Goal: Task Accomplishment & Management: Manage account settings

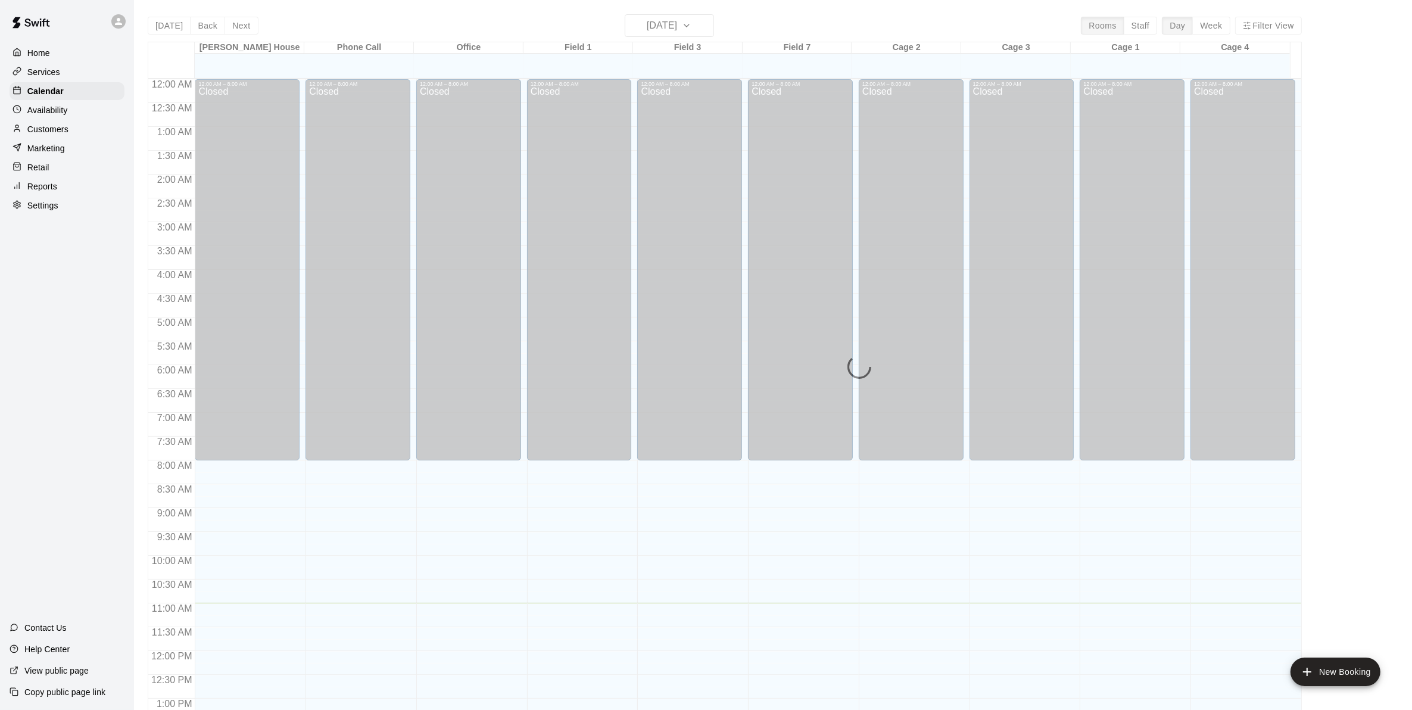
scroll to position [463, 0]
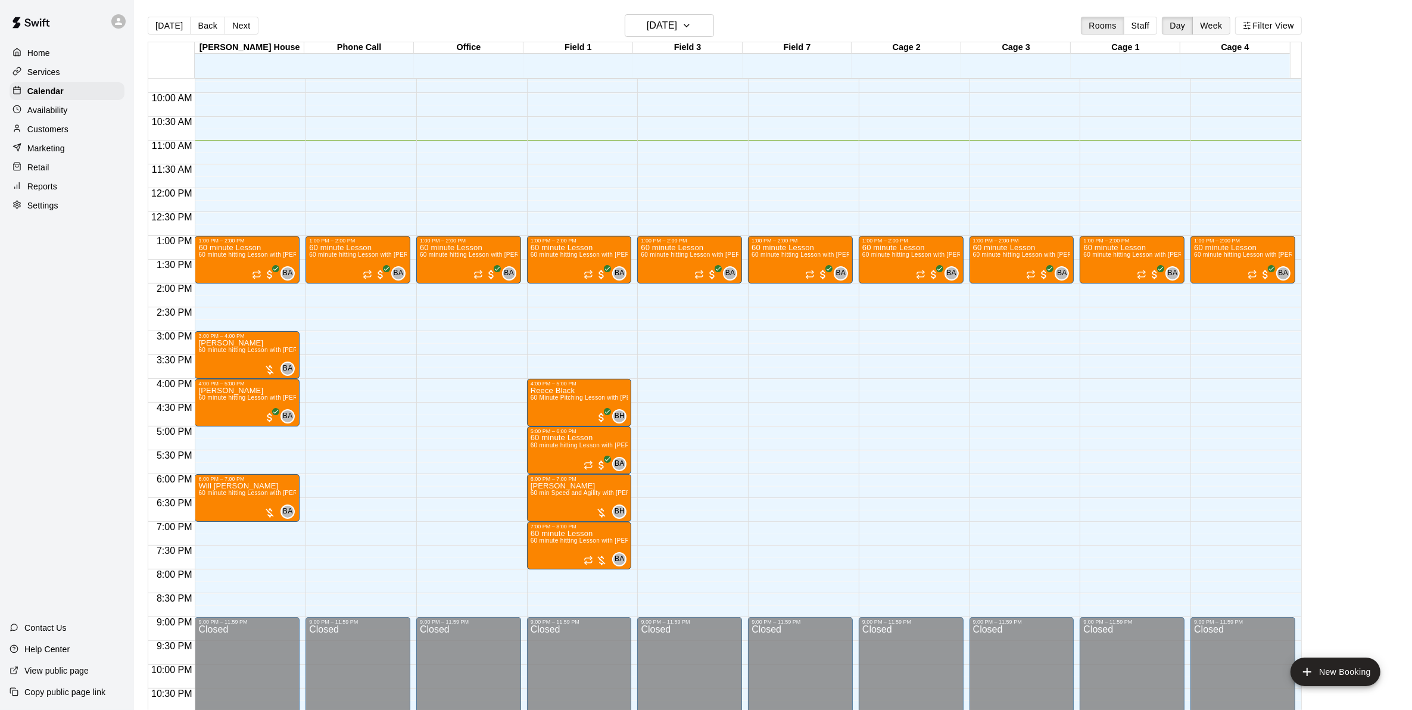
click at [1230, 27] on button "Week" at bounding box center [1211, 26] width 38 height 18
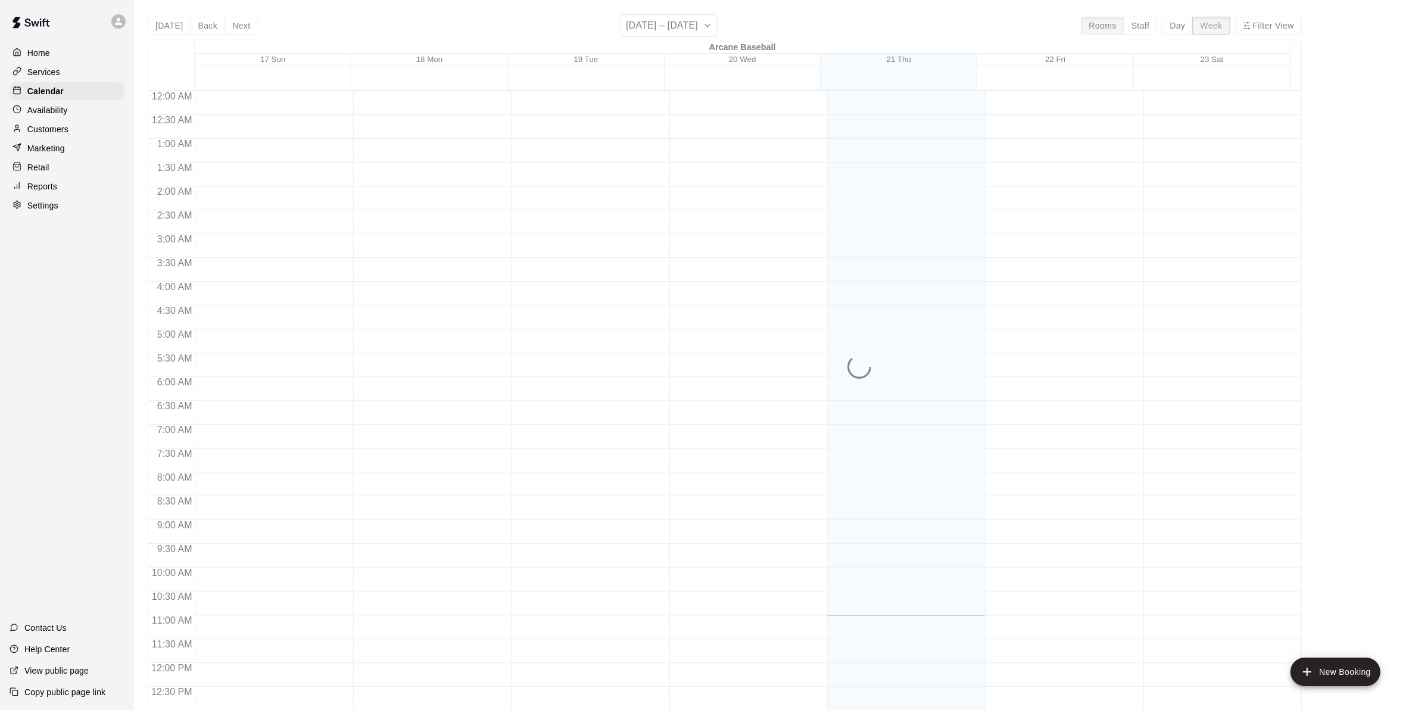
scroll to position [511, 0]
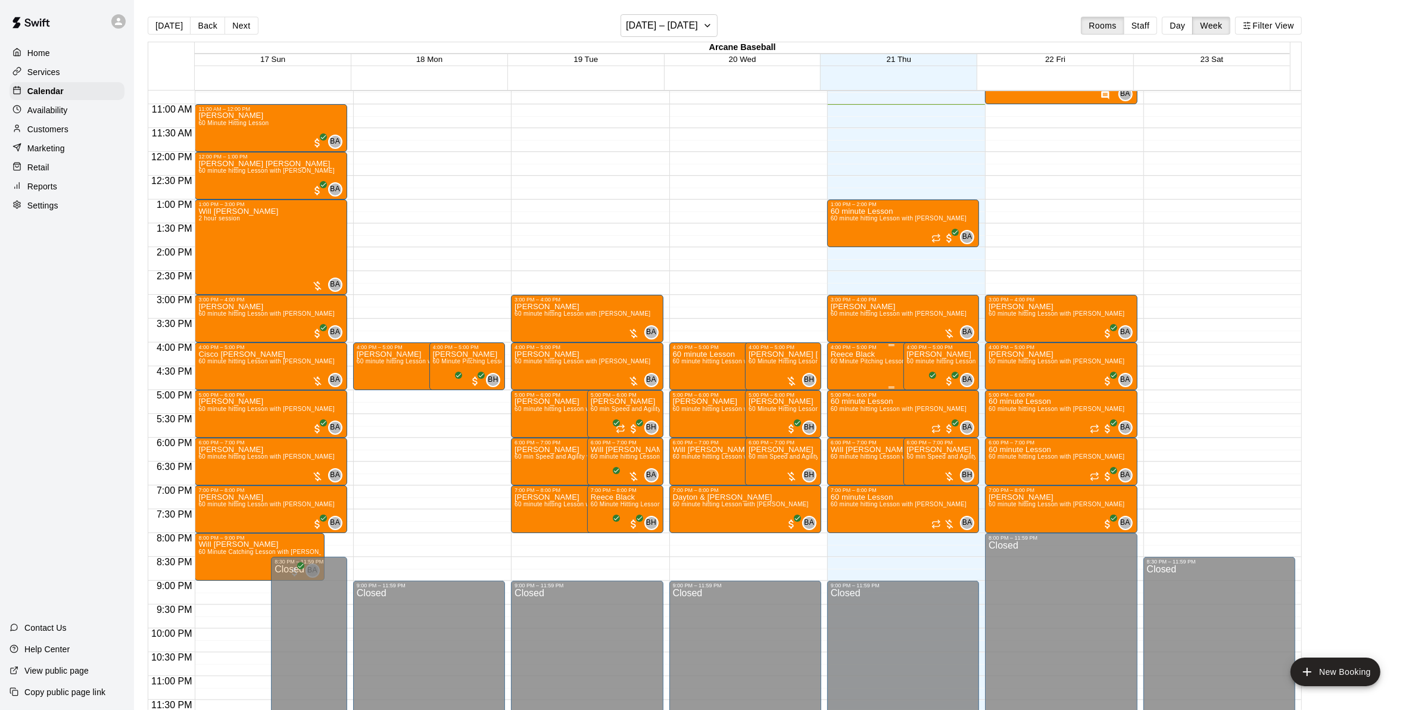
click at [882, 356] on div "Reece Black 60 Minute Pitching Lesson with [PERSON_NAME]" at bounding box center [892, 705] width 122 height 710
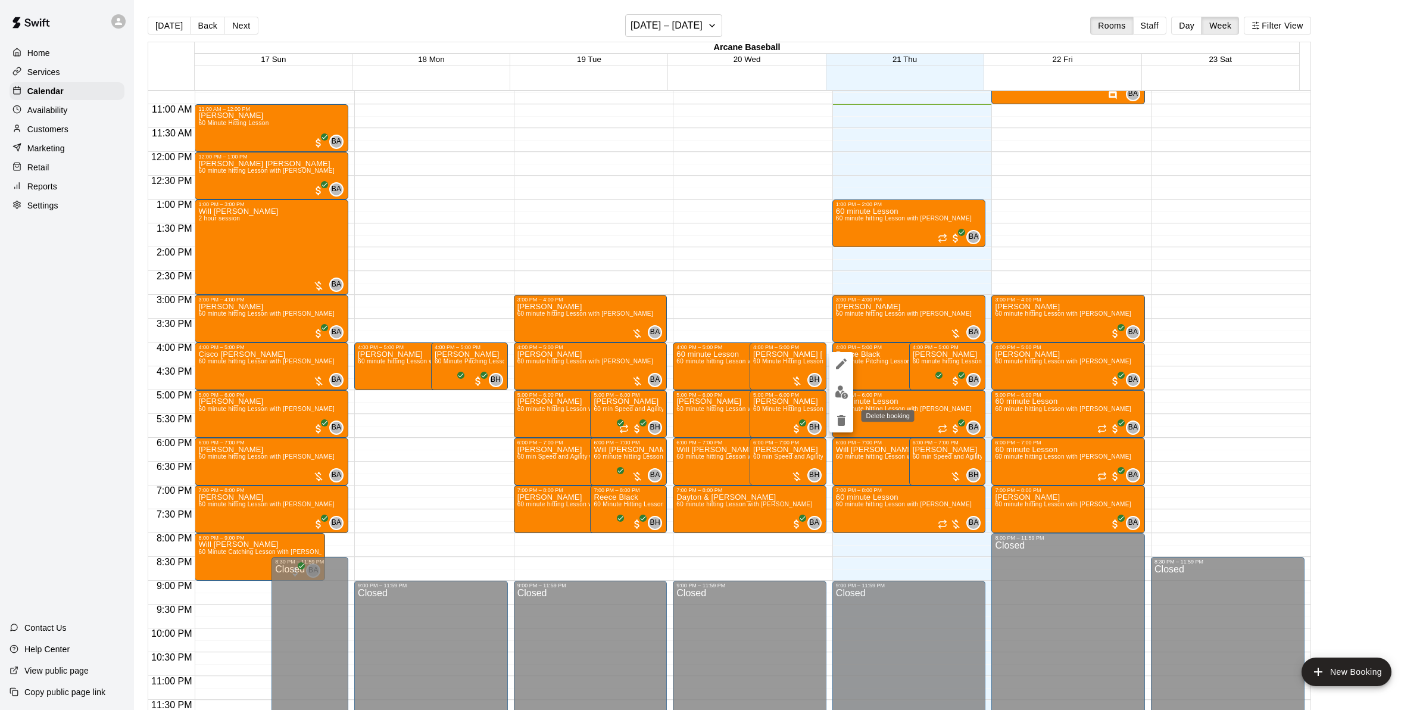
click at [841, 421] on icon "delete" at bounding box center [841, 420] width 8 height 11
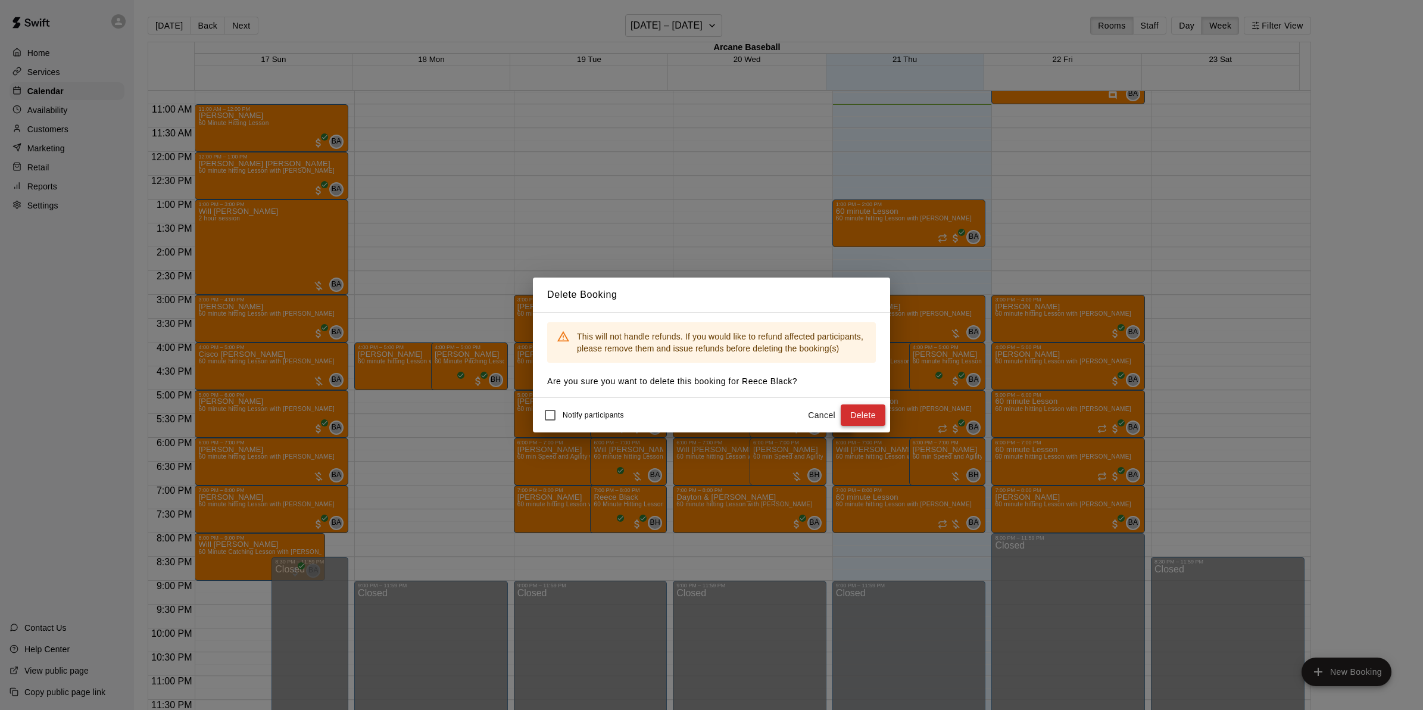
click at [856, 410] on button "Delete" at bounding box center [863, 415] width 45 height 22
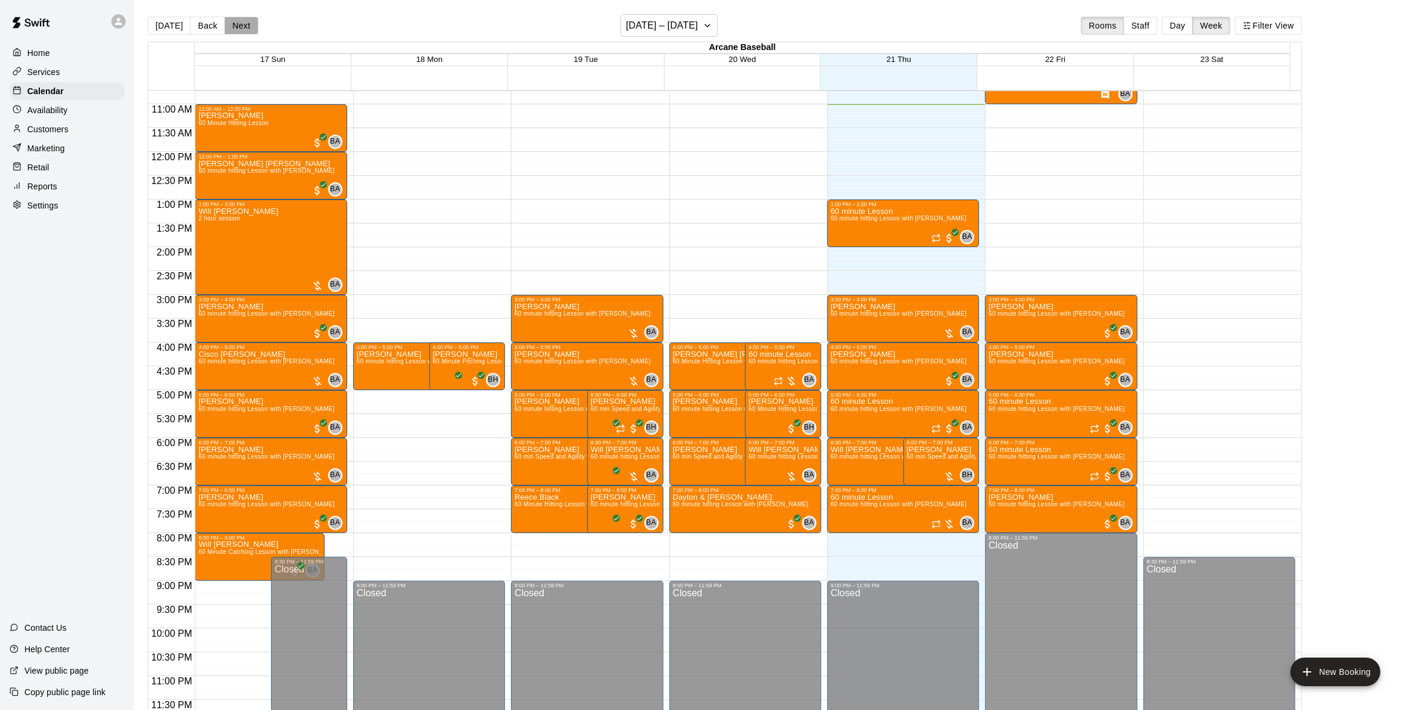
click at [254, 27] on button "Next" at bounding box center [240, 26] width 33 height 18
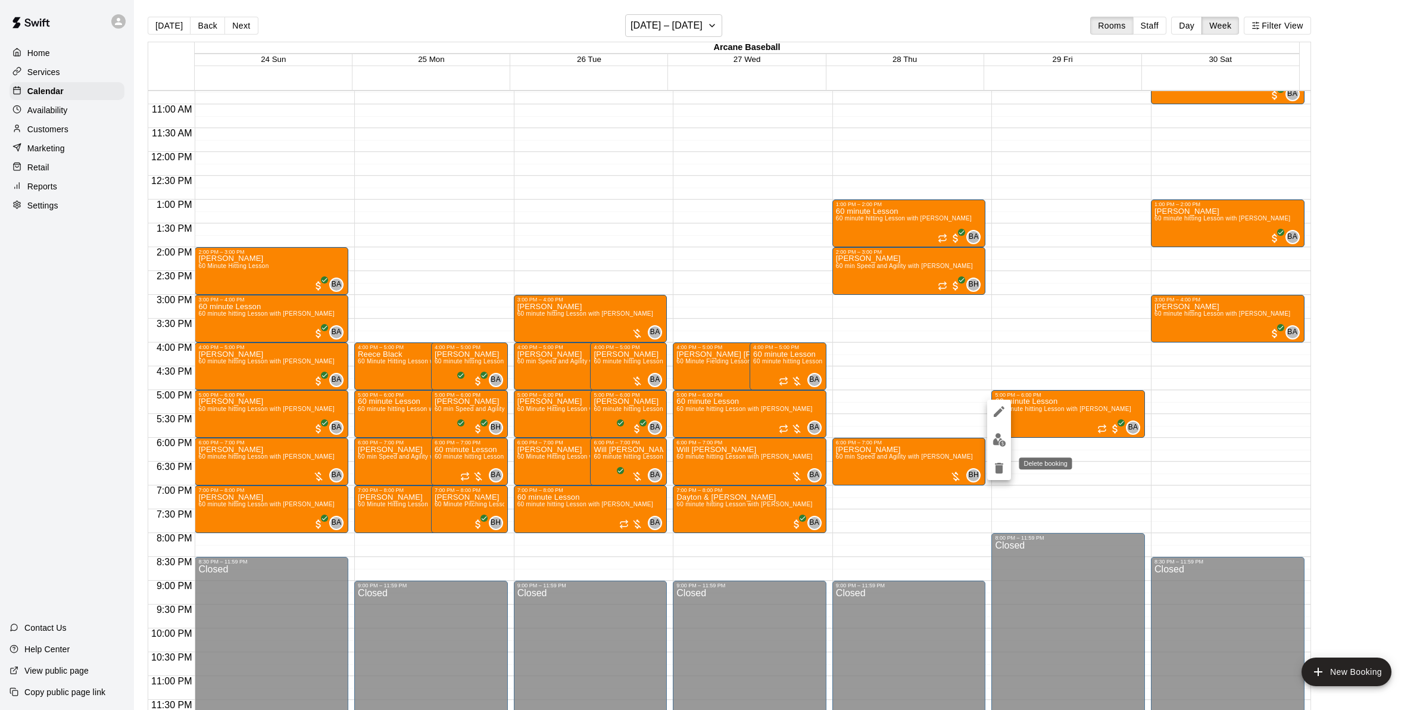
click at [998, 465] on icon "delete" at bounding box center [999, 468] width 8 height 11
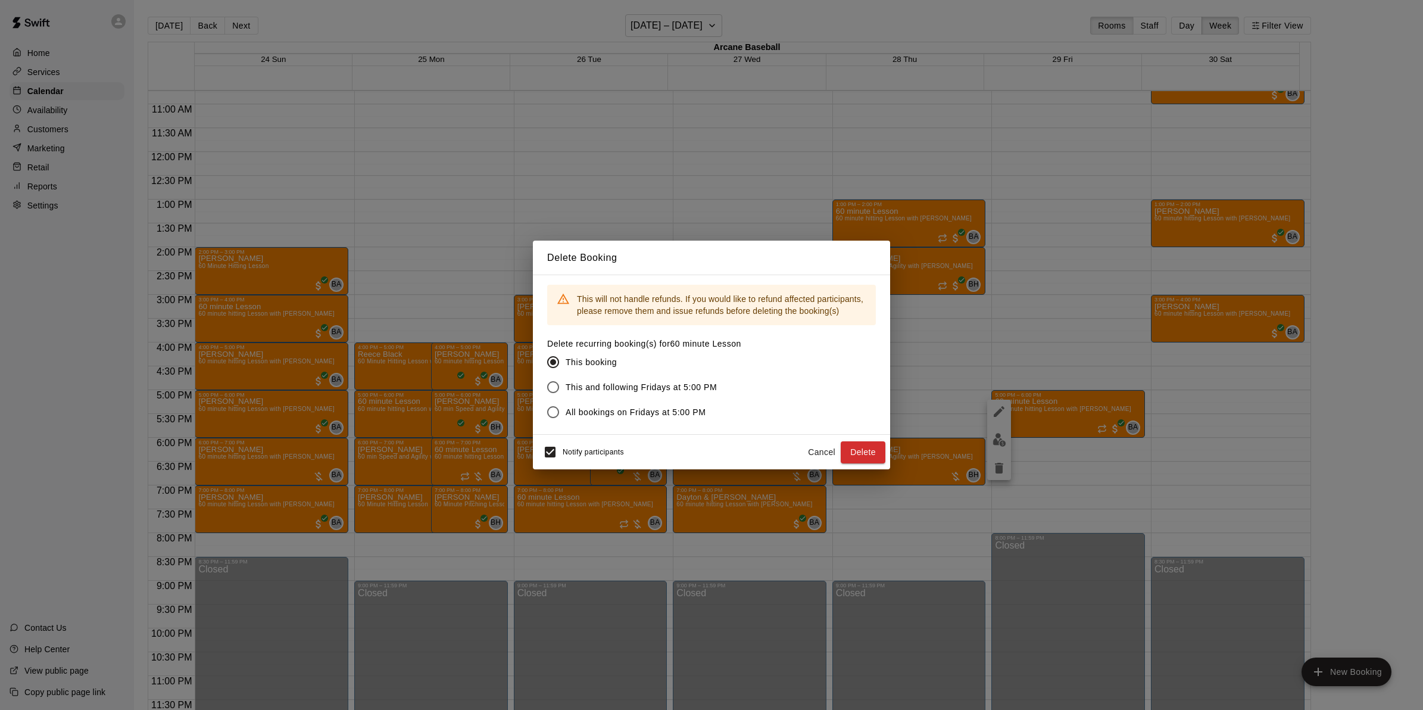
click at [1016, 375] on div "Delete Booking This will not handle refunds. If you would like to refund affect…" at bounding box center [711, 355] width 1423 height 710
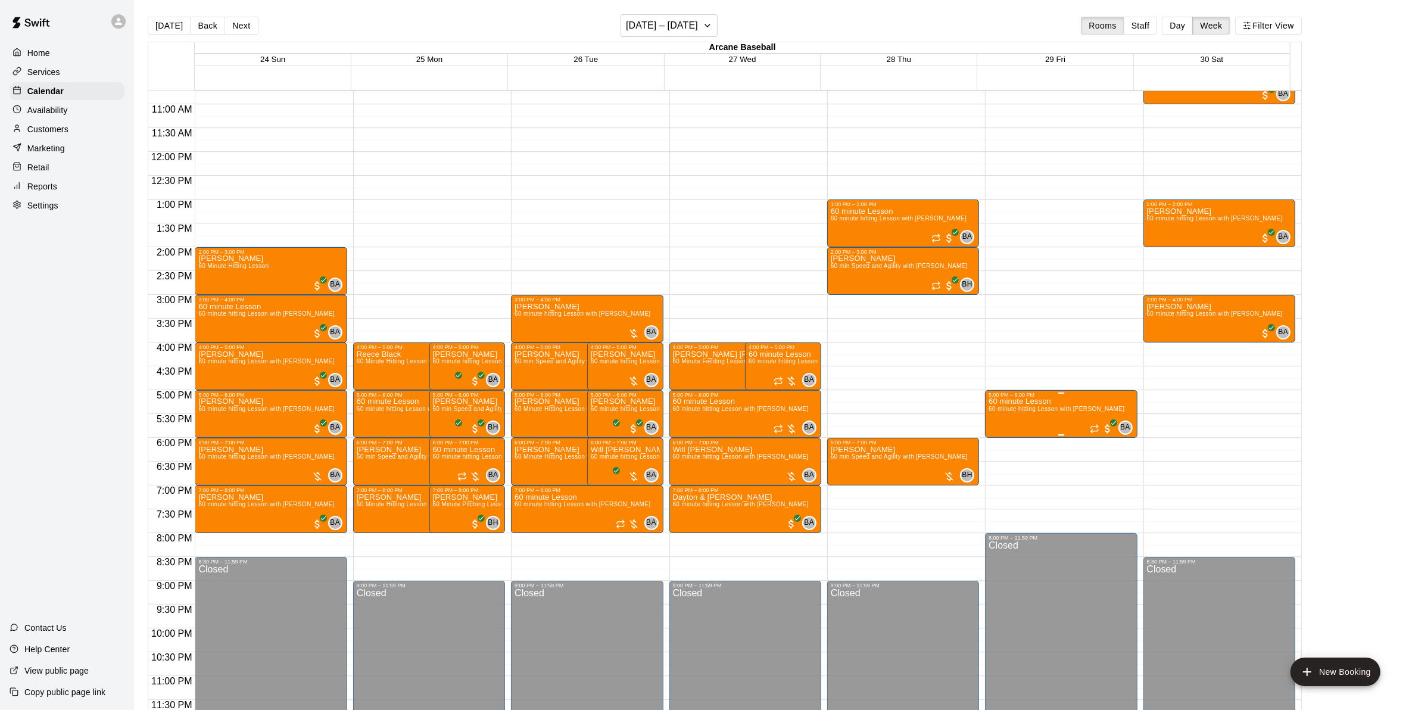
click at [1034, 412] on span "60 minute hitting Lesson with [PERSON_NAME]" at bounding box center [1056, 408] width 136 height 7
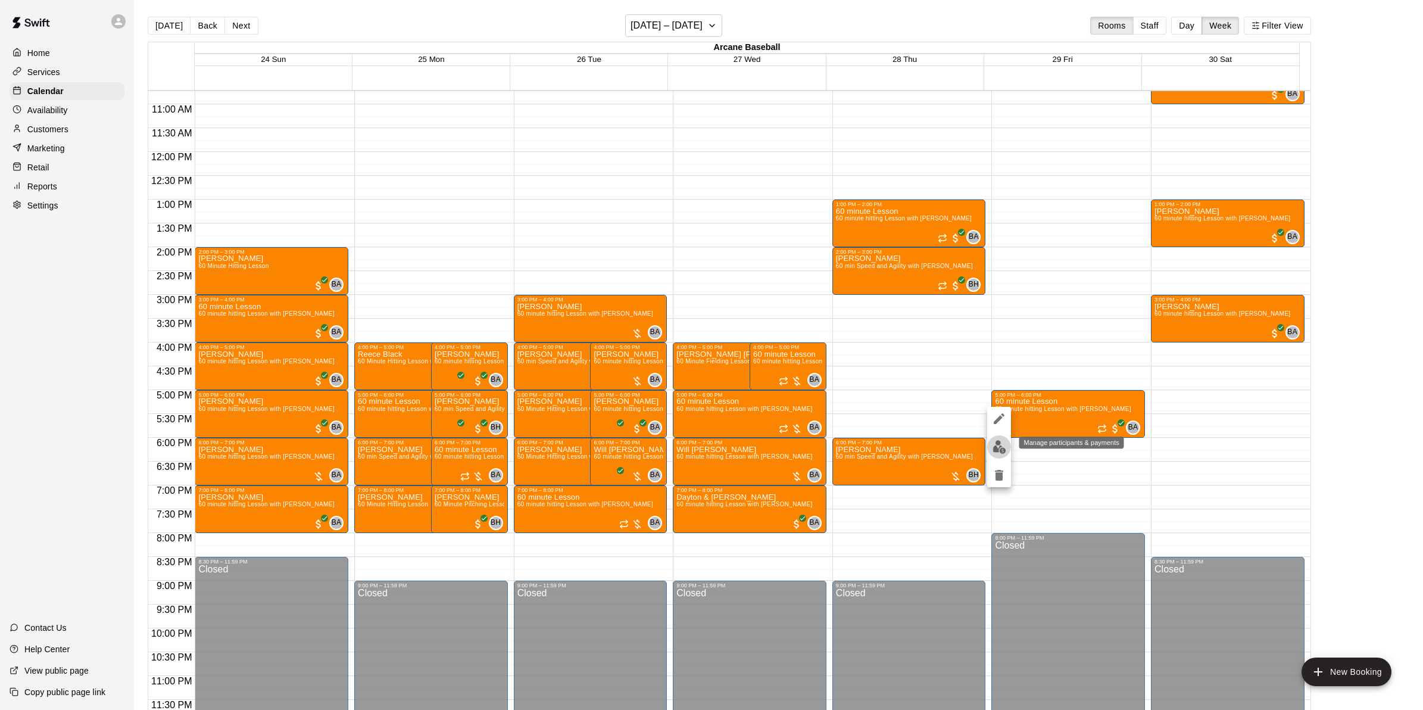
click at [1001, 442] on img "edit" at bounding box center [1000, 447] width 14 height 14
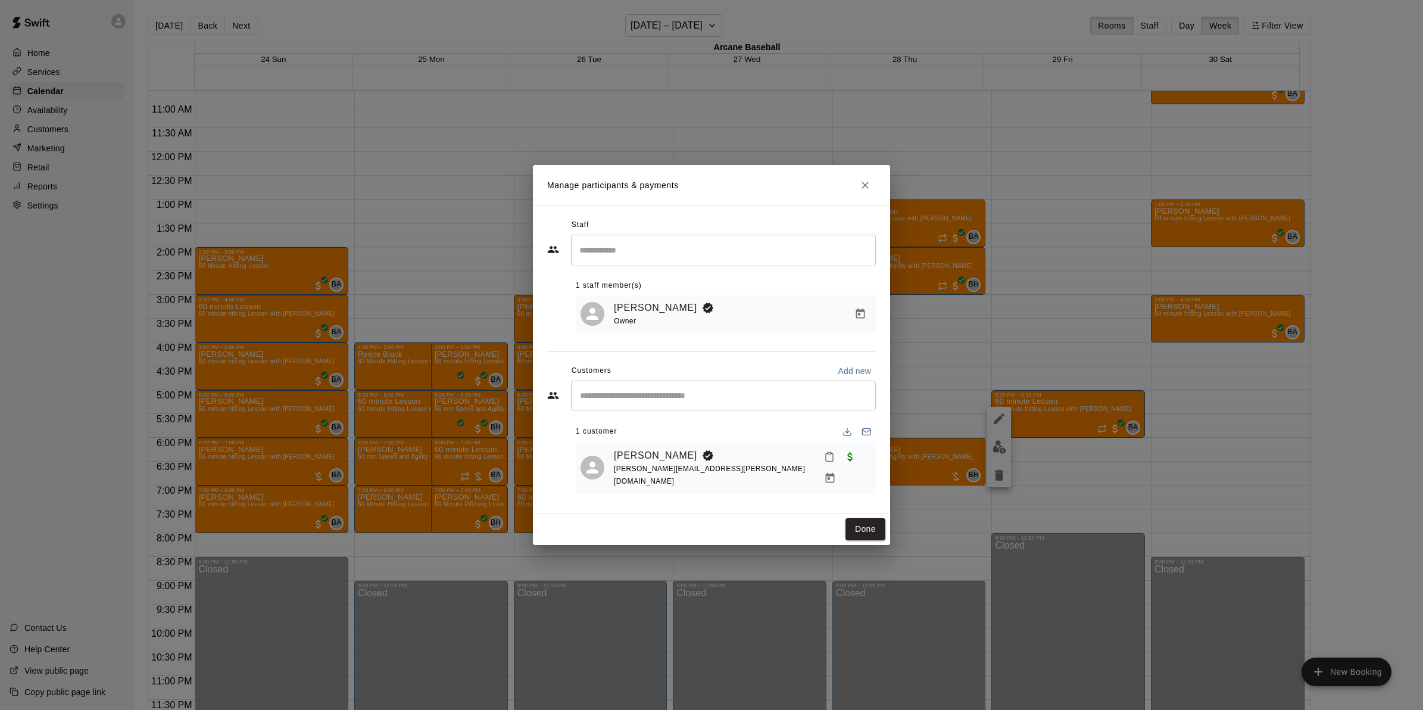
click at [864, 189] on icon "Close" at bounding box center [865, 185] width 7 height 7
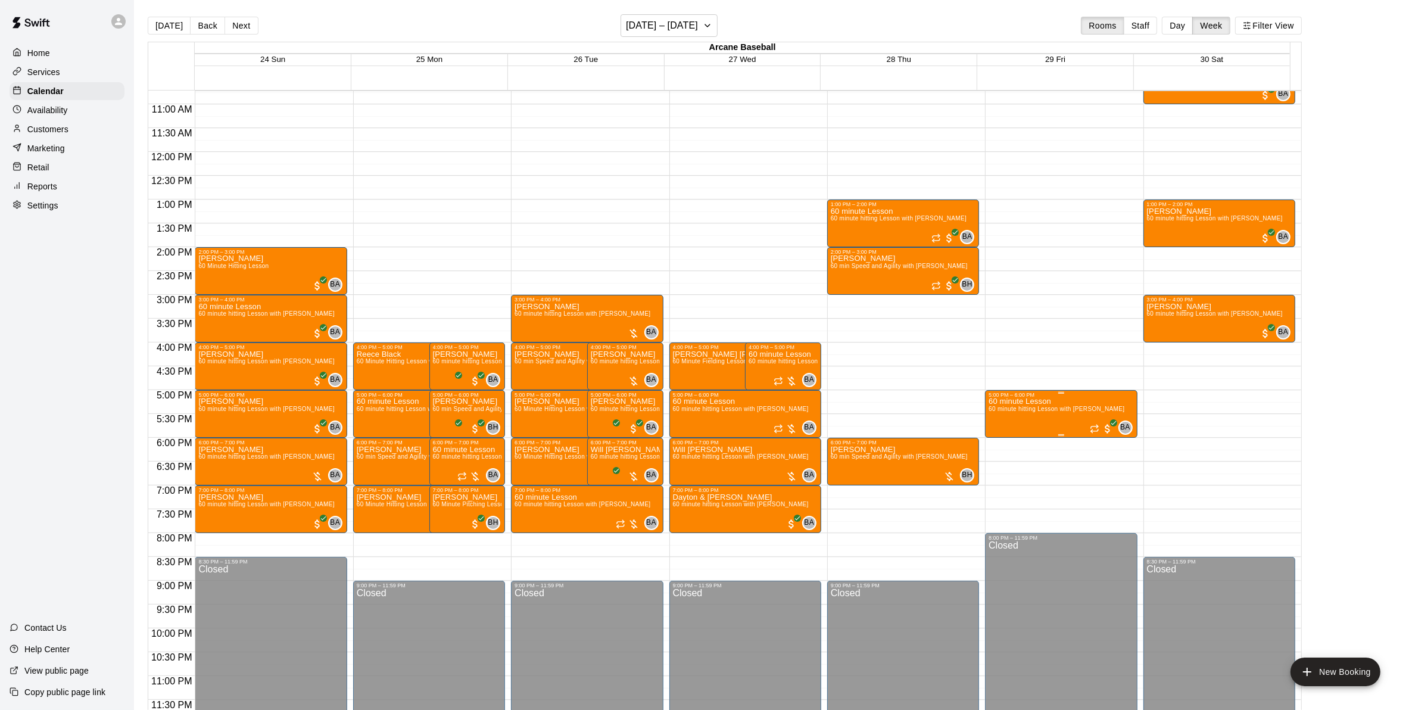
click at [1020, 412] on span "60 minute hitting Lesson with [PERSON_NAME]" at bounding box center [1056, 408] width 136 height 7
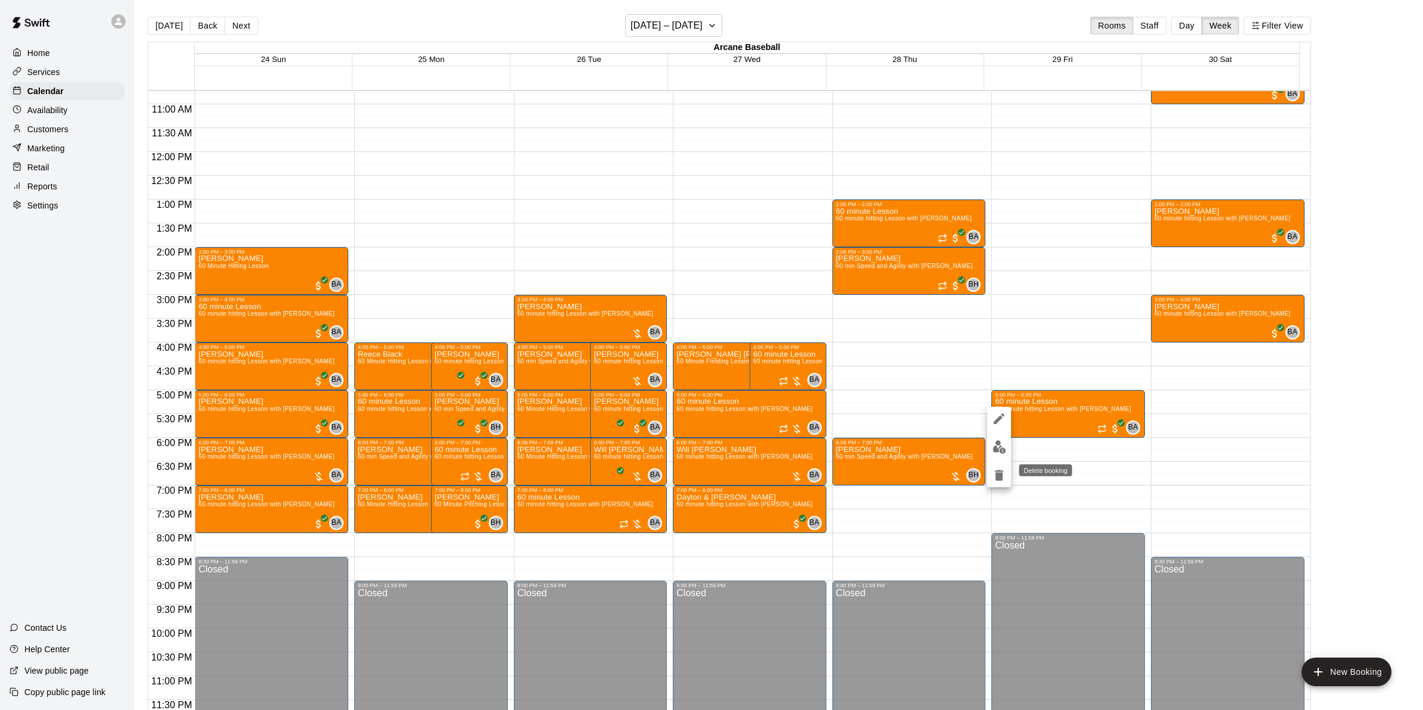
click at [995, 475] on icon "delete" at bounding box center [999, 475] width 14 height 14
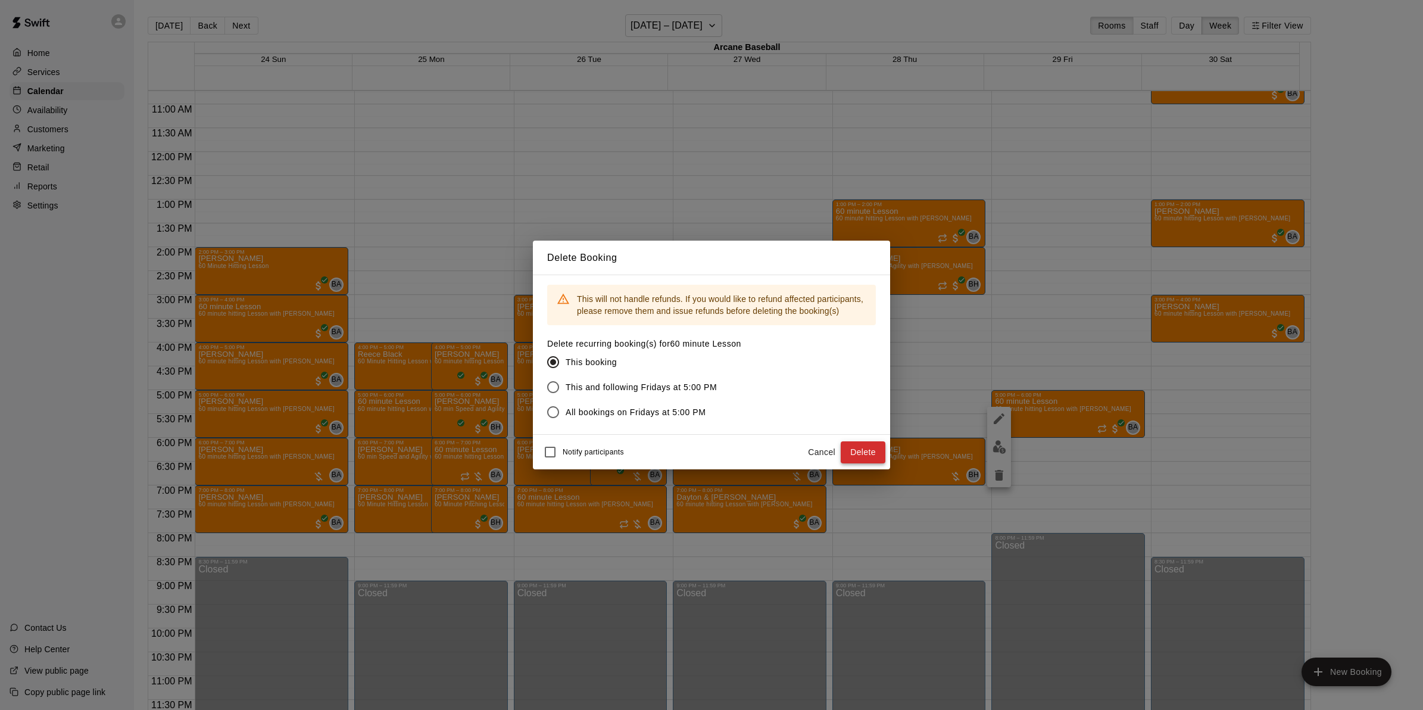
click at [853, 444] on button "Delete" at bounding box center [863, 452] width 45 height 22
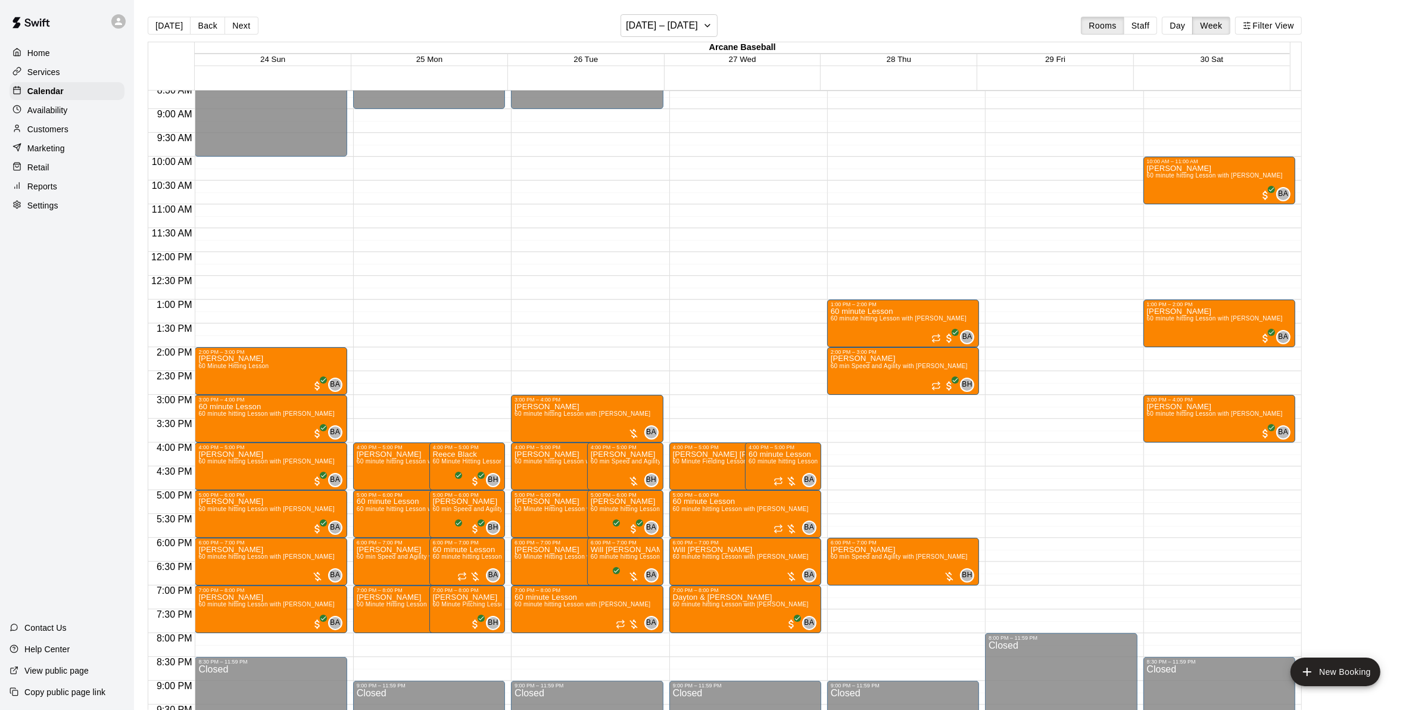
scroll to position [436, 0]
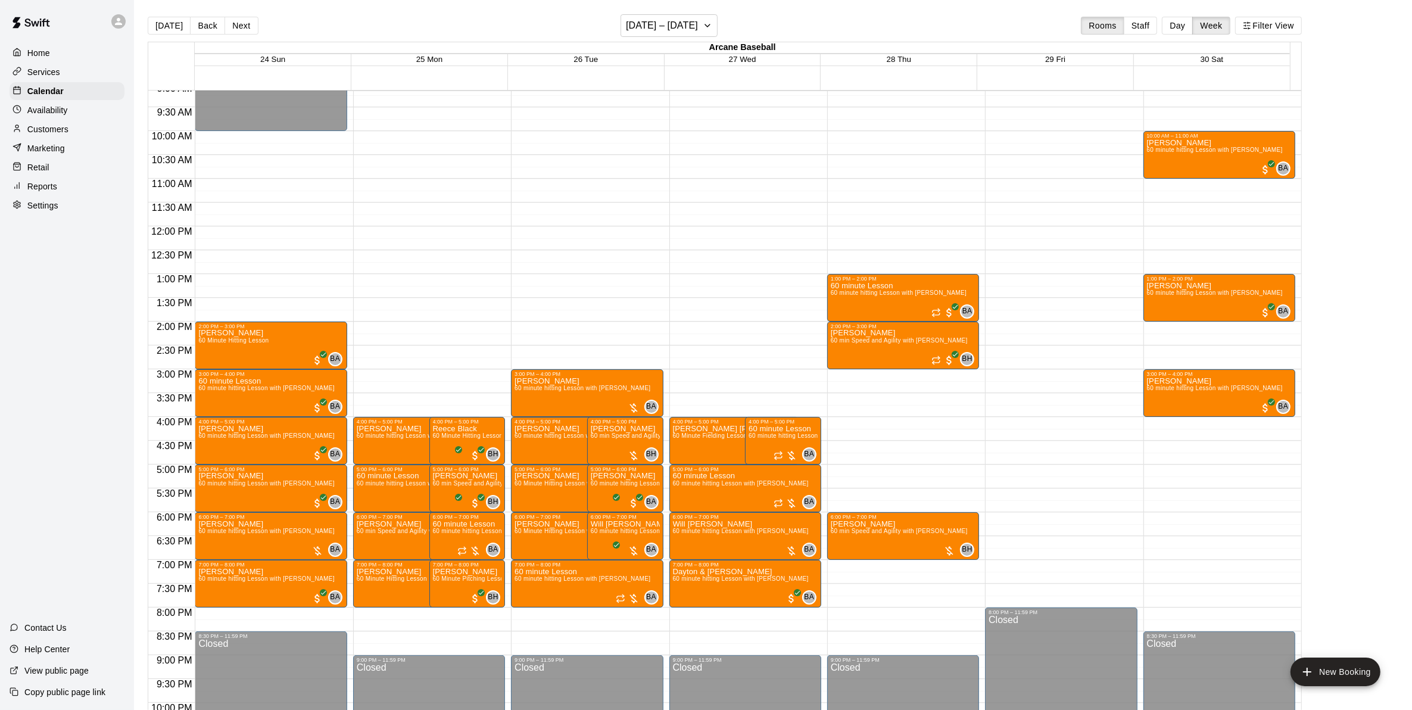
drag, startPoint x: 189, startPoint y: 22, endPoint x: 285, endPoint y: 143, distance: 154.4
click at [190, 22] on button "Back" at bounding box center [207, 26] width 35 height 18
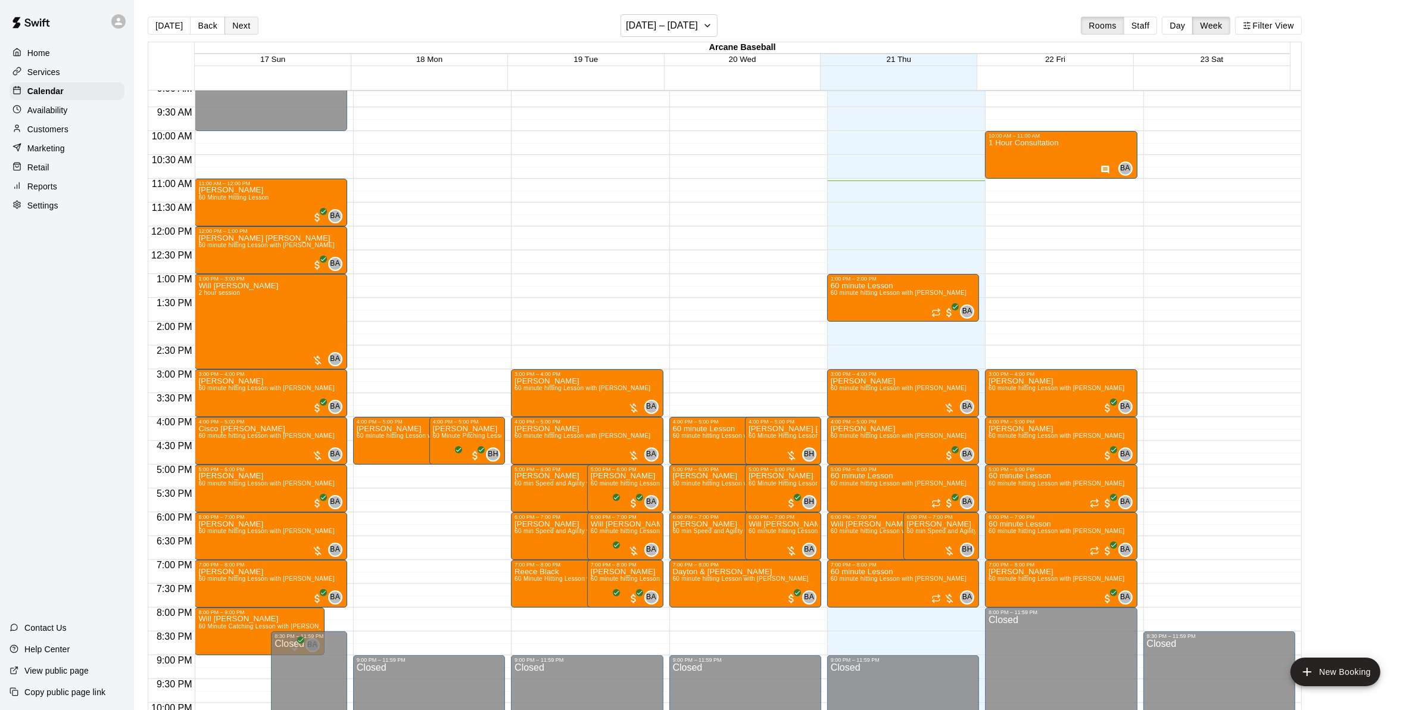
click at [225, 25] on button "Next" at bounding box center [240, 26] width 33 height 18
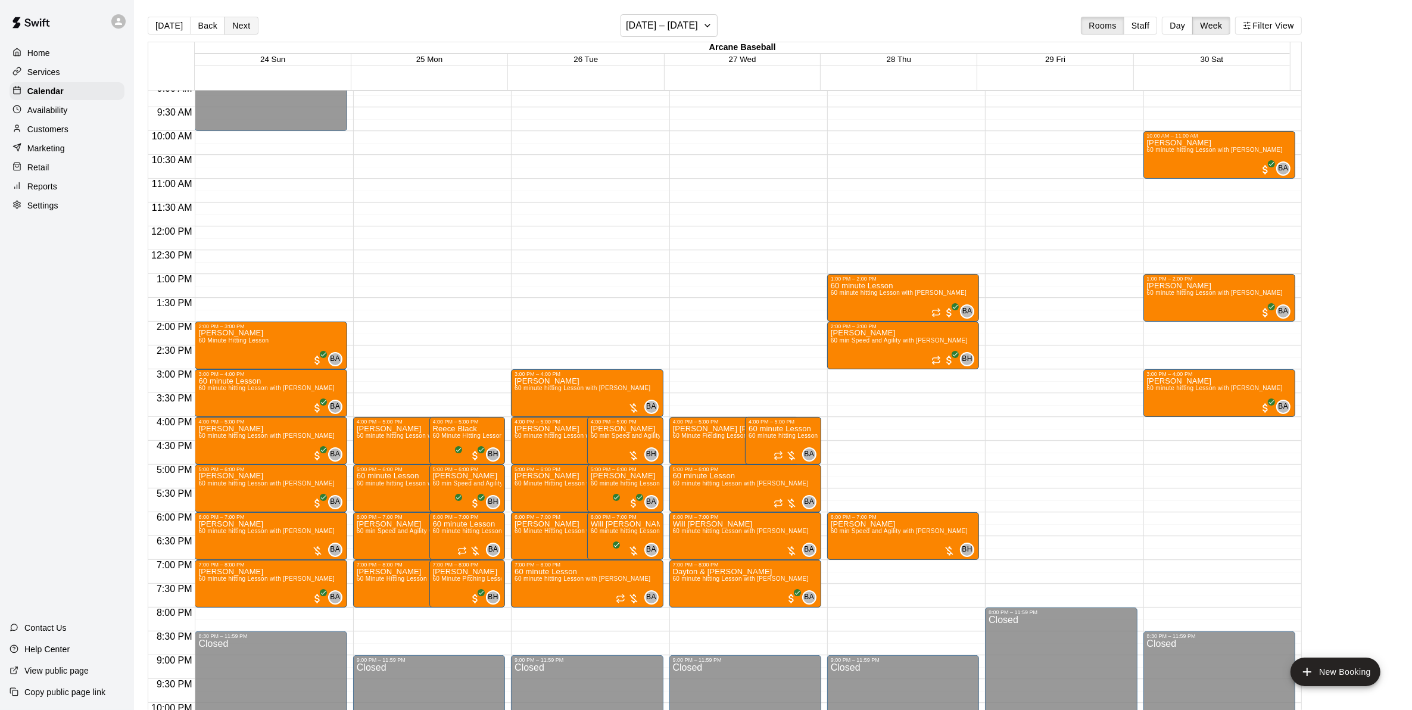
click at [238, 33] on button "Next" at bounding box center [240, 26] width 33 height 18
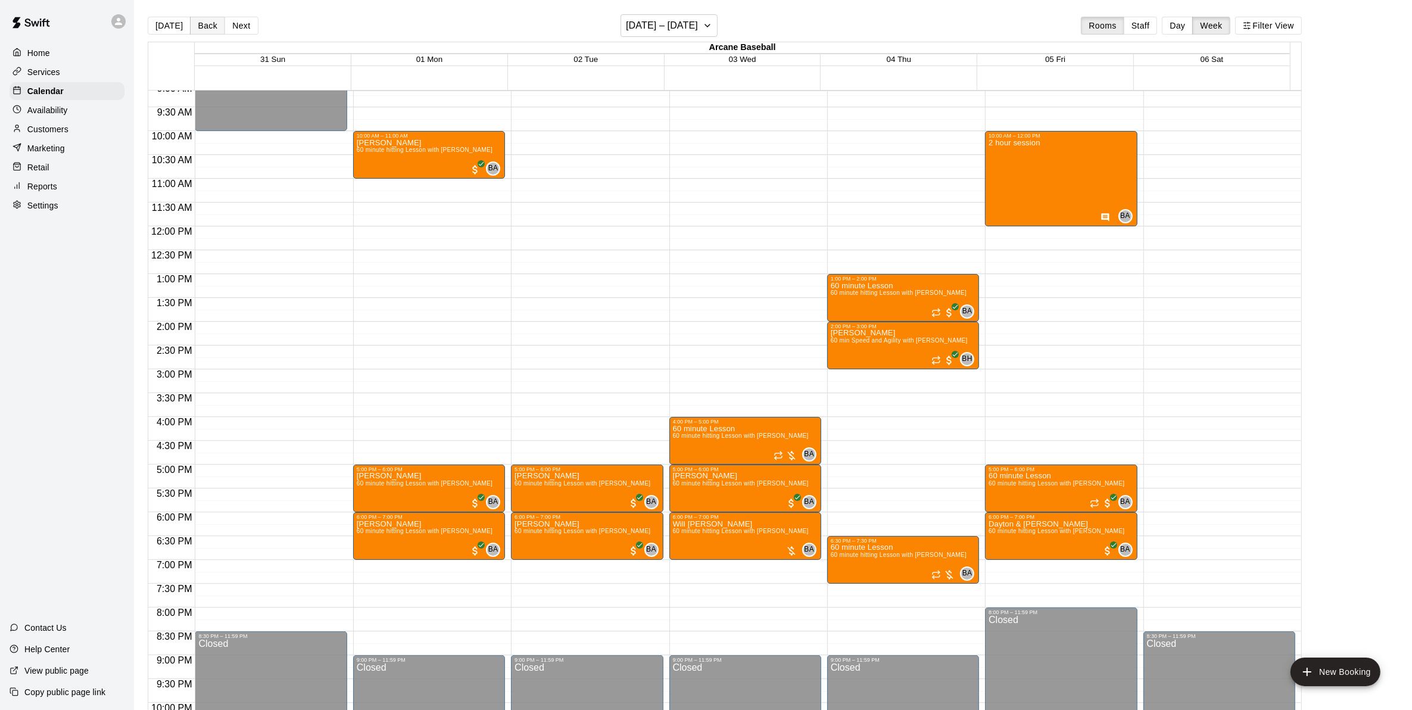
click at [202, 20] on button "Back" at bounding box center [207, 26] width 35 height 18
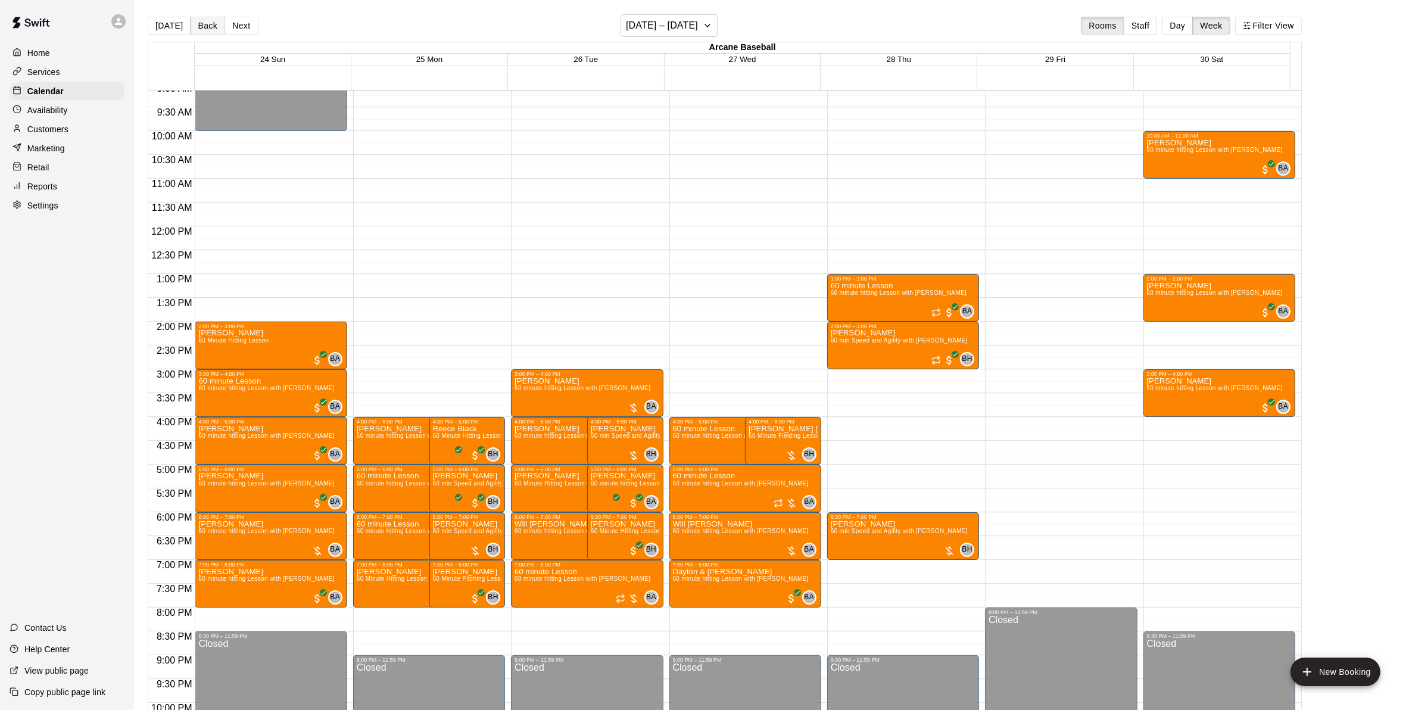
click at [207, 32] on button "Back" at bounding box center [207, 26] width 35 height 18
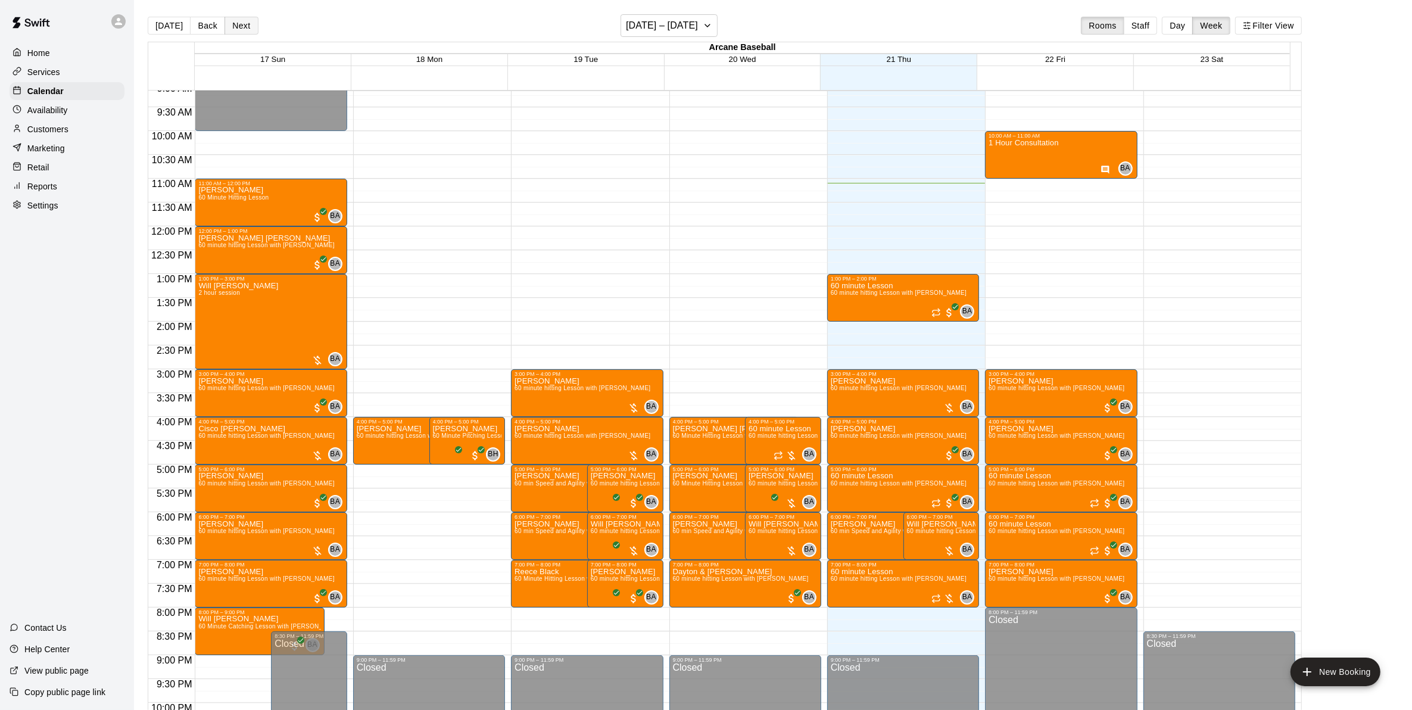
click at [245, 28] on button "Next" at bounding box center [240, 26] width 33 height 18
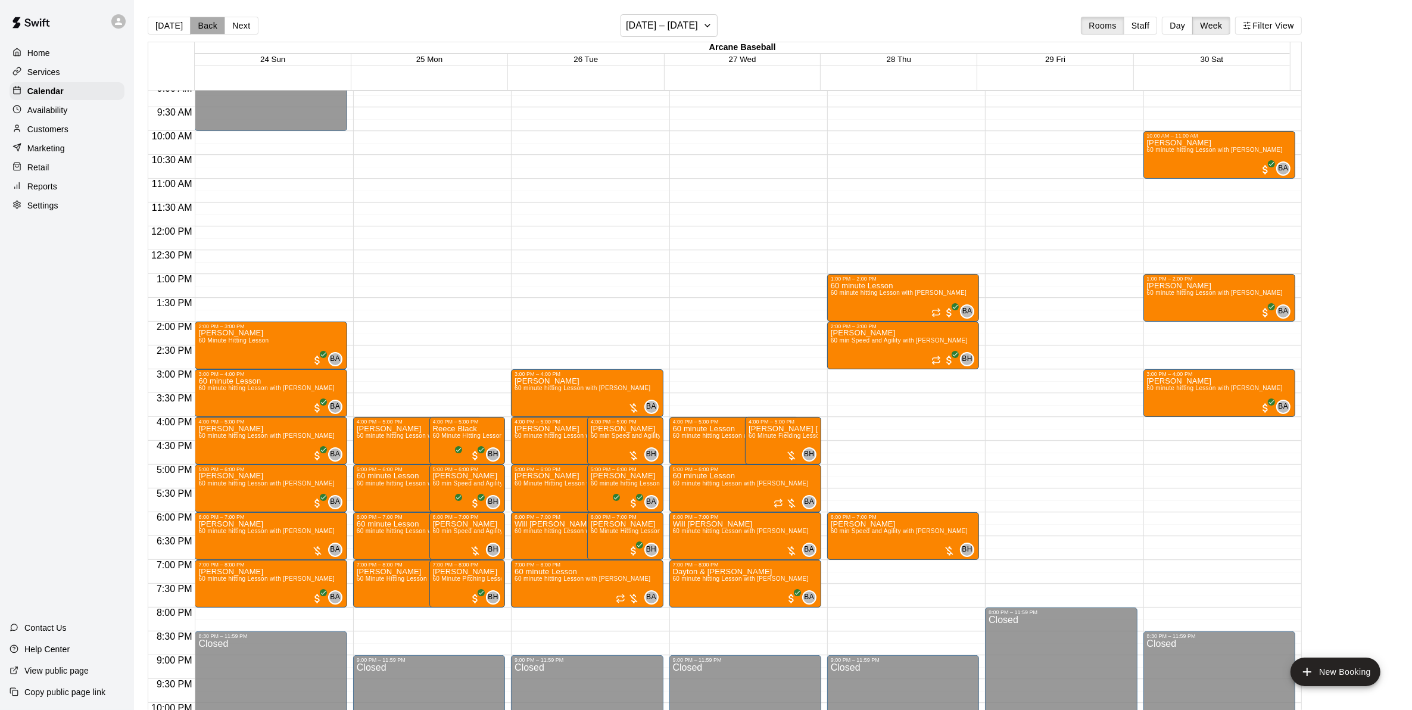
click at [198, 27] on button "Back" at bounding box center [207, 26] width 35 height 18
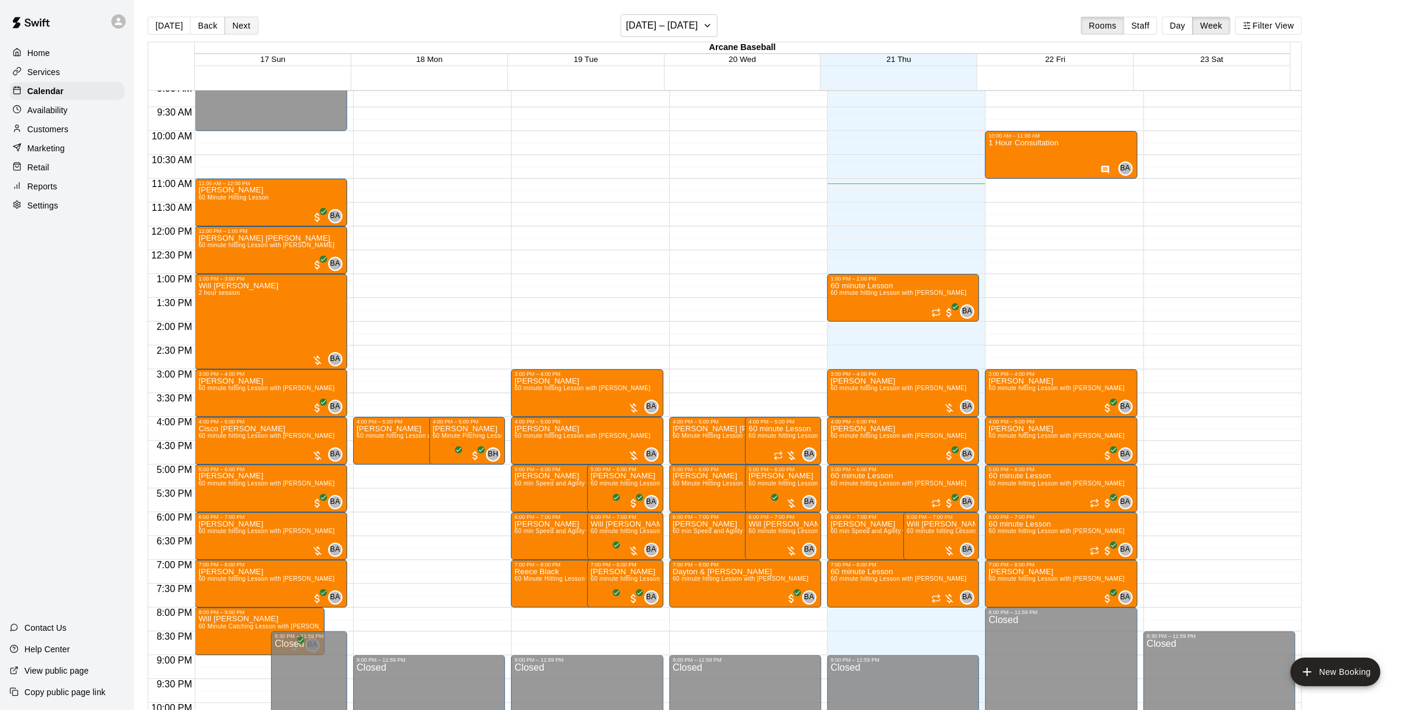
click at [244, 18] on button "Next" at bounding box center [240, 26] width 33 height 18
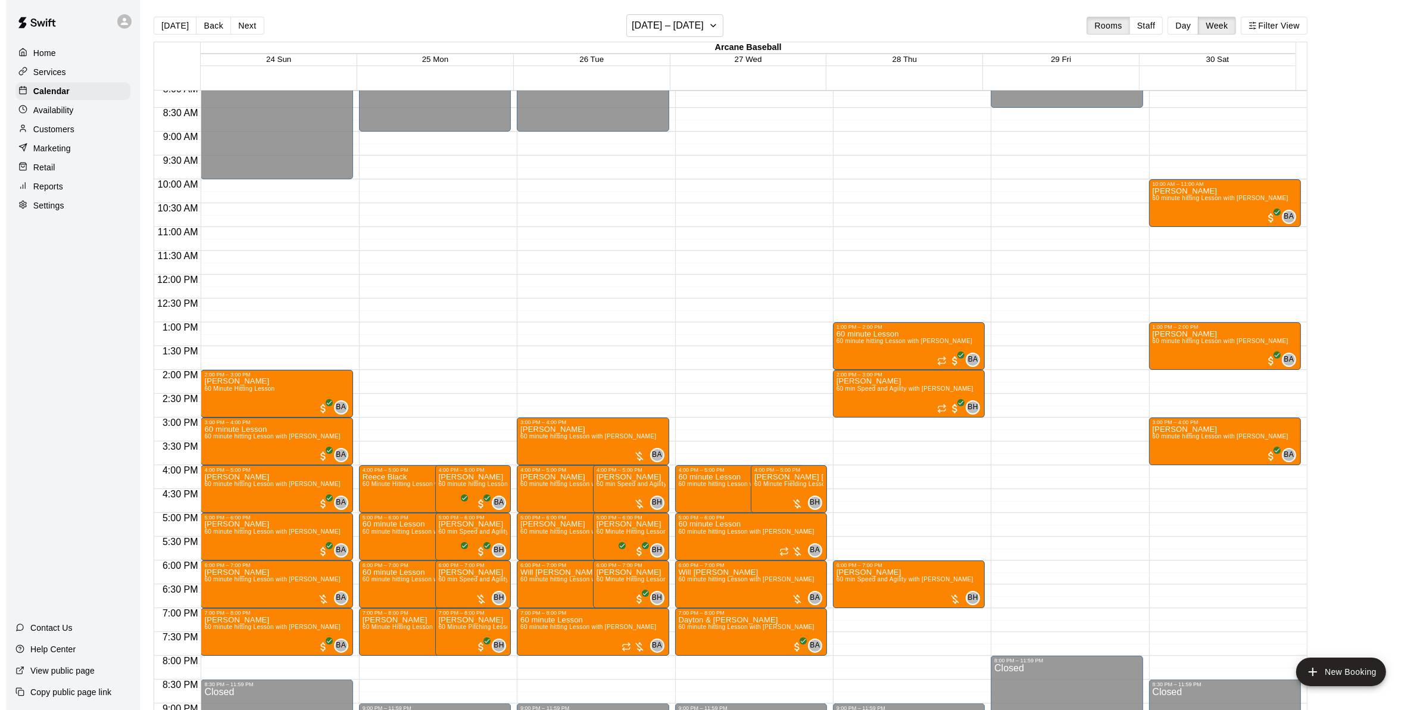
scroll to position [362, 0]
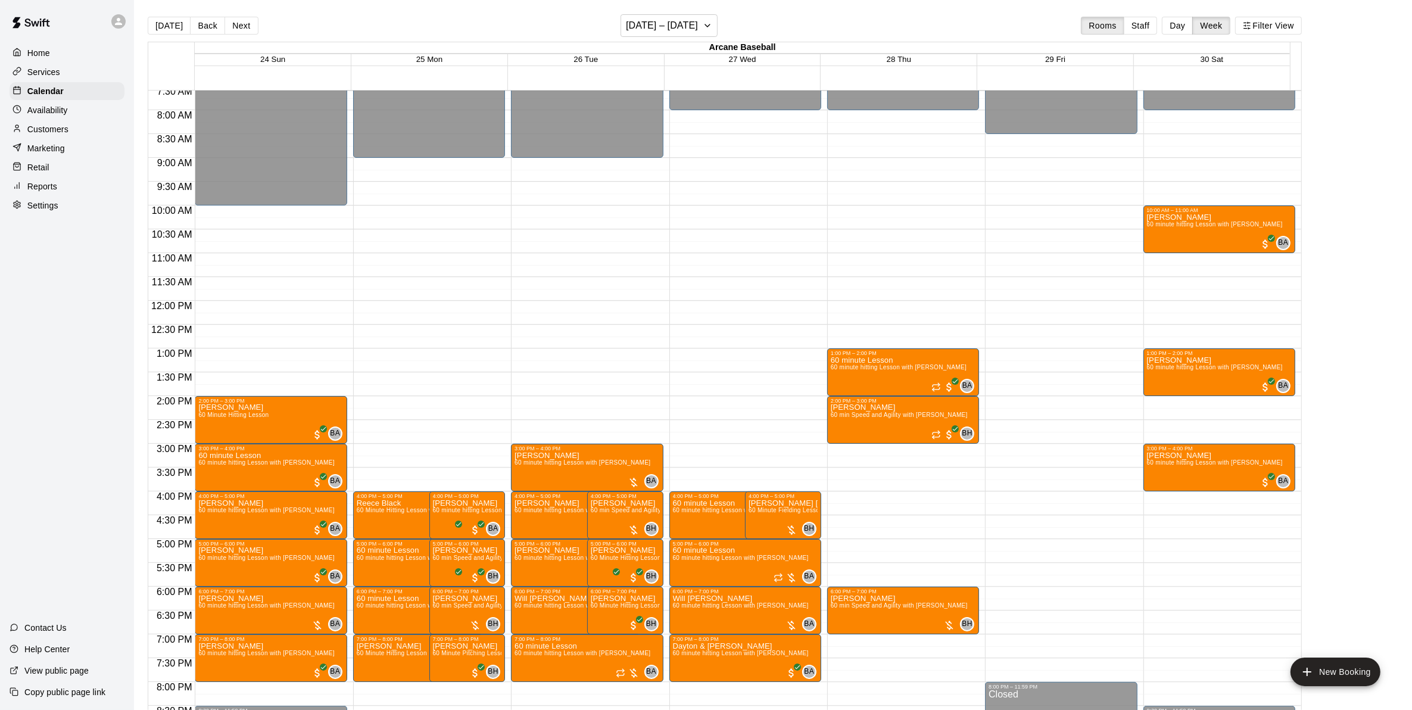
click at [526, 211] on div "12:00 AM – 9:00 AM Closed 3:00 PM – 4:00 PM [PERSON_NAME] 60 minute hitting Les…" at bounding box center [587, 300] width 152 height 1143
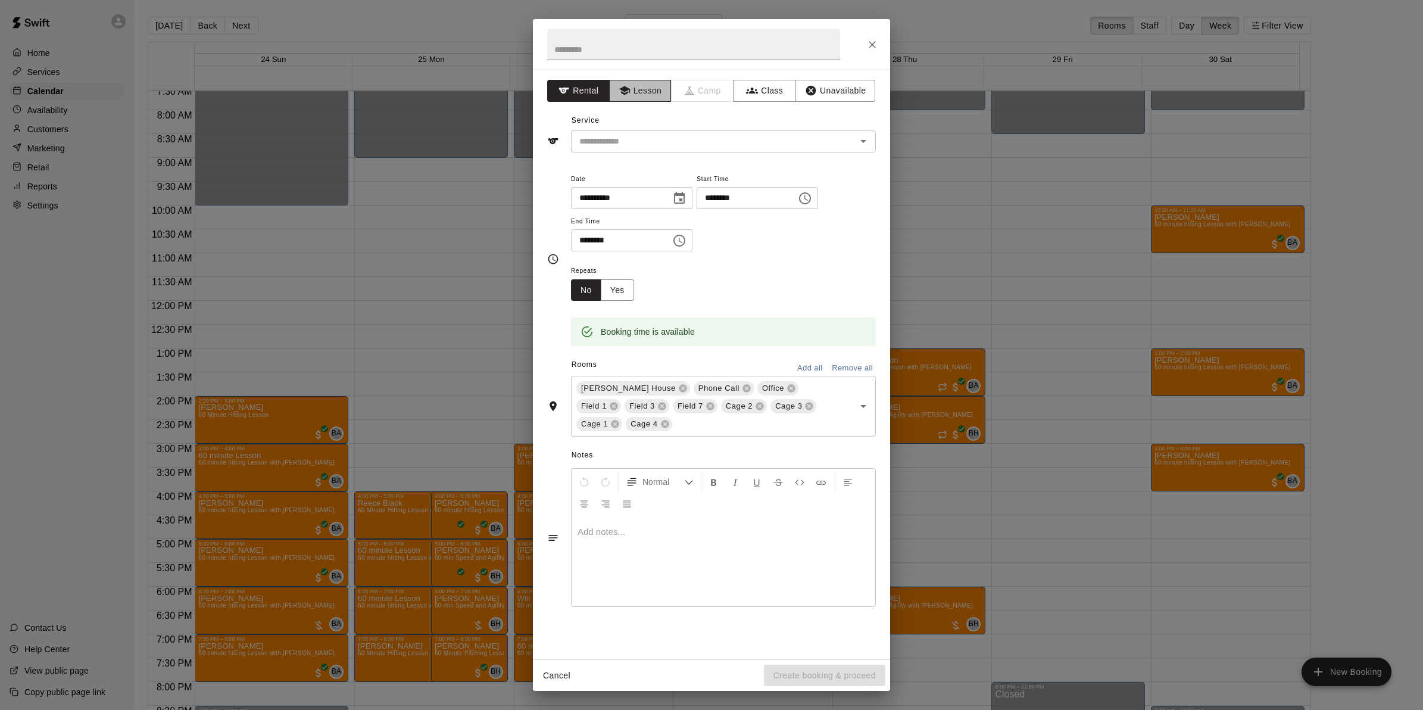
click at [639, 94] on button "Lesson" at bounding box center [640, 91] width 63 height 22
click at [664, 152] on div "​" at bounding box center [723, 141] width 305 height 22
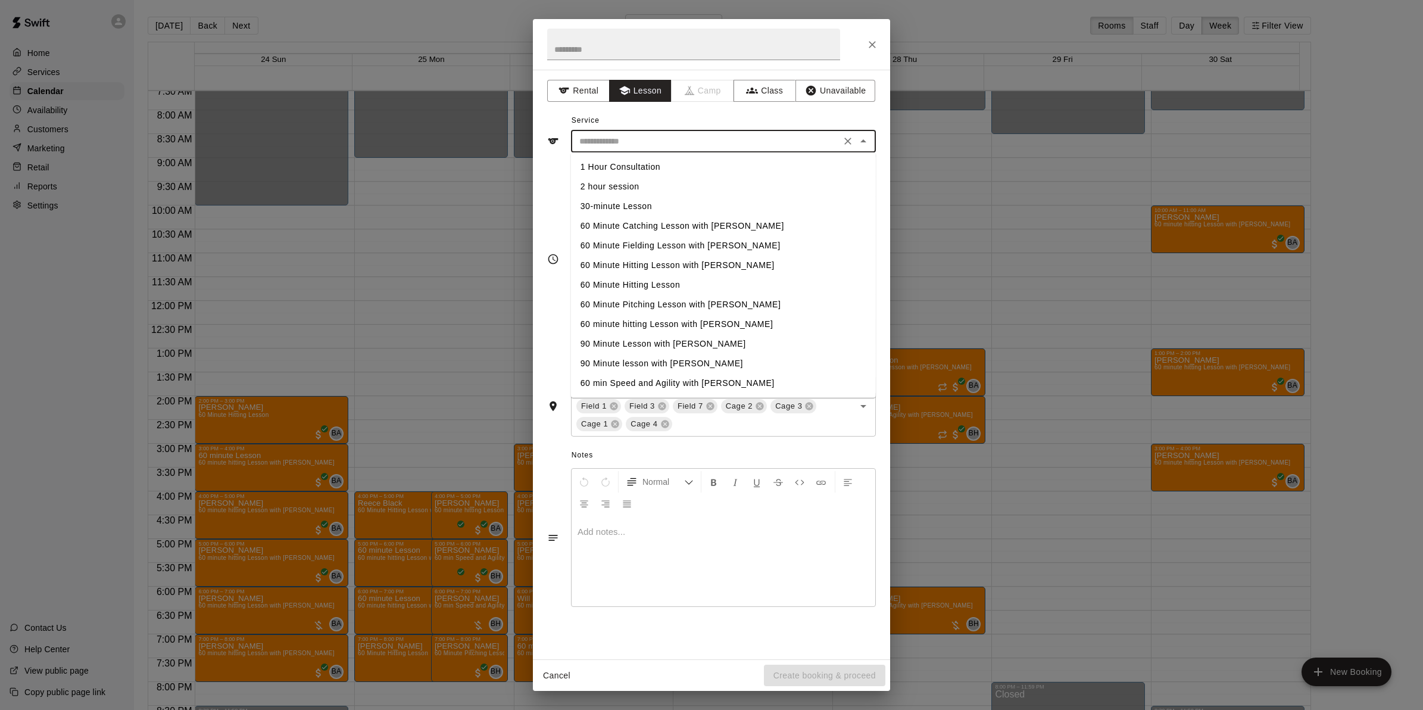
click at [620, 188] on li "2 hour session" at bounding box center [723, 187] width 305 height 20
type input "**********"
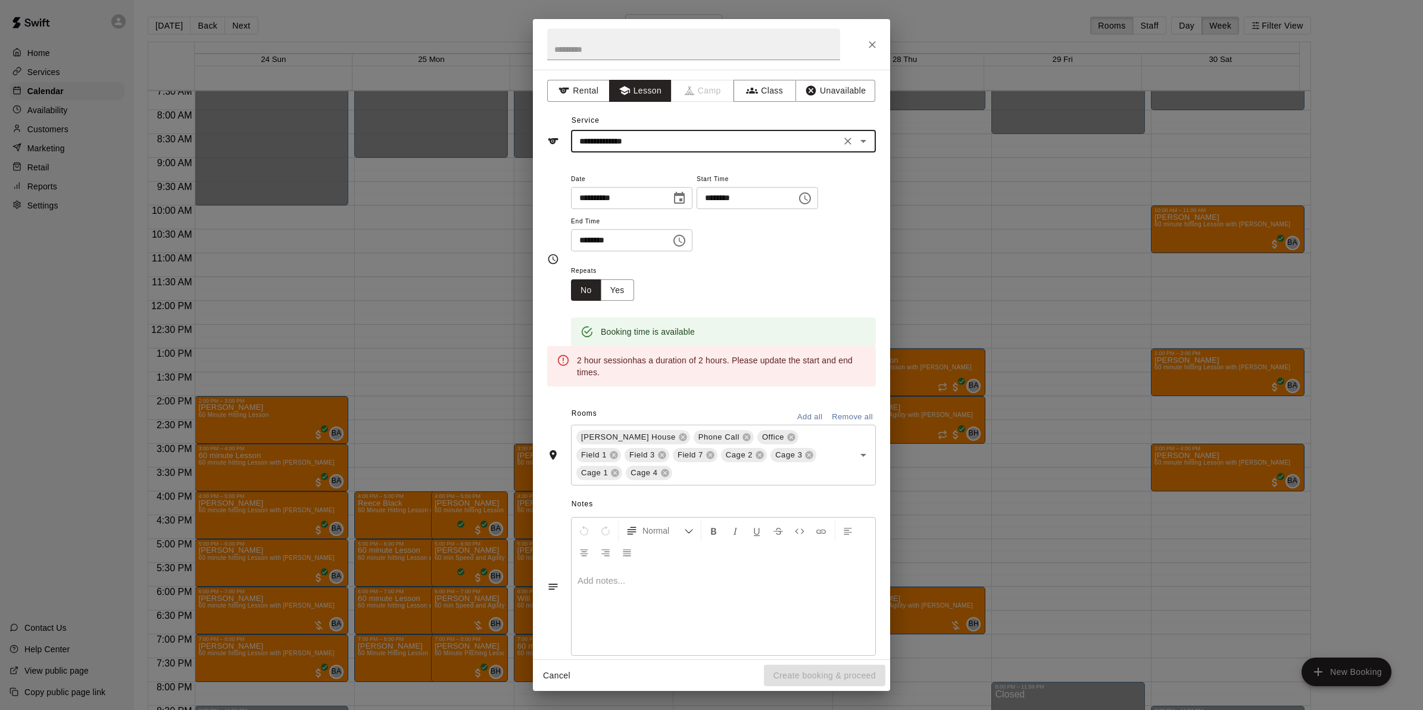
click at [584, 242] on input "********" at bounding box center [617, 240] width 92 height 22
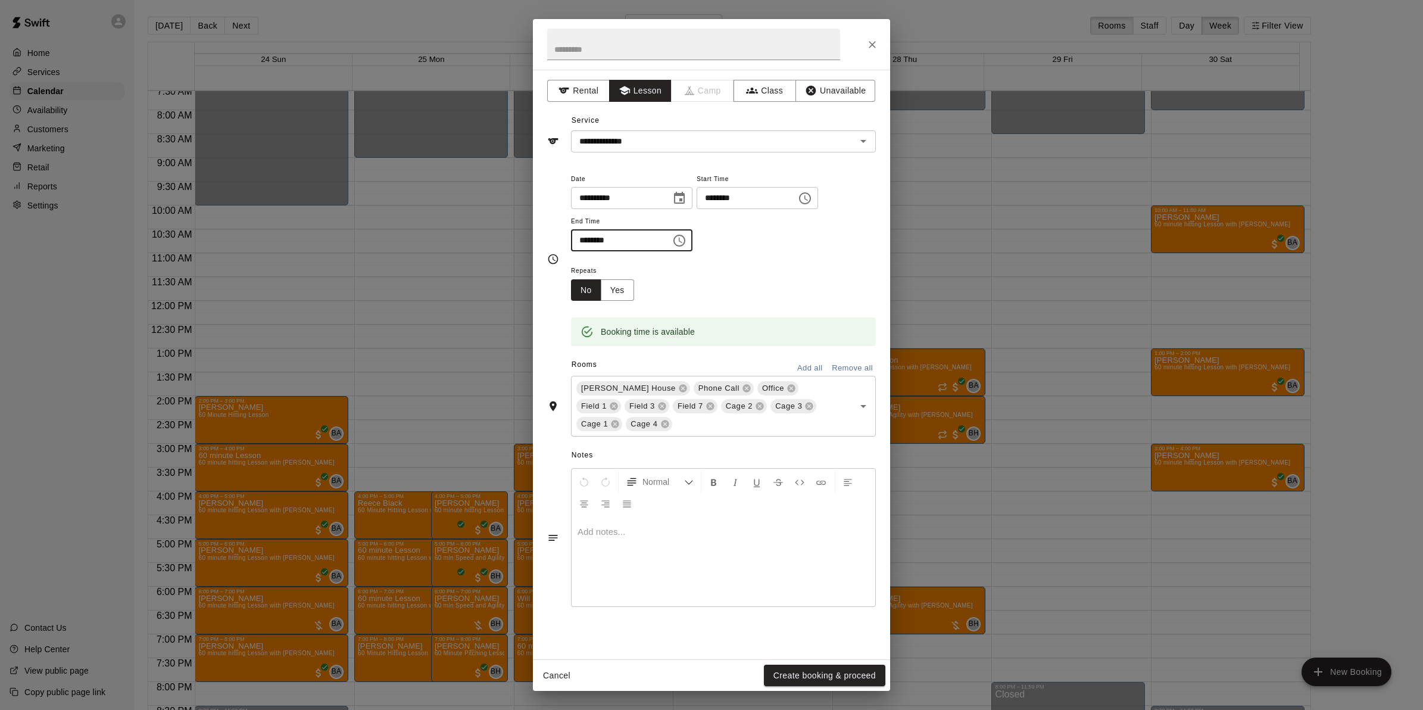
type input "********"
click at [618, 533] on p at bounding box center [724, 532] width 292 height 12
click at [850, 367] on button "Remove all" at bounding box center [852, 368] width 47 height 18
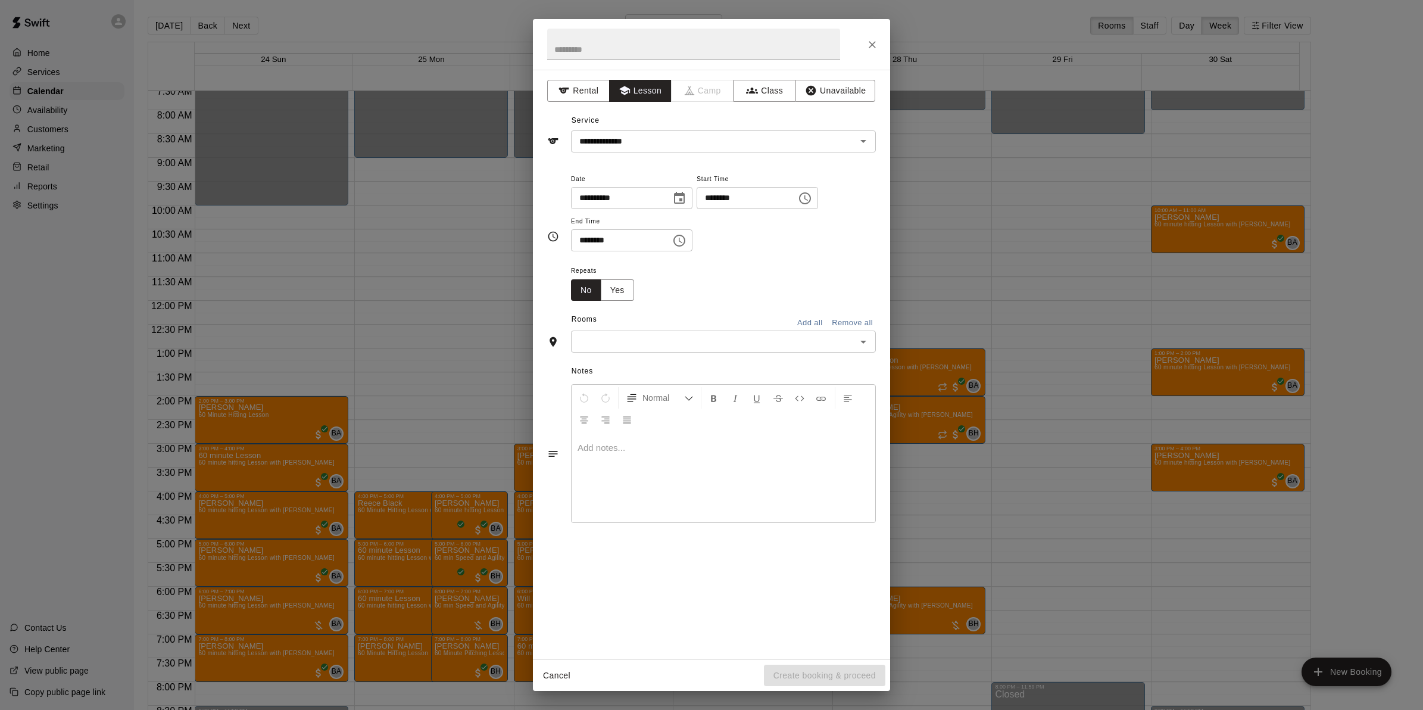
click at [856, 346] on icon "Open" at bounding box center [863, 342] width 14 height 14
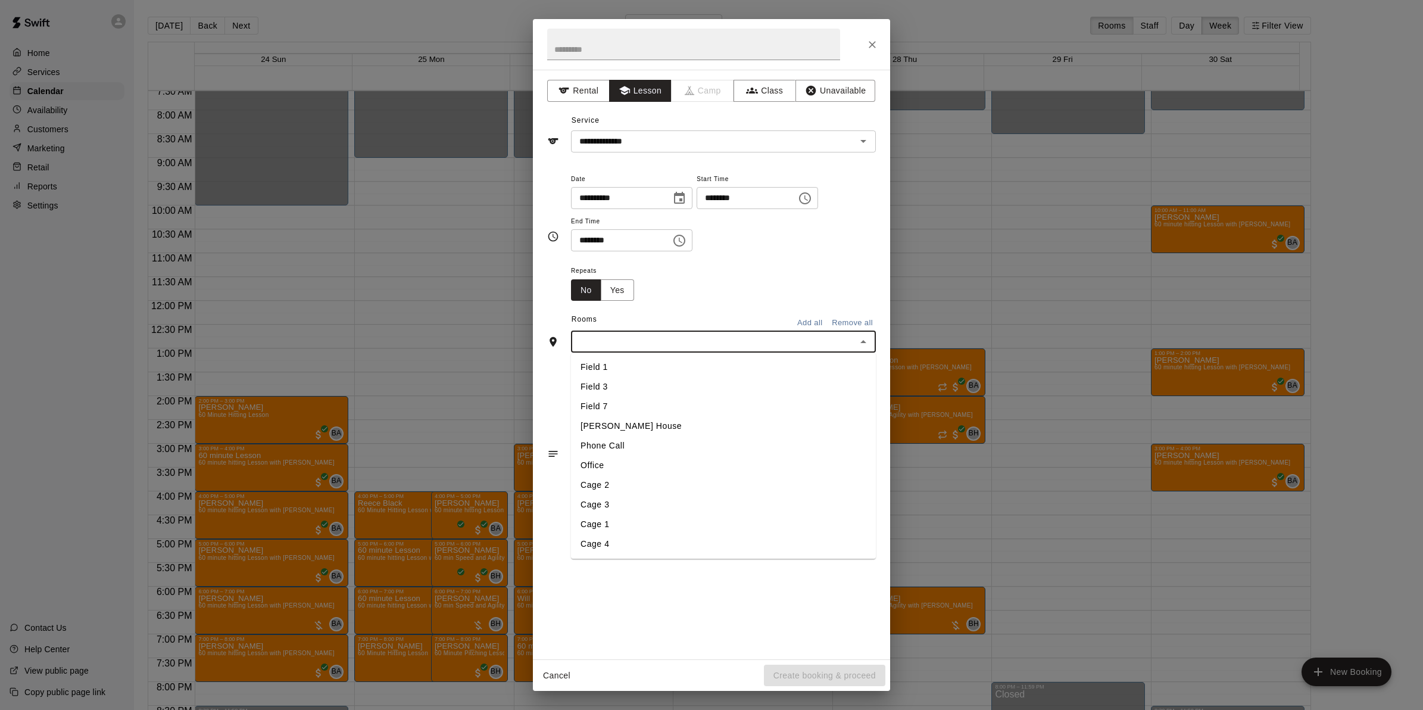
click at [597, 429] on li "[PERSON_NAME] House" at bounding box center [723, 427] width 305 height 20
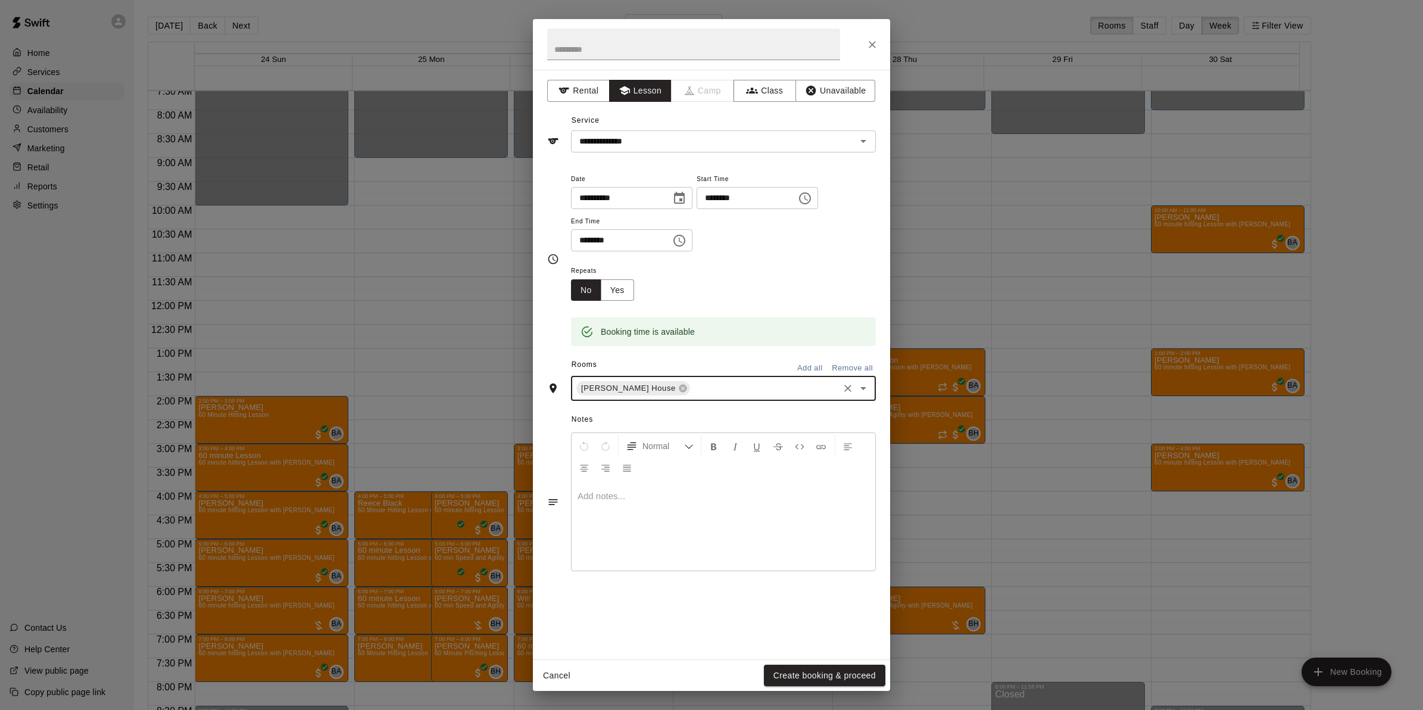
click at [606, 503] on div at bounding box center [724, 525] width 304 height 89
click at [813, 673] on button "Create booking & proceed" at bounding box center [824, 675] width 121 height 22
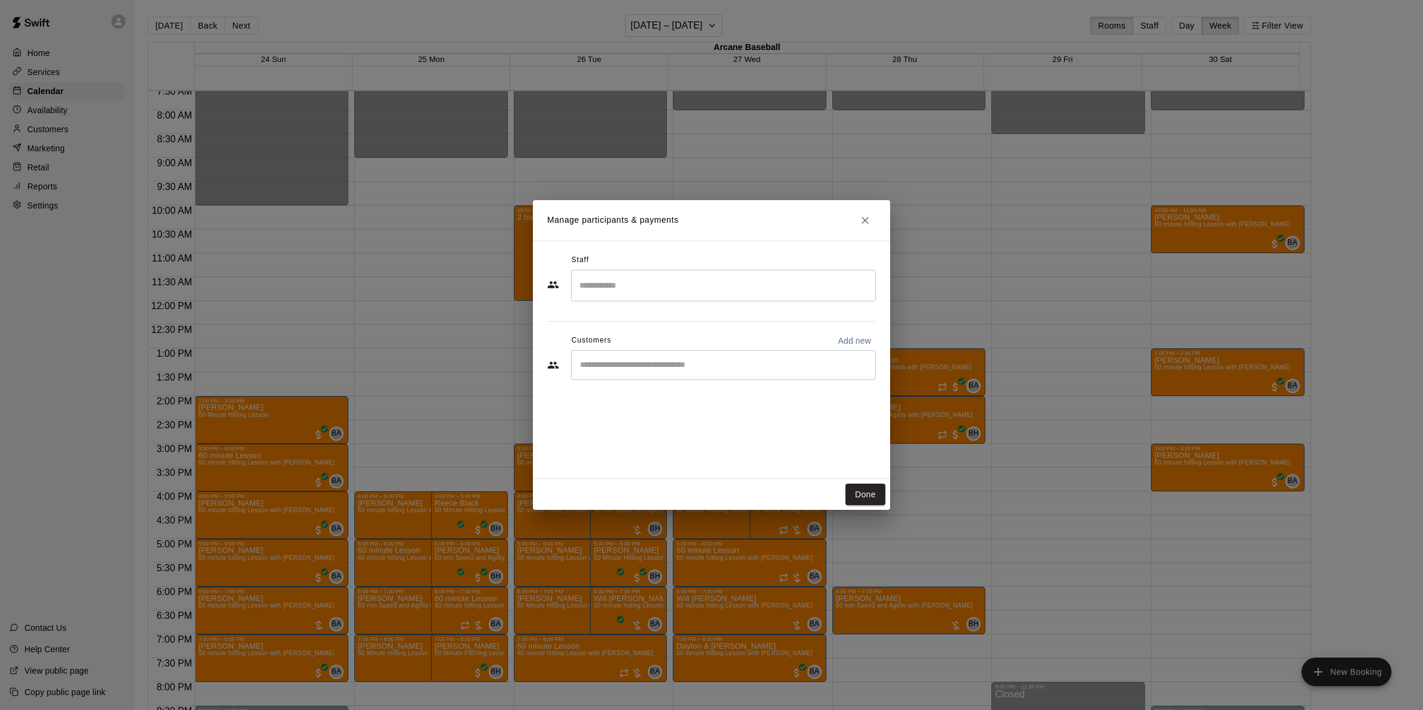
click at [609, 285] on input "Search staff" at bounding box center [723, 285] width 294 height 21
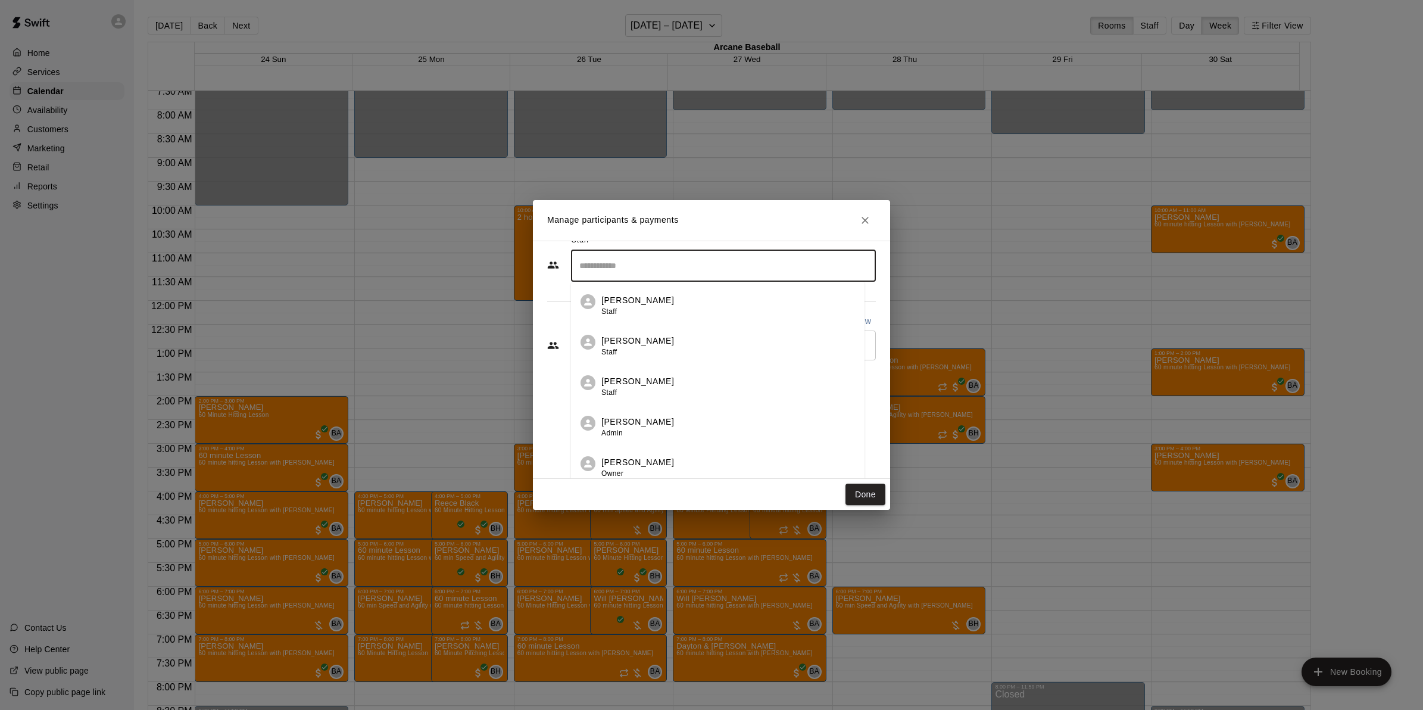
scroll to position [26, 0]
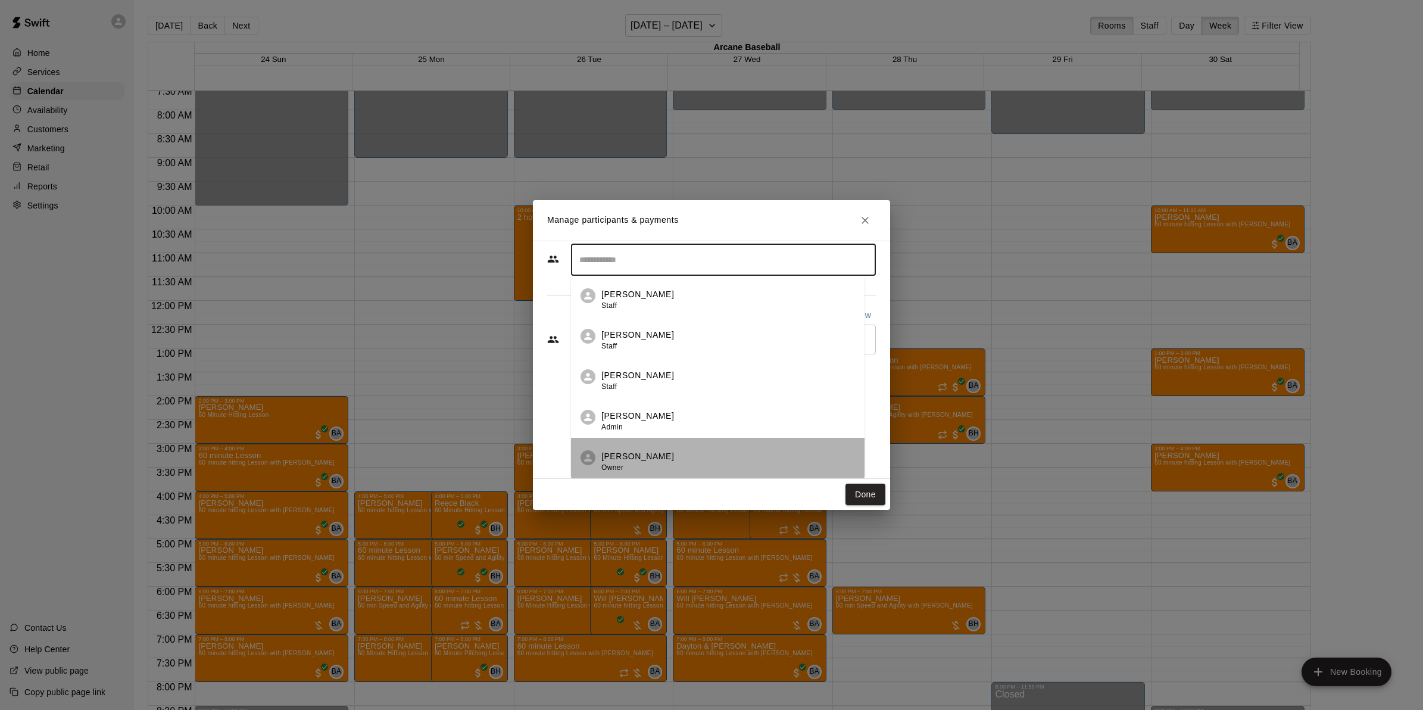
click at [625, 451] on p "[PERSON_NAME]" at bounding box center [637, 456] width 73 height 13
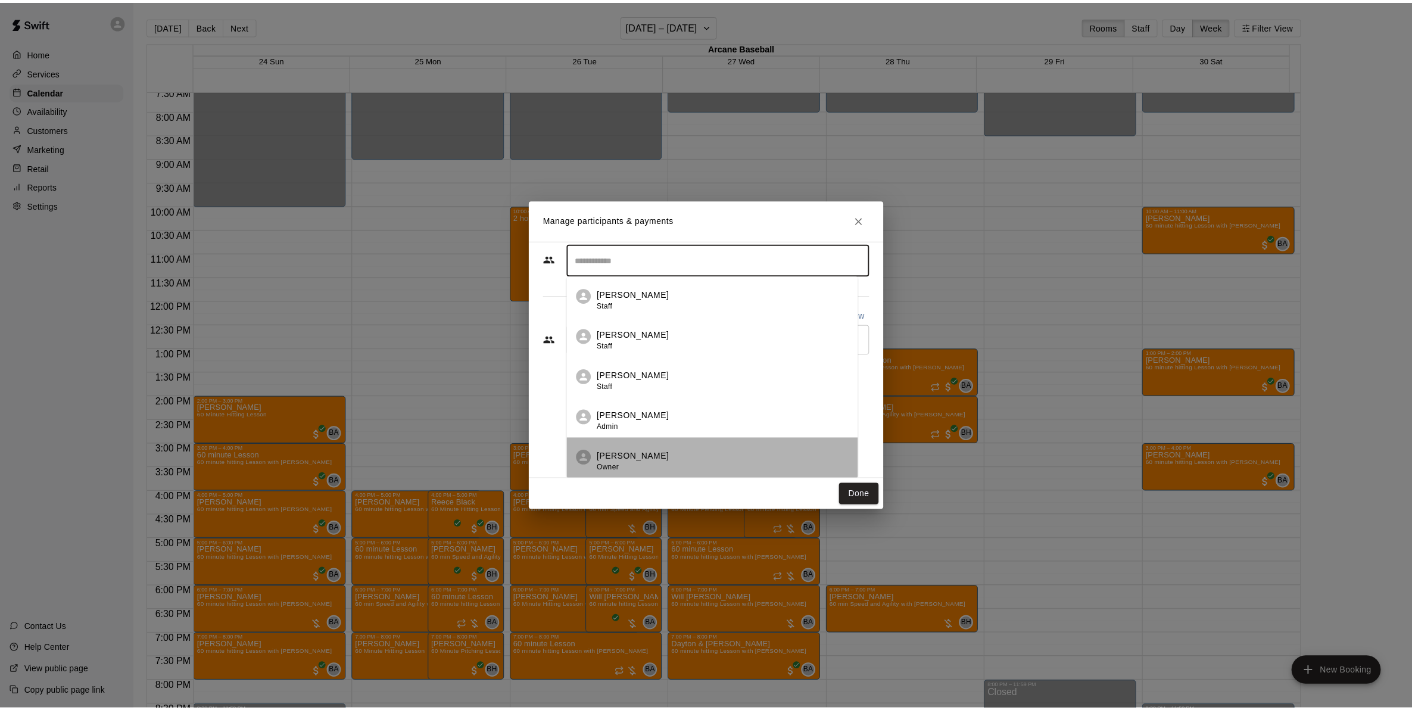
scroll to position [0, 0]
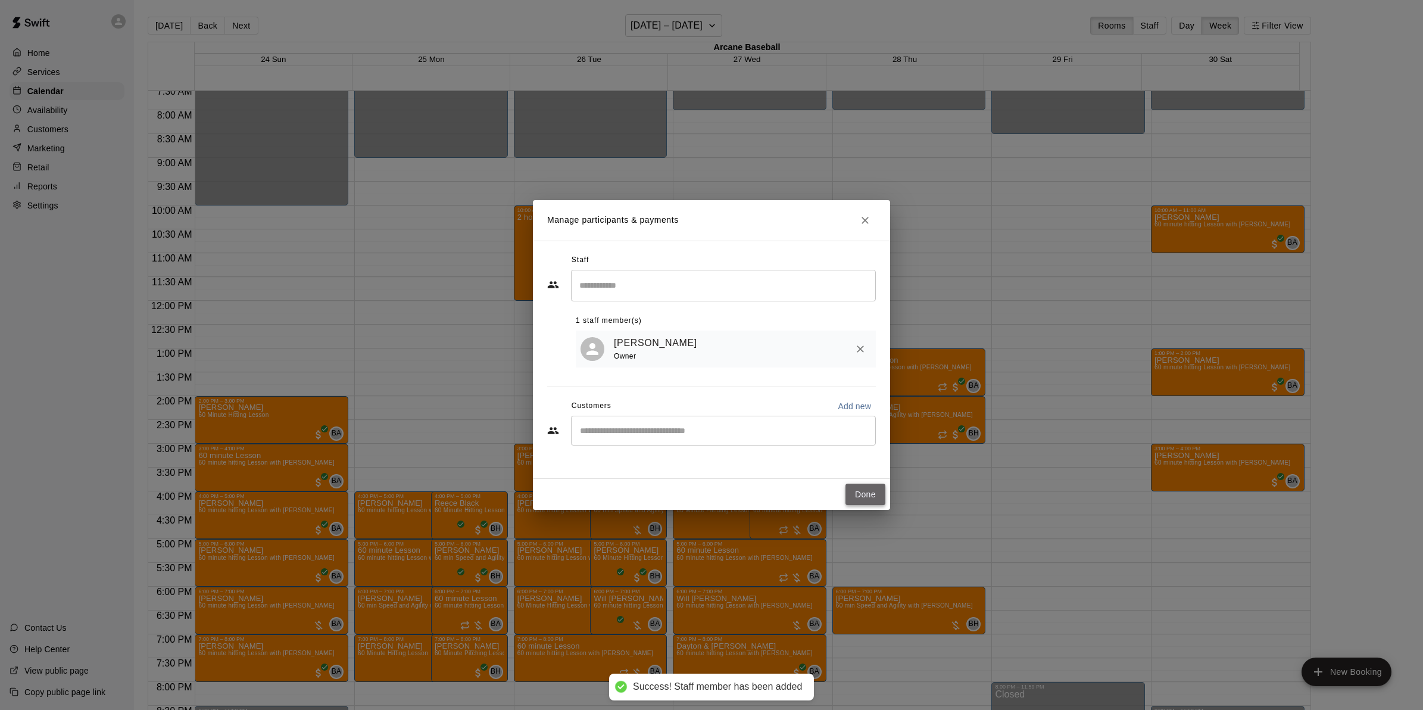
click at [874, 489] on button "Done" at bounding box center [866, 494] width 40 height 22
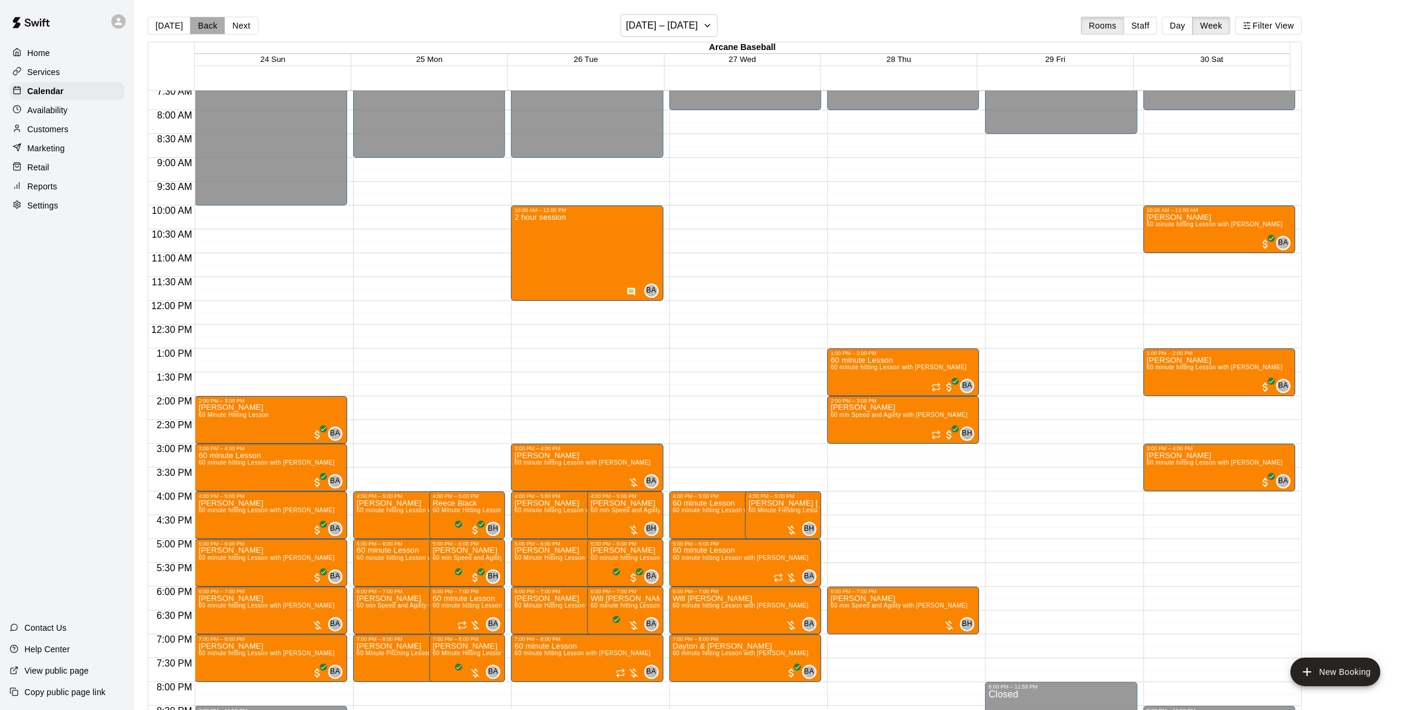
click at [199, 31] on button "Back" at bounding box center [207, 26] width 35 height 18
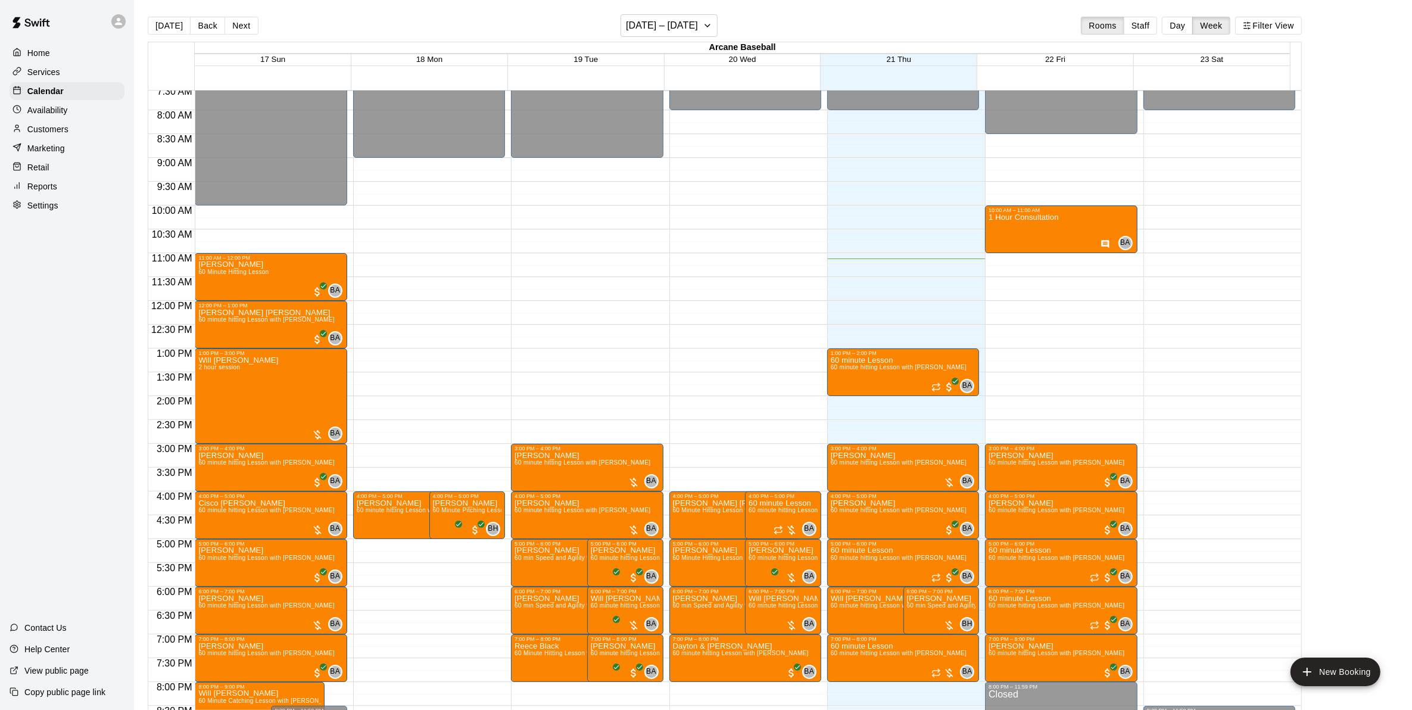
click at [206, 24] on button "Back" at bounding box center [207, 26] width 35 height 18
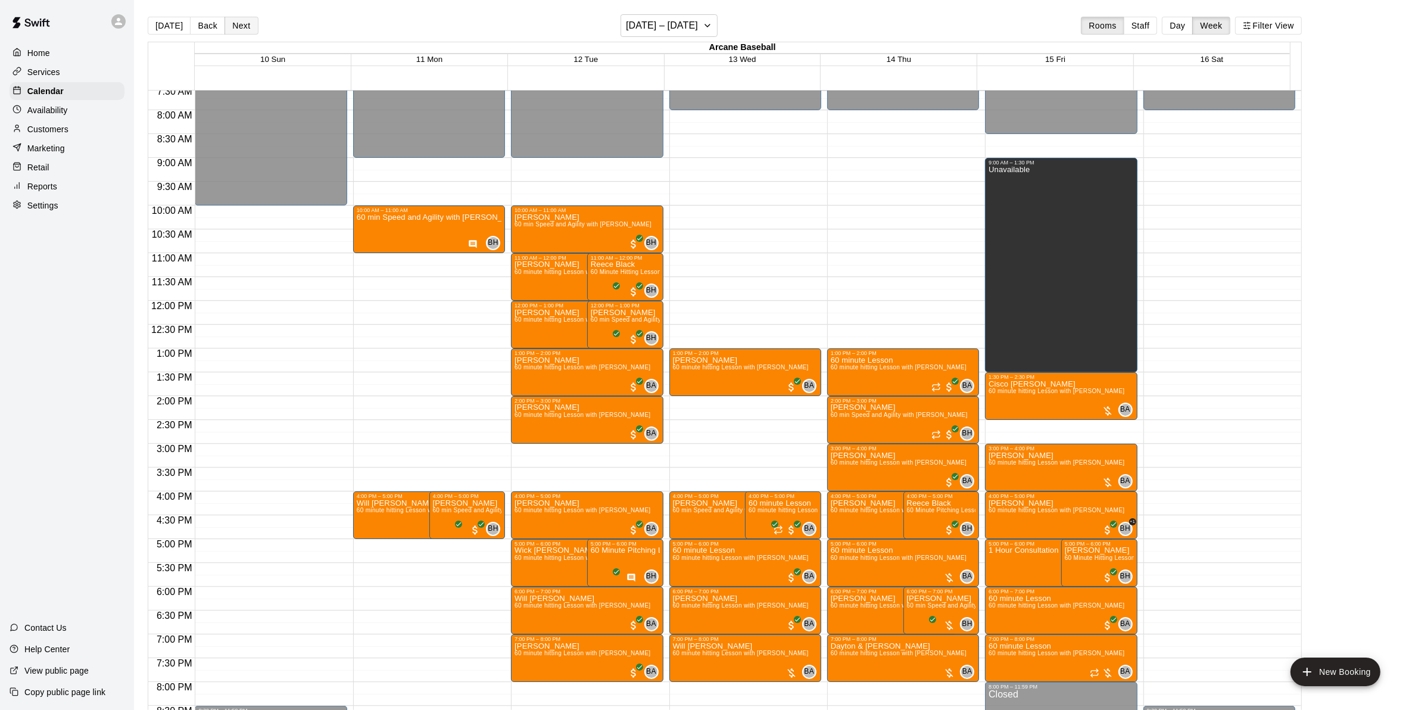
click at [245, 30] on button "Next" at bounding box center [240, 26] width 33 height 18
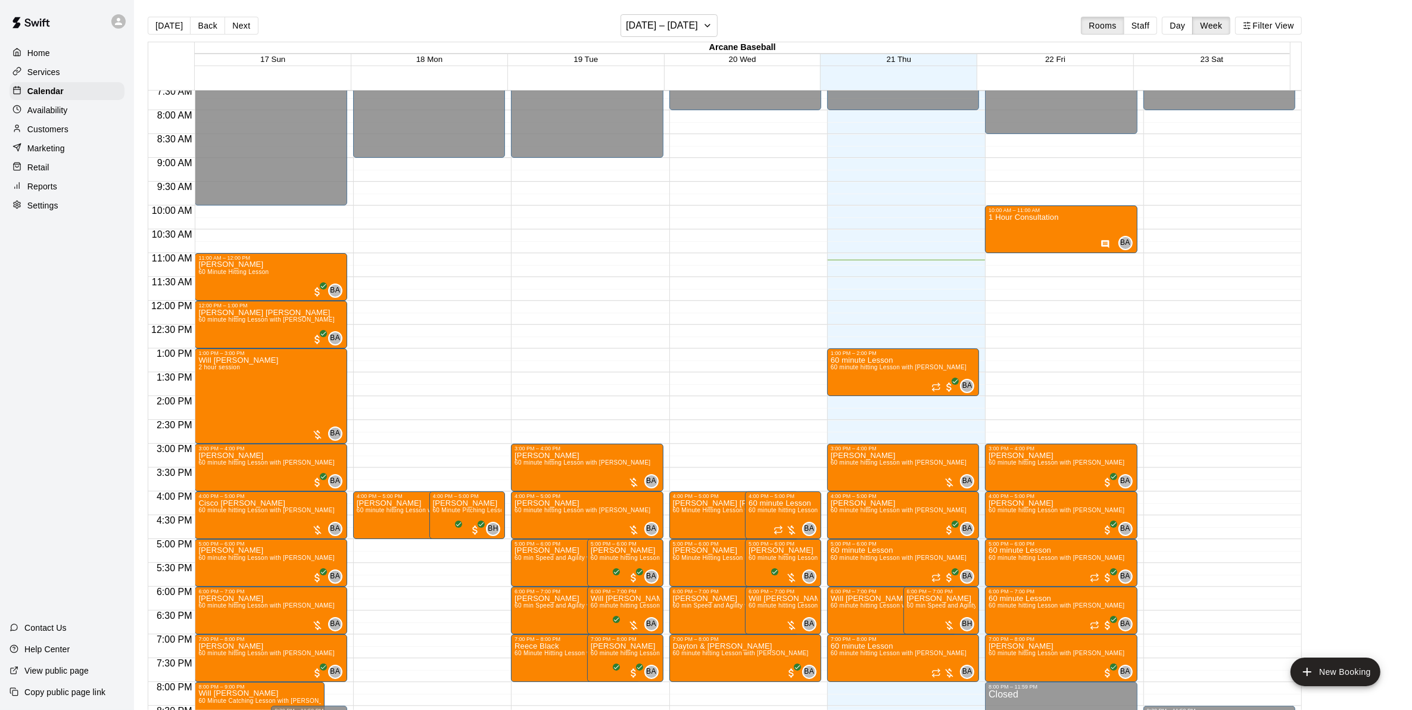
click at [240, 36] on div "[DATE] Back Next [DATE] – [DATE] Rooms Staff Day Week Filter View" at bounding box center [725, 27] width 1154 height 27
click at [236, 18] on button "Next" at bounding box center [240, 26] width 33 height 18
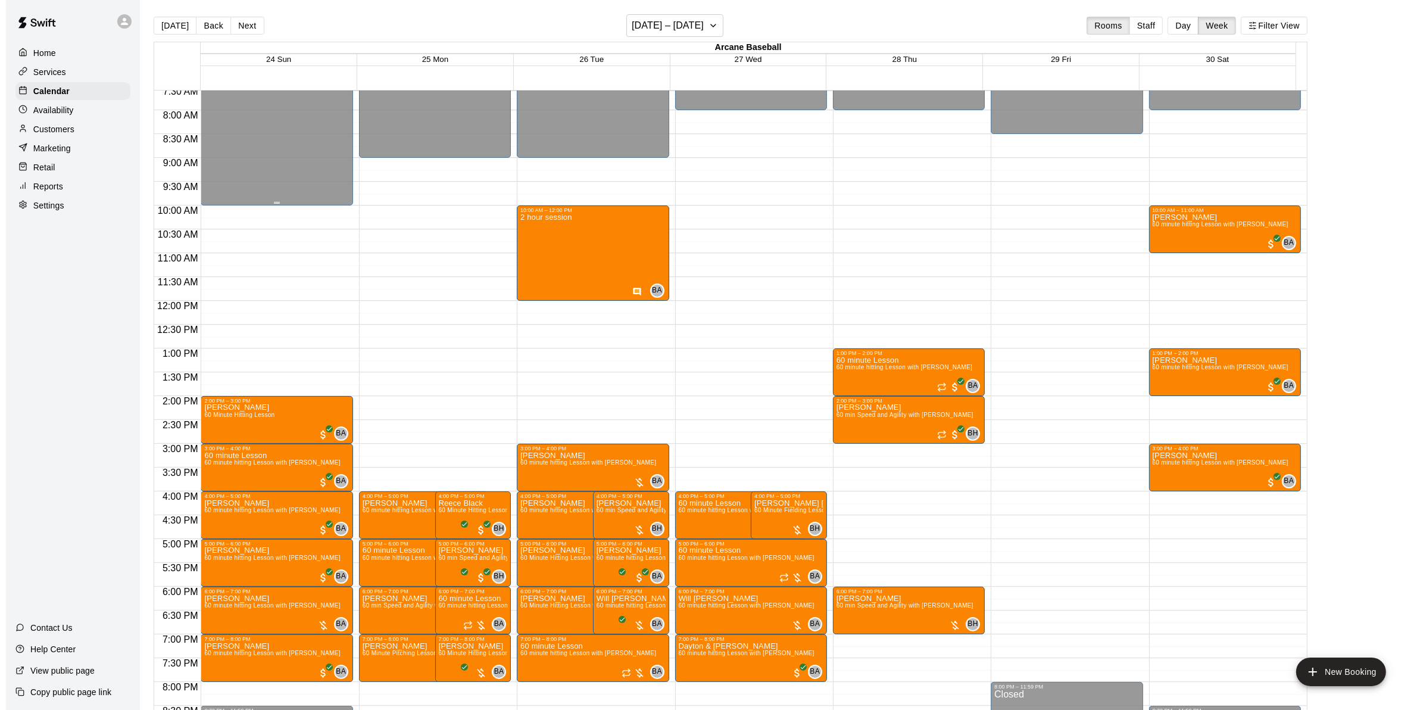
scroll to position [511, 0]
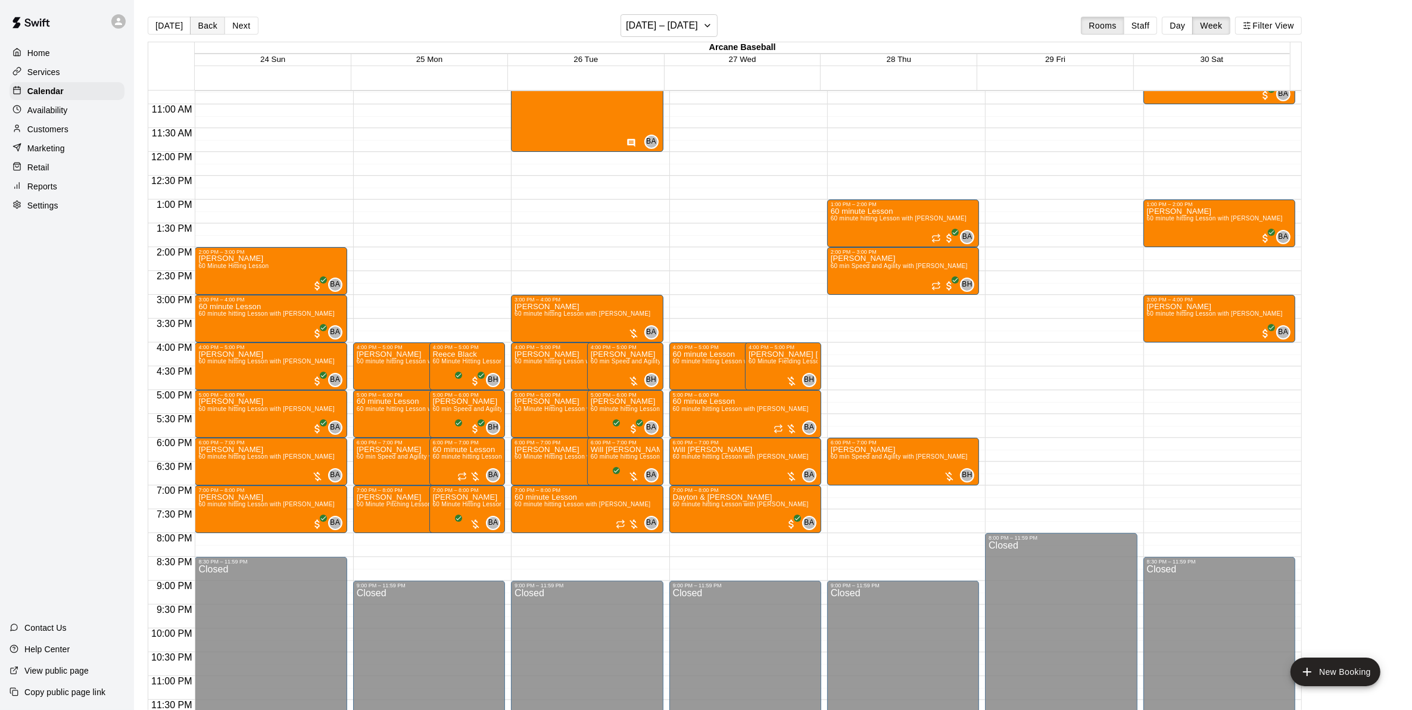
click at [197, 19] on button "Back" at bounding box center [207, 26] width 35 height 18
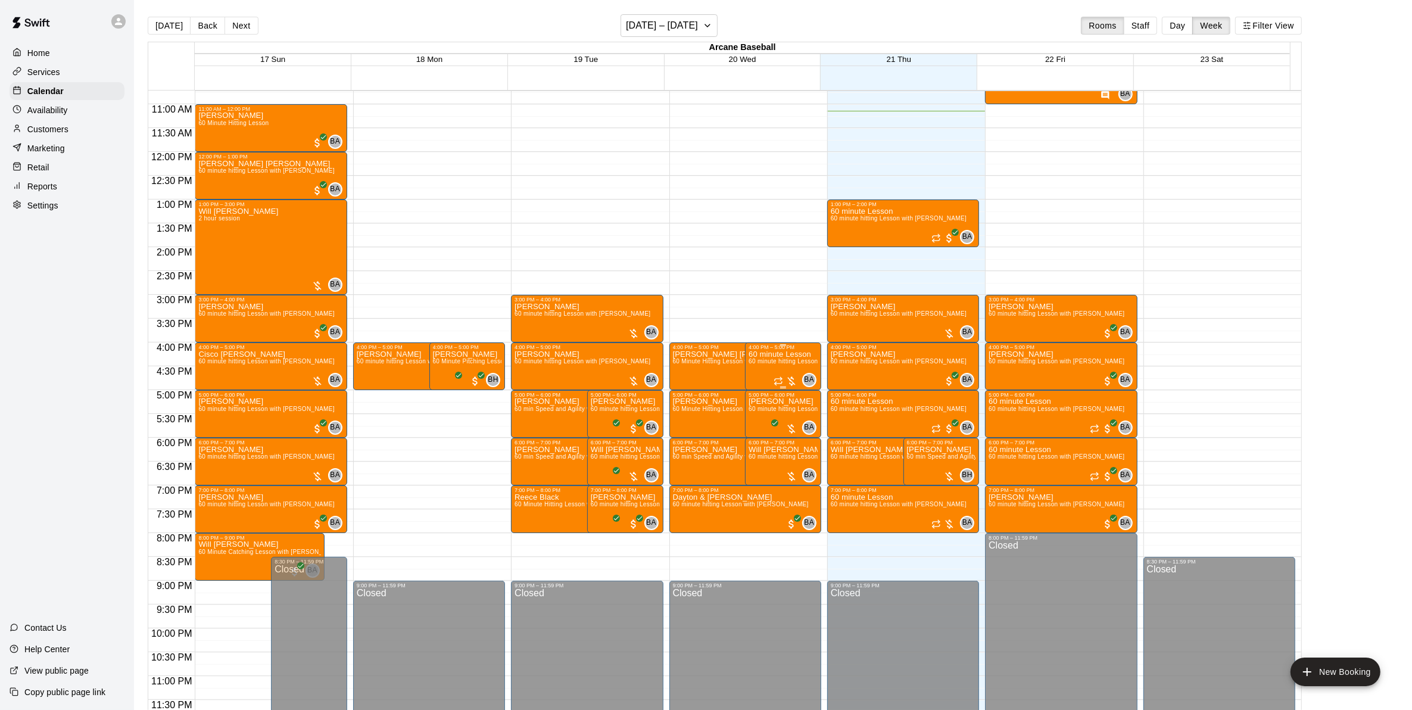
click at [784, 367] on div "60 minute Lesson 60 minute hitting Lesson with [PERSON_NAME]" at bounding box center [782, 705] width 69 height 710
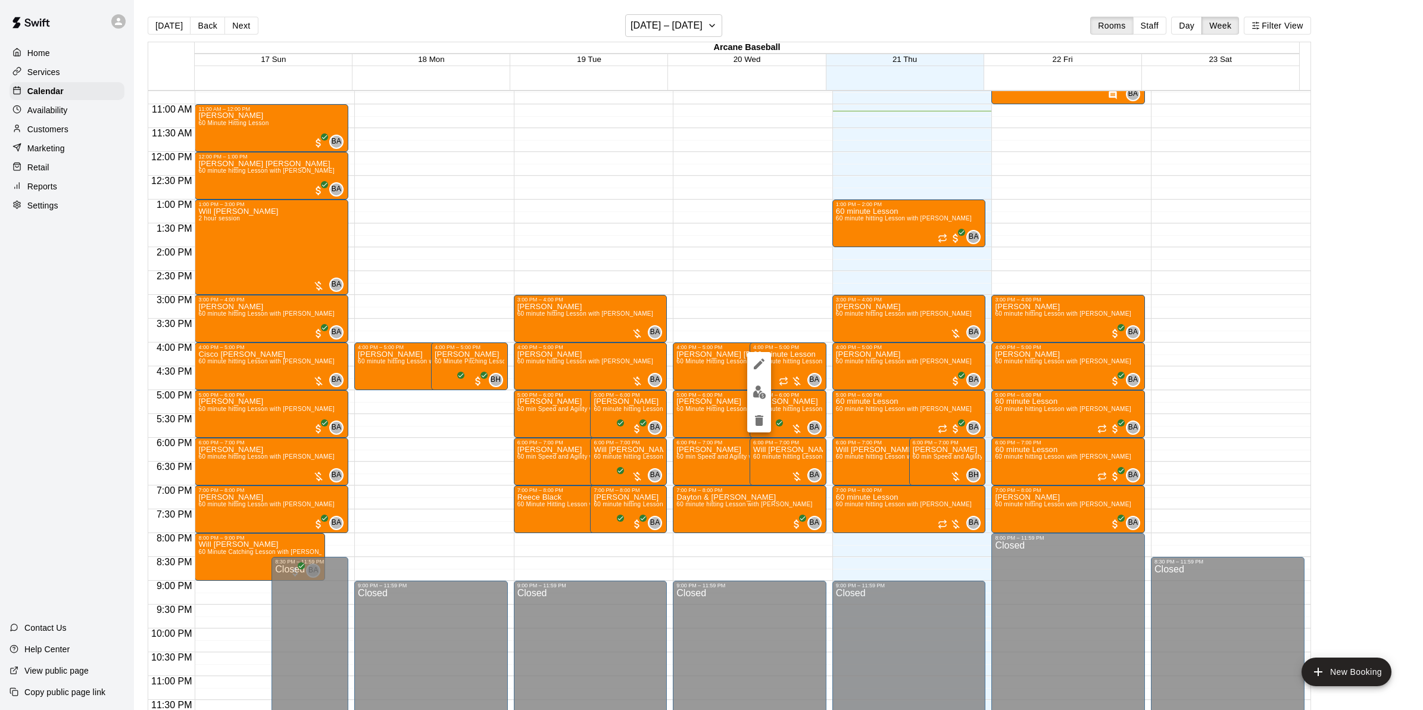
click at [763, 508] on div at bounding box center [711, 355] width 1423 height 710
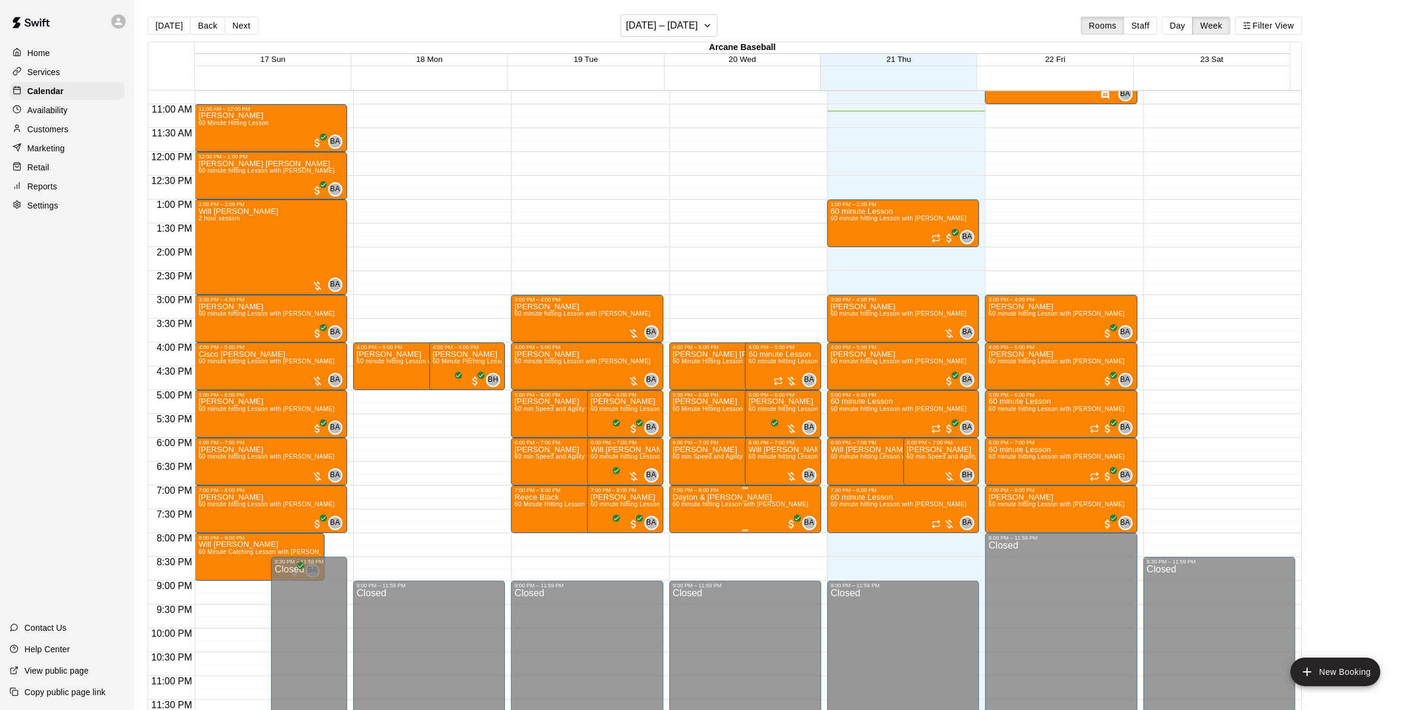
click at [749, 507] on span "60 minute hitting Lesson with [PERSON_NAME]" at bounding box center [741, 504] width 136 height 7
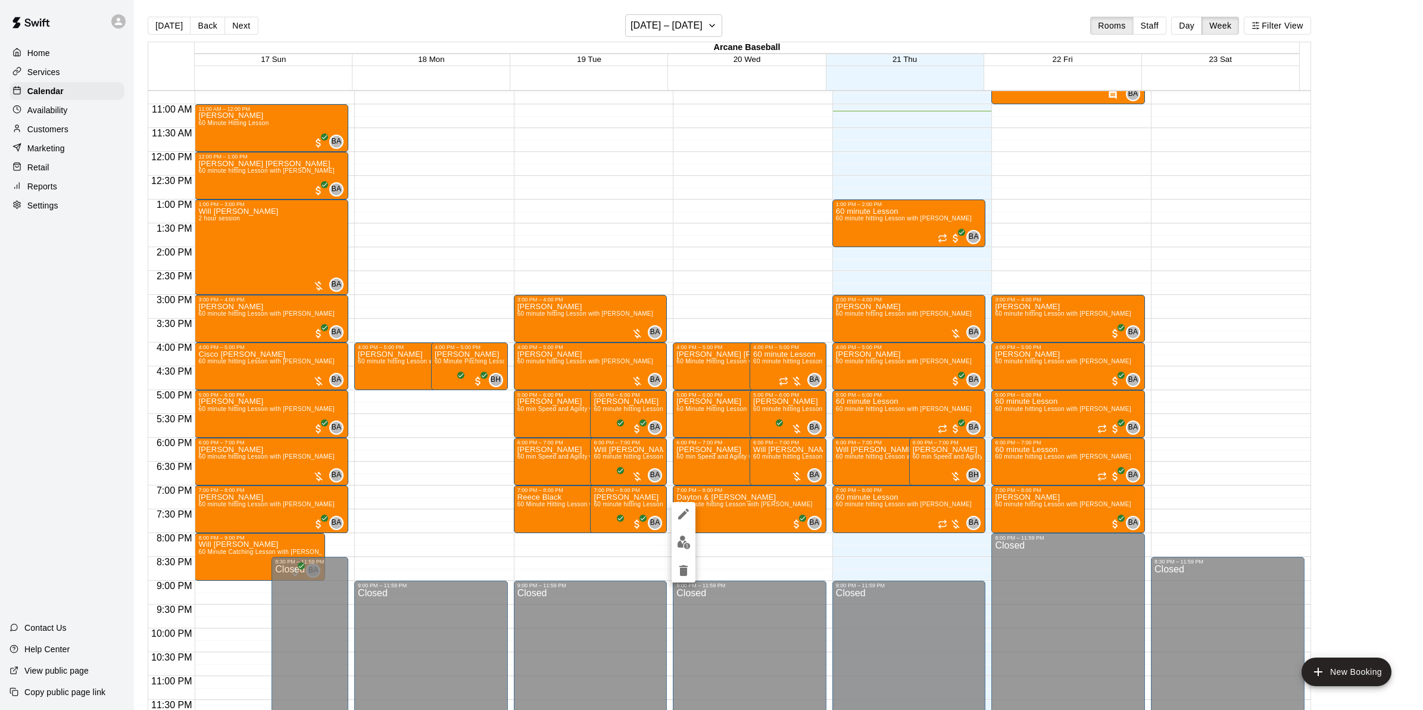
click at [1346, 664] on div at bounding box center [711, 355] width 1423 height 710
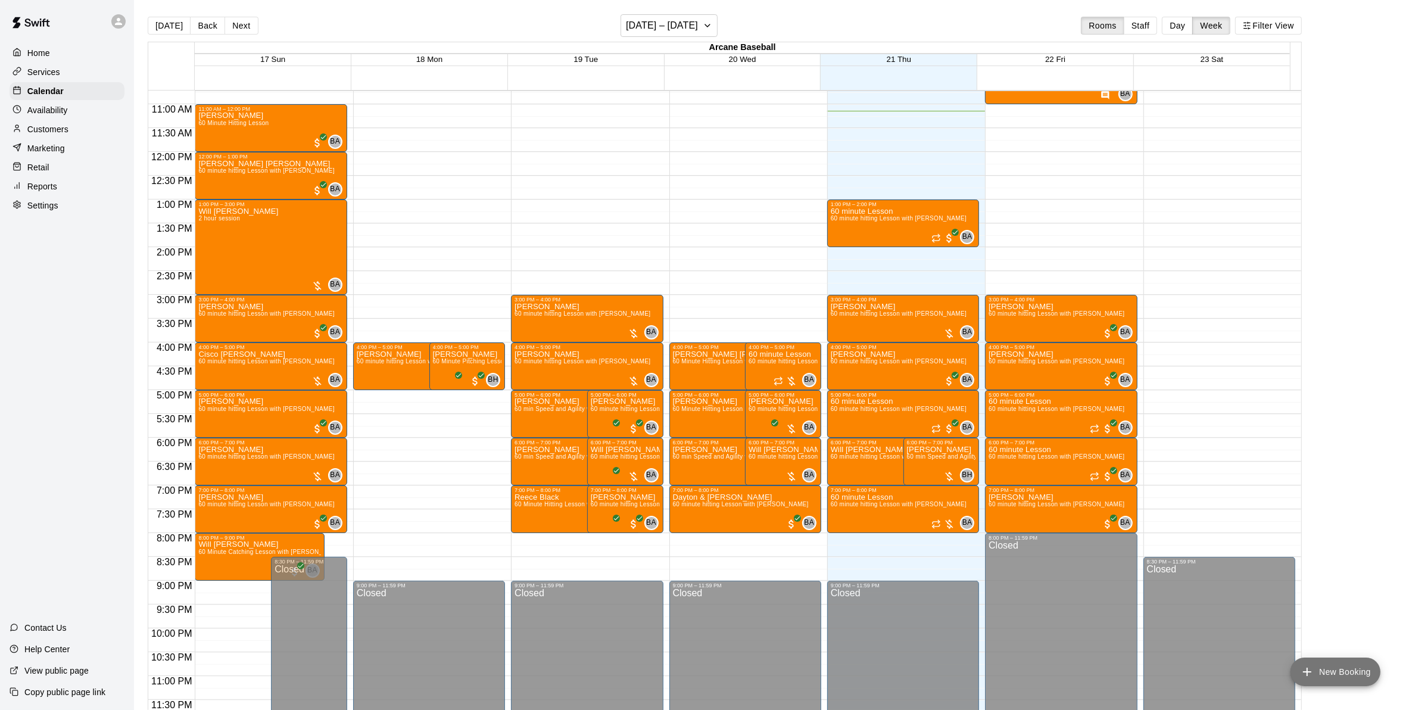
click at [1346, 667] on button "New Booking" at bounding box center [1335, 671] width 90 height 29
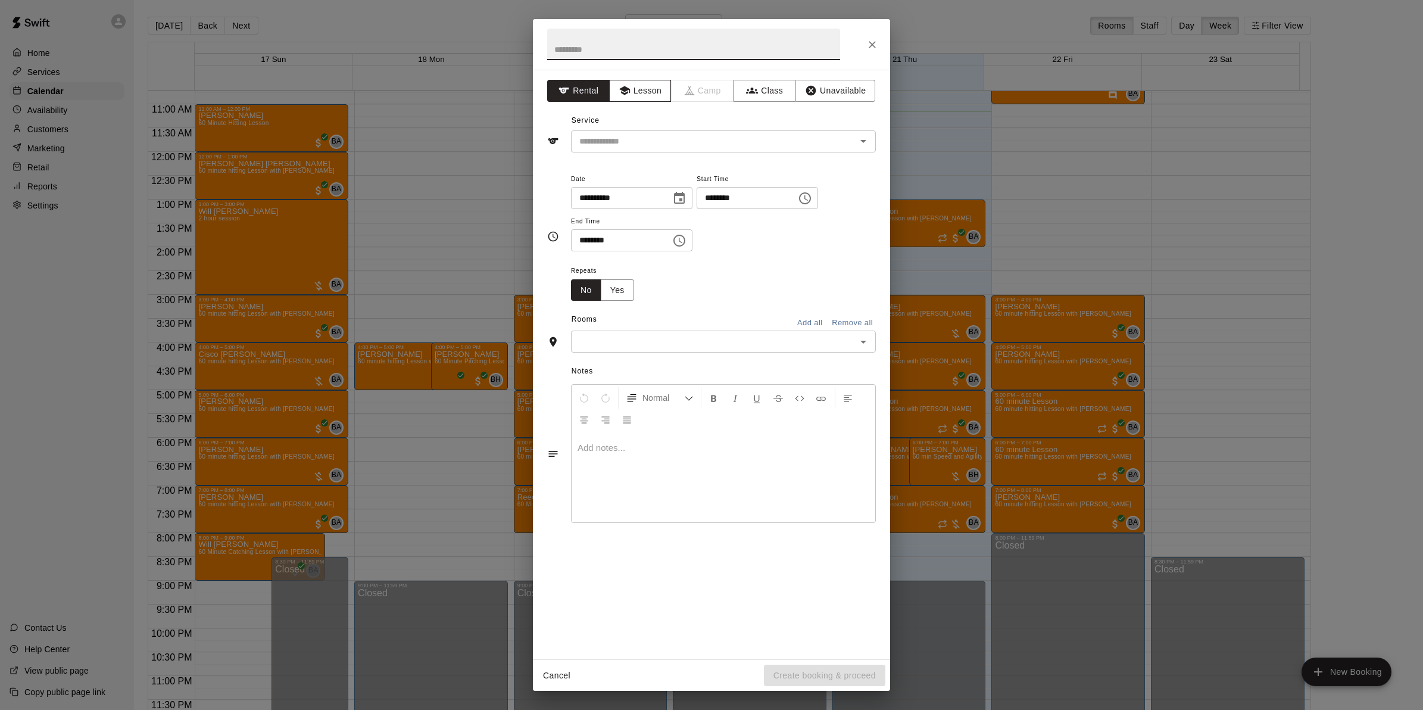
click at [625, 91] on icon "button" at bounding box center [624, 90] width 11 height 9
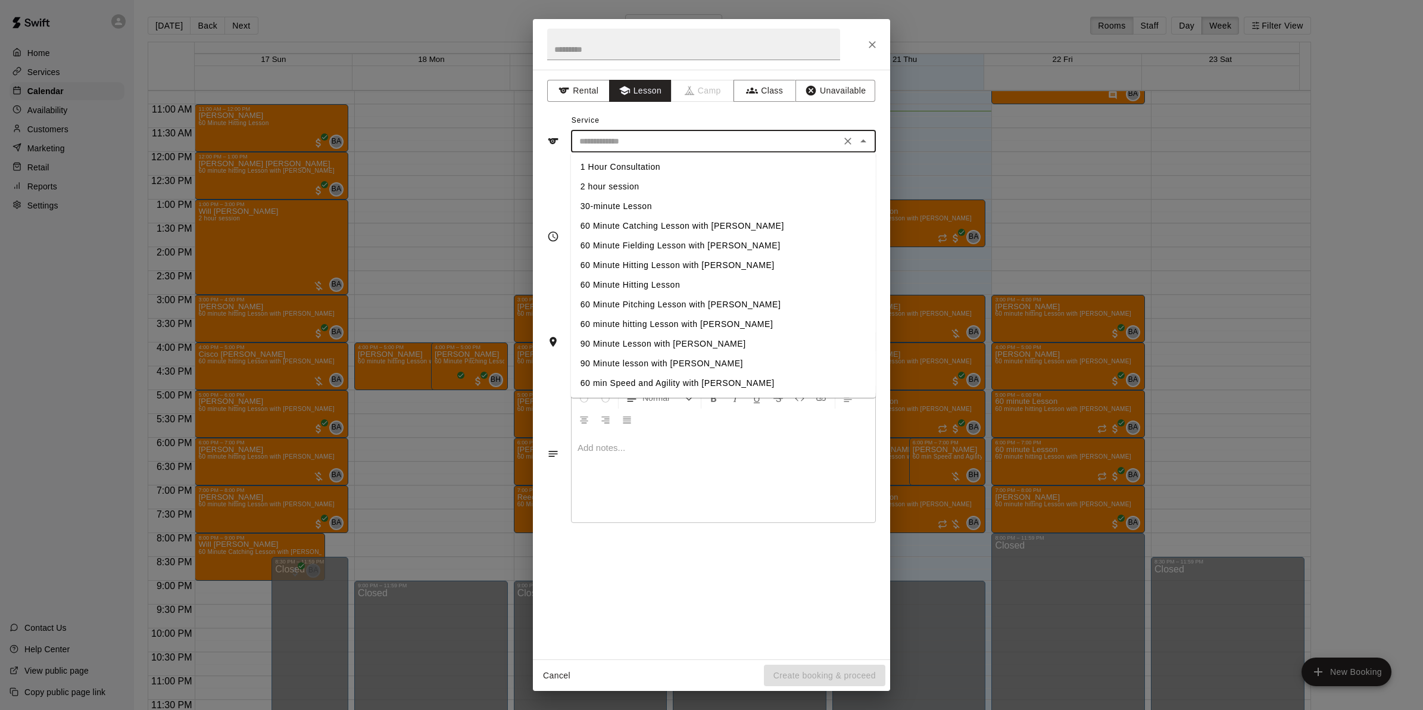
click at [626, 144] on input "text" at bounding box center [706, 141] width 263 height 15
click at [631, 320] on li "60 minute hitting Lesson with [PERSON_NAME]" at bounding box center [723, 324] width 305 height 20
type input "**********"
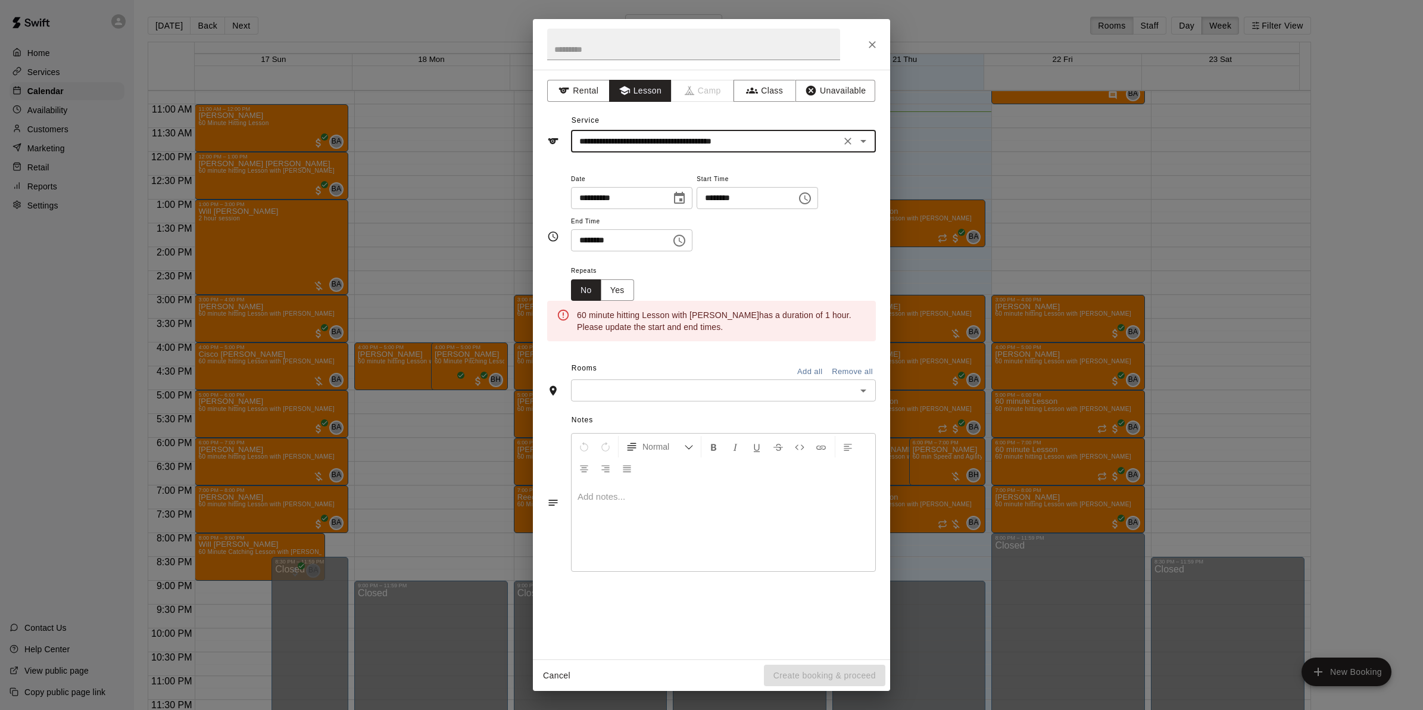
click at [687, 198] on icon "Choose date, selected date is Aug 21, 2025" at bounding box center [679, 198] width 14 height 14
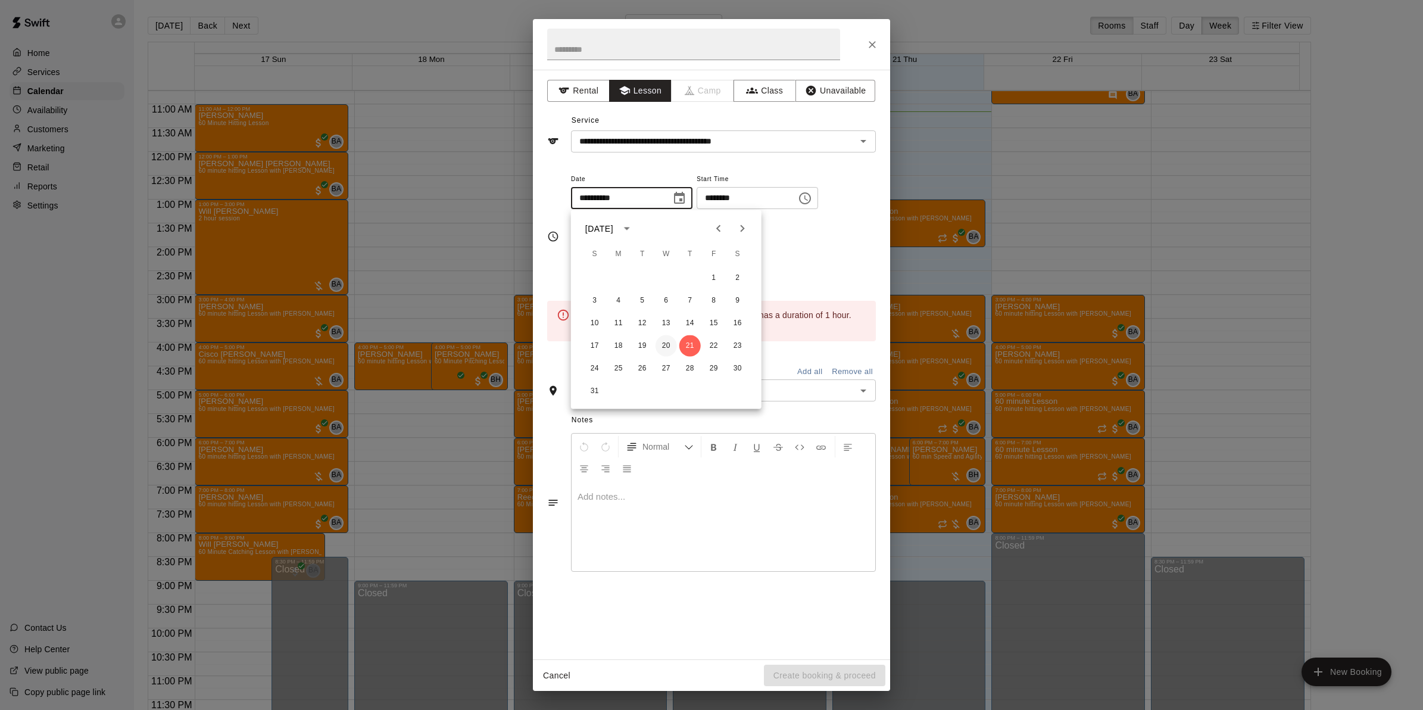
click at [665, 341] on button "20" at bounding box center [666, 345] width 21 height 21
type input "**********"
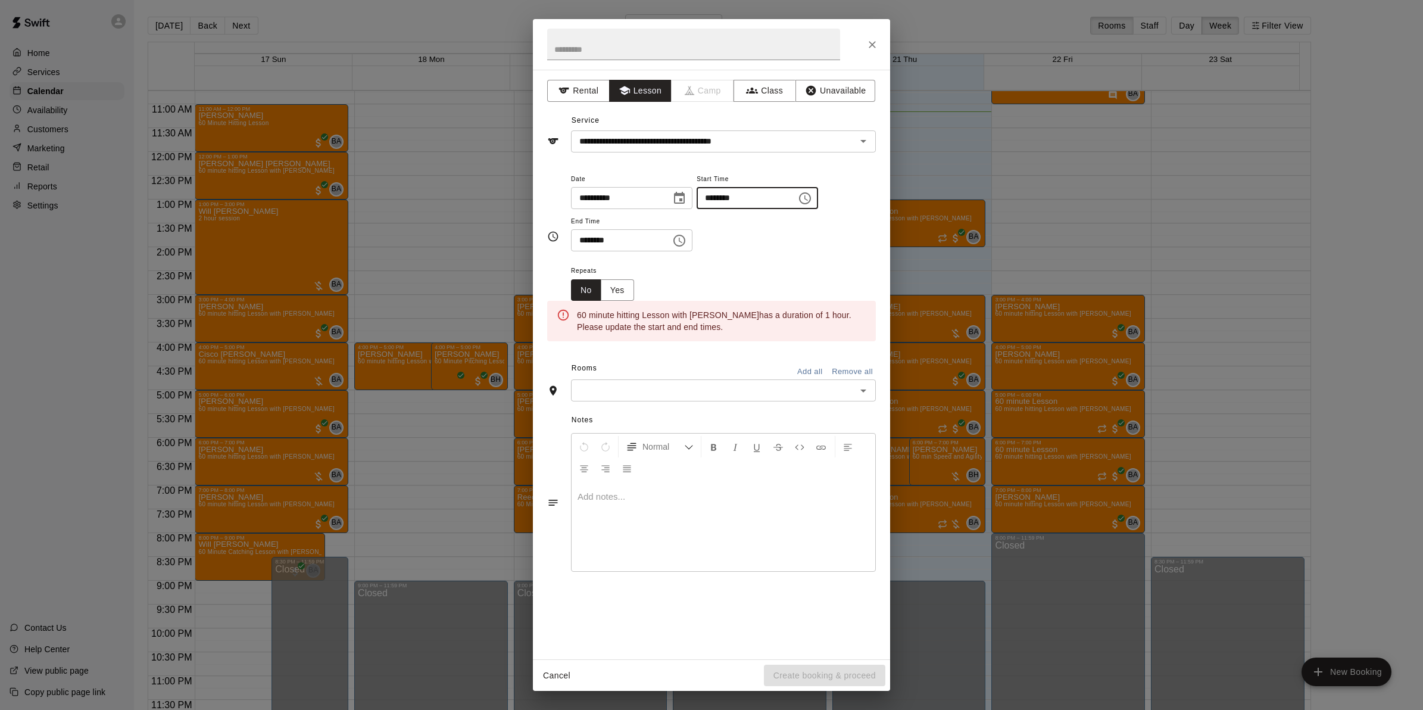
click at [731, 195] on input "********" at bounding box center [743, 198] width 92 height 22
type input "********"
click at [582, 246] on input "********" at bounding box center [617, 240] width 92 height 22
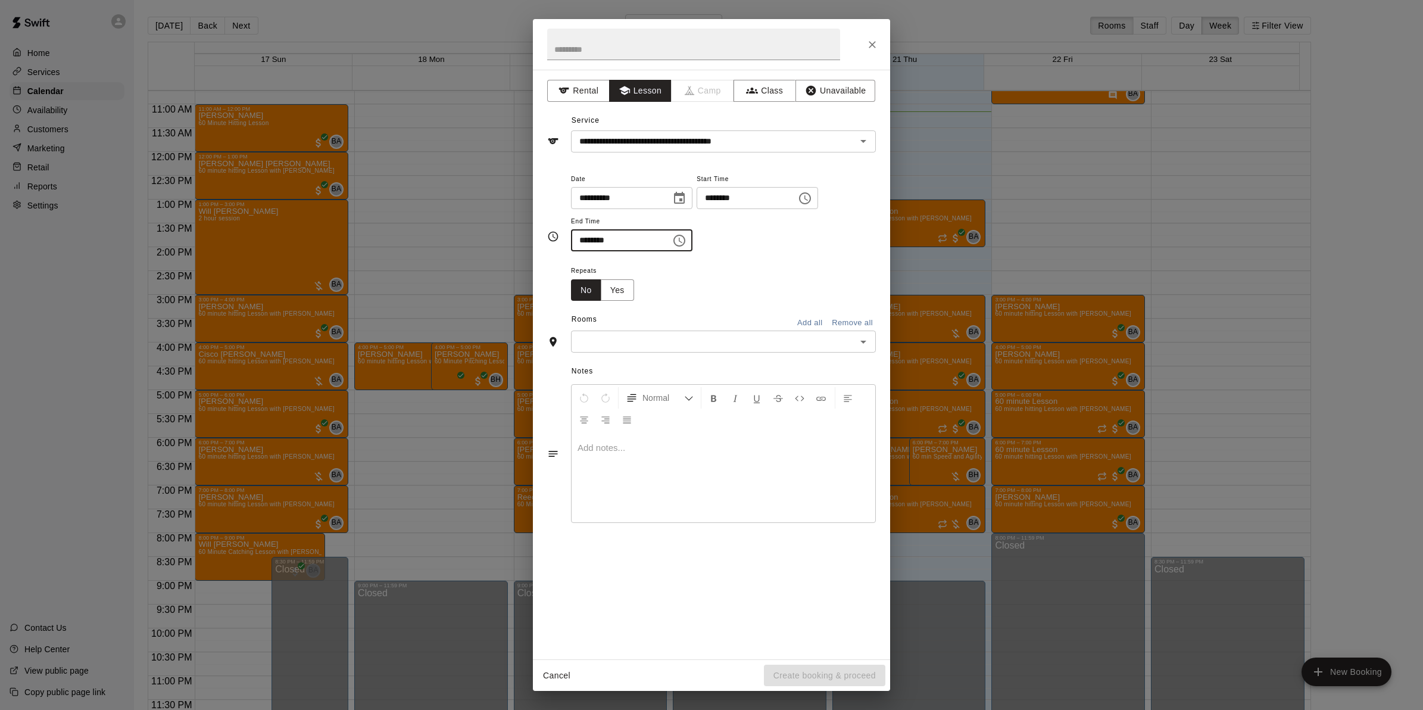
type input "********"
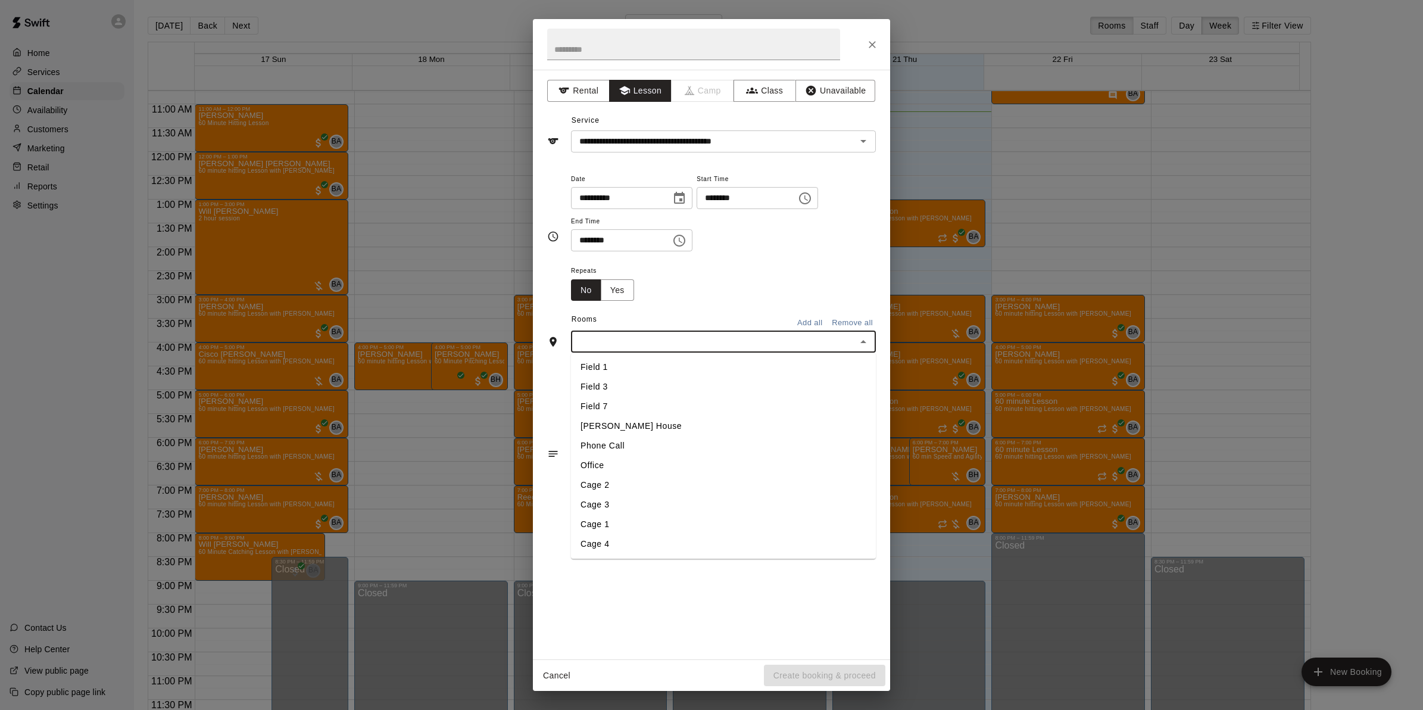
click at [851, 335] on input "text" at bounding box center [714, 341] width 278 height 15
click at [614, 531] on li "Cage 1" at bounding box center [723, 525] width 305 height 20
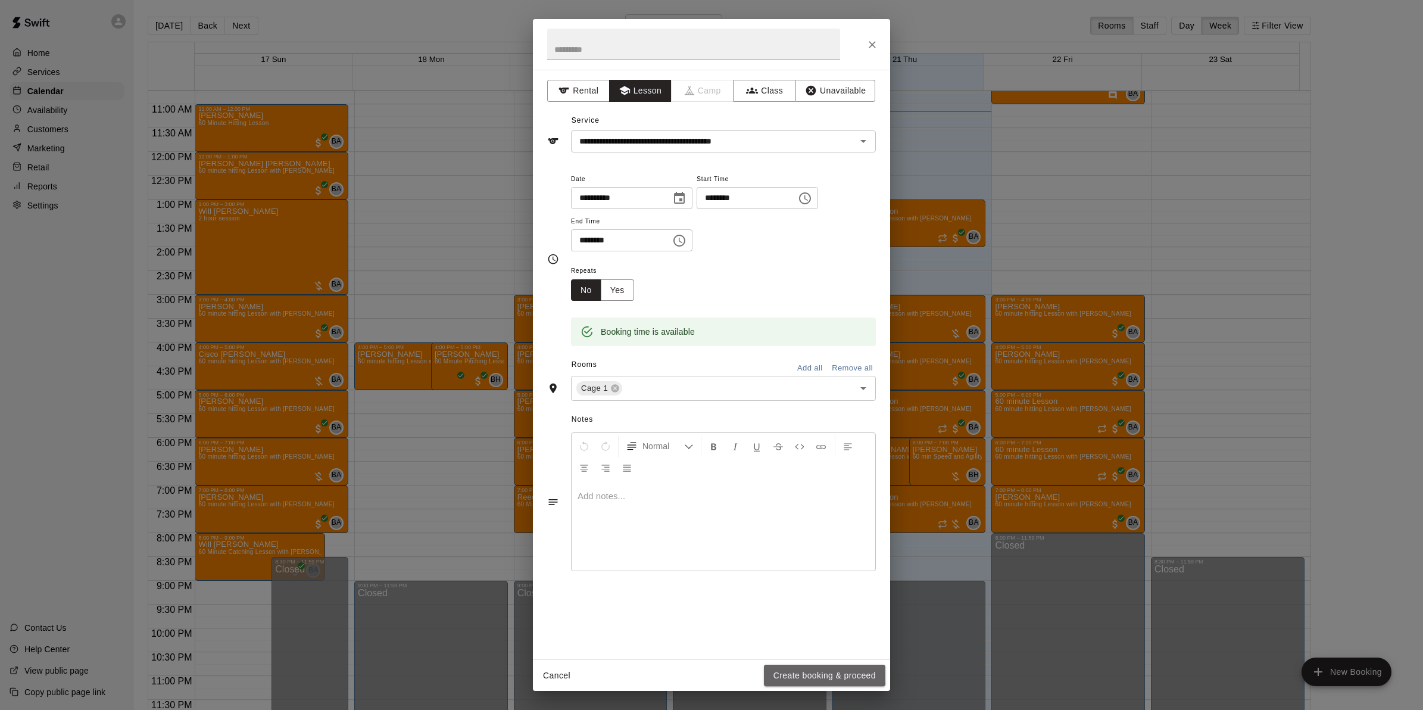
click at [814, 672] on button "Create booking & proceed" at bounding box center [824, 675] width 121 height 22
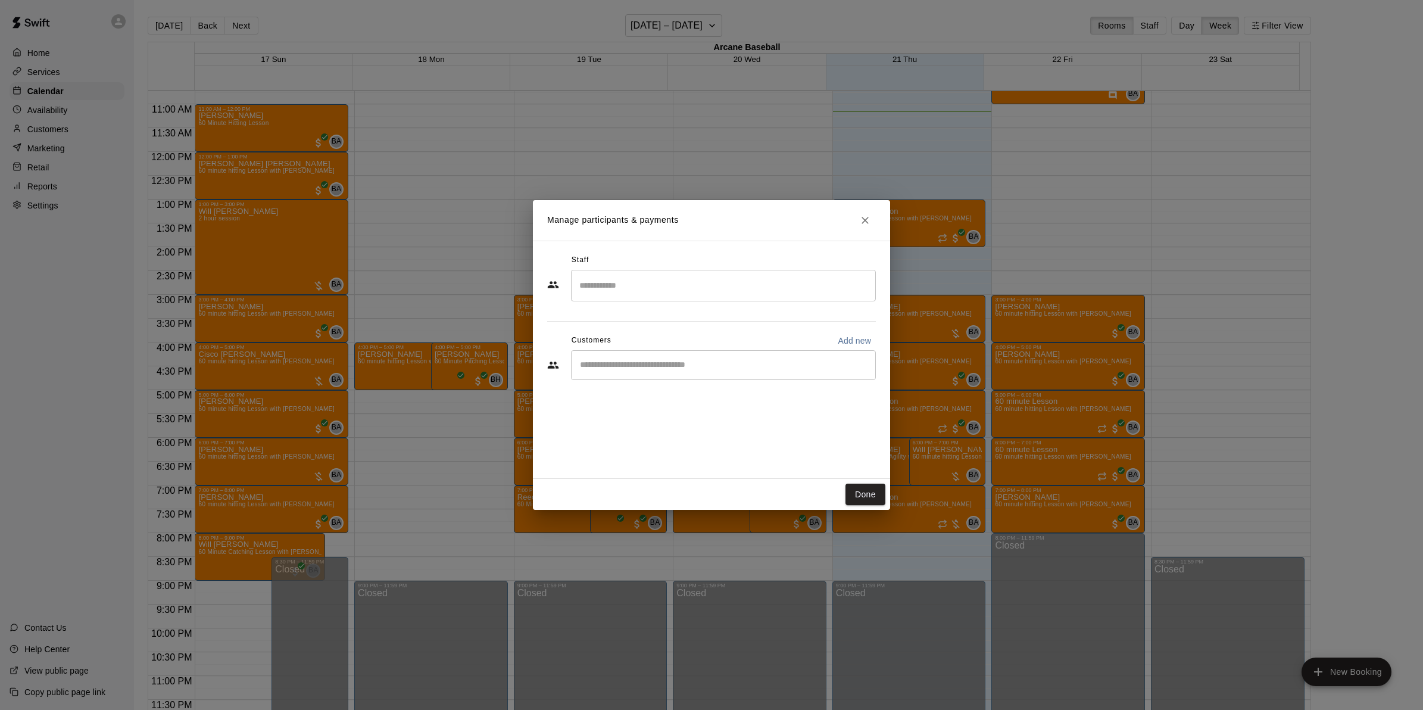
click at [627, 278] on input "Search staff" at bounding box center [723, 285] width 294 height 21
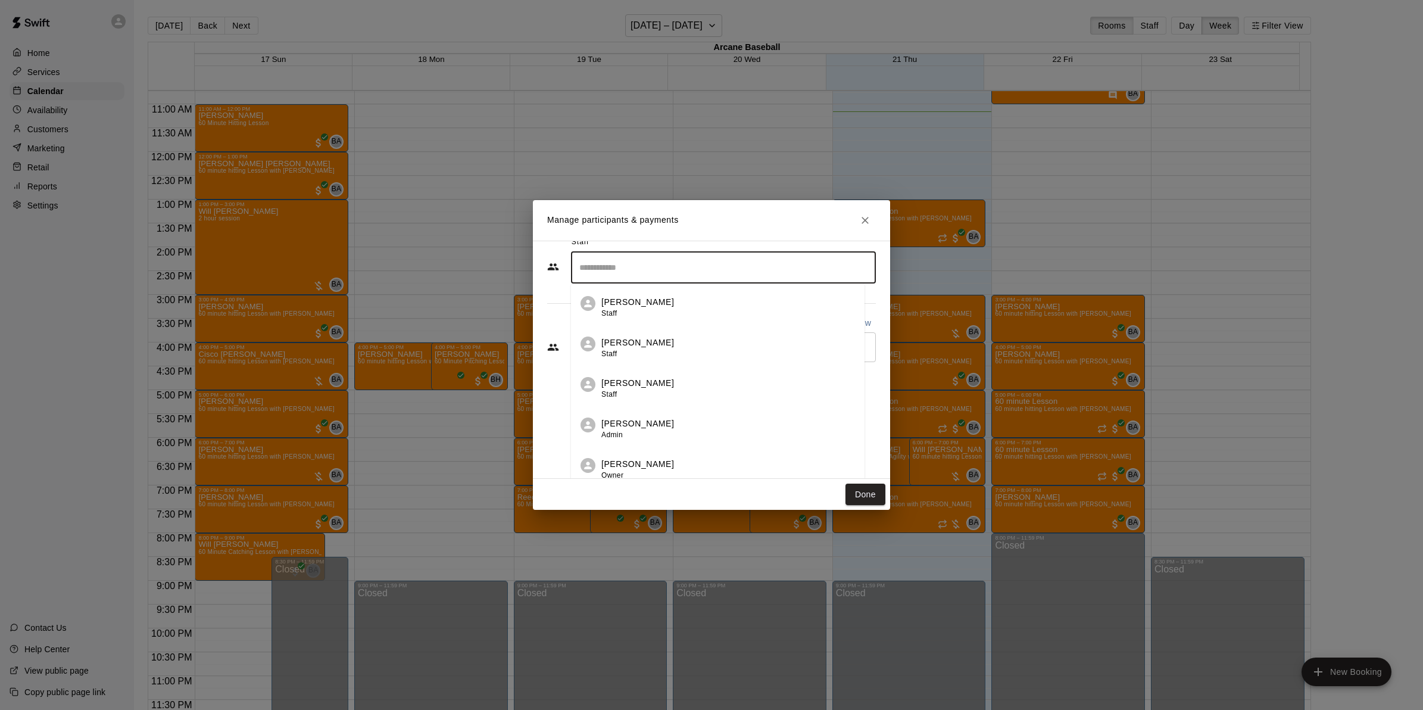
scroll to position [26, 0]
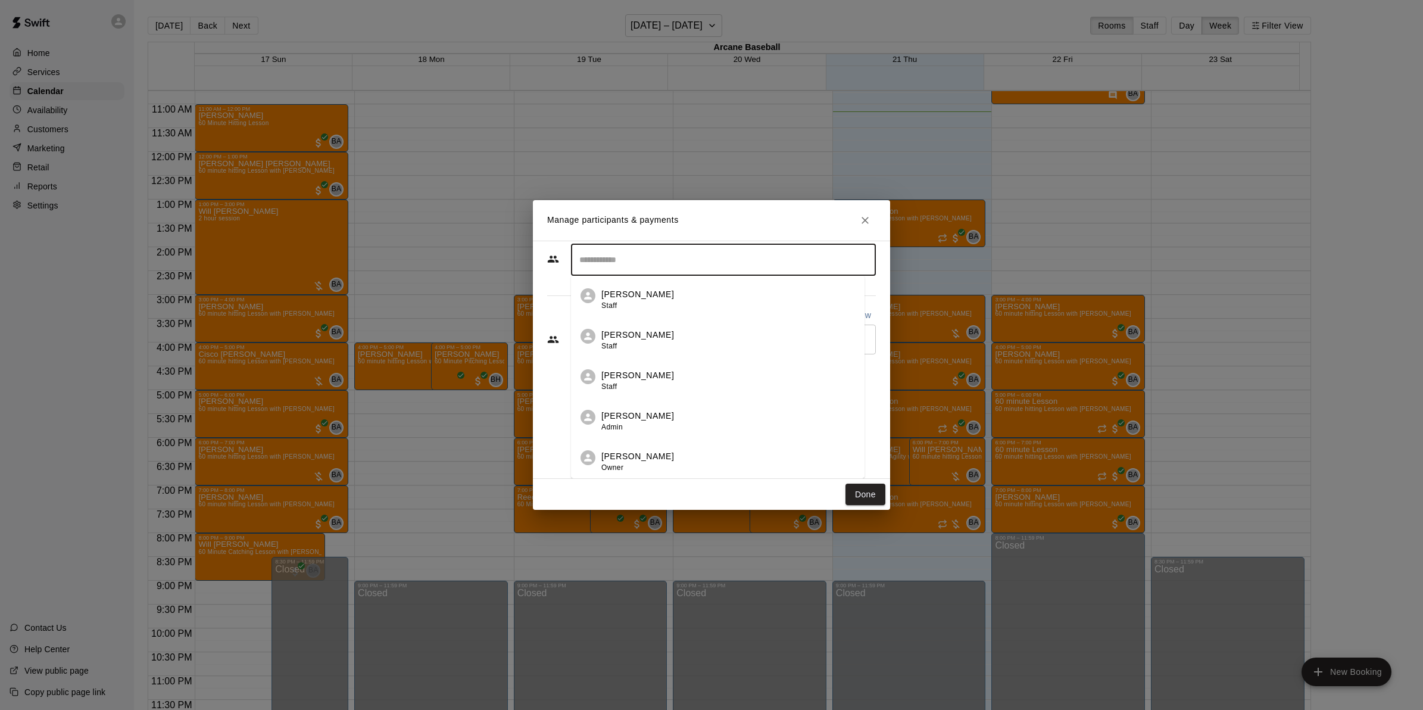
click at [635, 288] on p "[PERSON_NAME]" at bounding box center [637, 294] width 73 height 13
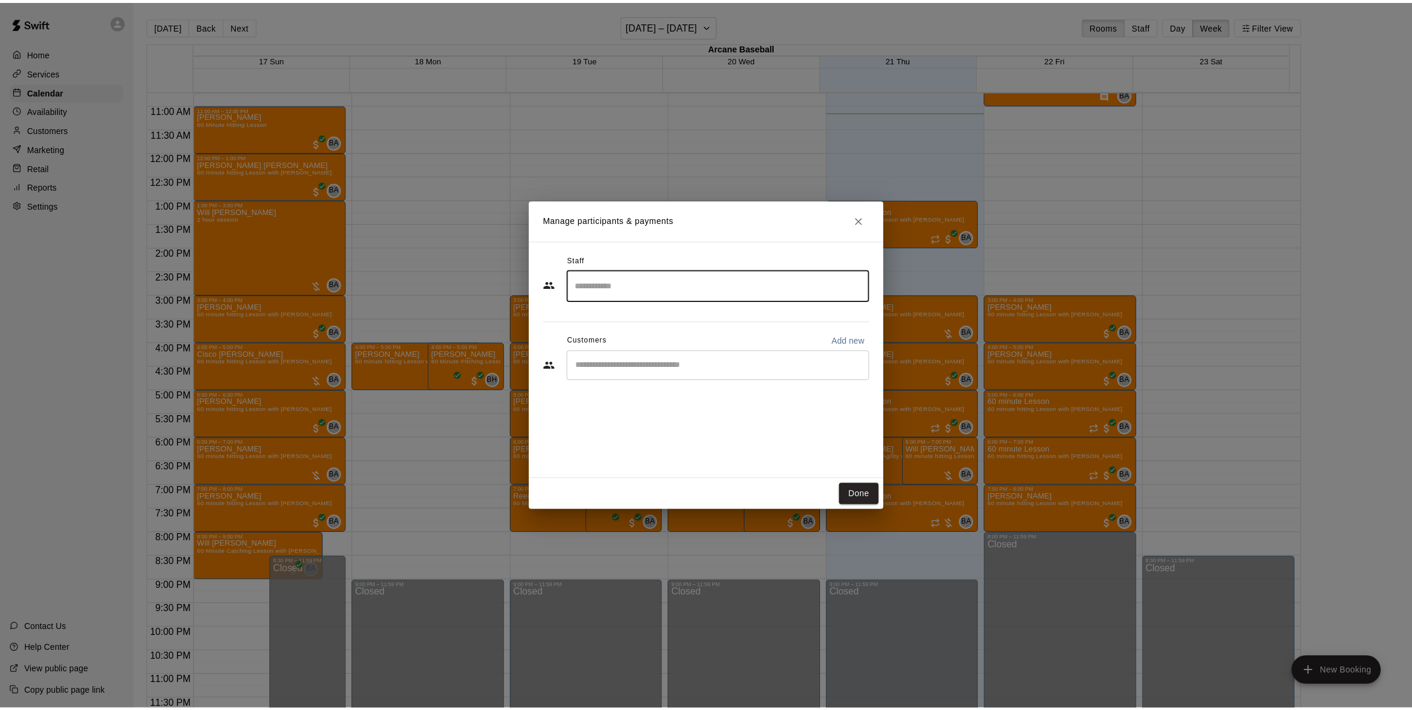
scroll to position [0, 0]
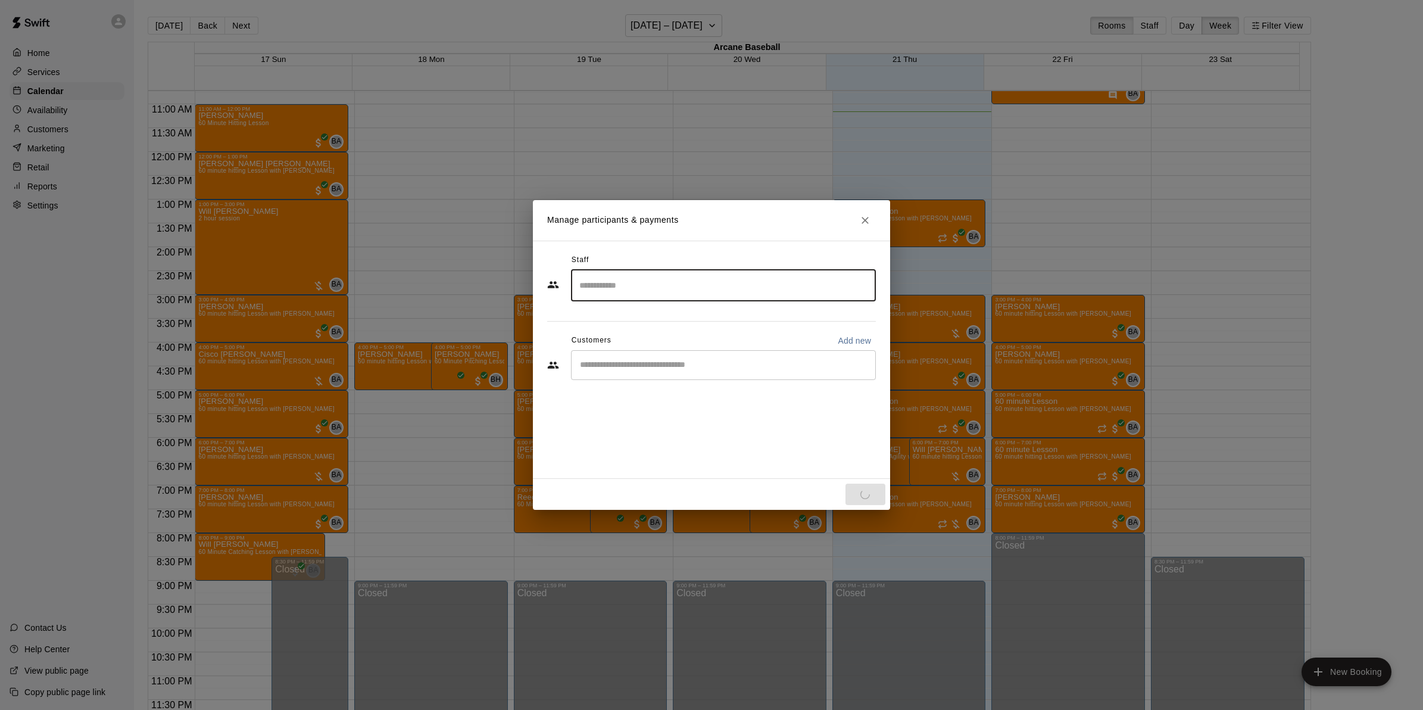
click at [641, 358] on div "​" at bounding box center [723, 365] width 305 height 30
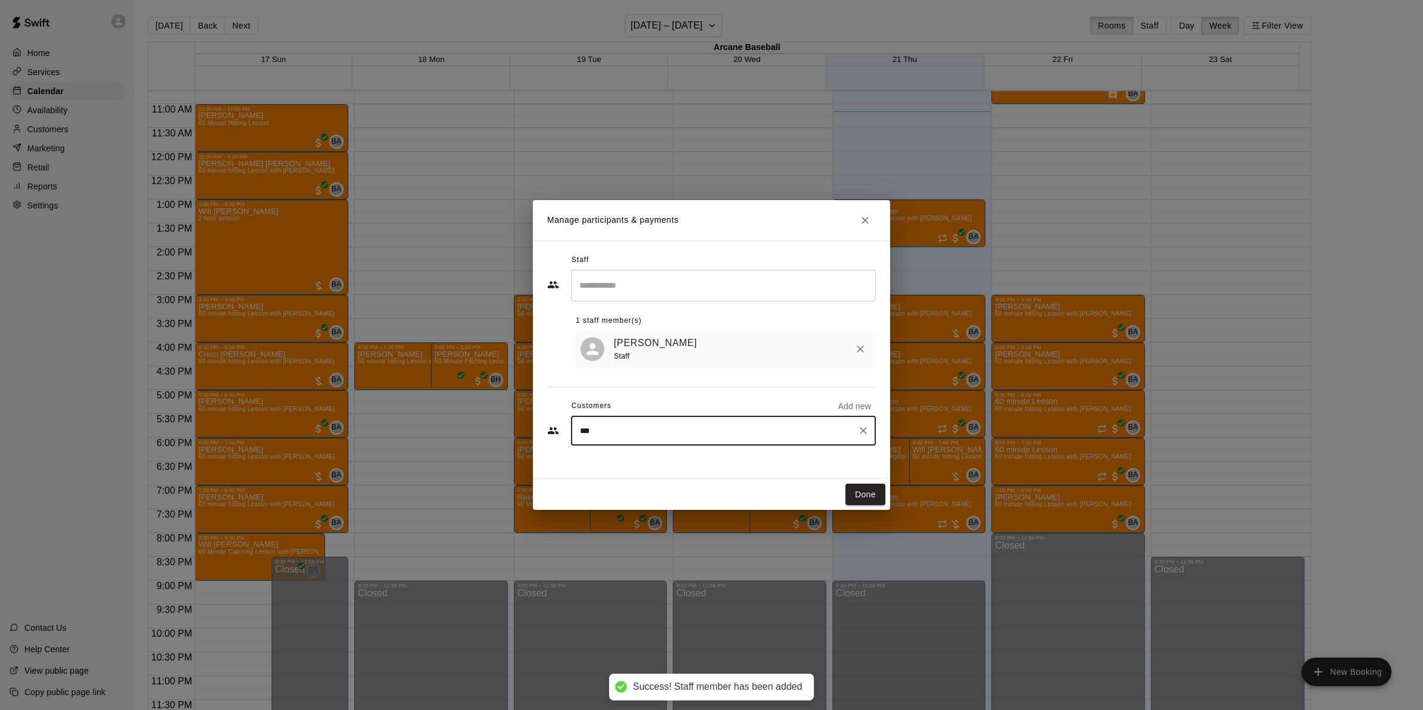
type input "****"
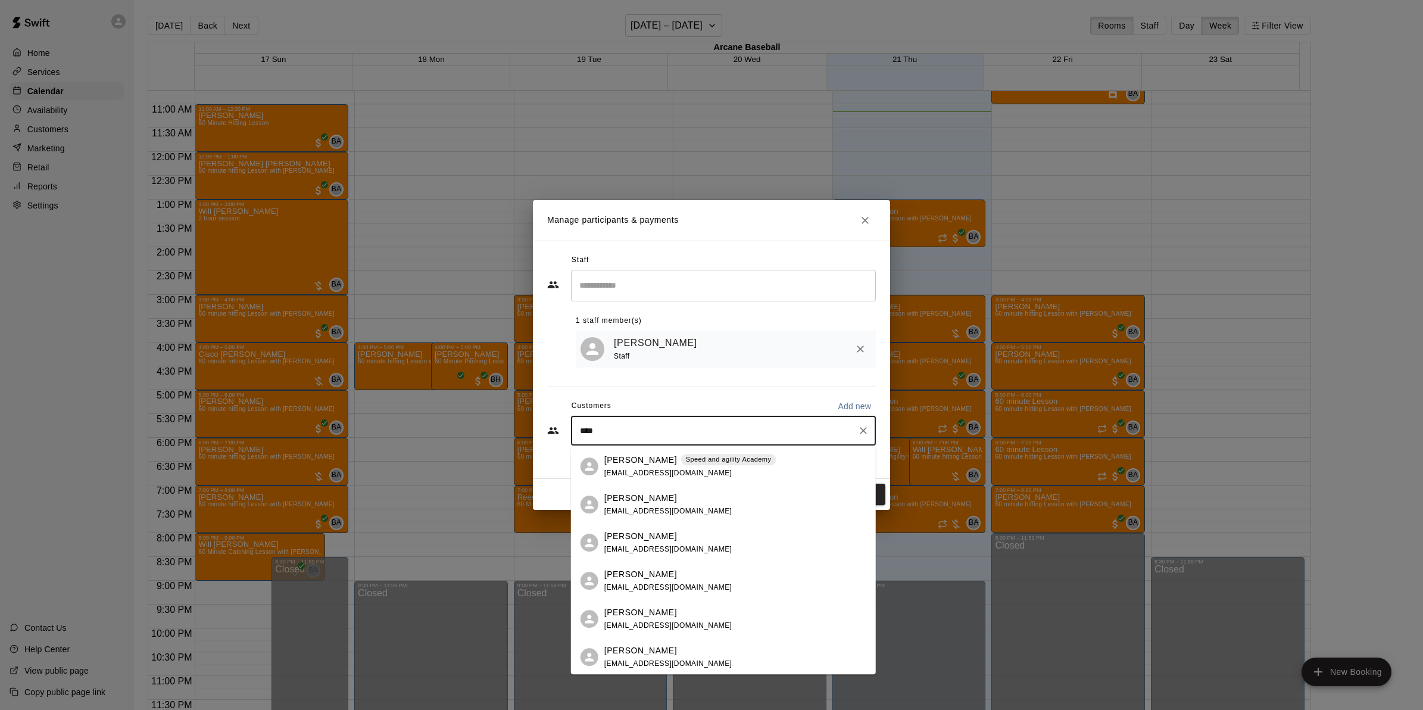
click at [637, 495] on p "[PERSON_NAME]" at bounding box center [640, 498] width 73 height 13
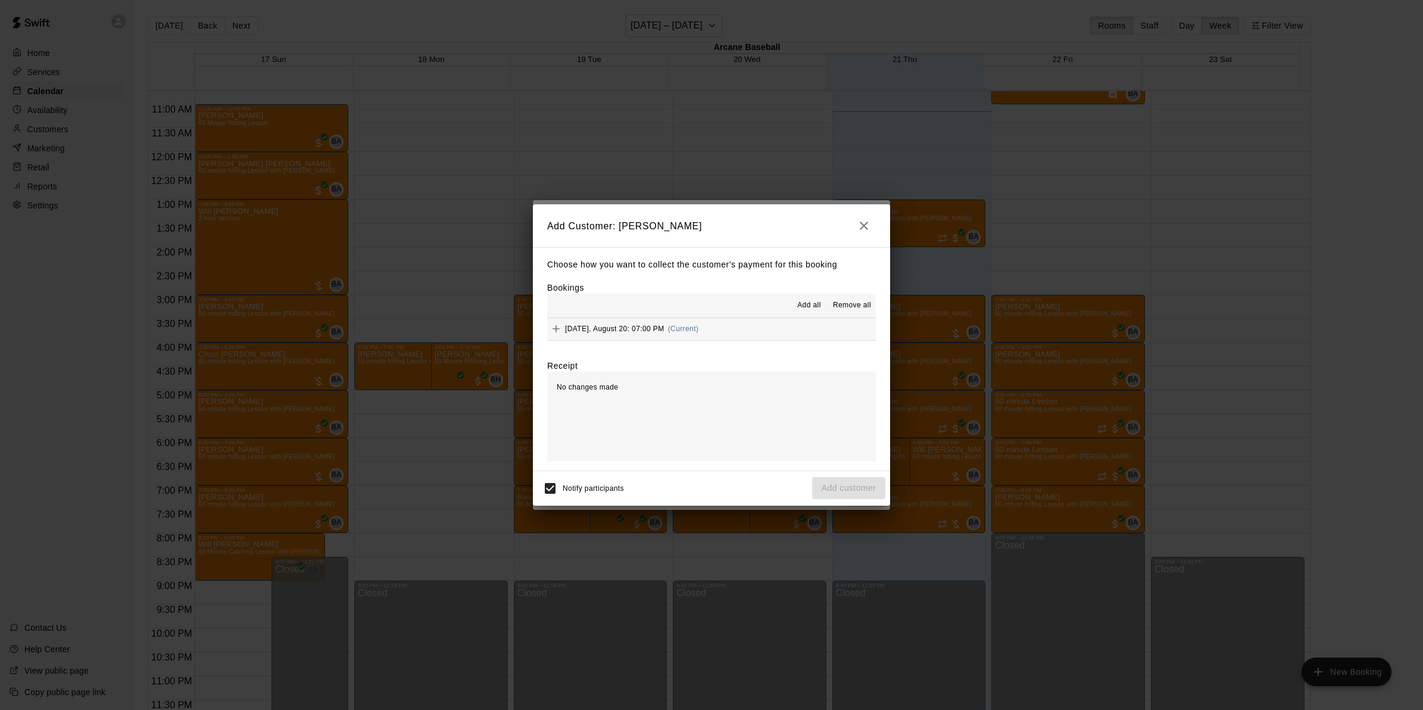
click at [644, 327] on span "[DATE], August 20: 07:00 PM" at bounding box center [614, 329] width 99 height 8
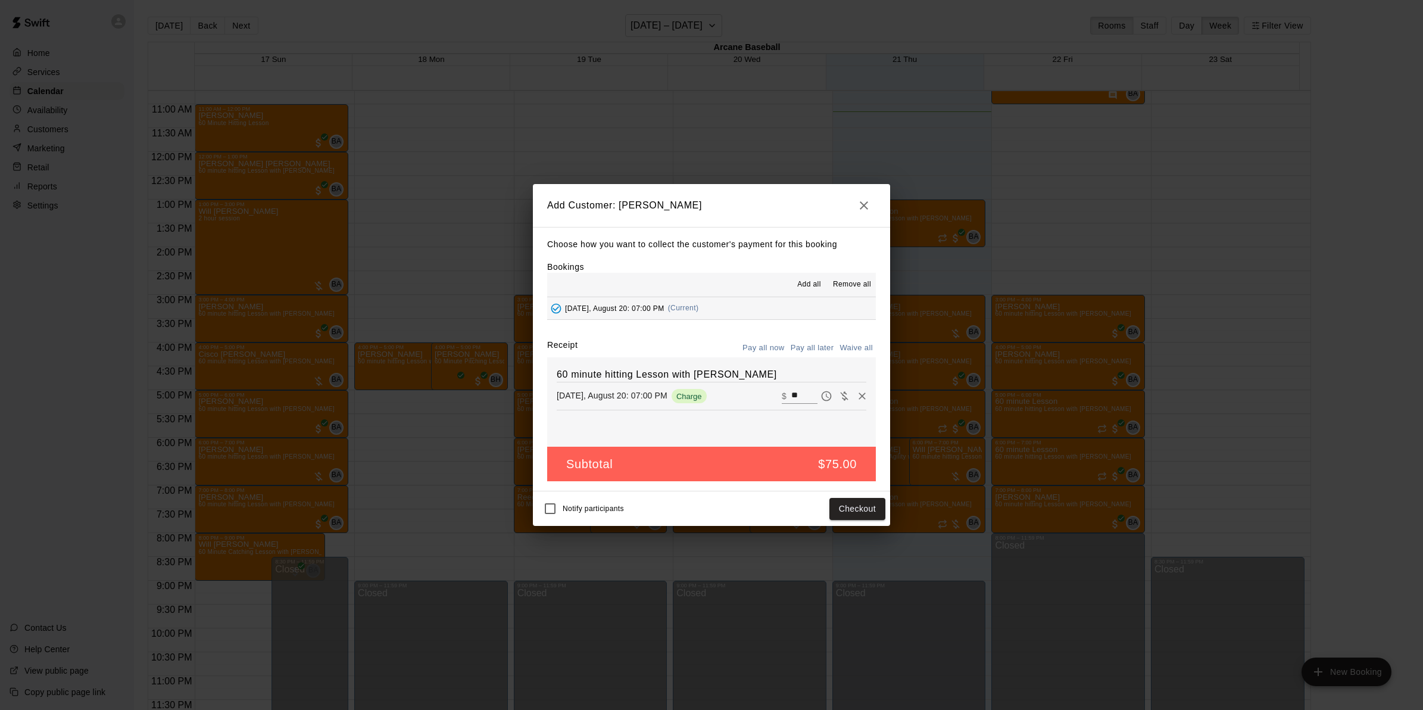
click at [840, 345] on button "Waive all" at bounding box center [856, 348] width 39 height 18
type input "*"
click at [846, 504] on button "Add customer" at bounding box center [848, 509] width 73 height 22
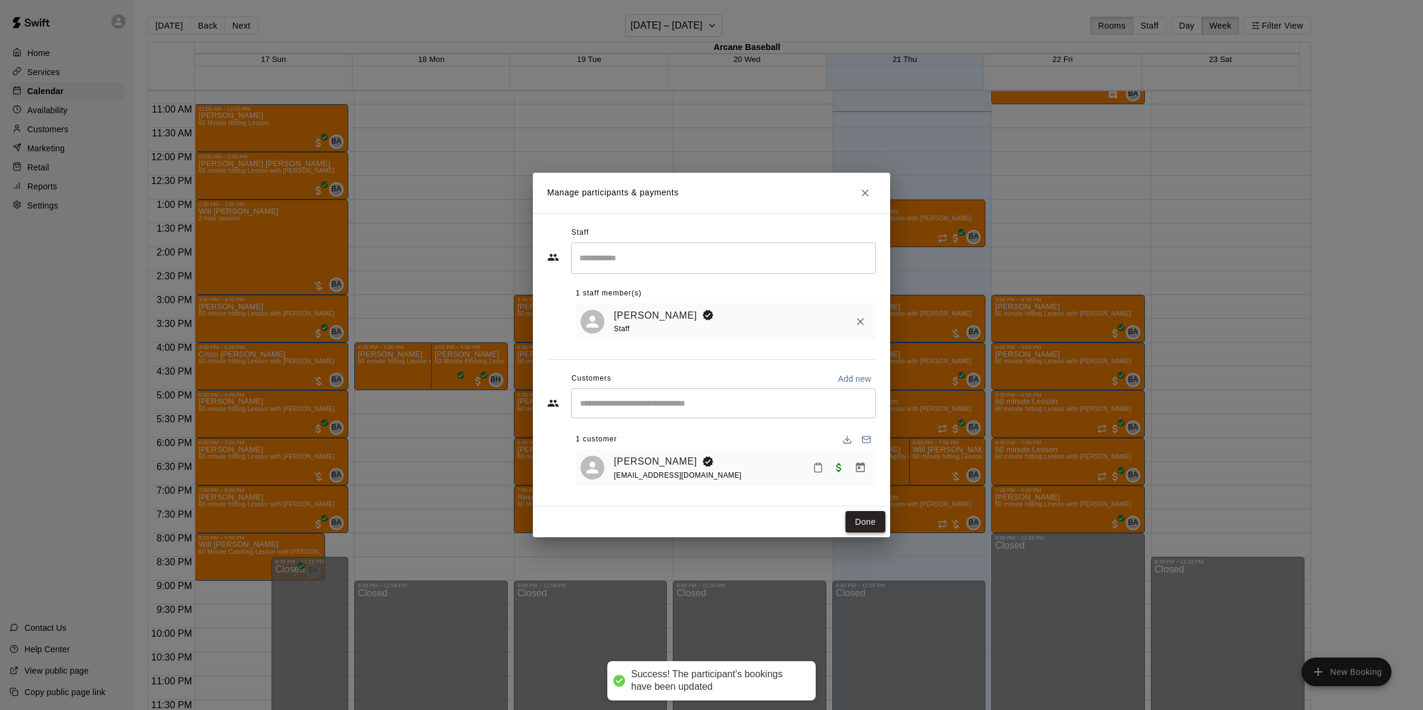
click at [859, 525] on button "Done" at bounding box center [866, 522] width 40 height 22
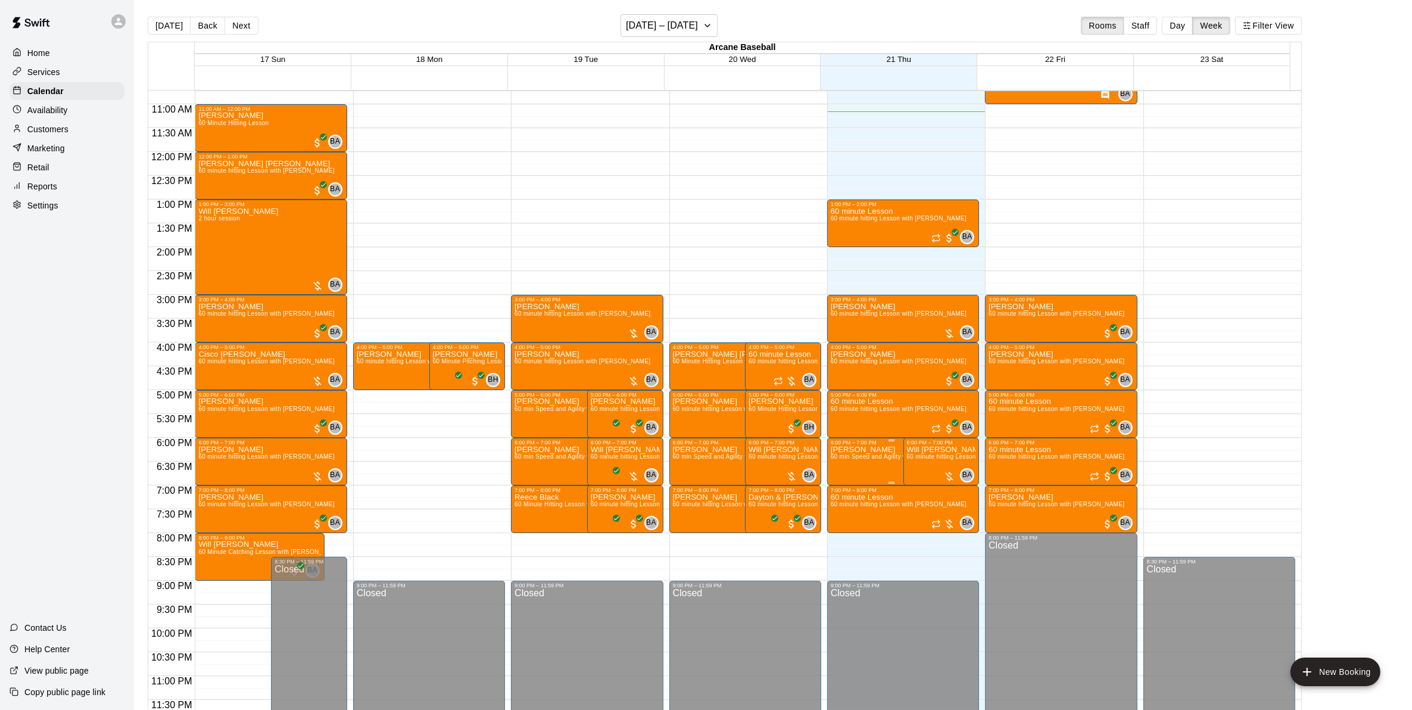
click at [852, 456] on span "60 min Speed and Agility with [PERSON_NAME]" at bounding box center [899, 456] width 137 height 7
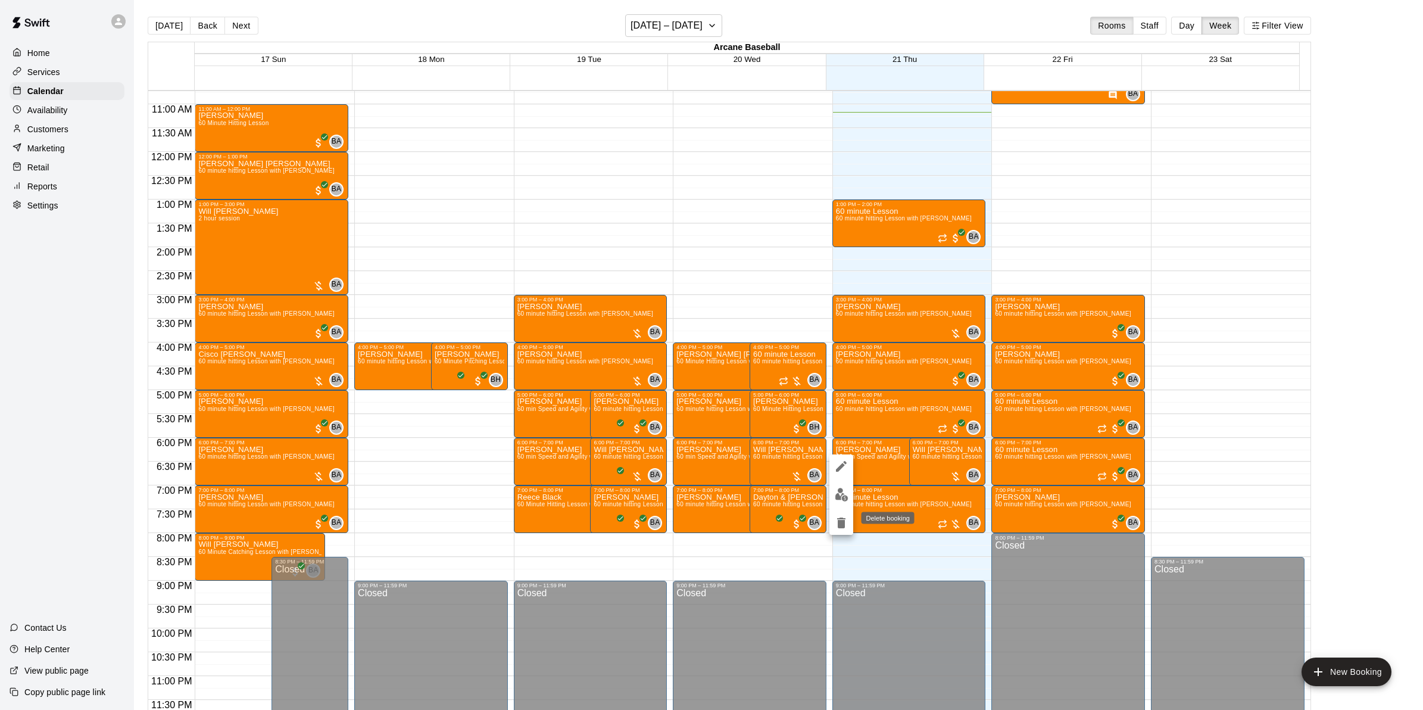
click at [841, 525] on icon "delete" at bounding box center [841, 522] width 8 height 11
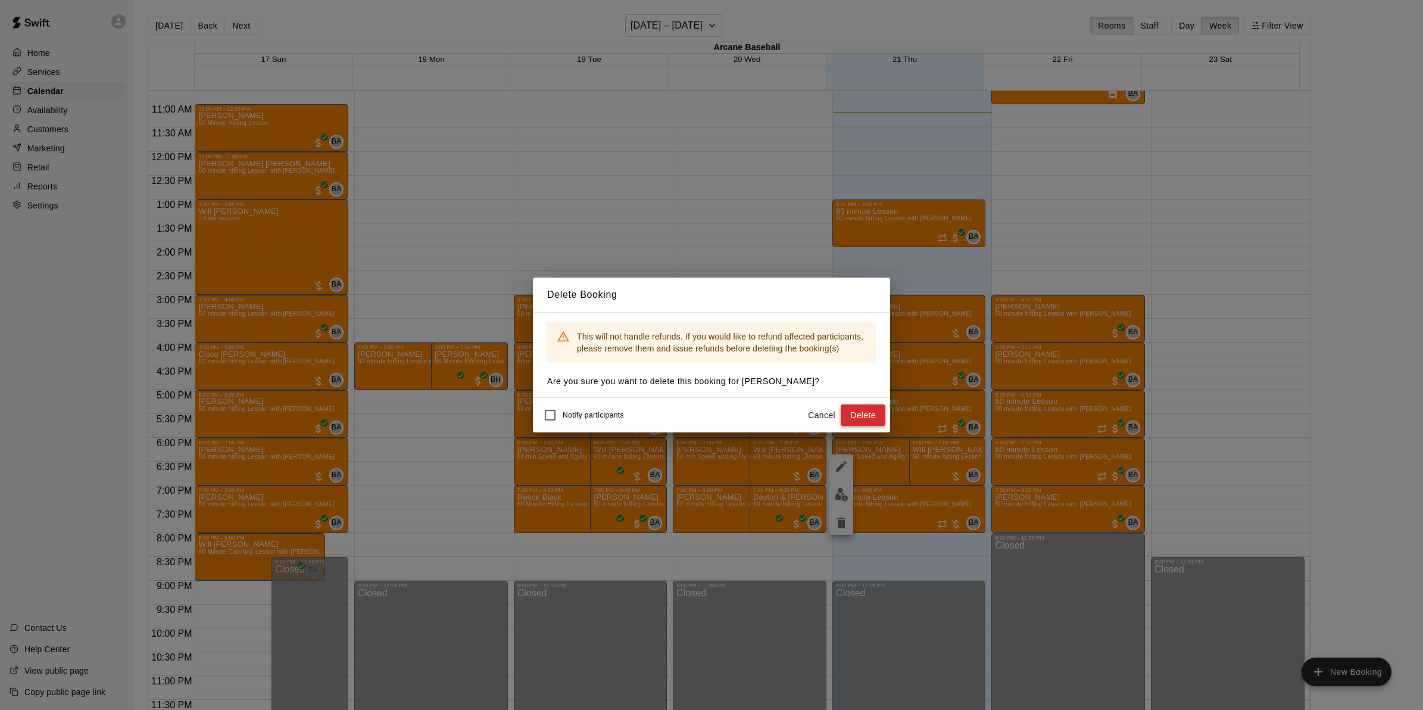
click at [865, 420] on button "Delete" at bounding box center [863, 415] width 45 height 22
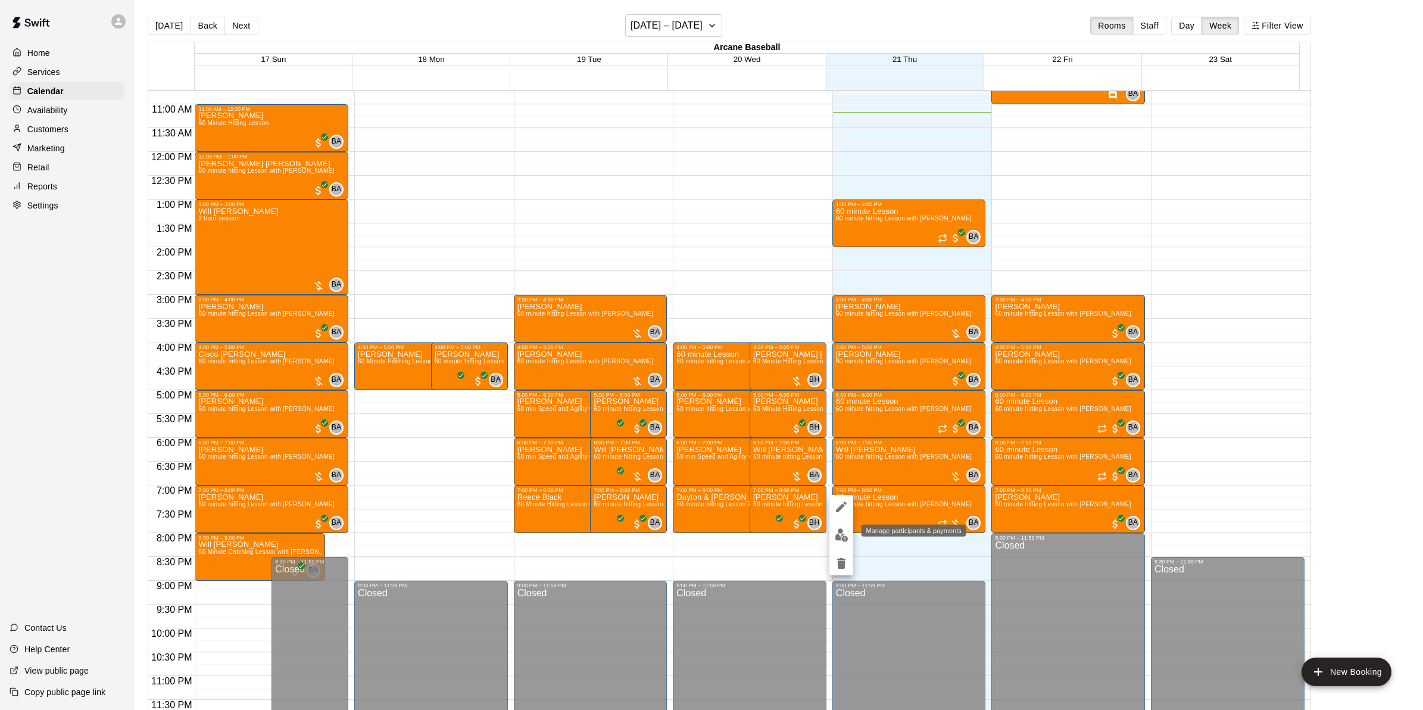
click at [843, 542] on button "edit" at bounding box center [841, 534] width 24 height 23
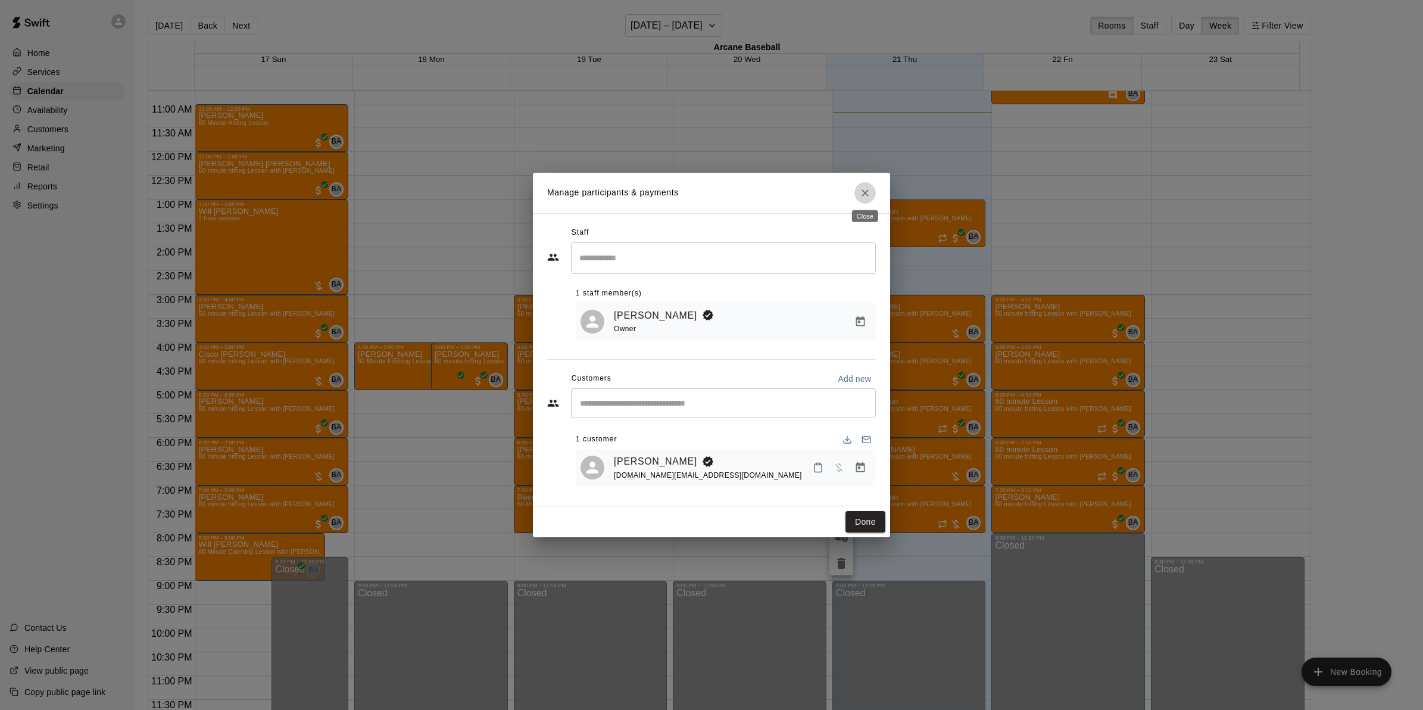
click at [867, 191] on icon "Close" at bounding box center [865, 193] width 12 height 12
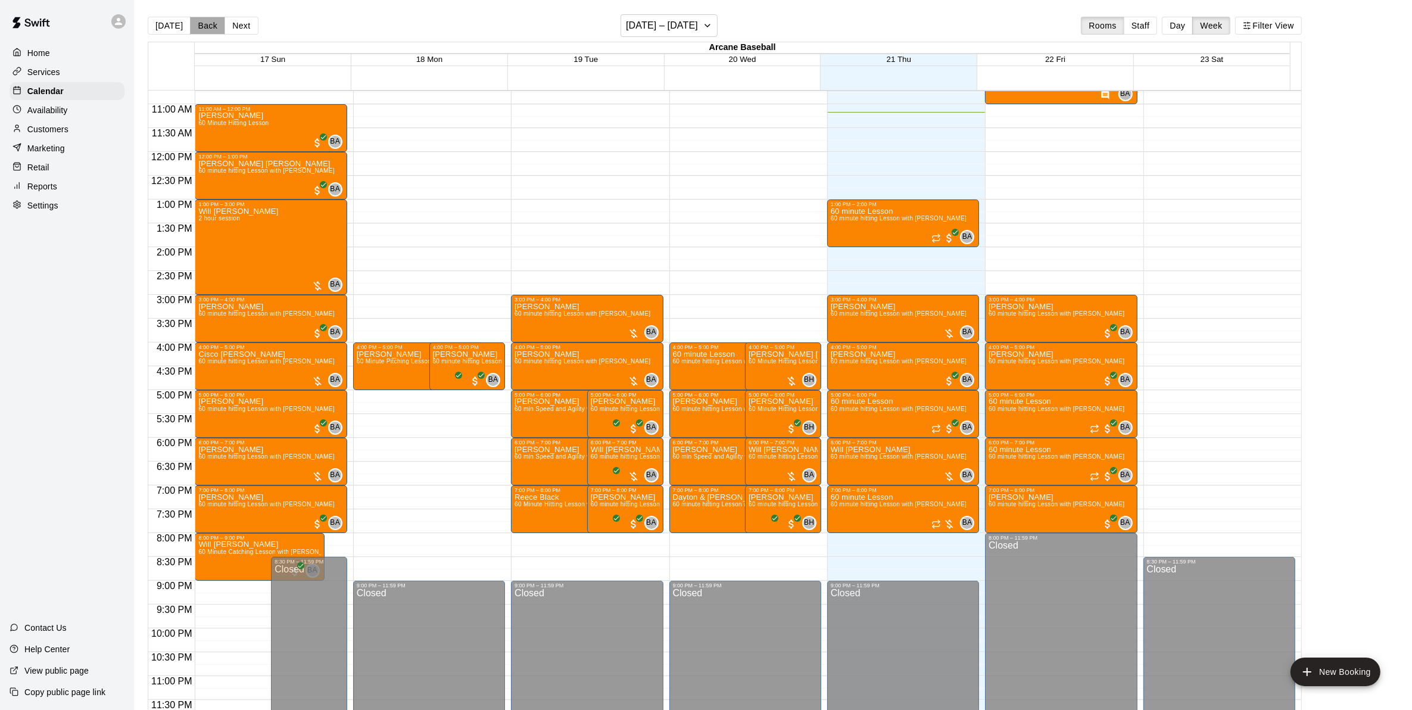
click at [213, 23] on button "Back" at bounding box center [207, 26] width 35 height 18
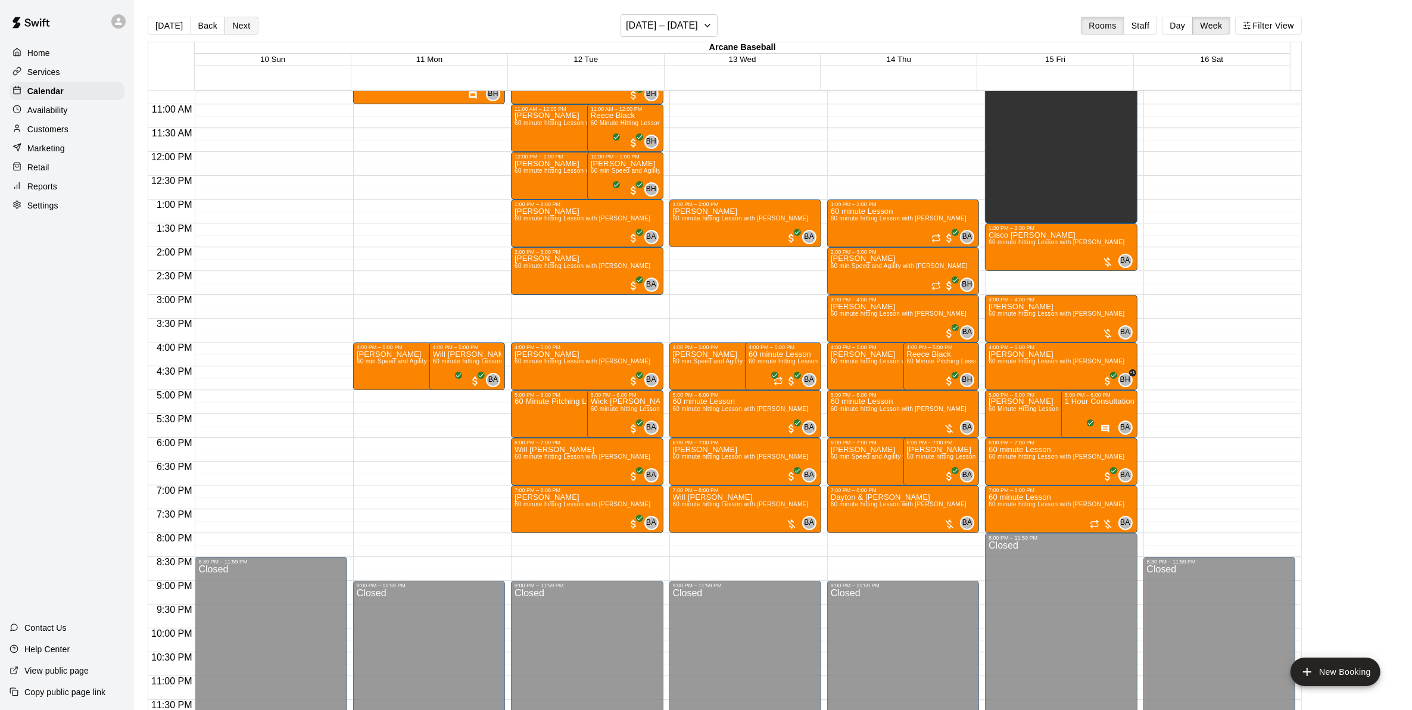
click at [237, 23] on button "Next" at bounding box center [240, 26] width 33 height 18
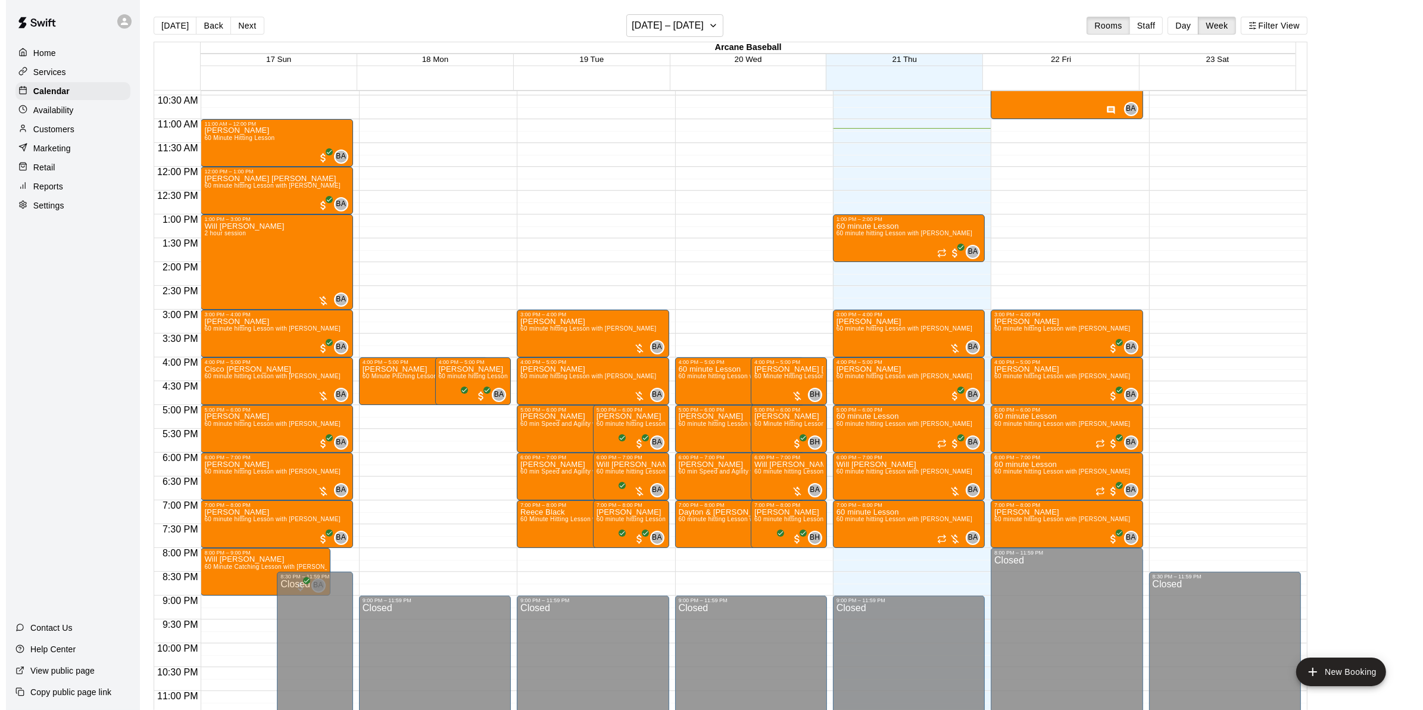
scroll to position [511, 0]
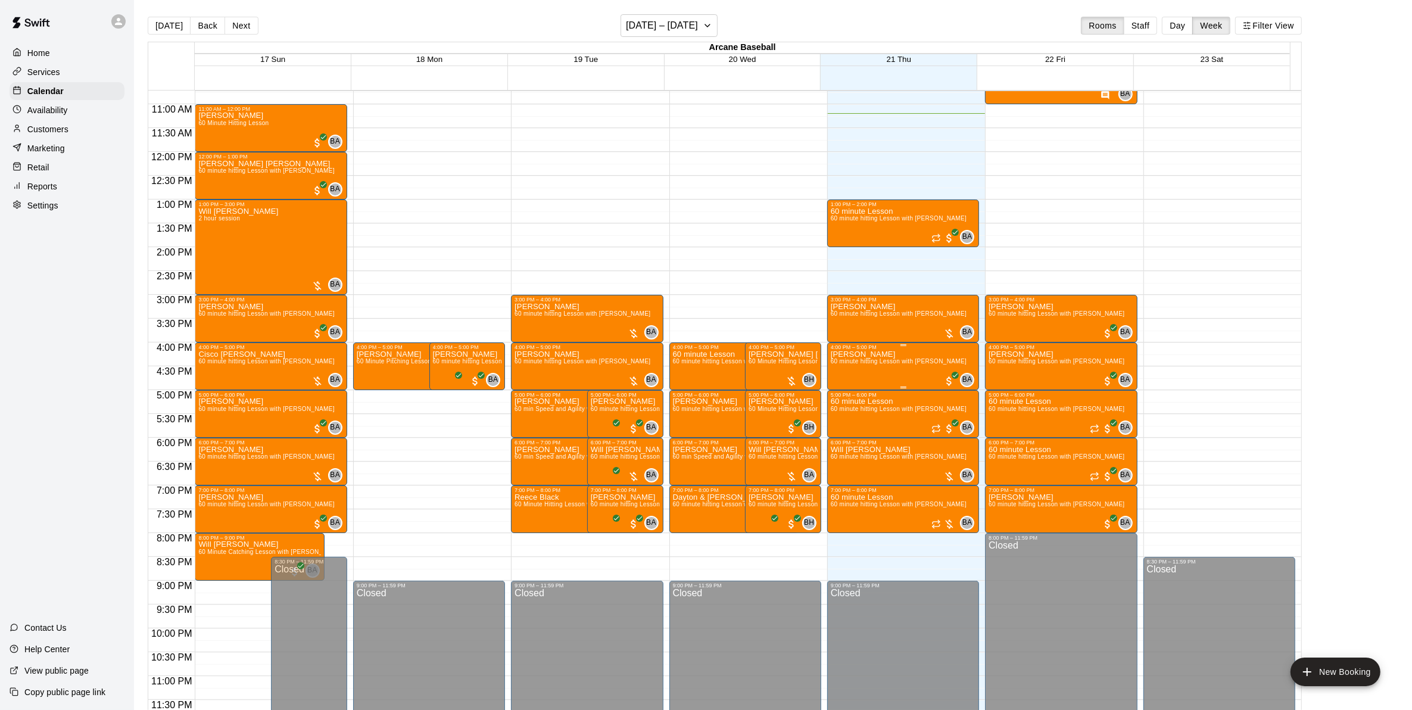
click at [885, 364] on span "60 minute hitting Lesson with [PERSON_NAME]" at bounding box center [899, 361] width 136 height 7
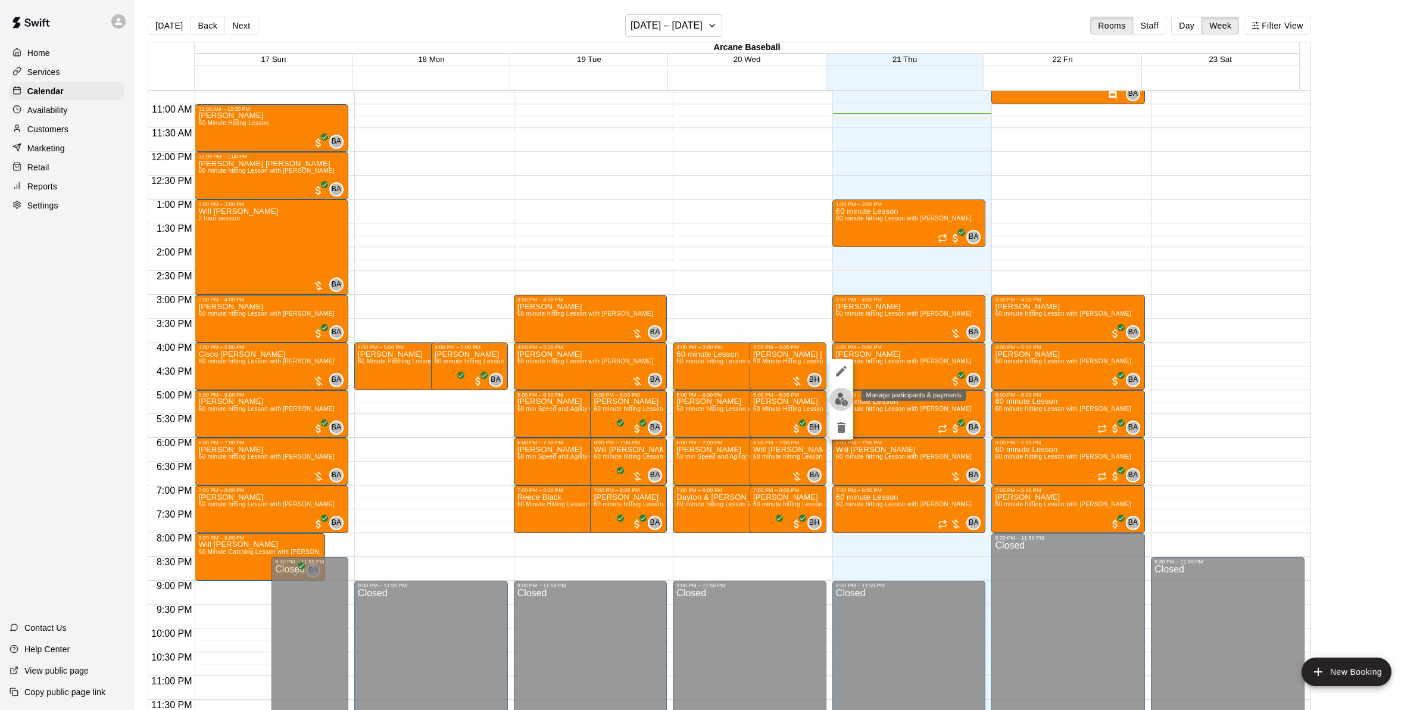
click at [843, 403] on img "edit" at bounding box center [842, 399] width 14 height 14
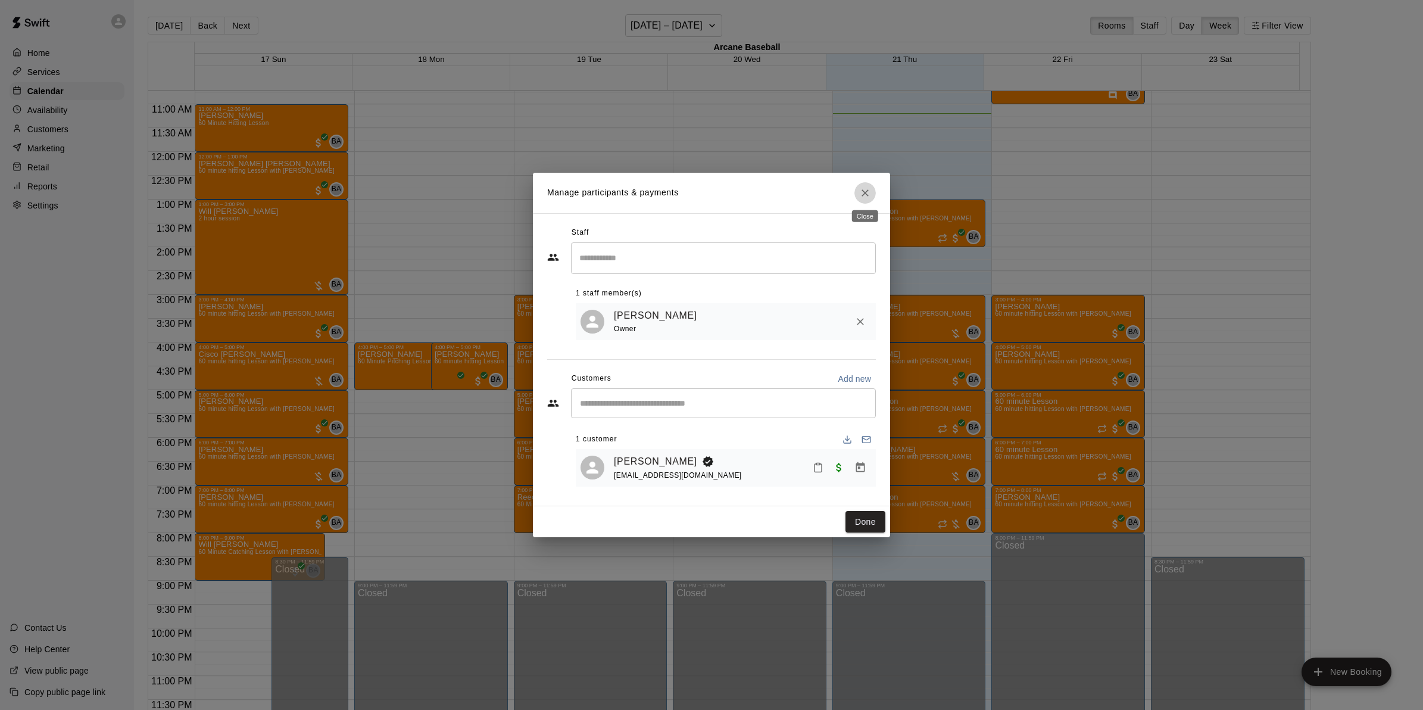
click at [867, 192] on icon "Close" at bounding box center [865, 193] width 12 height 12
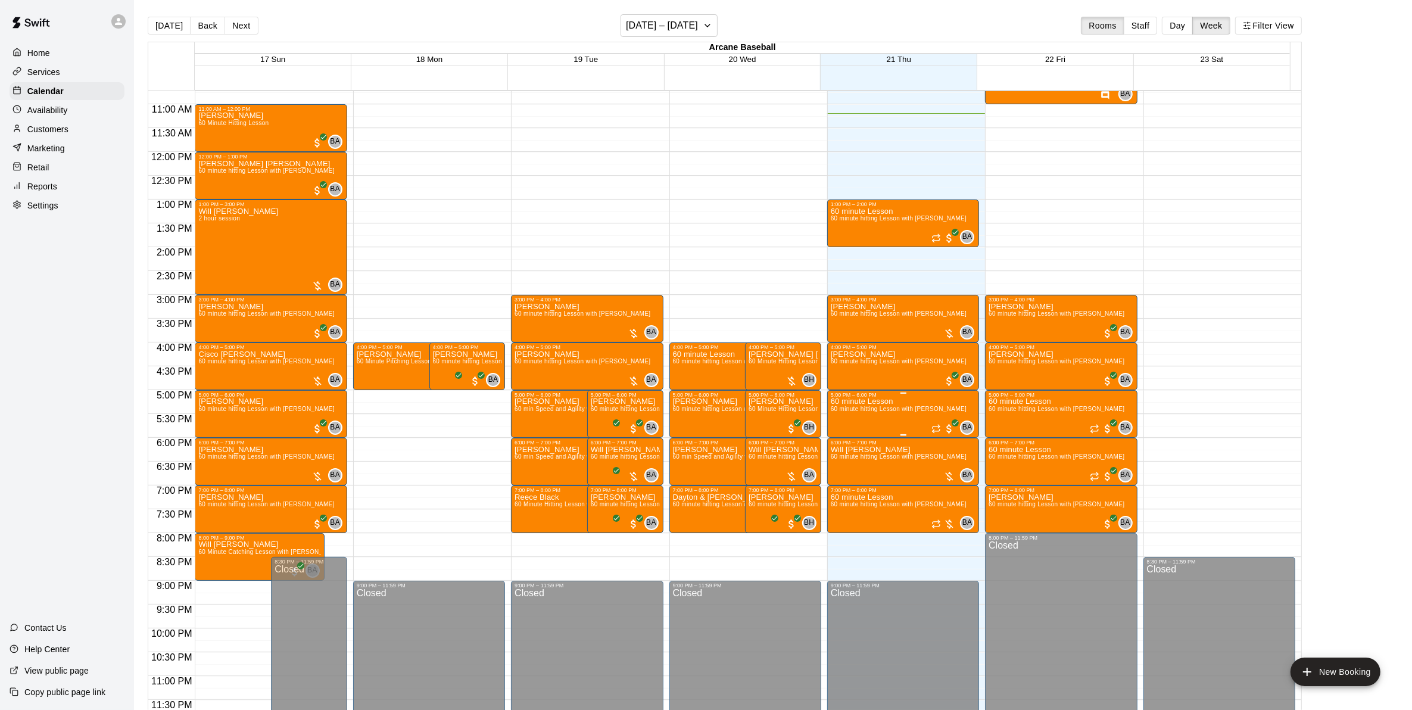
click at [882, 411] on span "60 minute hitting Lesson with [PERSON_NAME]" at bounding box center [899, 408] width 136 height 7
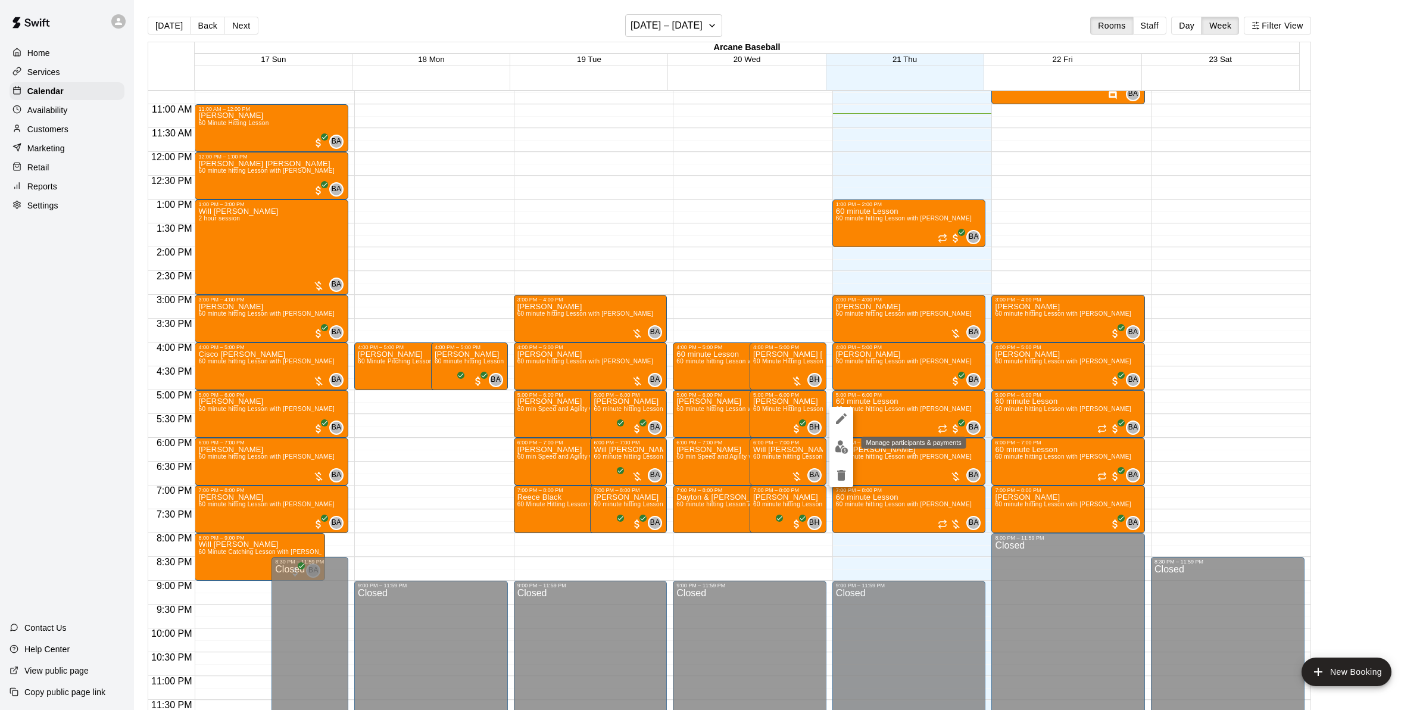
click at [846, 447] on img "edit" at bounding box center [842, 447] width 14 height 14
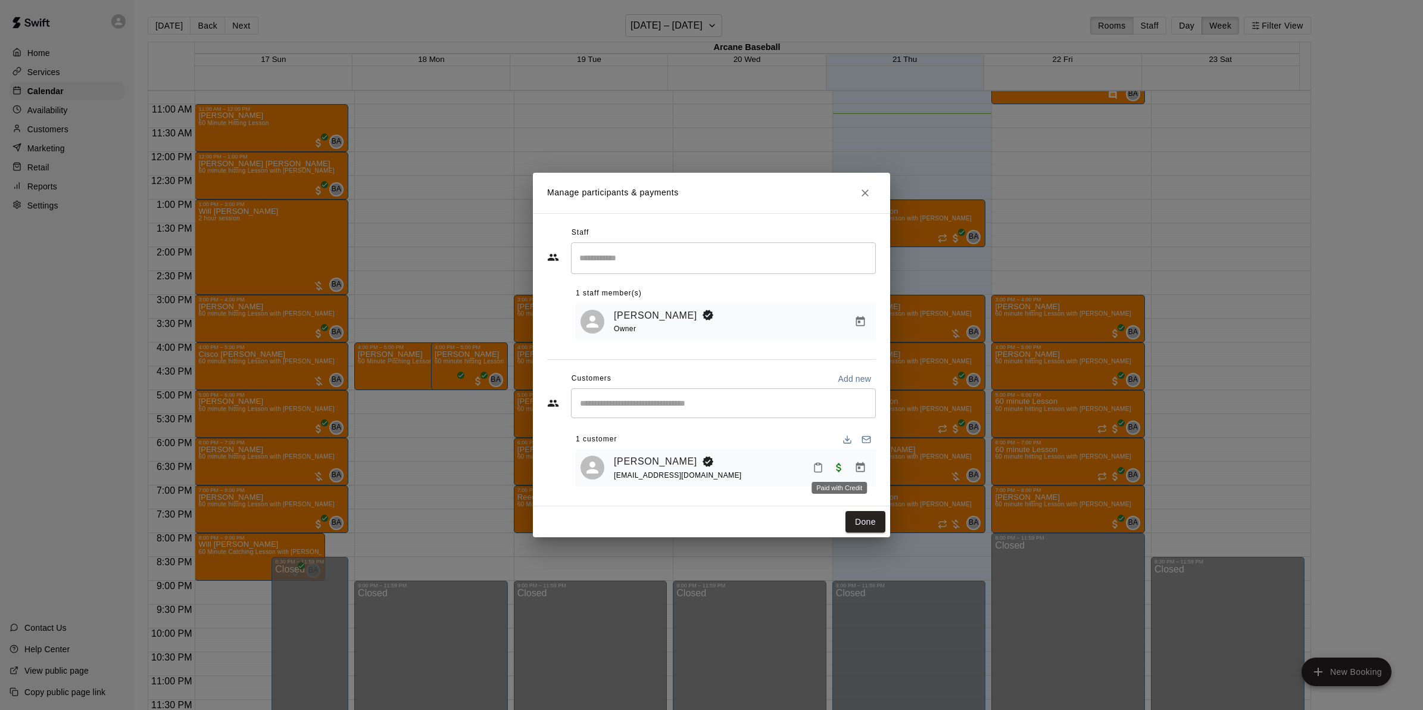
click at [837, 469] on span "Paid with Credit" at bounding box center [838, 467] width 21 height 10
click at [867, 183] on button "Close" at bounding box center [864, 192] width 21 height 21
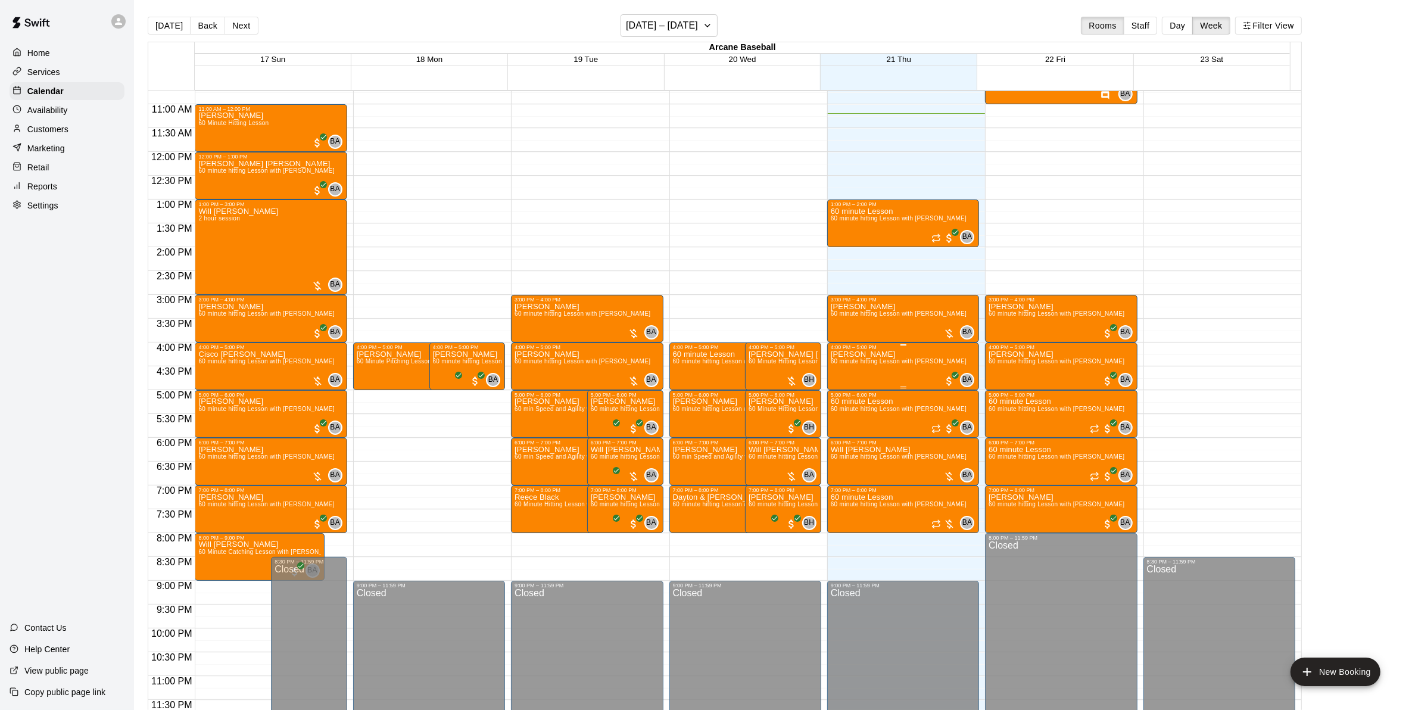
click at [865, 358] on span "60 minute hitting Lesson with [PERSON_NAME]" at bounding box center [899, 361] width 136 height 7
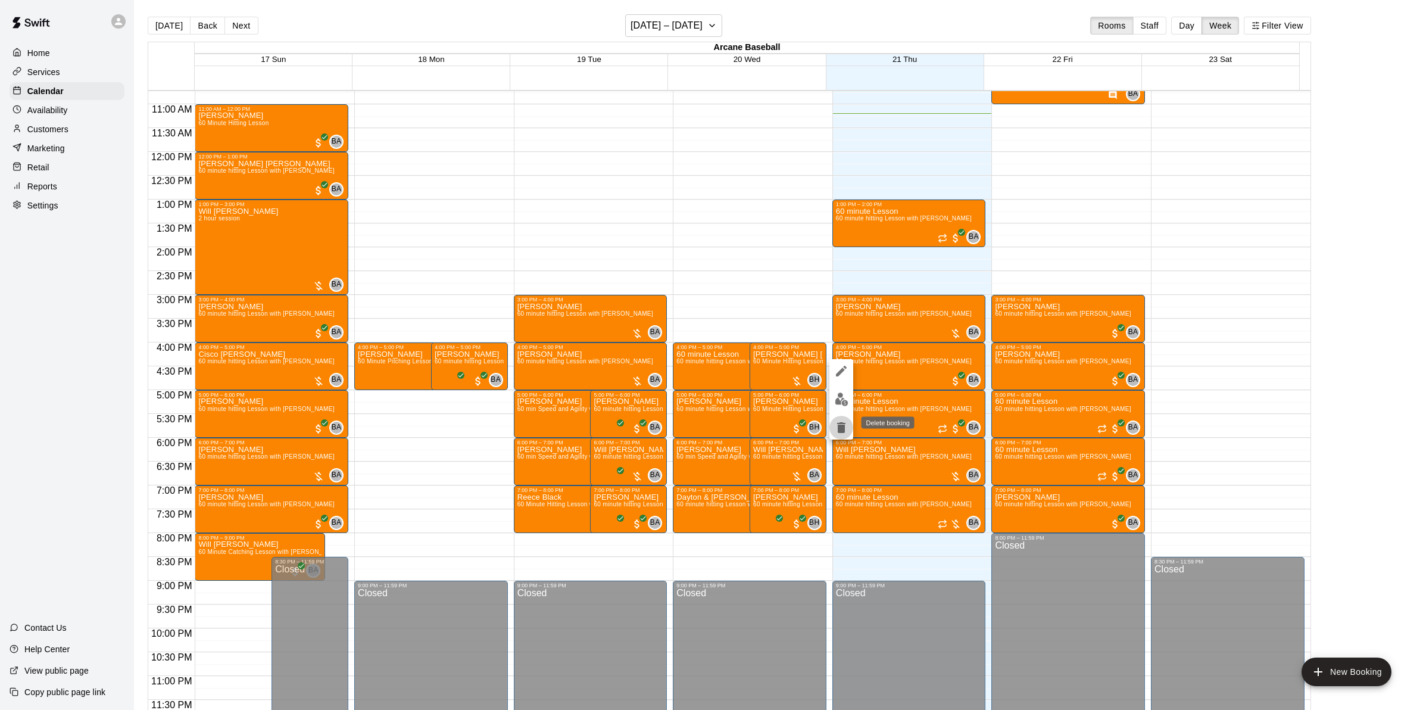
click at [834, 425] on icon "delete" at bounding box center [841, 427] width 14 height 14
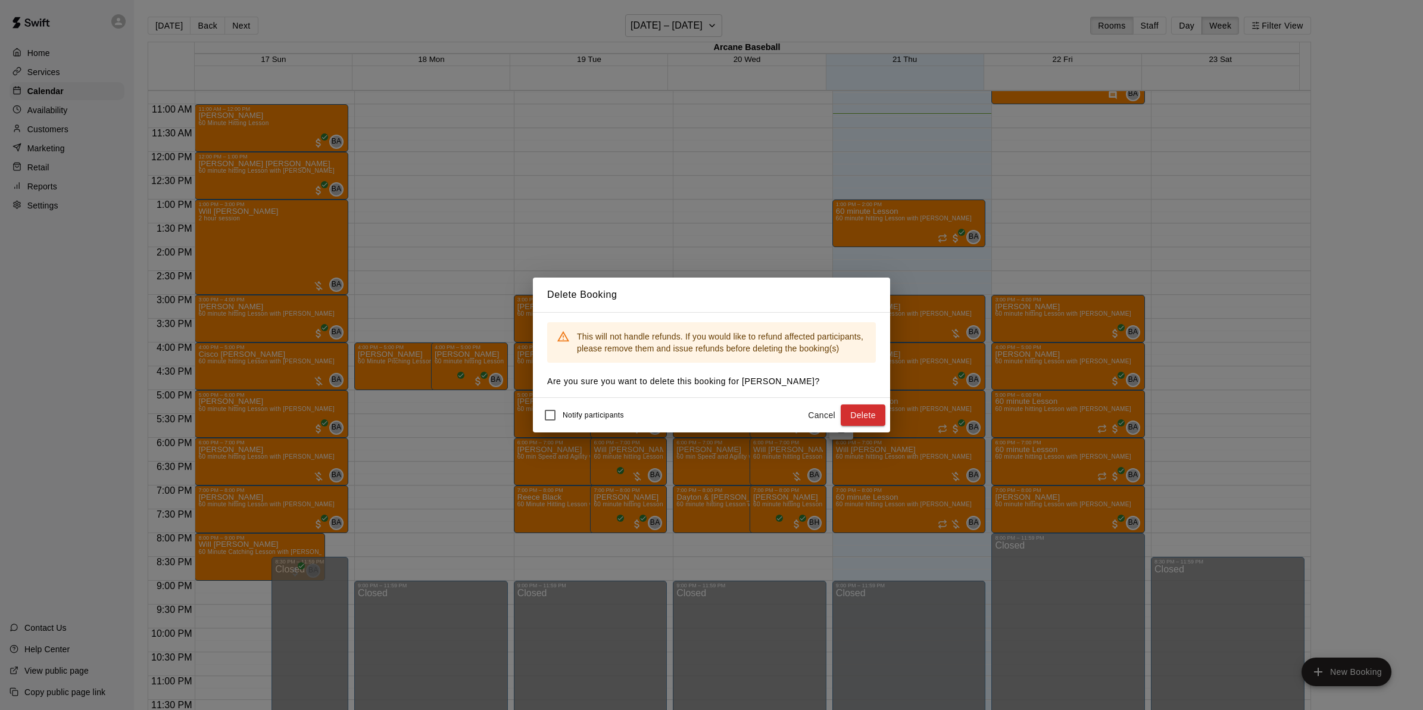
click at [868, 406] on button "Delete" at bounding box center [863, 415] width 45 height 22
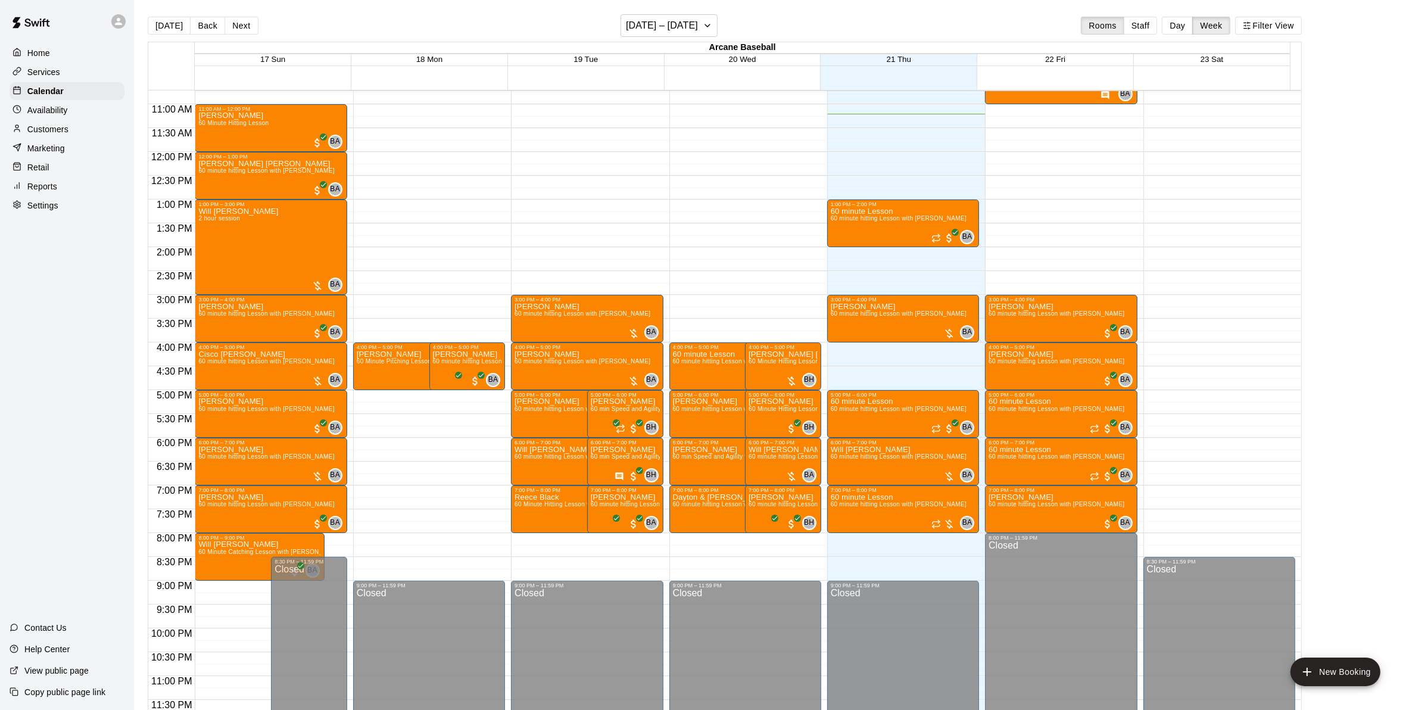
click at [850, 348] on div "12:00 AM – 8:00 AM Closed 1:00 PM – 2:00 PM 60 minute Lesson 60 minute hitting …" at bounding box center [903, 151] width 152 height 1143
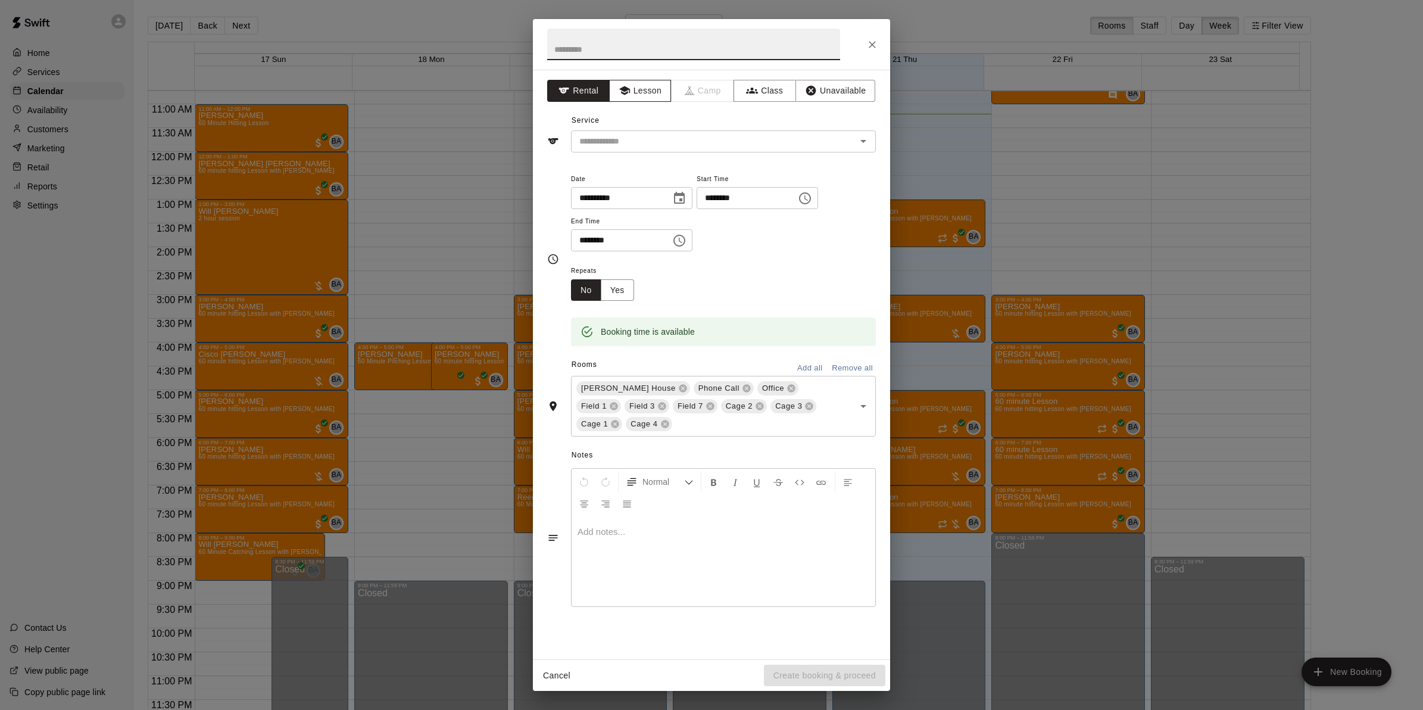
click at [630, 96] on icon "button" at bounding box center [625, 91] width 12 height 12
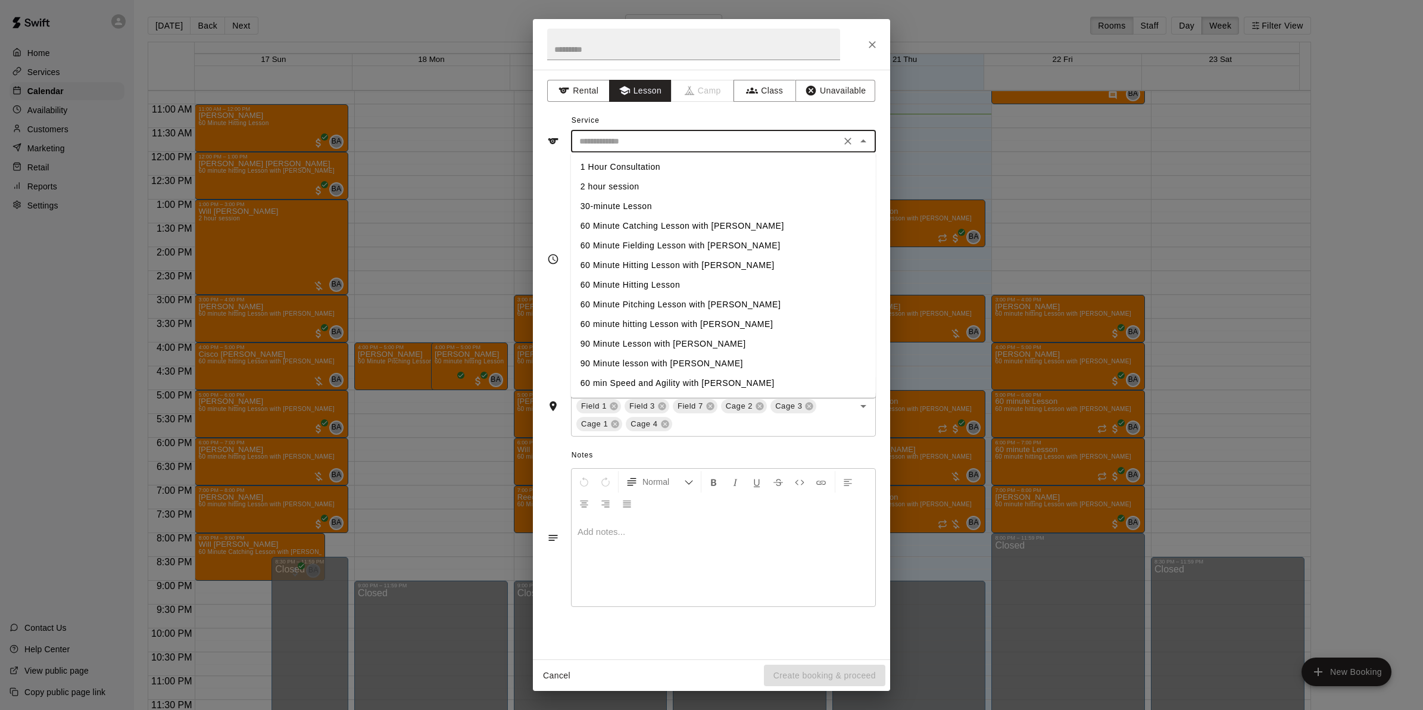
click at [623, 136] on input "text" at bounding box center [706, 141] width 263 height 15
click at [616, 223] on li "60 Minute Catching Lesson with [PERSON_NAME]" at bounding box center [723, 226] width 305 height 20
type input "**********"
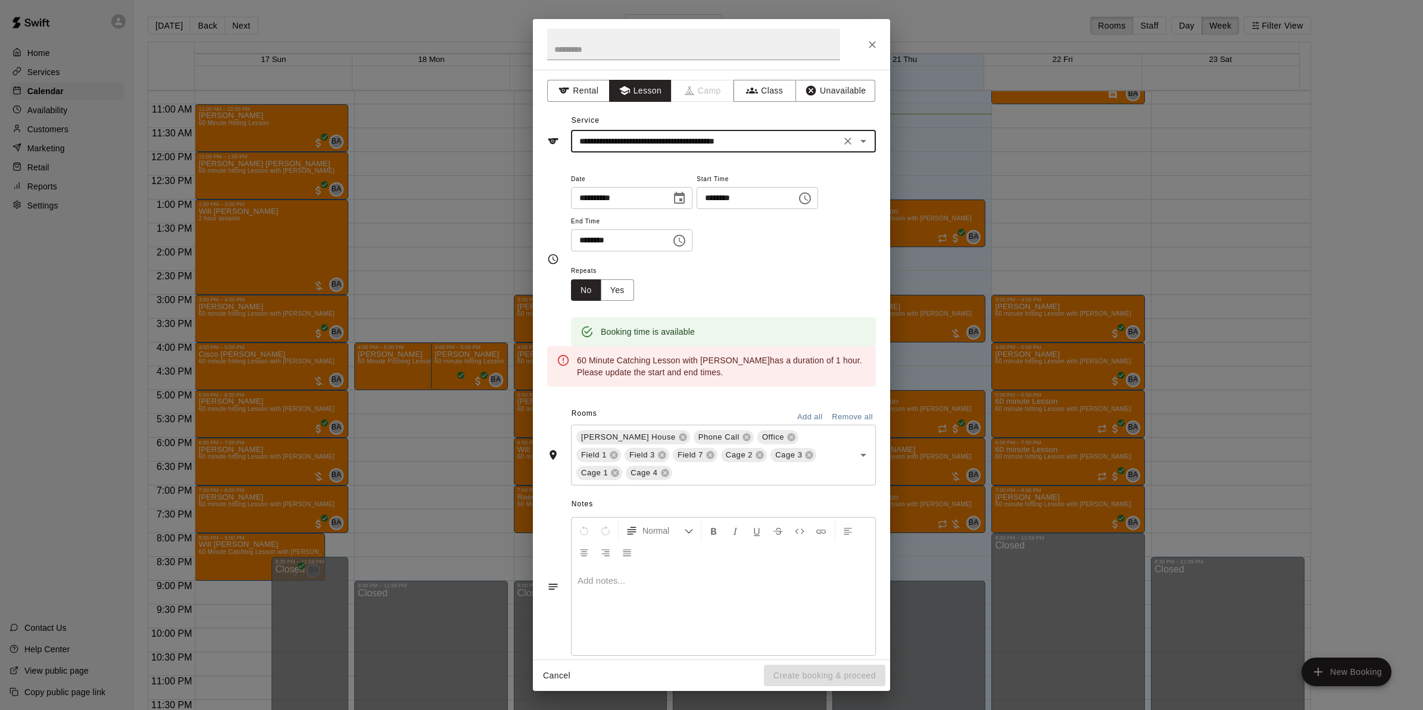
click at [641, 143] on input "**********" at bounding box center [706, 141] width 263 height 15
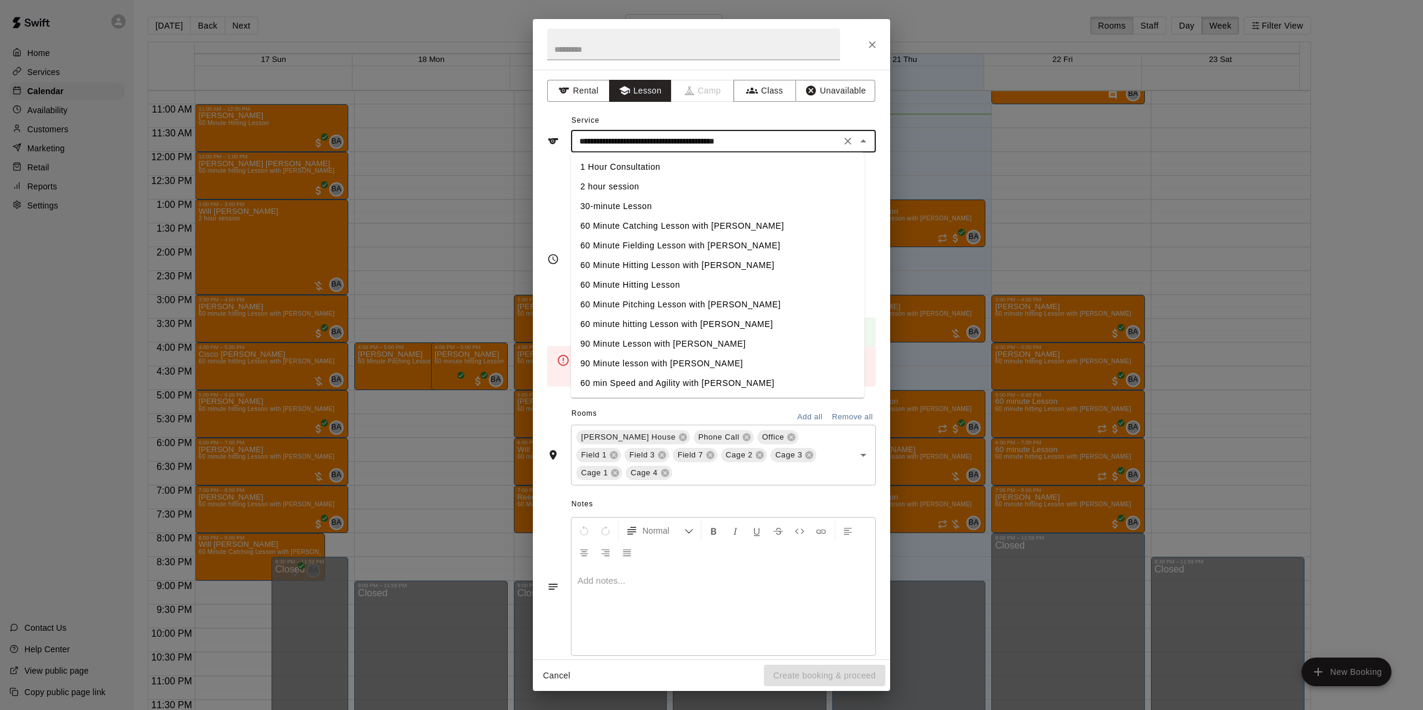
click at [842, 138] on icon "Clear" at bounding box center [848, 141] width 12 height 12
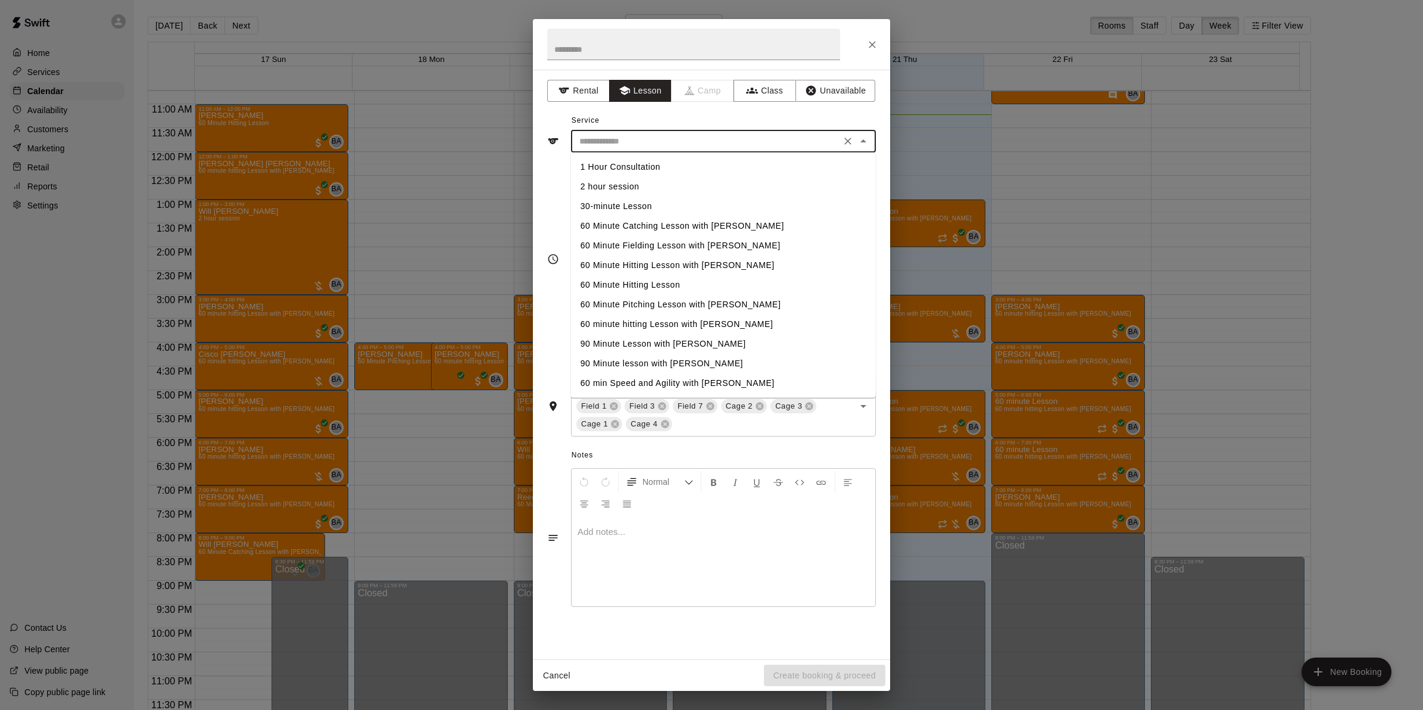
click at [701, 316] on li "60 minute hitting Lesson with [PERSON_NAME]" at bounding box center [723, 324] width 305 height 20
type input "**********"
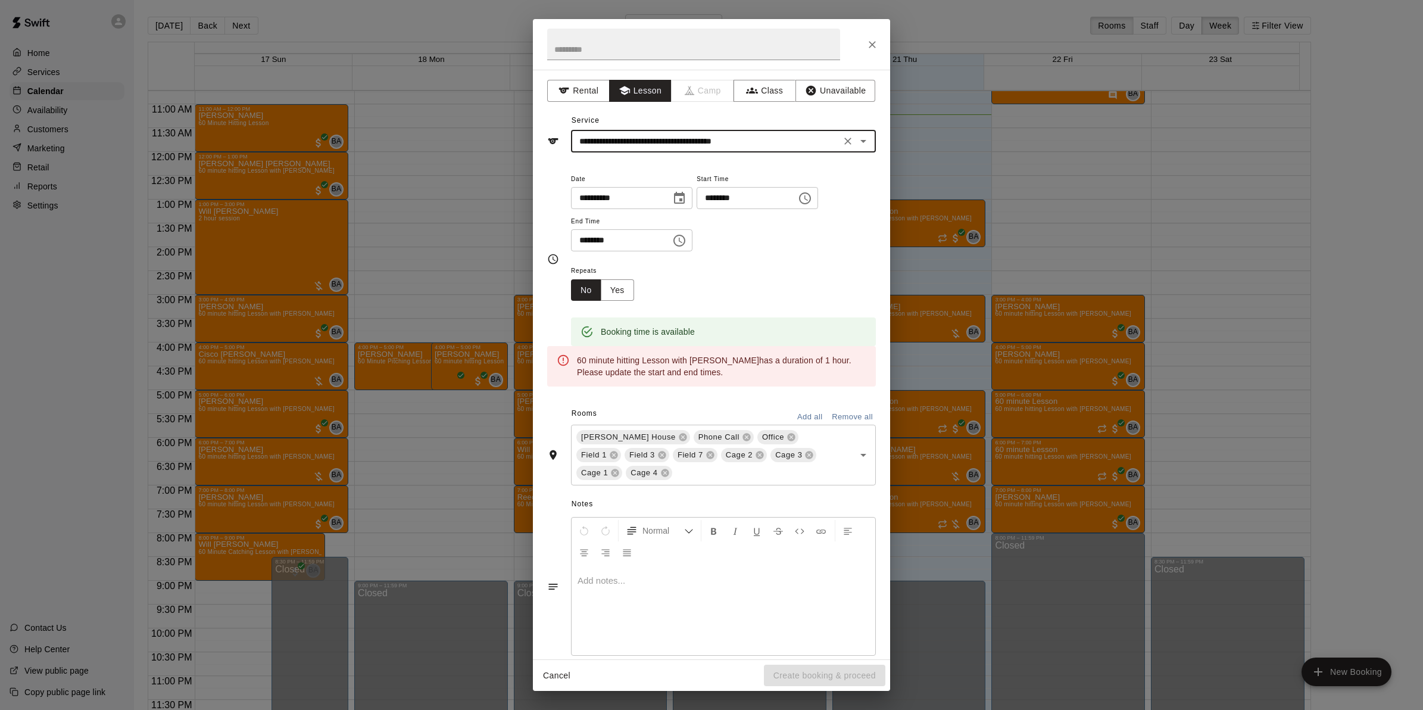
click at [584, 238] on input "********" at bounding box center [617, 240] width 92 height 22
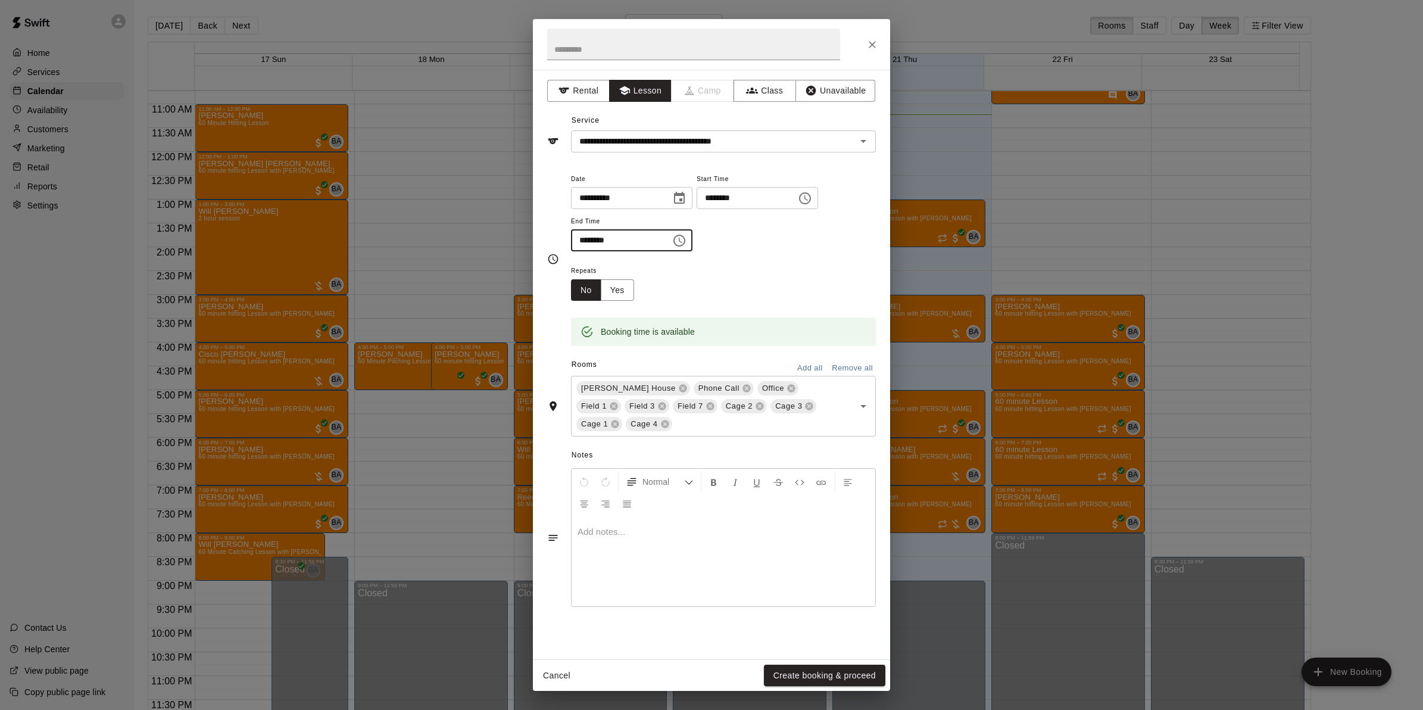
type input "********"
click at [835, 366] on button "Remove all" at bounding box center [852, 368] width 47 height 18
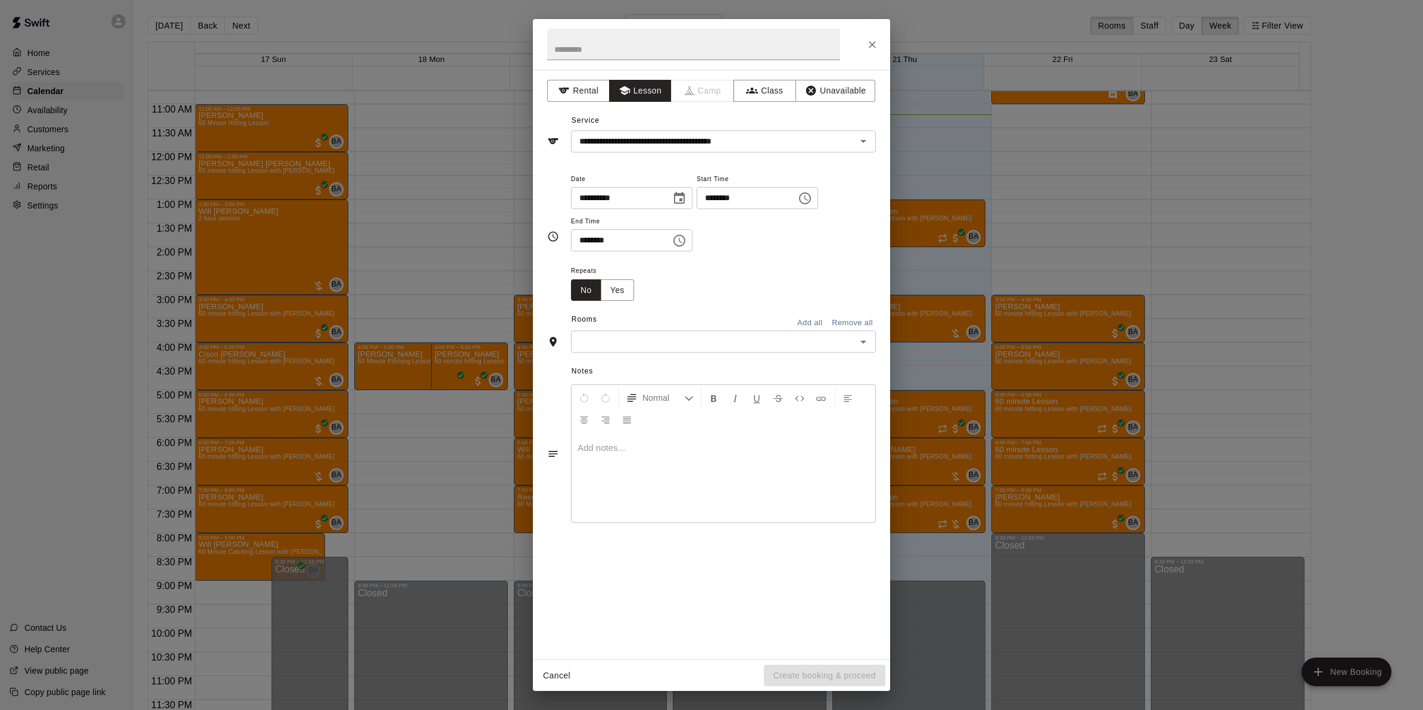
click at [863, 339] on icon "Open" at bounding box center [863, 342] width 14 height 14
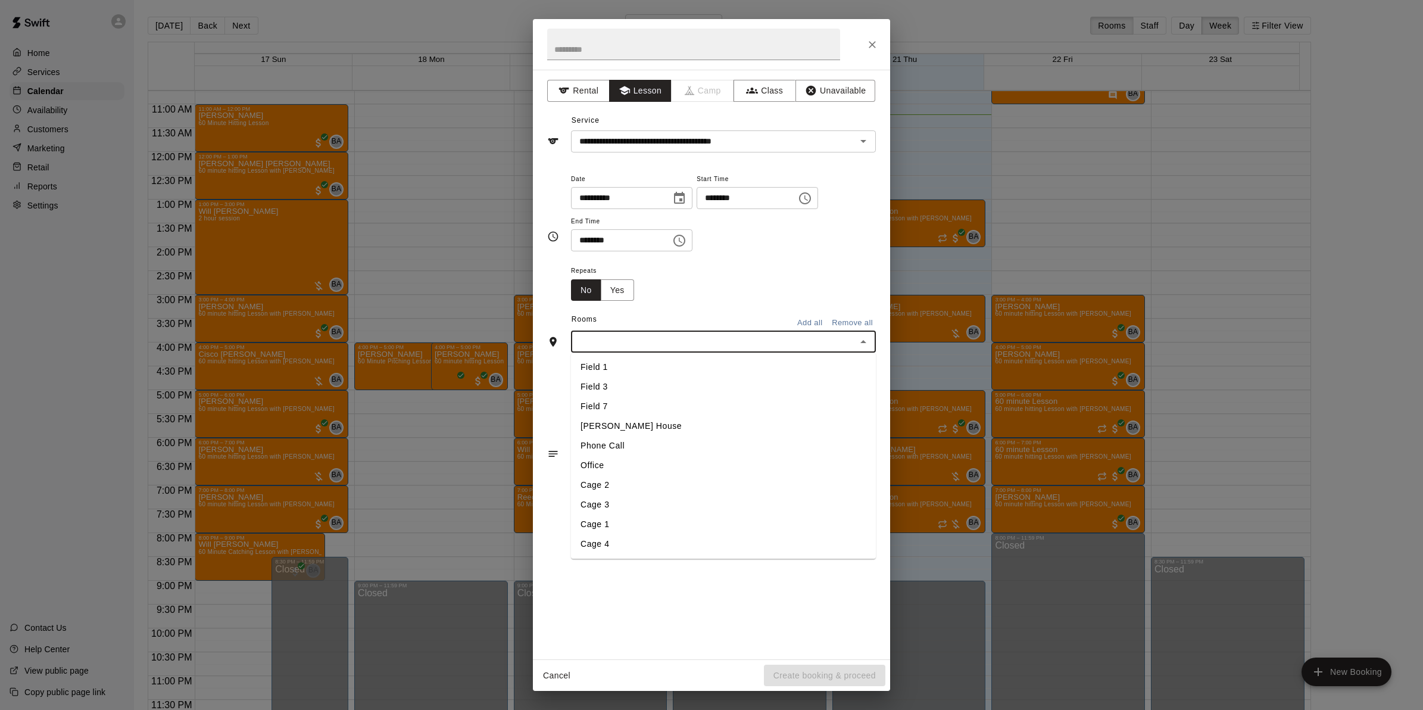
click at [613, 370] on li "Field 1" at bounding box center [723, 368] width 305 height 20
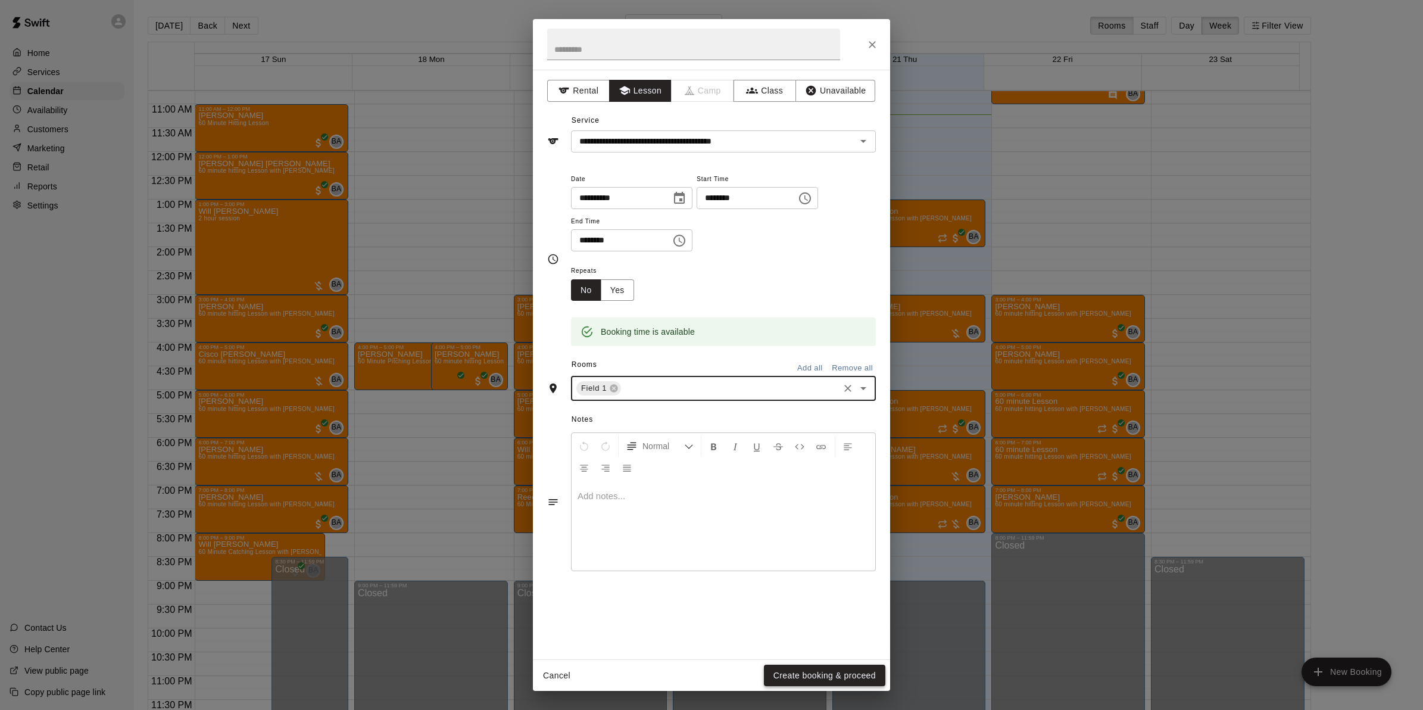
click at [816, 678] on button "Create booking & proceed" at bounding box center [824, 675] width 121 height 22
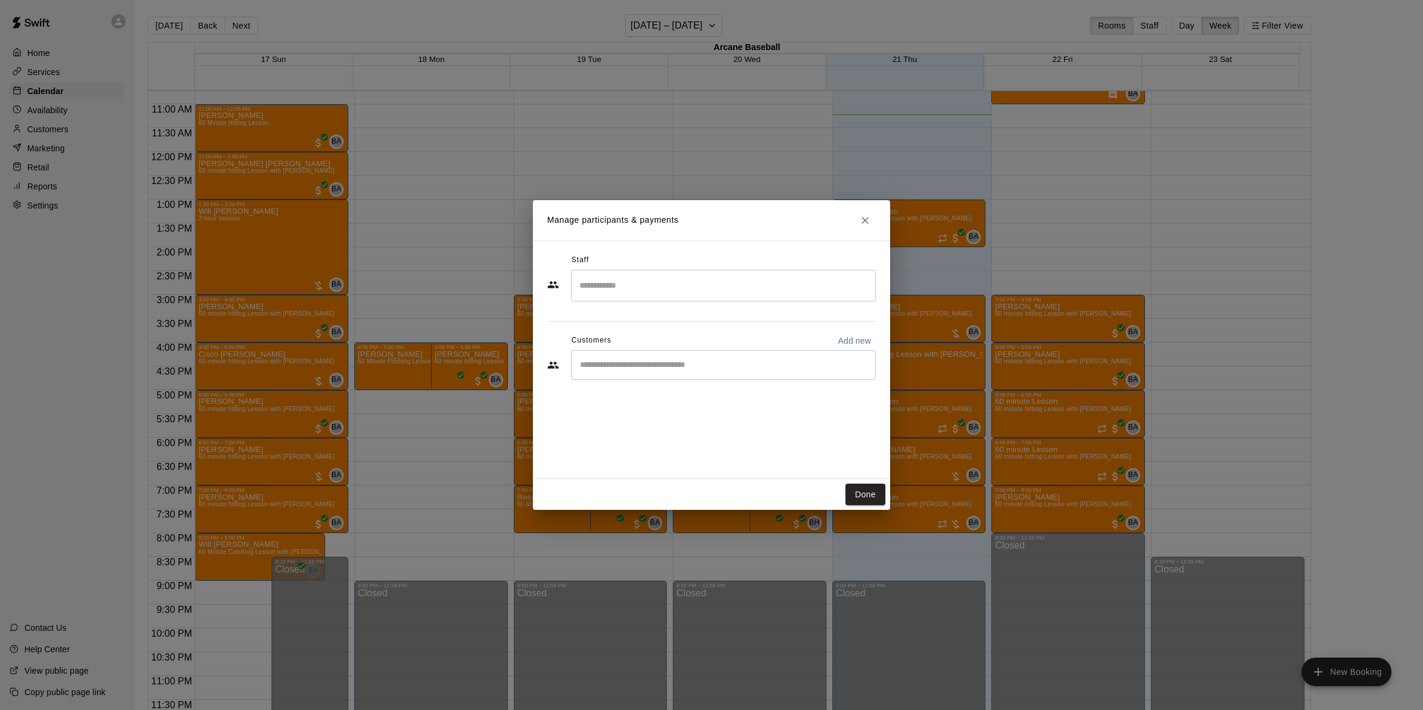
click at [615, 283] on input "Search staff" at bounding box center [723, 285] width 294 height 21
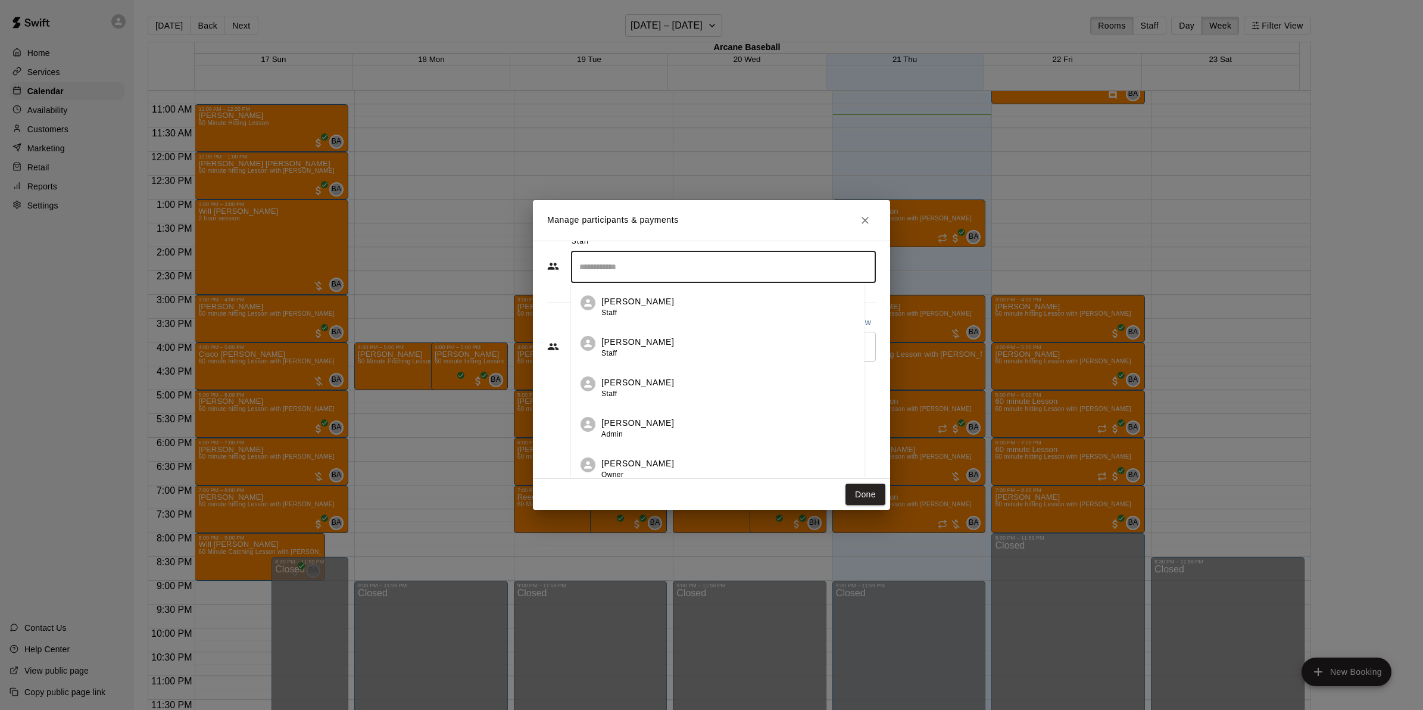
scroll to position [26, 0]
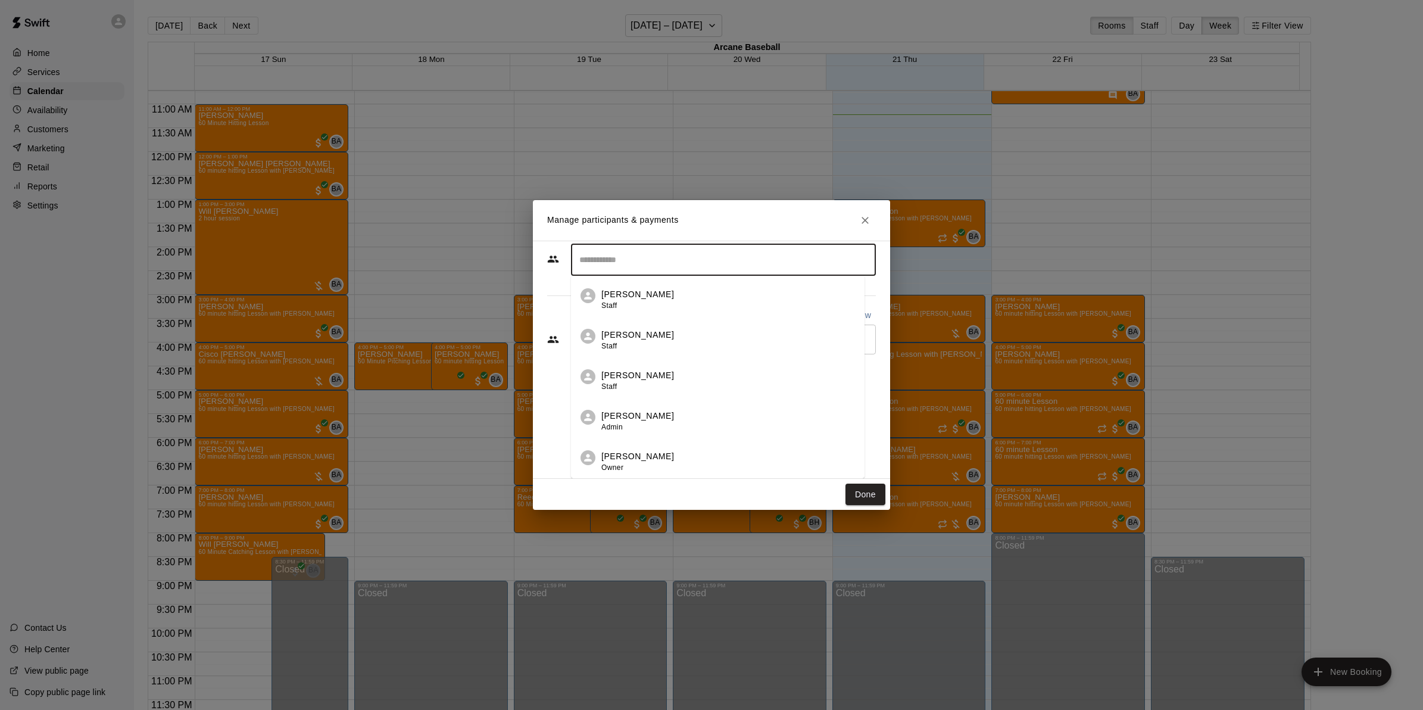
click at [621, 461] on div "[PERSON_NAME] Owner" at bounding box center [637, 461] width 73 height 23
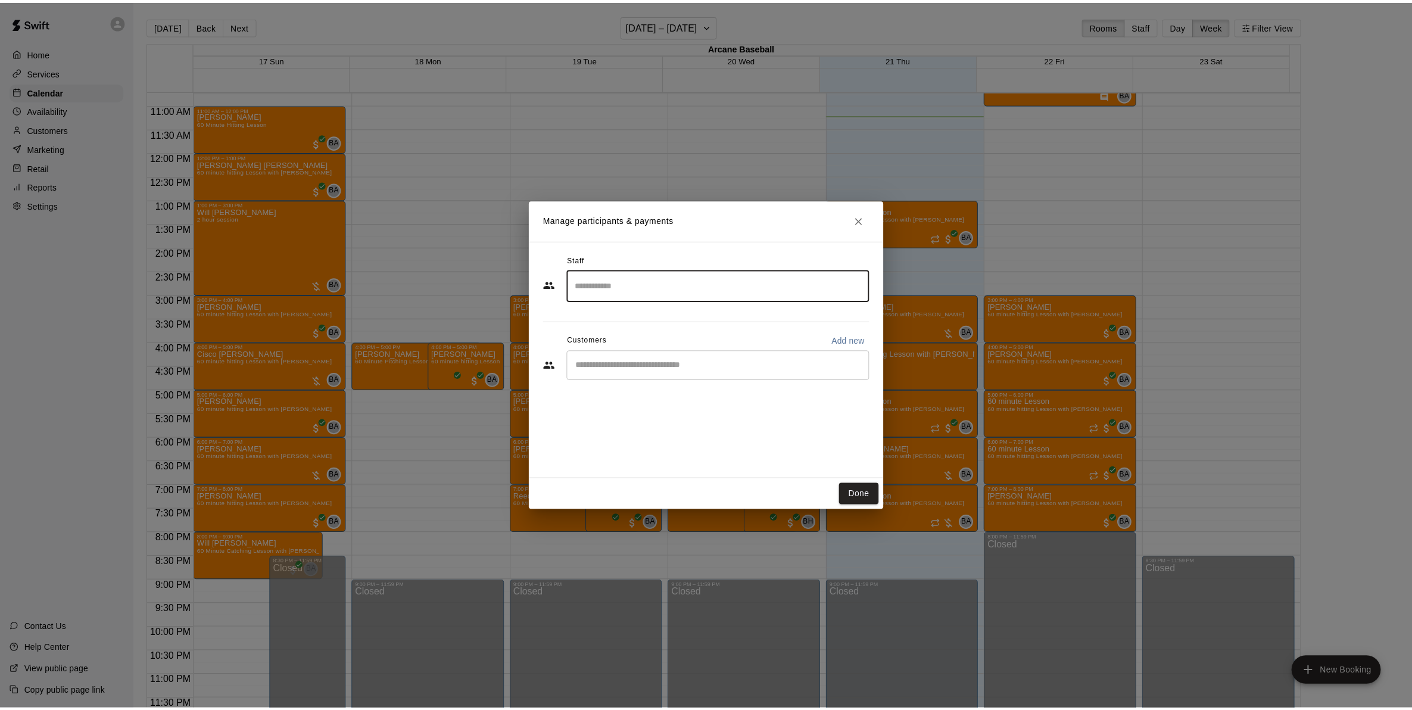
scroll to position [0, 0]
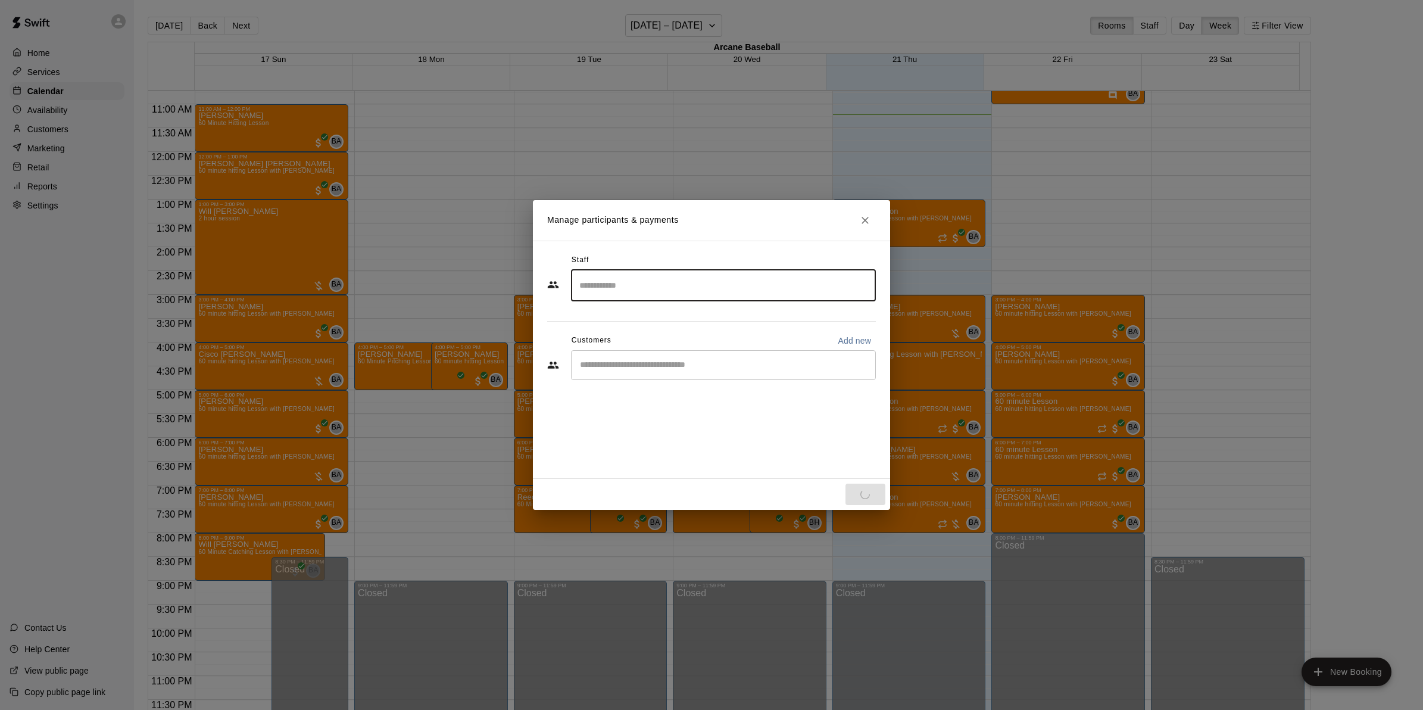
click at [596, 362] on input "Start typing to search customers..." at bounding box center [723, 365] width 294 height 12
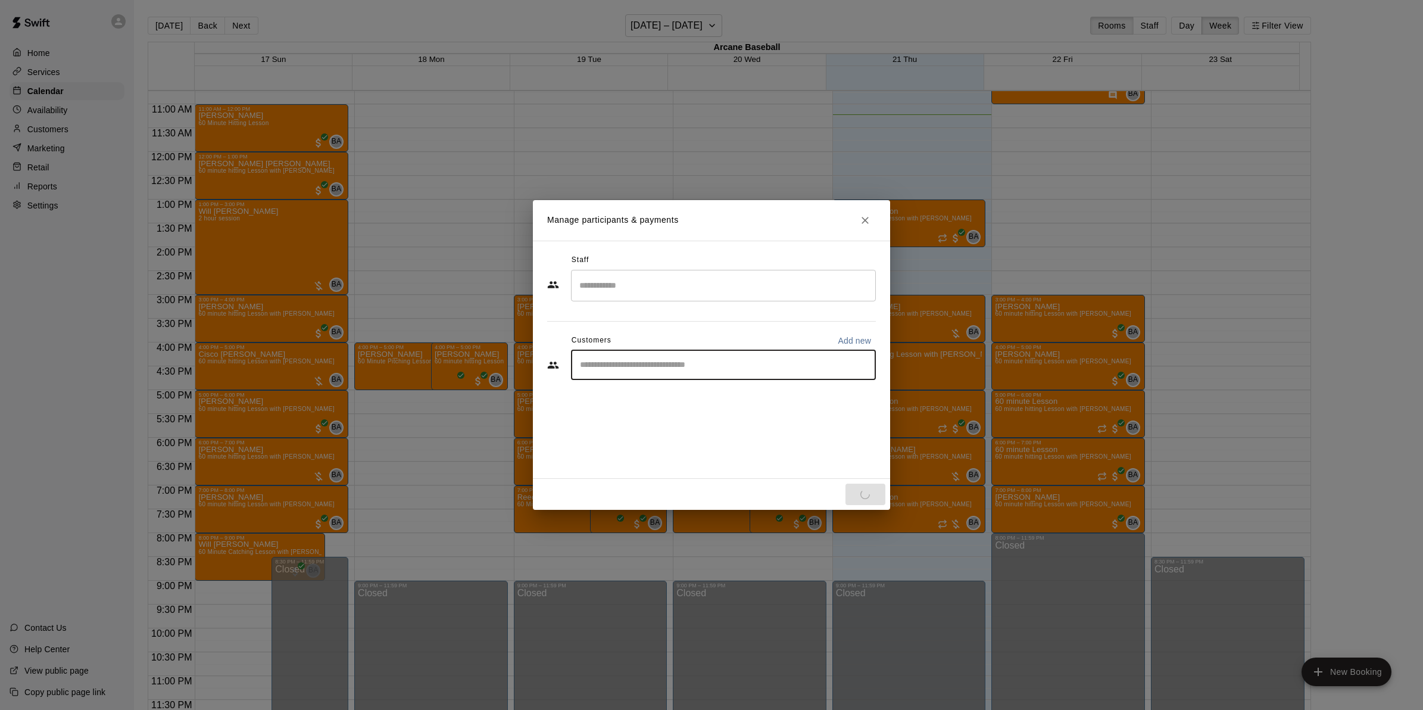
click at [596, 362] on input "Start typing to search customers..." at bounding box center [723, 365] width 294 height 12
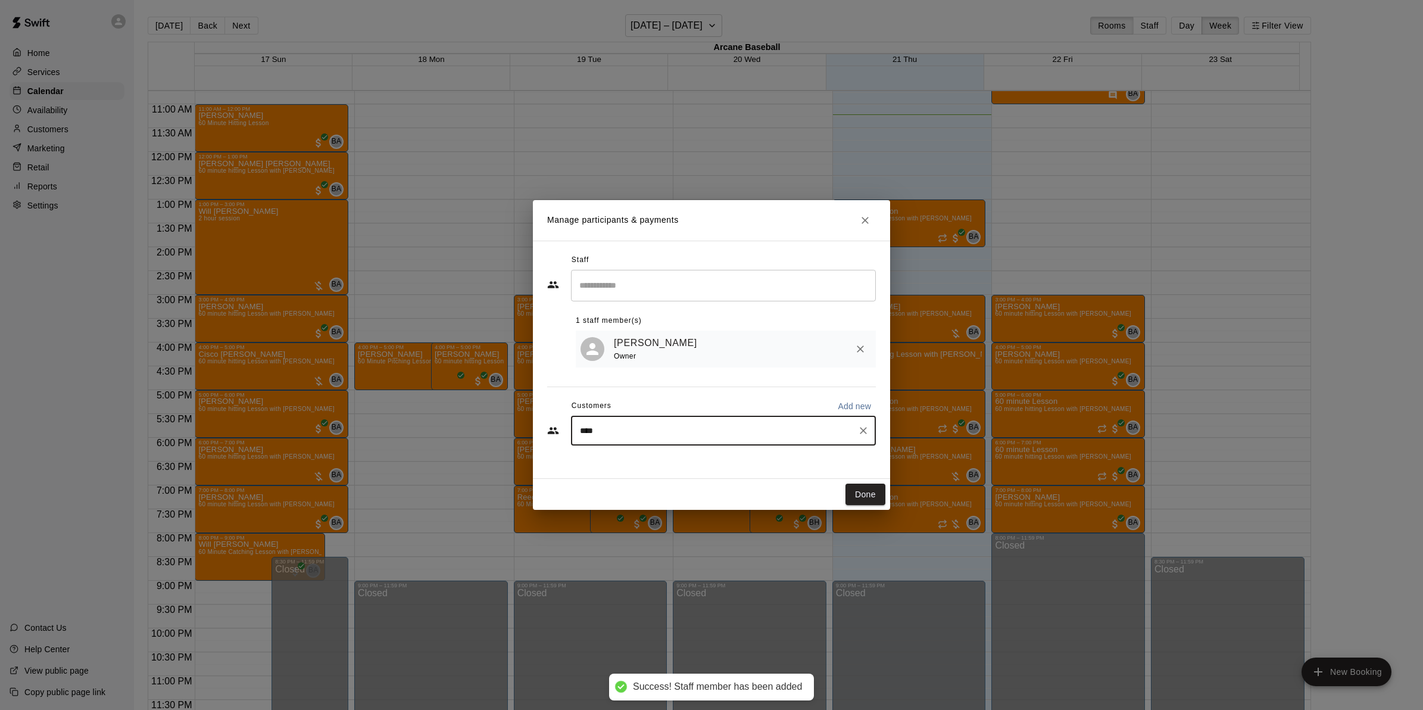
type input "*****"
click at [655, 475] on span "[EMAIL_ADDRESS][DOMAIN_NAME]" at bounding box center [668, 473] width 128 height 8
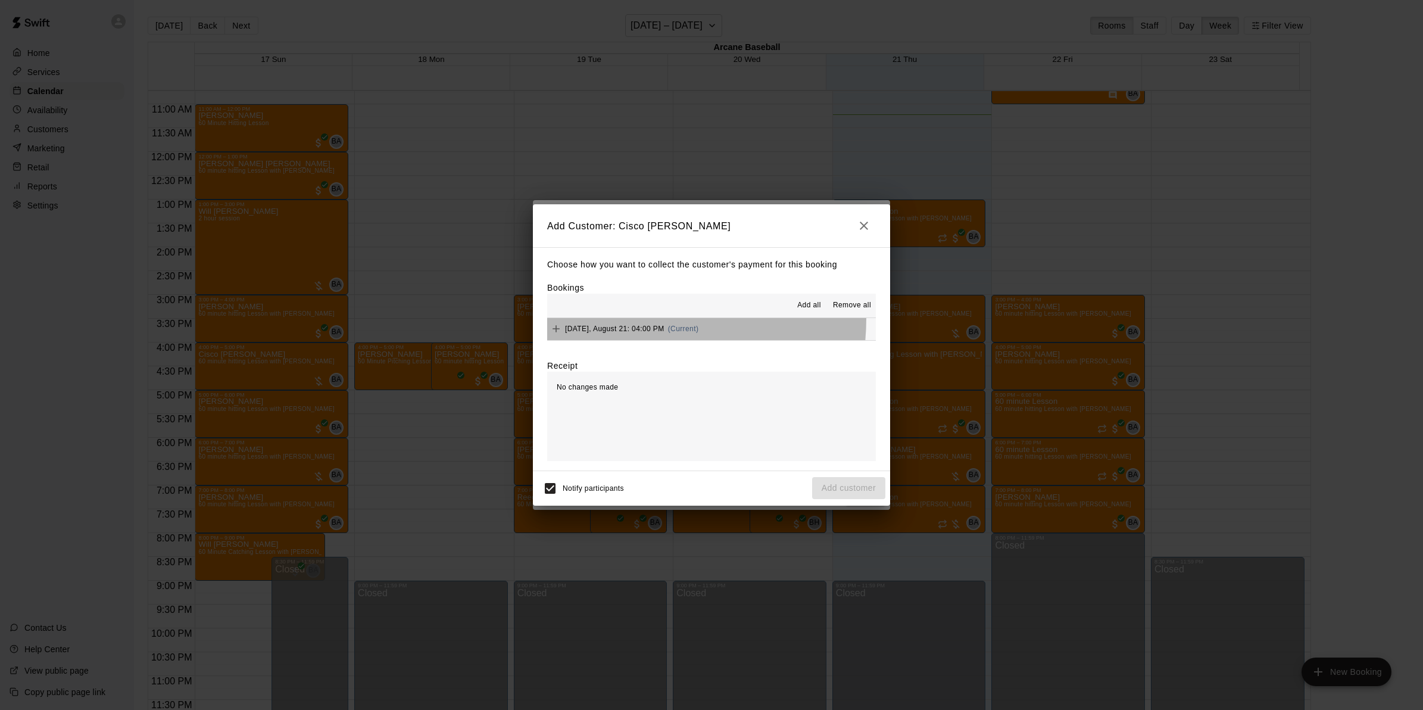
click at [620, 319] on button "[DATE], August 21: 04:00 PM (Current)" at bounding box center [711, 329] width 329 height 22
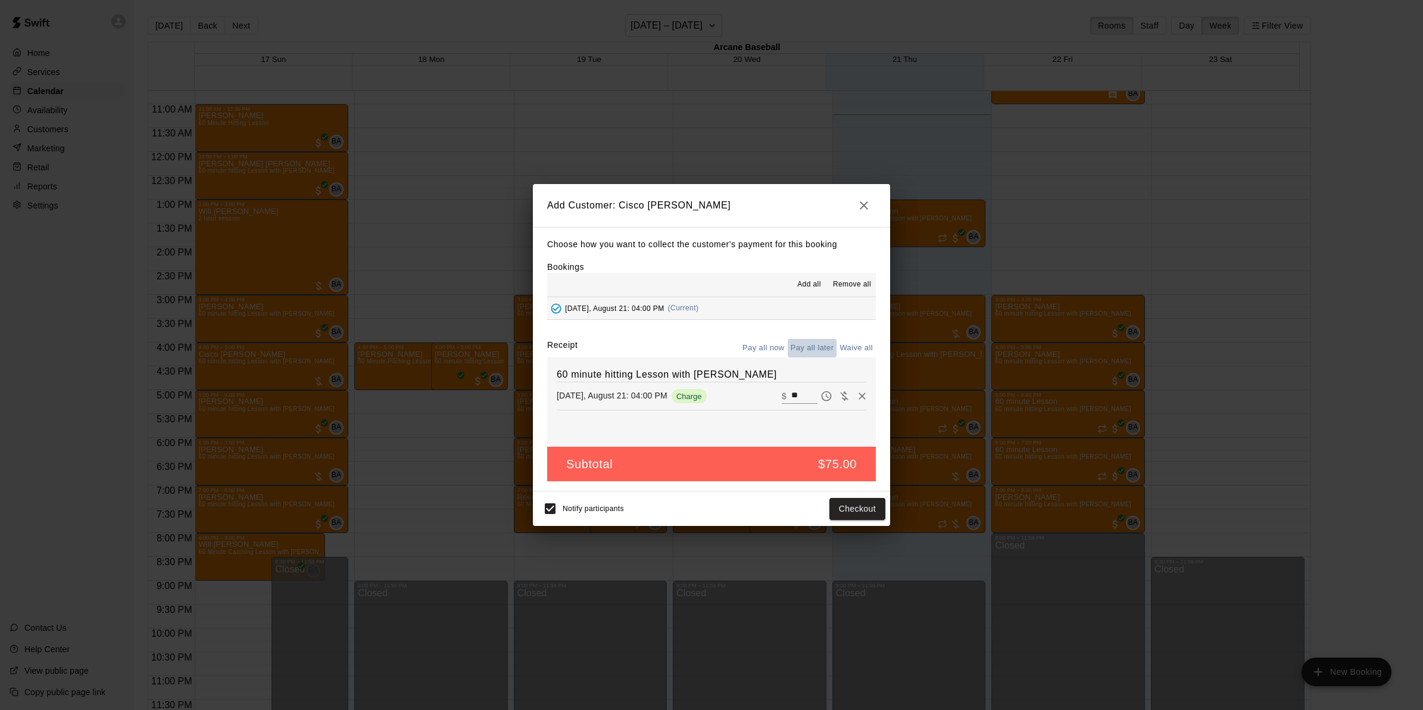
click at [820, 344] on button "Pay all later" at bounding box center [812, 348] width 49 height 18
click at [844, 514] on button "Add customer" at bounding box center [848, 509] width 73 height 22
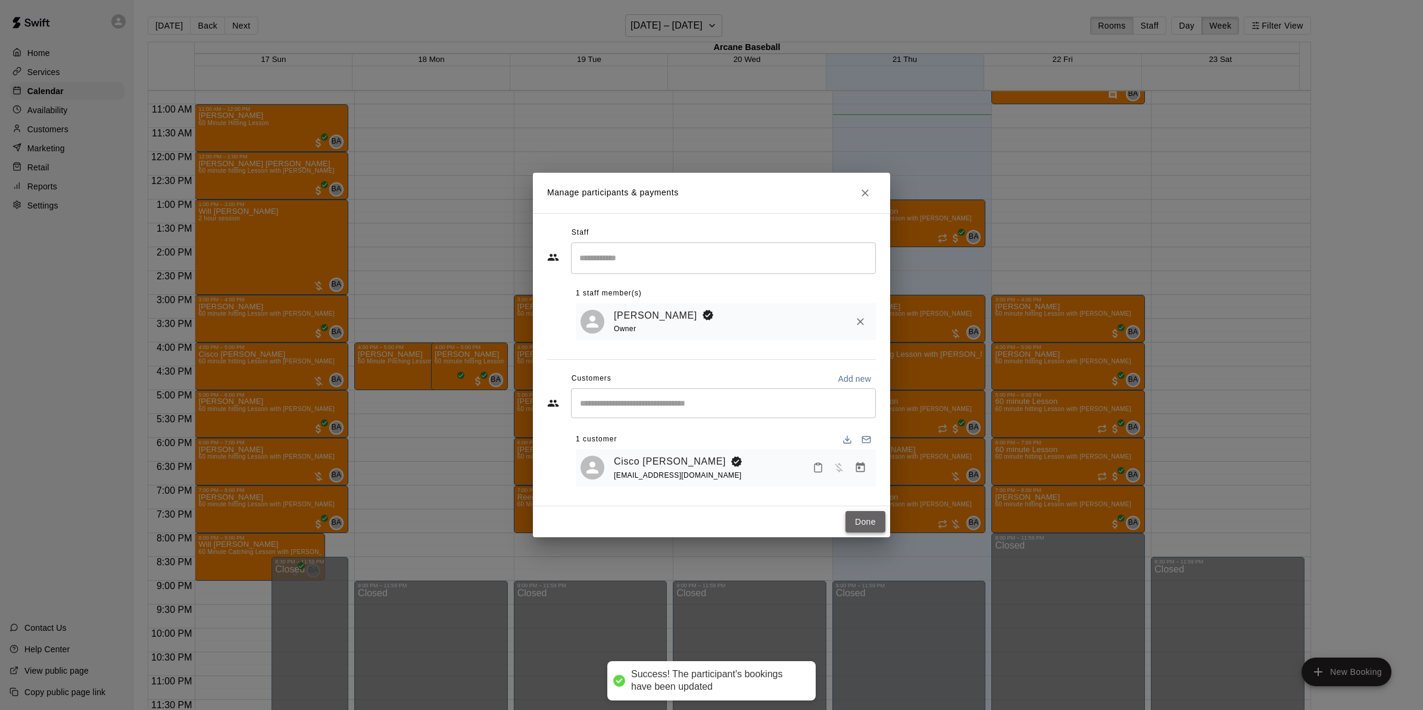
click at [865, 520] on button "Done" at bounding box center [866, 522] width 40 height 22
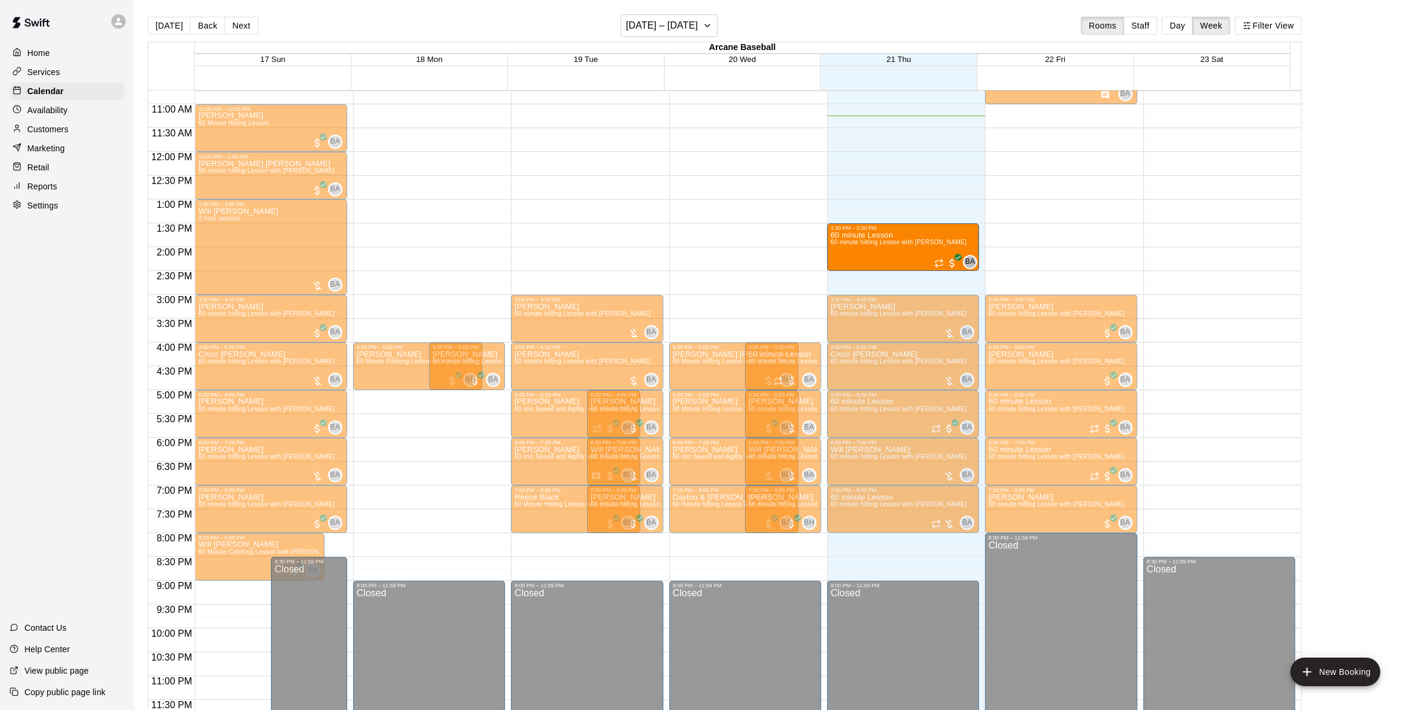
drag, startPoint x: 868, startPoint y: 227, endPoint x: 869, endPoint y: 257, distance: 29.8
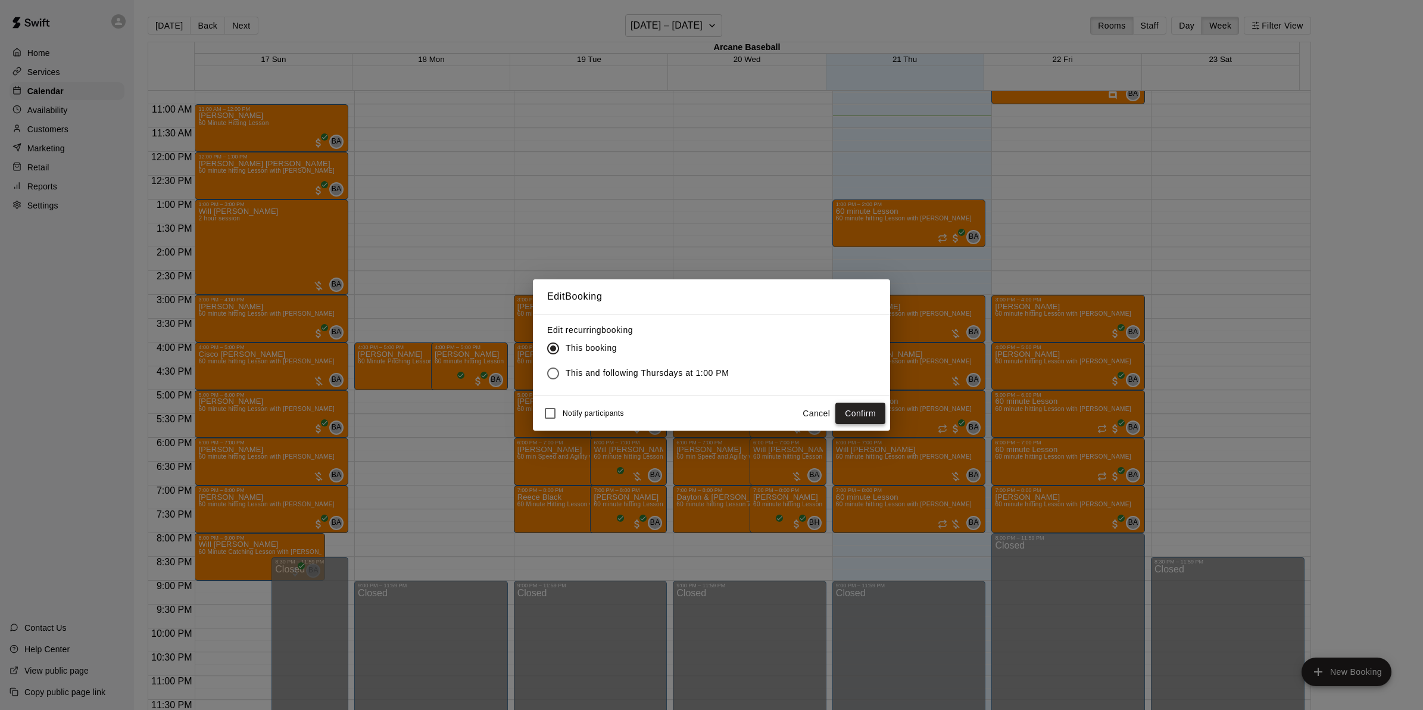
click at [862, 414] on button "Confirm" at bounding box center [860, 414] width 50 height 22
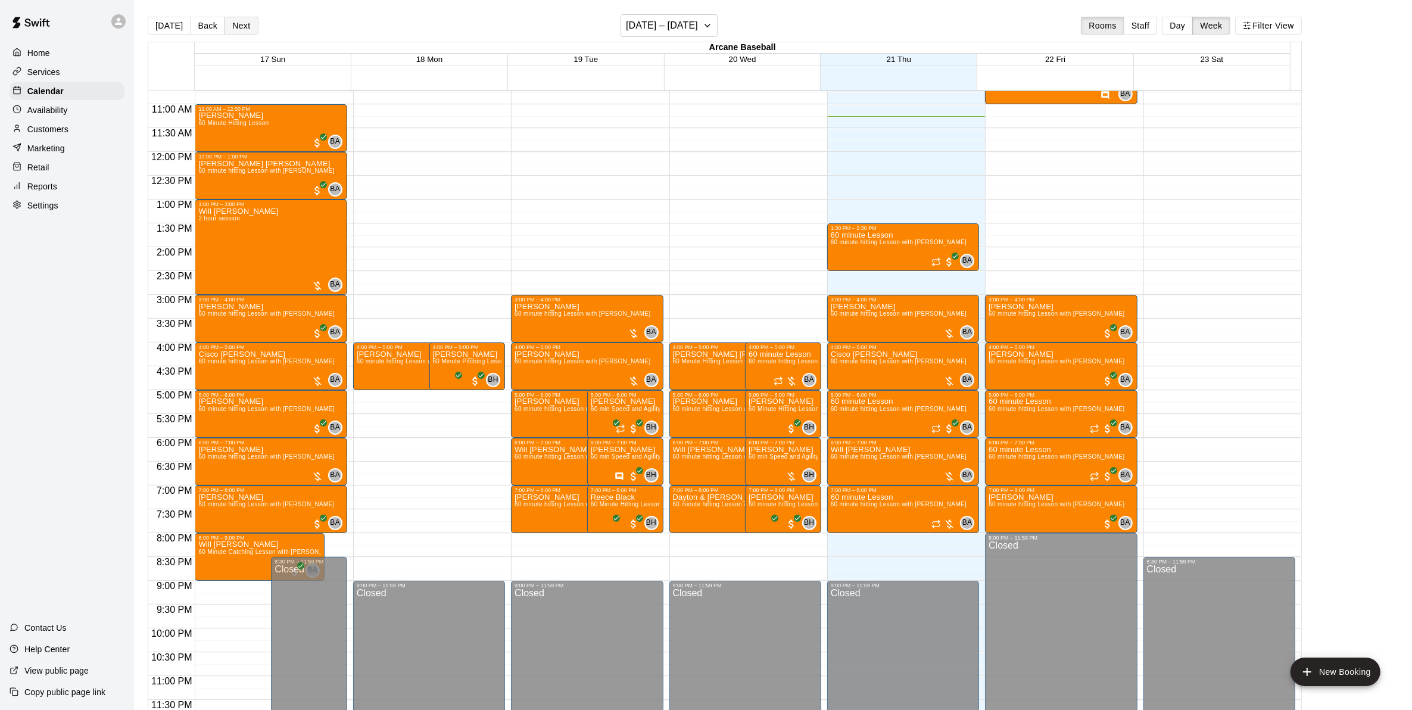
click at [247, 26] on button "Next" at bounding box center [240, 26] width 33 height 18
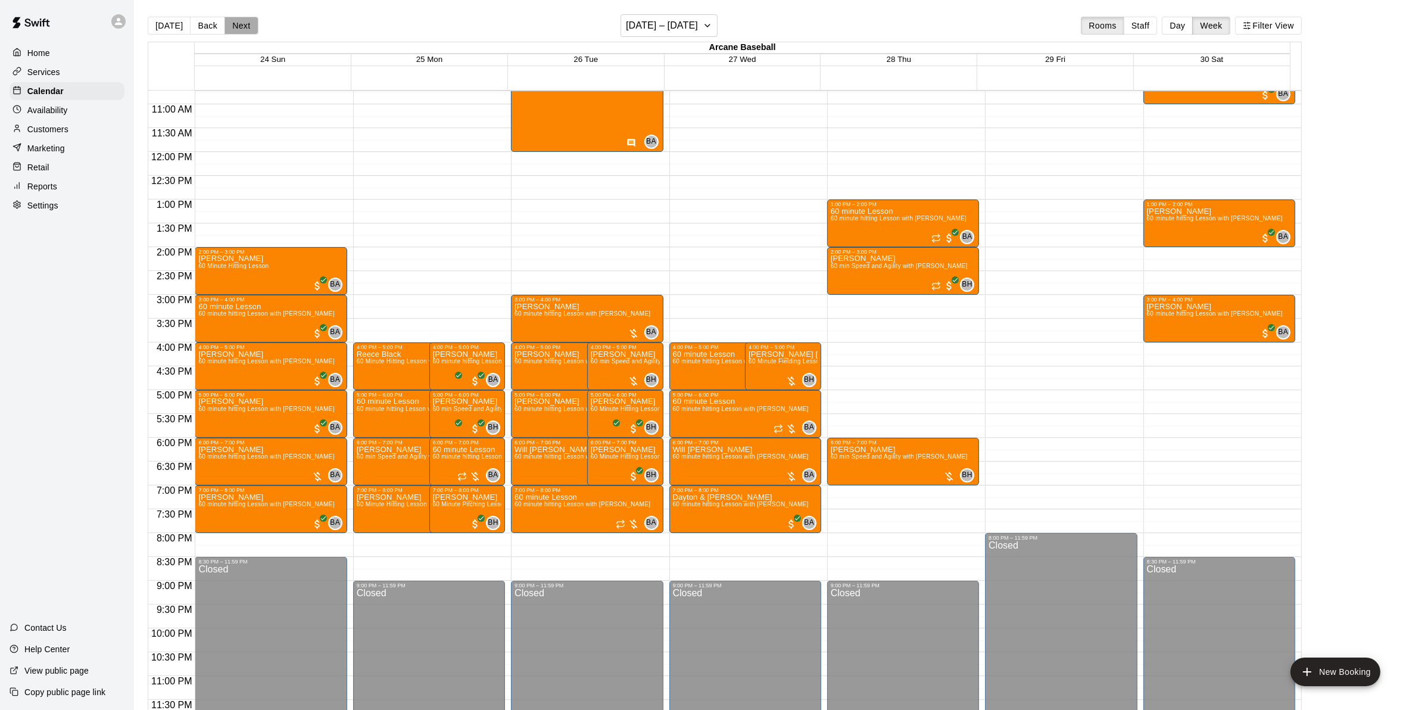
click at [230, 30] on button "Next" at bounding box center [240, 26] width 33 height 18
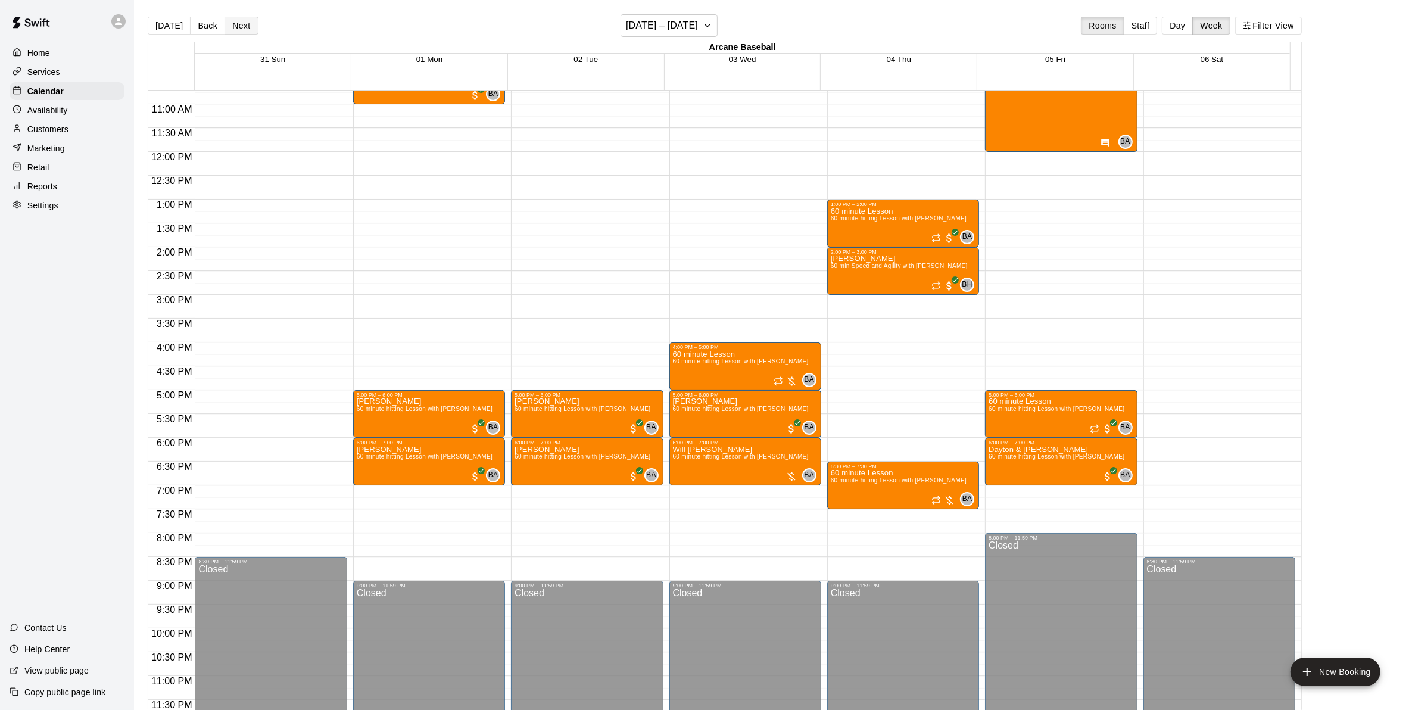
click at [237, 25] on button "Next" at bounding box center [240, 26] width 33 height 18
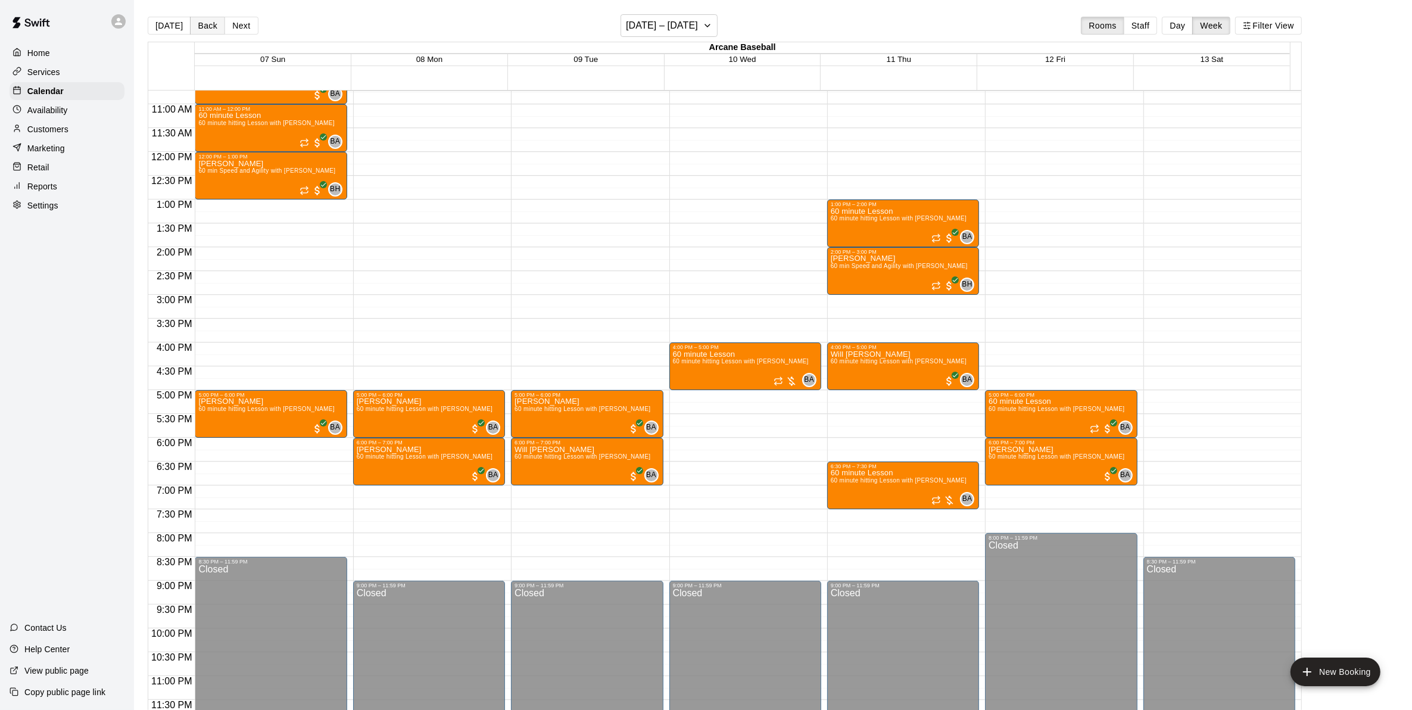
click at [191, 24] on button "Back" at bounding box center [207, 26] width 35 height 18
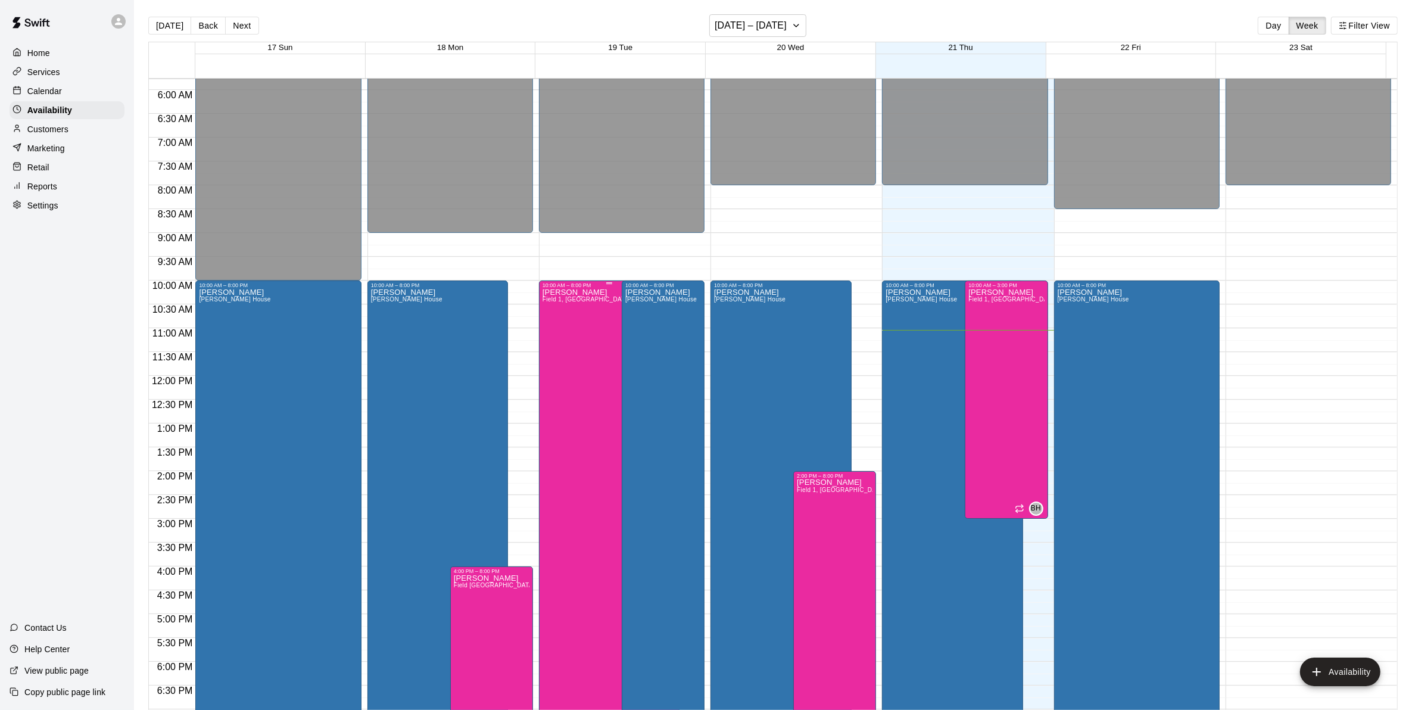
scroll to position [350, 0]
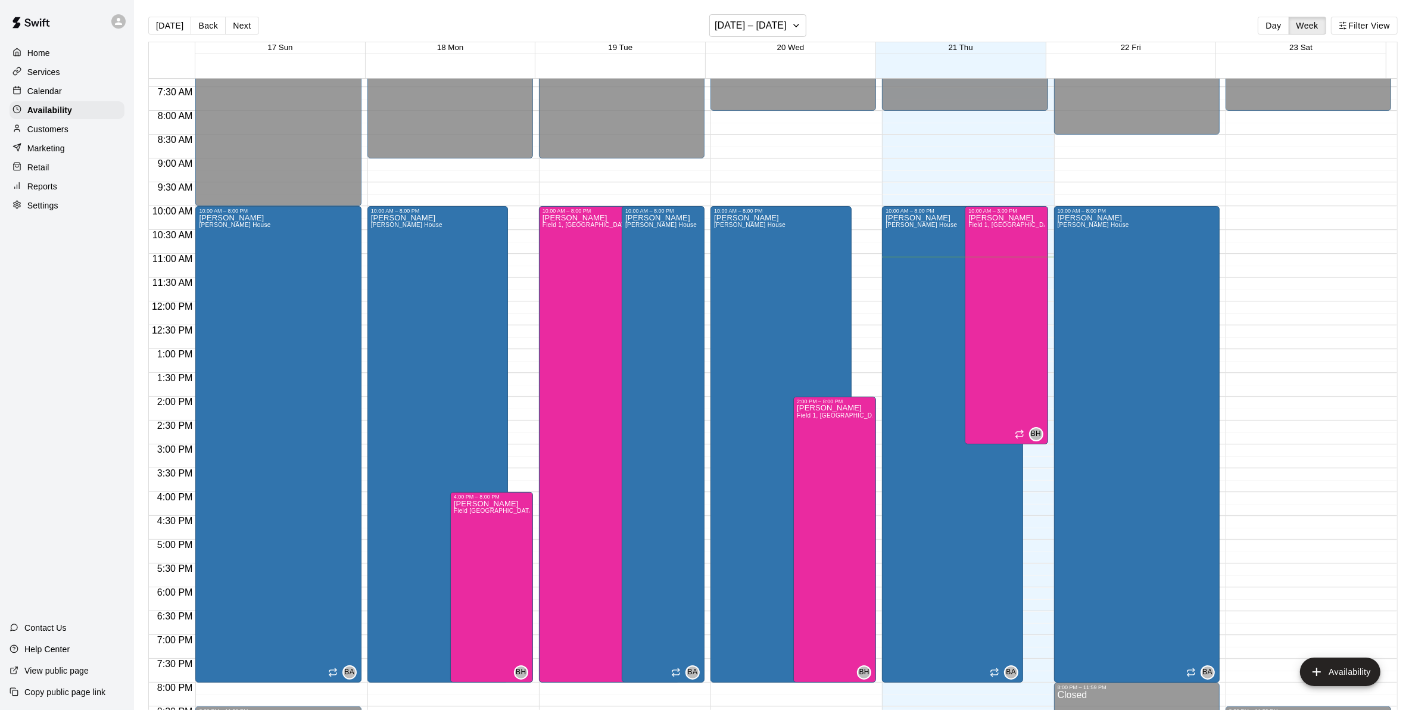
click at [207, 23] on button "Back" at bounding box center [208, 26] width 35 height 18
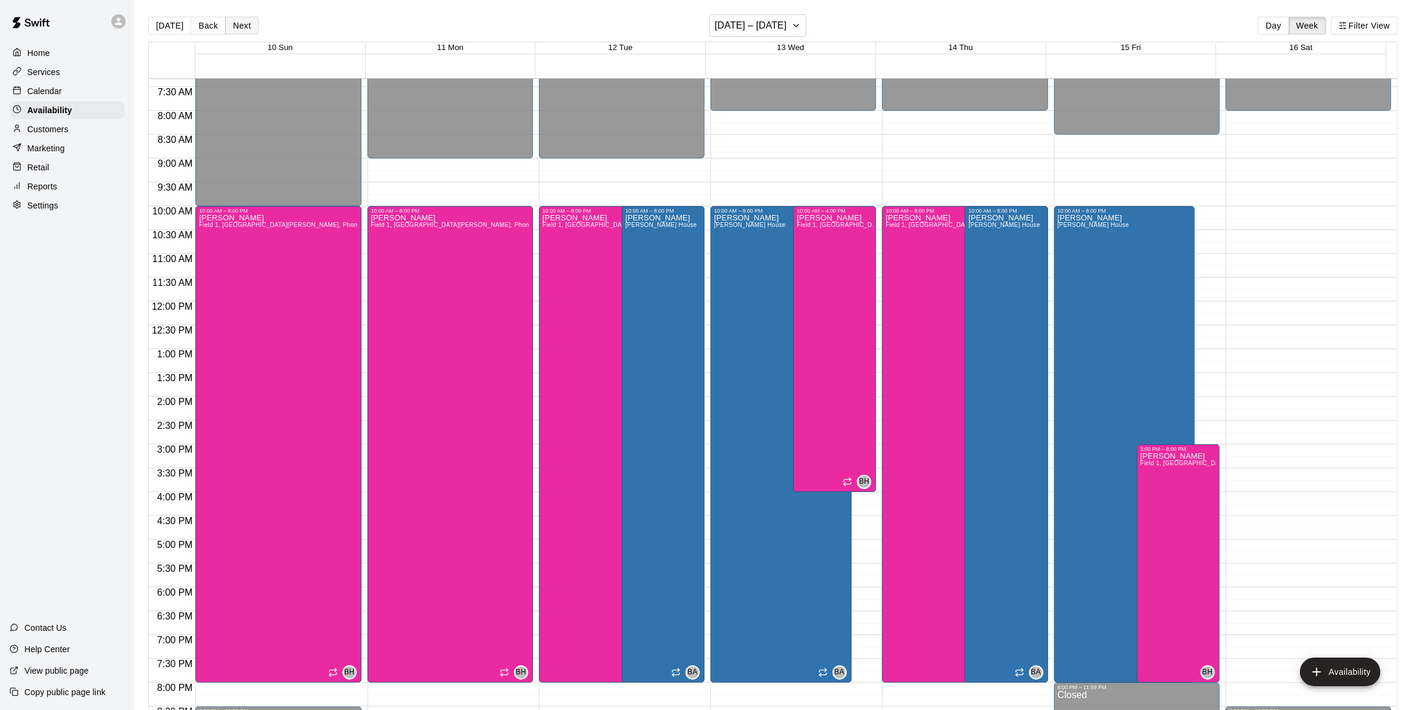
click at [245, 24] on button "Next" at bounding box center [241, 26] width 33 height 18
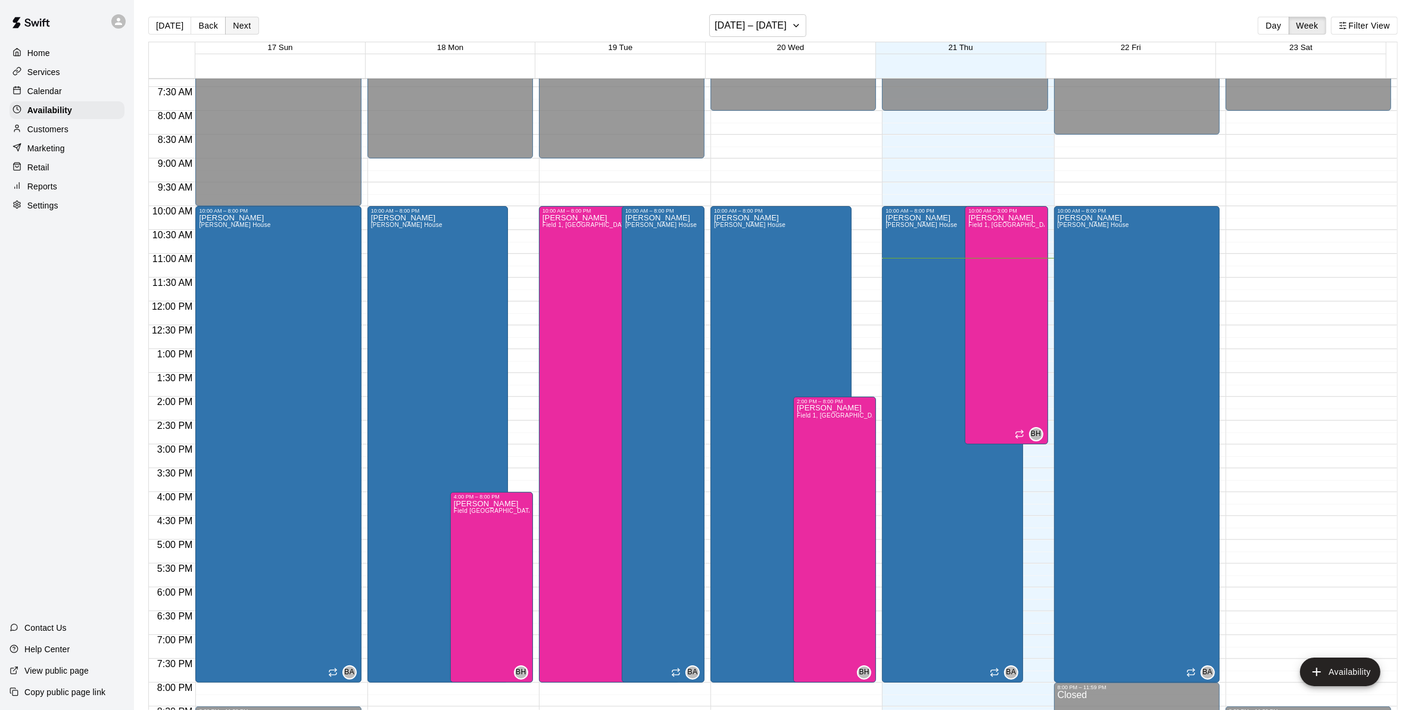
click at [245, 24] on button "Next" at bounding box center [241, 26] width 33 height 18
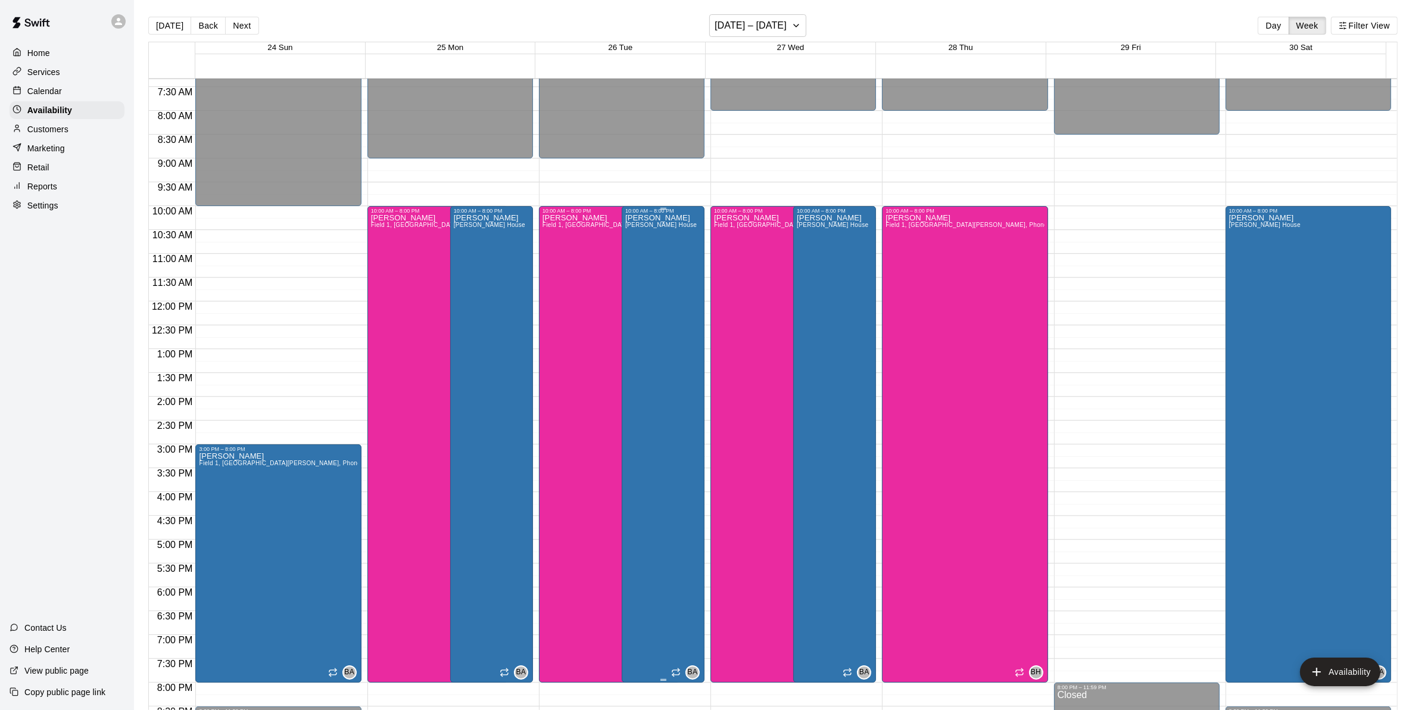
click at [643, 252] on div "Bryan Anderson Bryan House" at bounding box center [660, 569] width 71 height 710
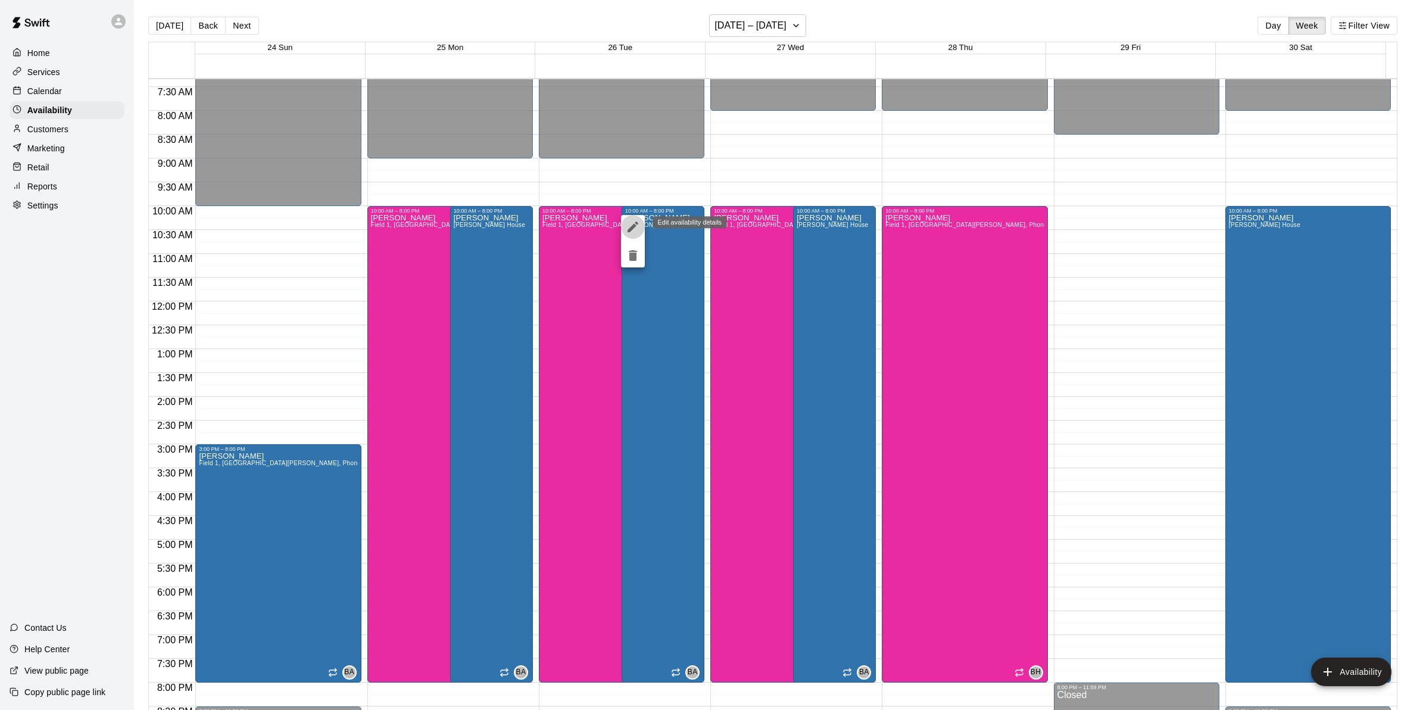
click at [631, 231] on icon "edit" at bounding box center [633, 227] width 14 height 14
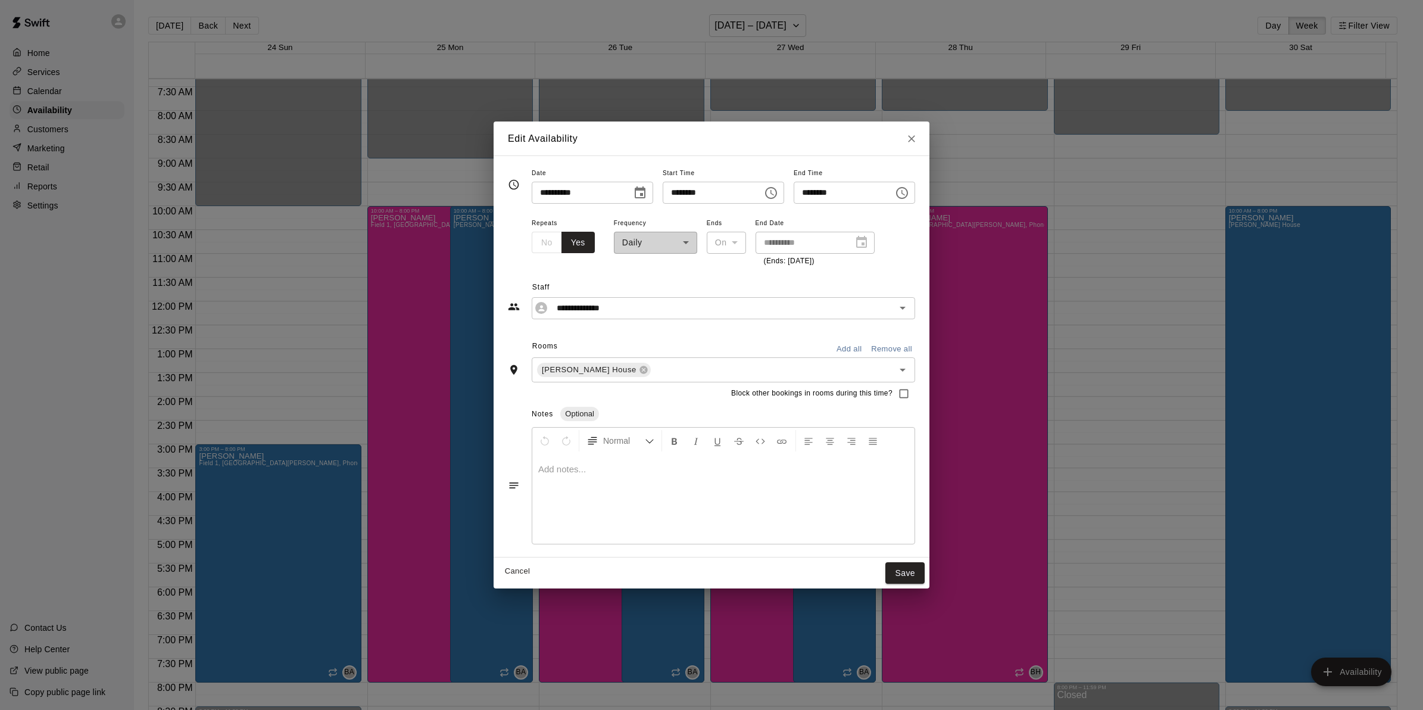
click at [670, 194] on input "********" at bounding box center [709, 193] width 92 height 22
type input "********"
click at [925, 573] on button "Save" at bounding box center [904, 573] width 39 height 22
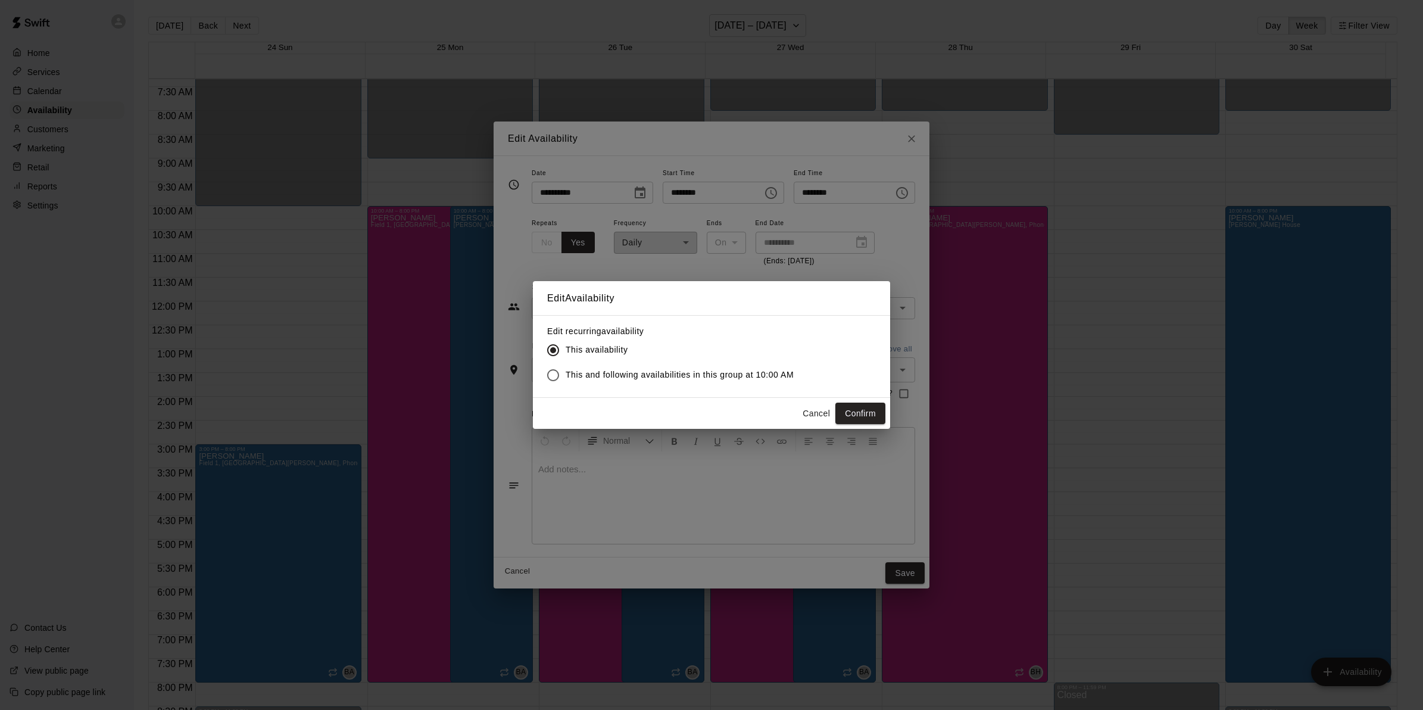
click at [504, 374] on div "Edit Availability Edit recurring availability This availability This and follow…" at bounding box center [711, 355] width 1423 height 710
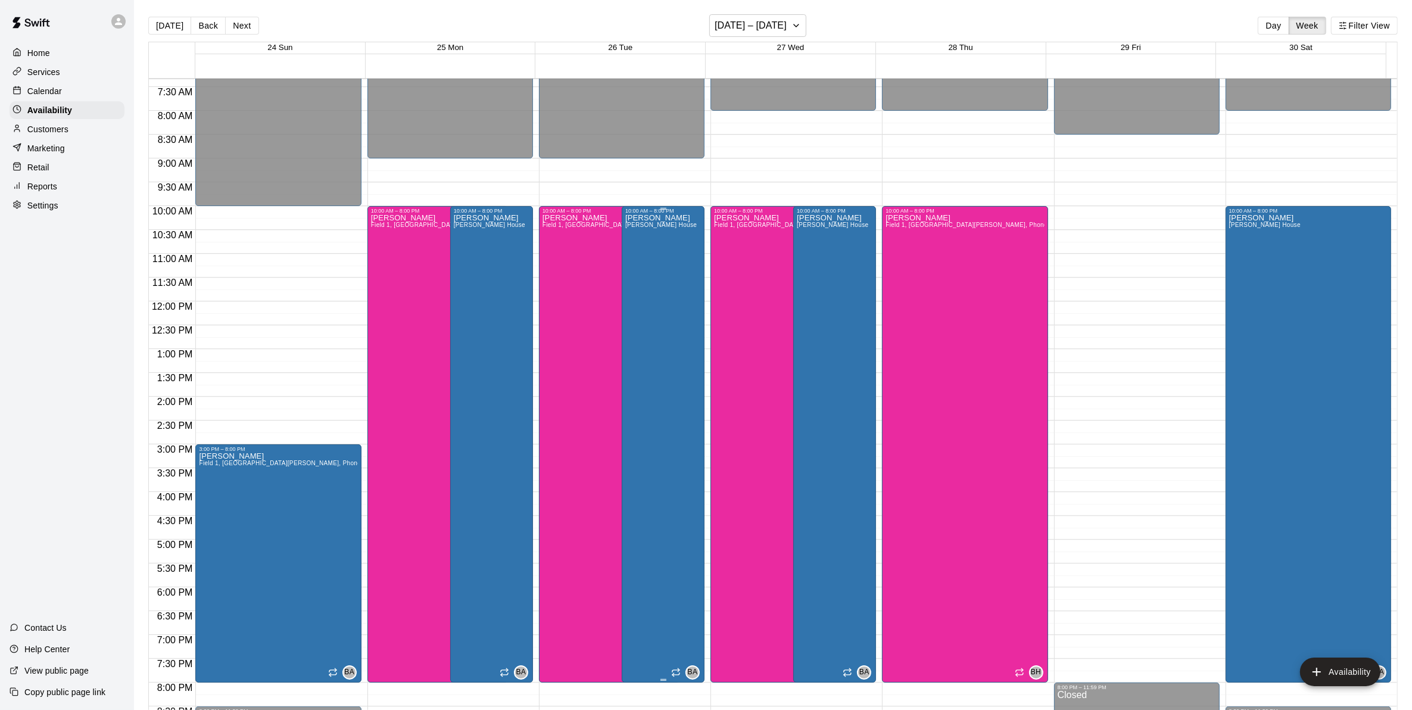
click at [666, 323] on div "Bryan Anderson Bryan House" at bounding box center [660, 569] width 71 height 710
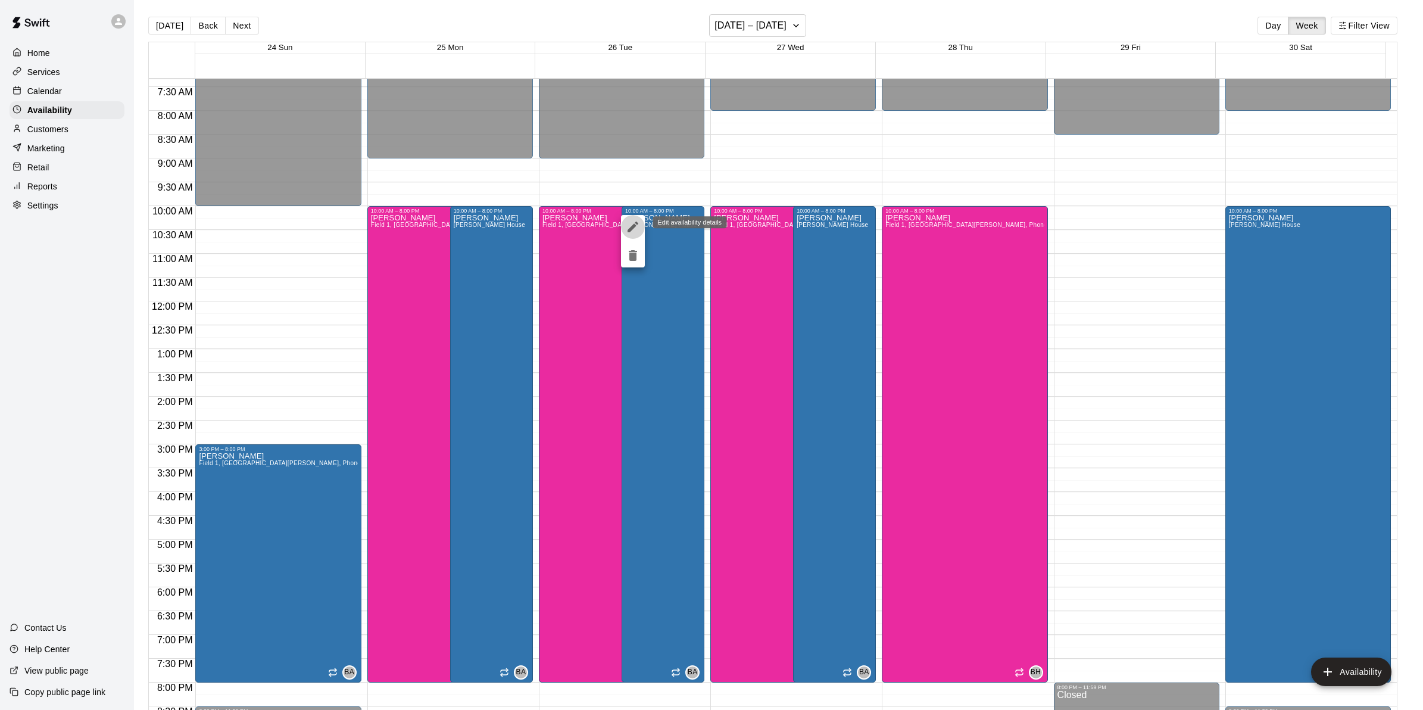
click at [632, 227] on icon "edit" at bounding box center [633, 226] width 11 height 11
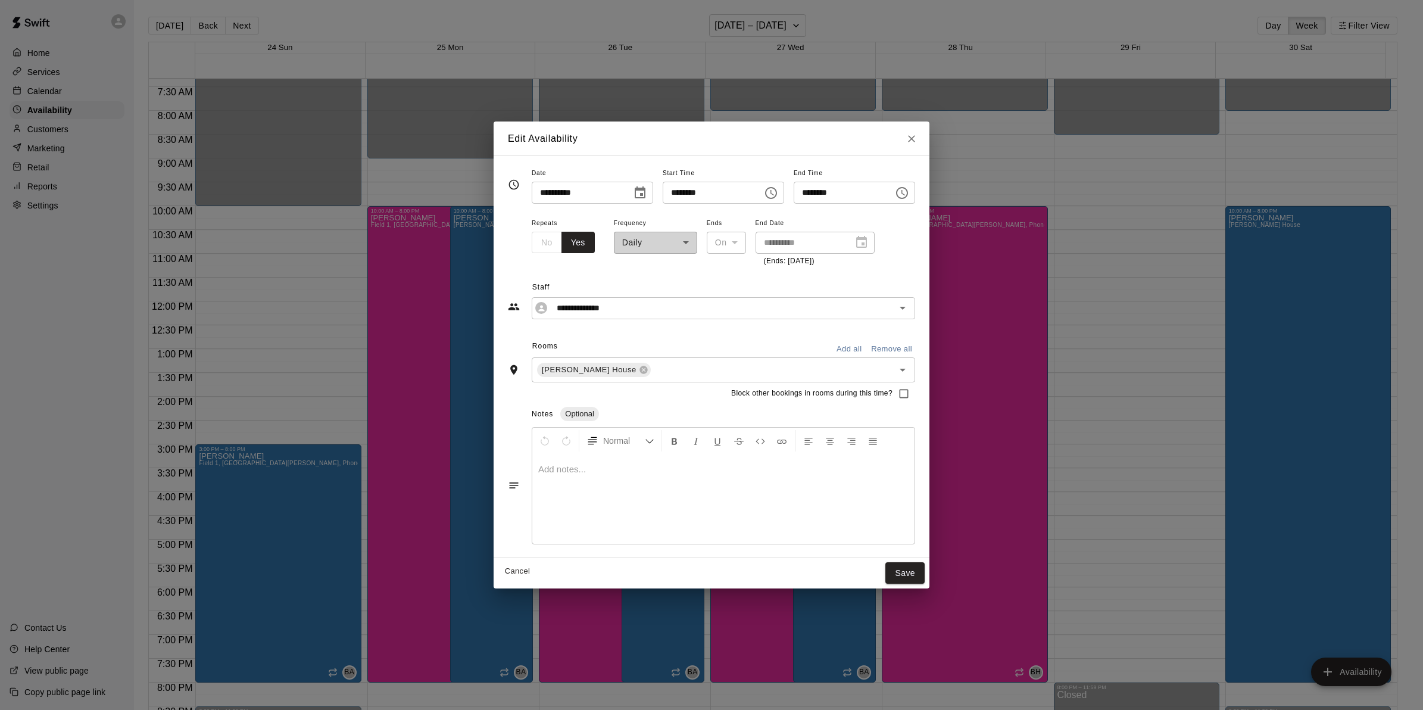
click at [667, 191] on input "********" at bounding box center [709, 193] width 92 height 22
type input "********"
click at [868, 348] on button "Add all" at bounding box center [849, 349] width 38 height 18
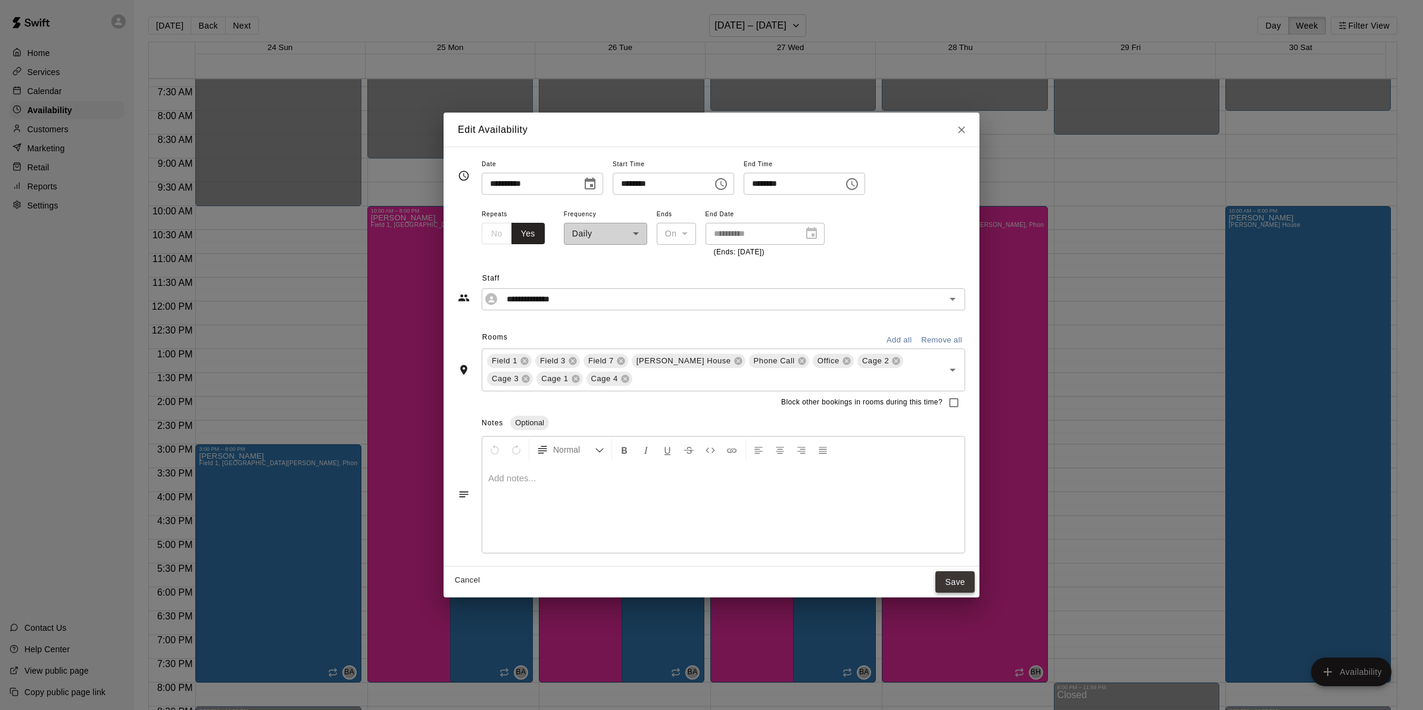
click at [951, 581] on button "Save" at bounding box center [954, 582] width 39 height 22
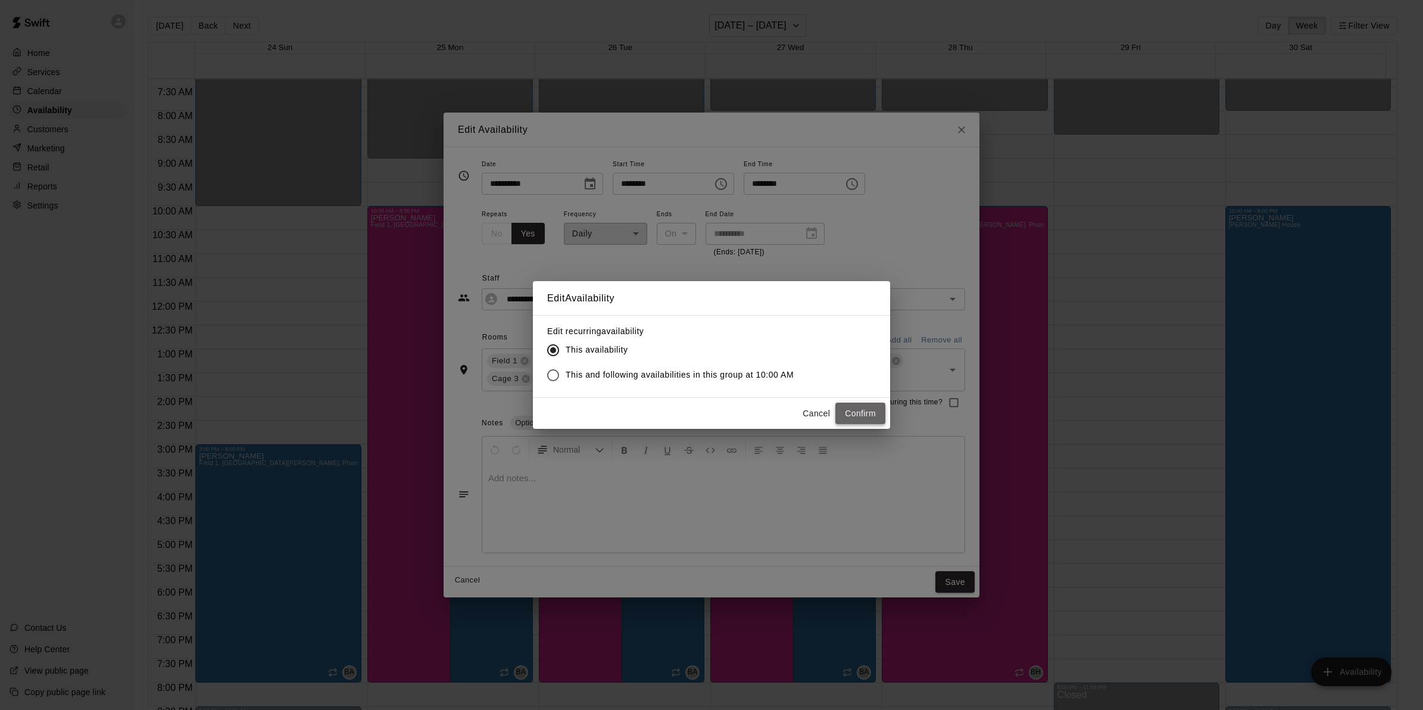
click at [849, 415] on button "Confirm" at bounding box center [860, 414] width 50 height 22
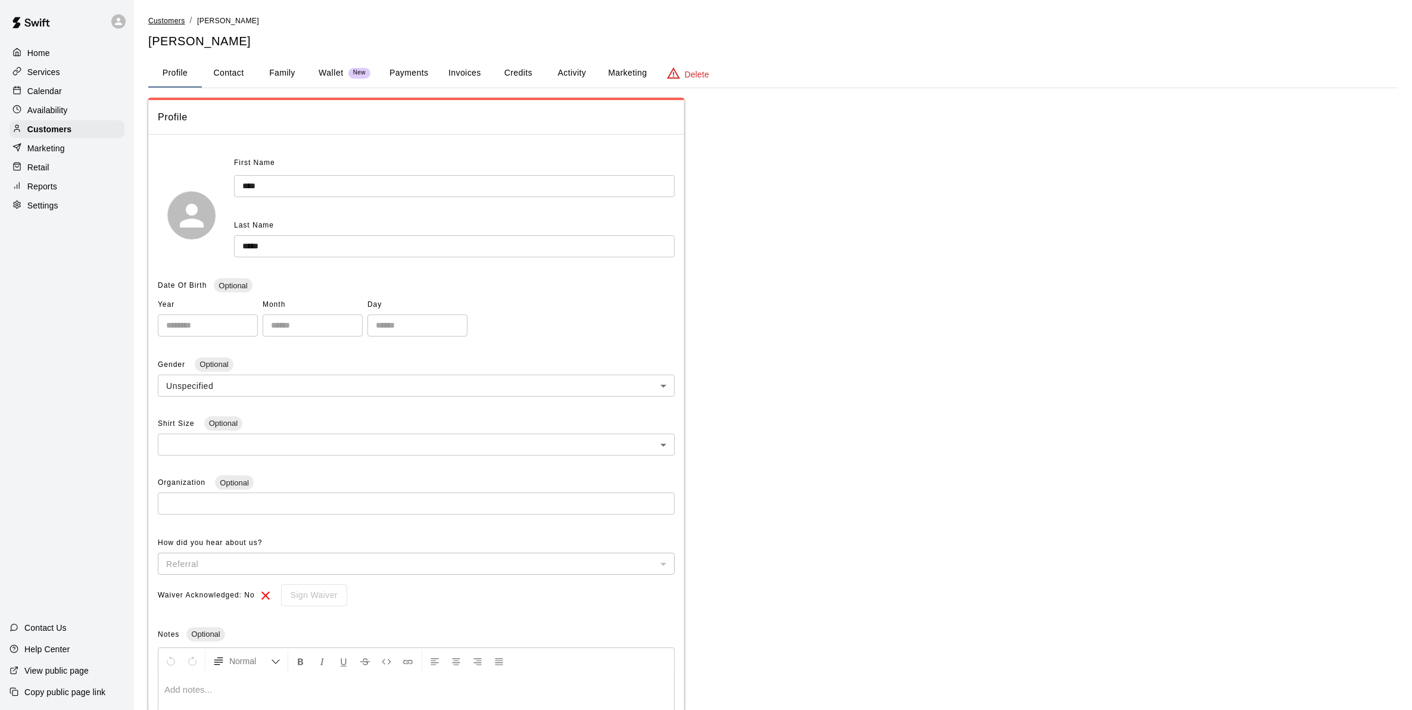
click at [164, 18] on span "Customers" at bounding box center [166, 21] width 37 height 8
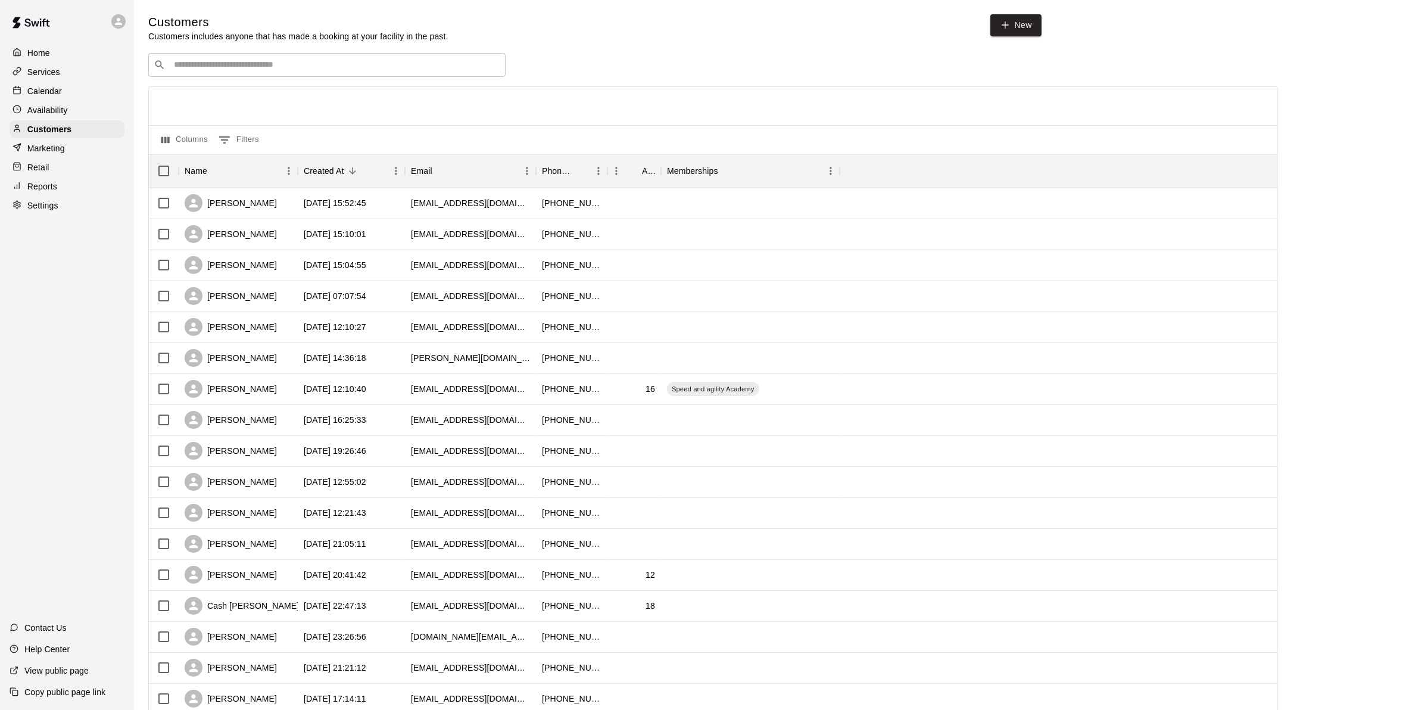
click at [197, 60] on input "Search customers by name or email" at bounding box center [335, 65] width 330 height 12
type input "*****"
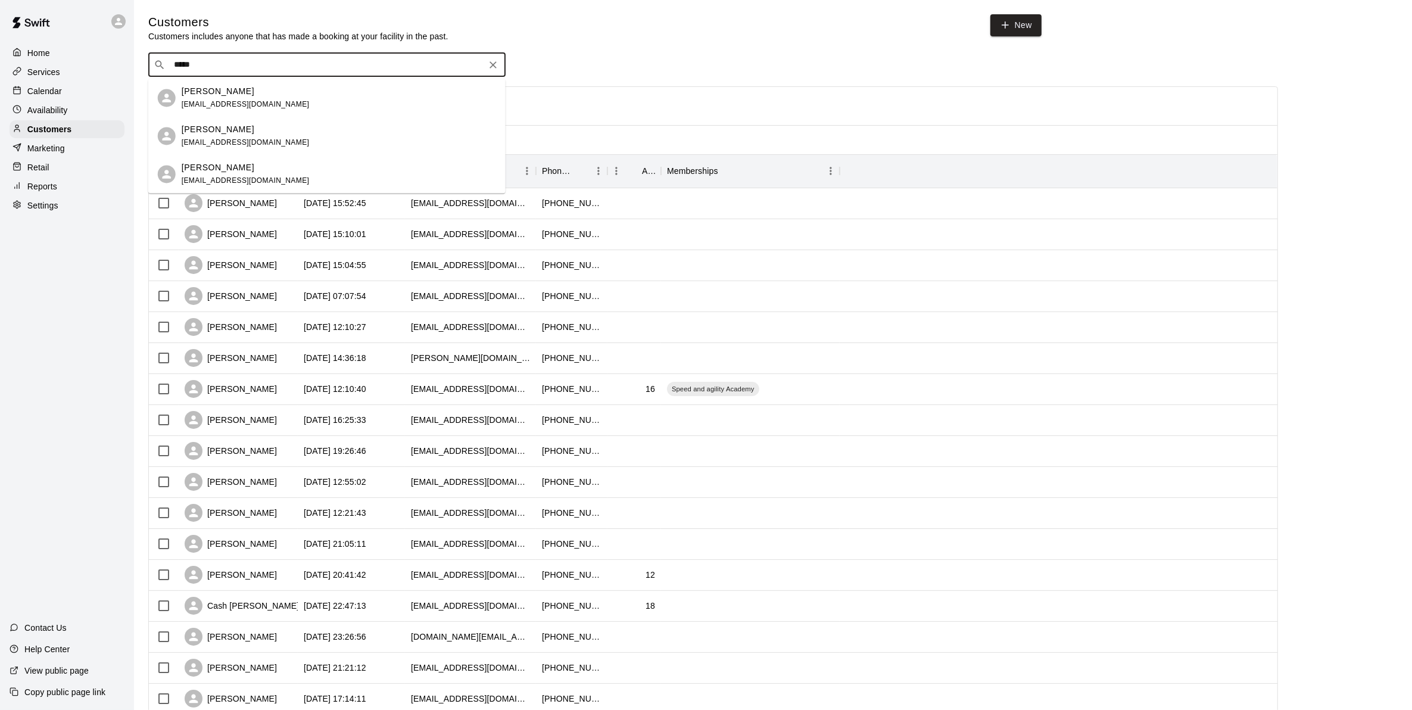
click at [210, 101] on span "[EMAIL_ADDRESS][DOMAIN_NAME]" at bounding box center [246, 104] width 128 height 8
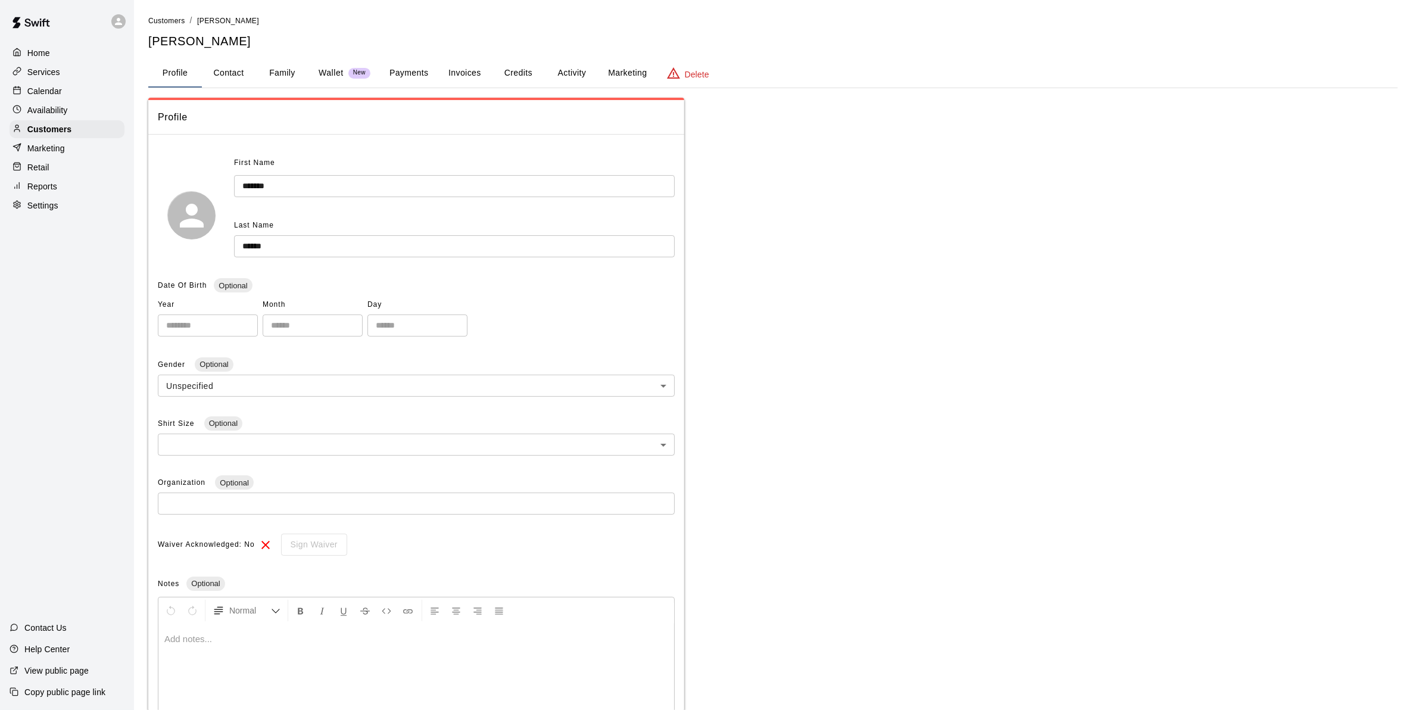
click at [509, 73] on button "Credits" at bounding box center [518, 73] width 54 height 29
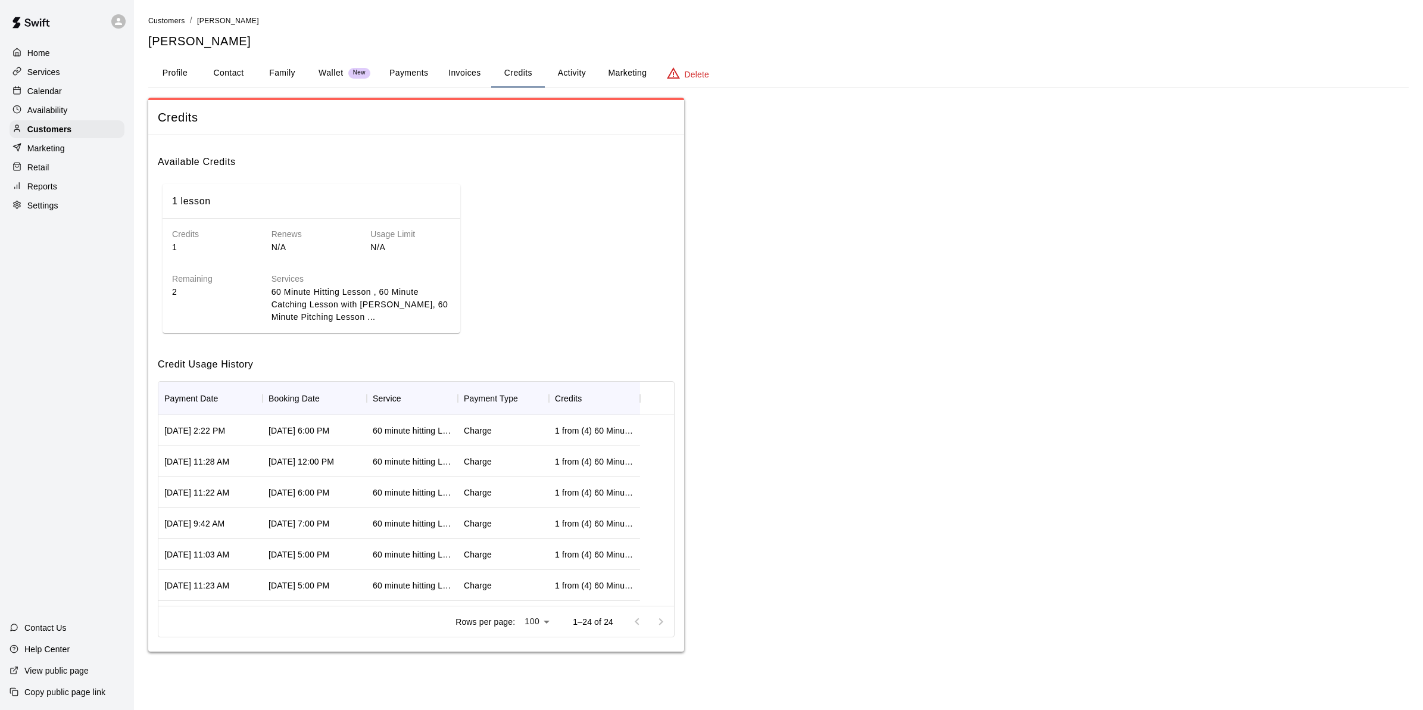
click at [575, 61] on button "Activity" at bounding box center [572, 73] width 54 height 29
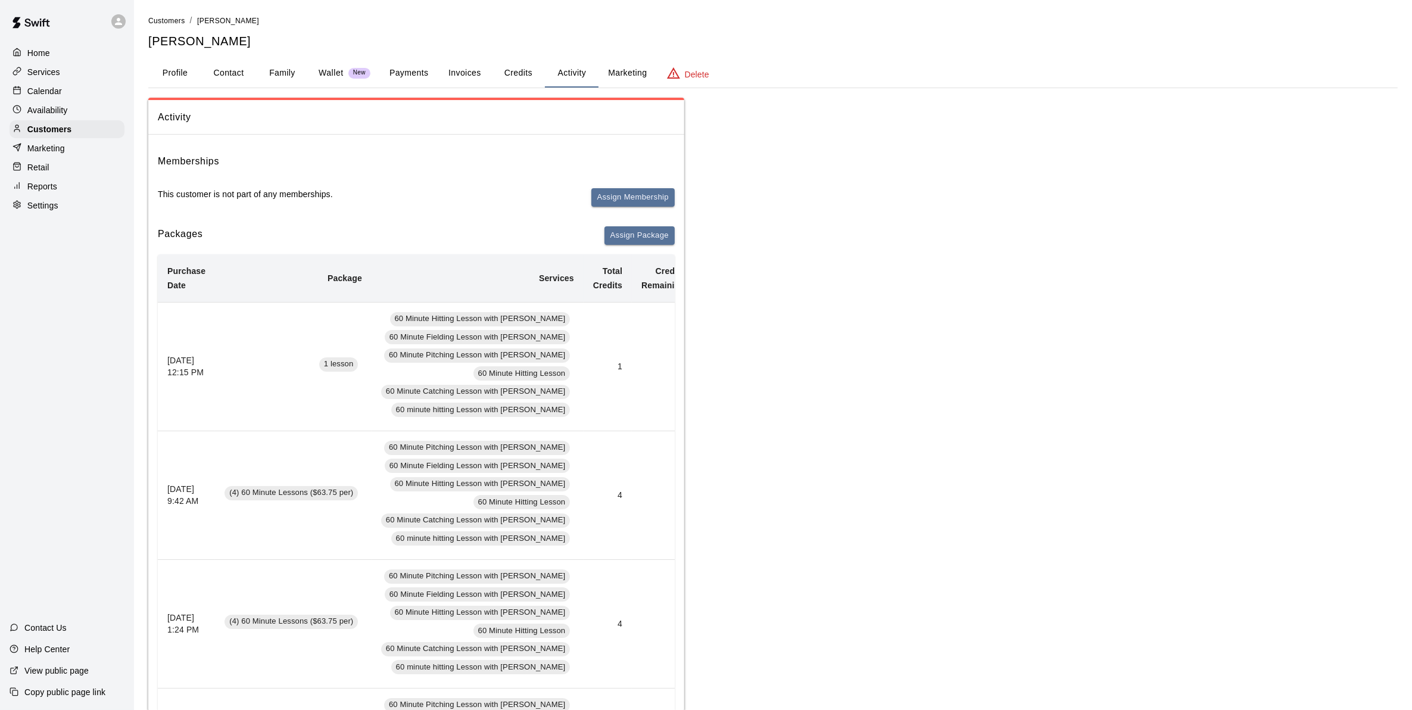
click at [640, 367] on td "2" at bounding box center [663, 366] width 63 height 129
click at [632, 396] on td "2" at bounding box center [663, 366] width 63 height 129
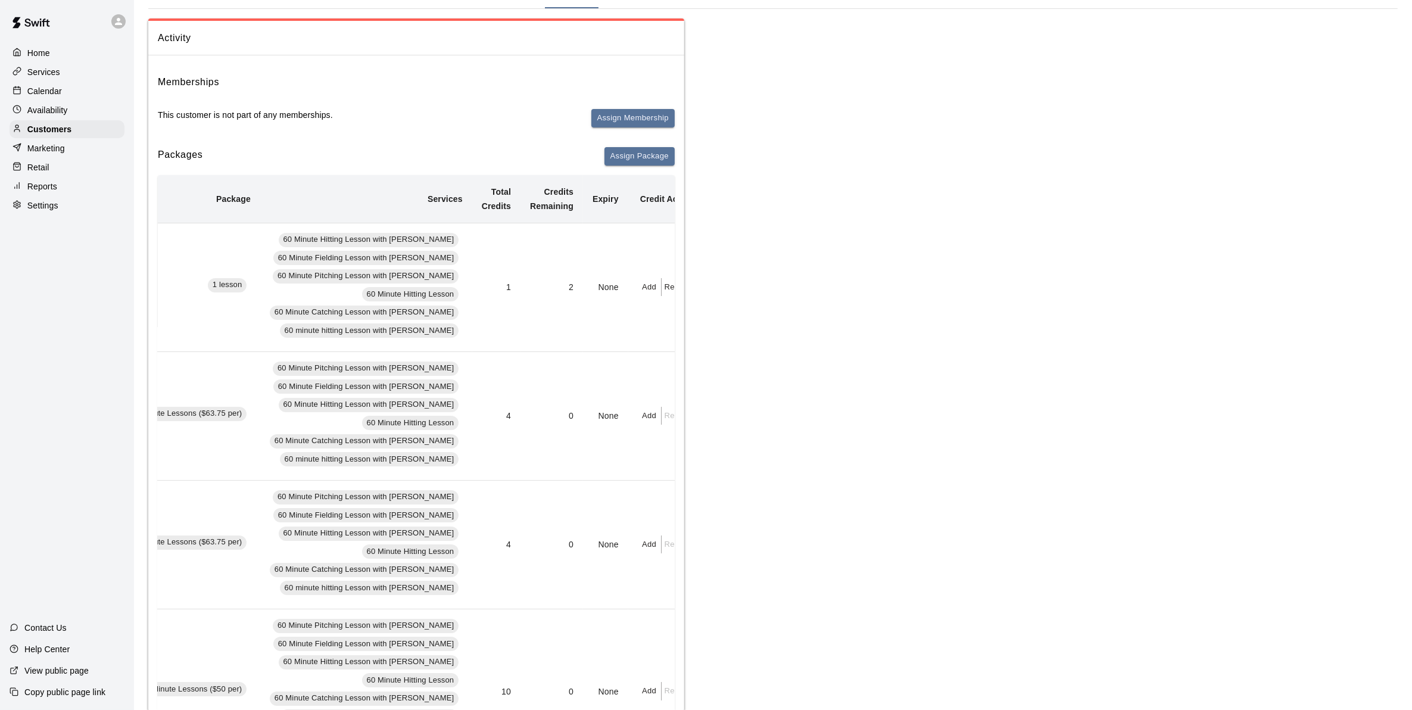
scroll to position [74, 0]
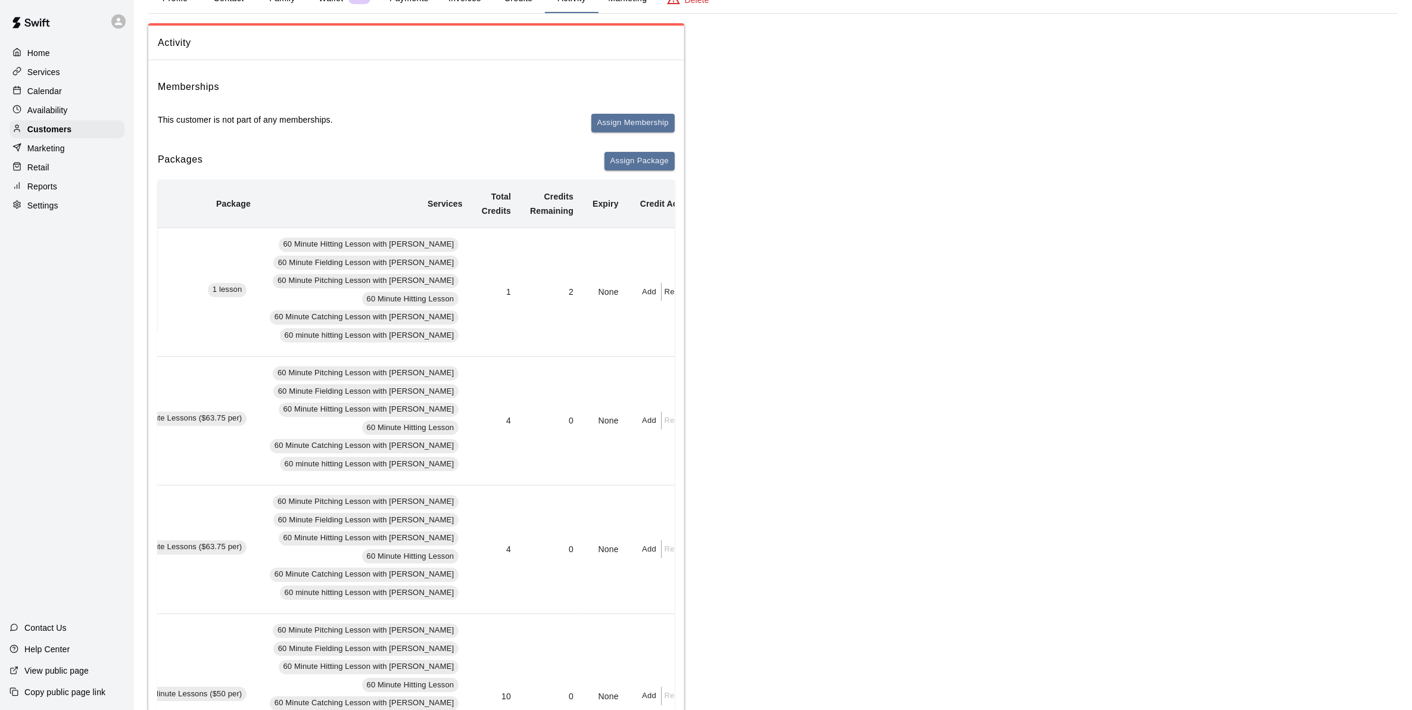
click at [638, 292] on button "Add" at bounding box center [650, 292] width 24 height 18
click at [665, 336] on input "text" at bounding box center [659, 338] width 60 height 22
type input "*"
click at [657, 361] on button "Add" at bounding box center [679, 370] width 100 height 22
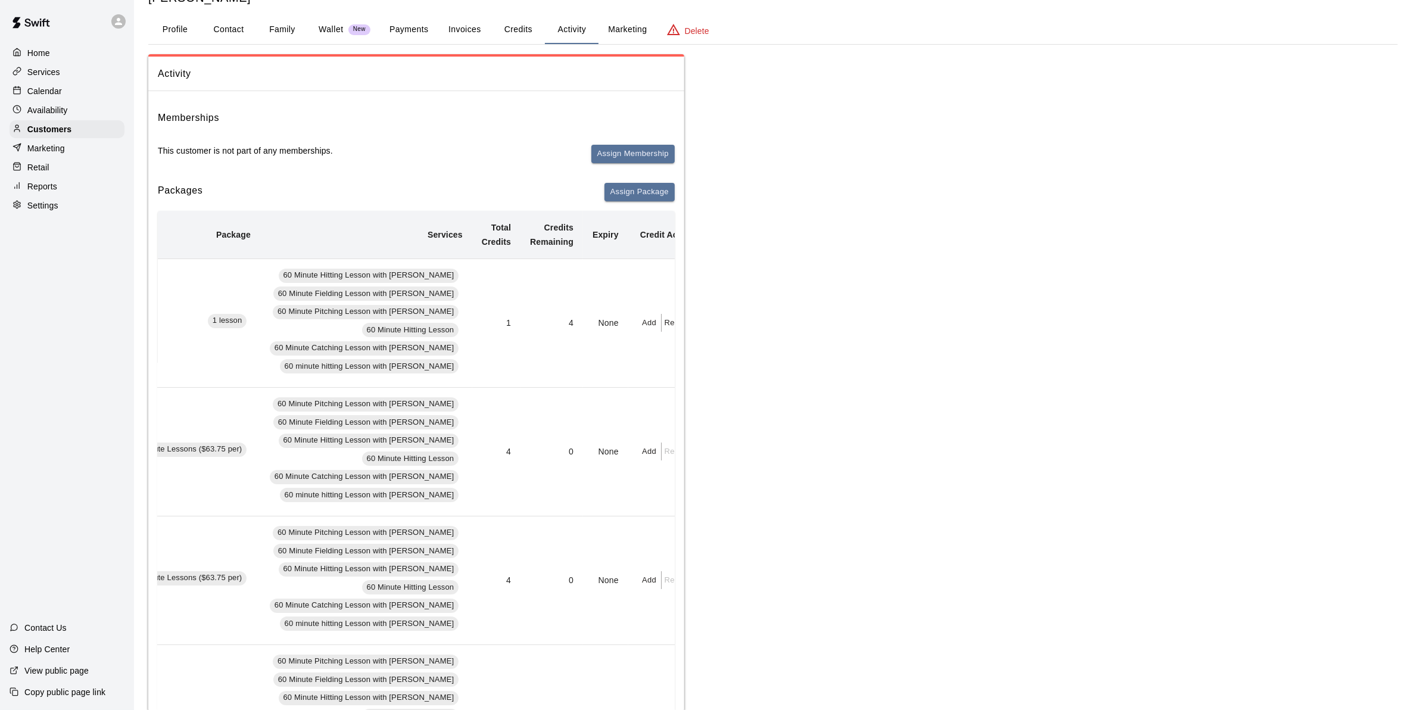
scroll to position [0, 0]
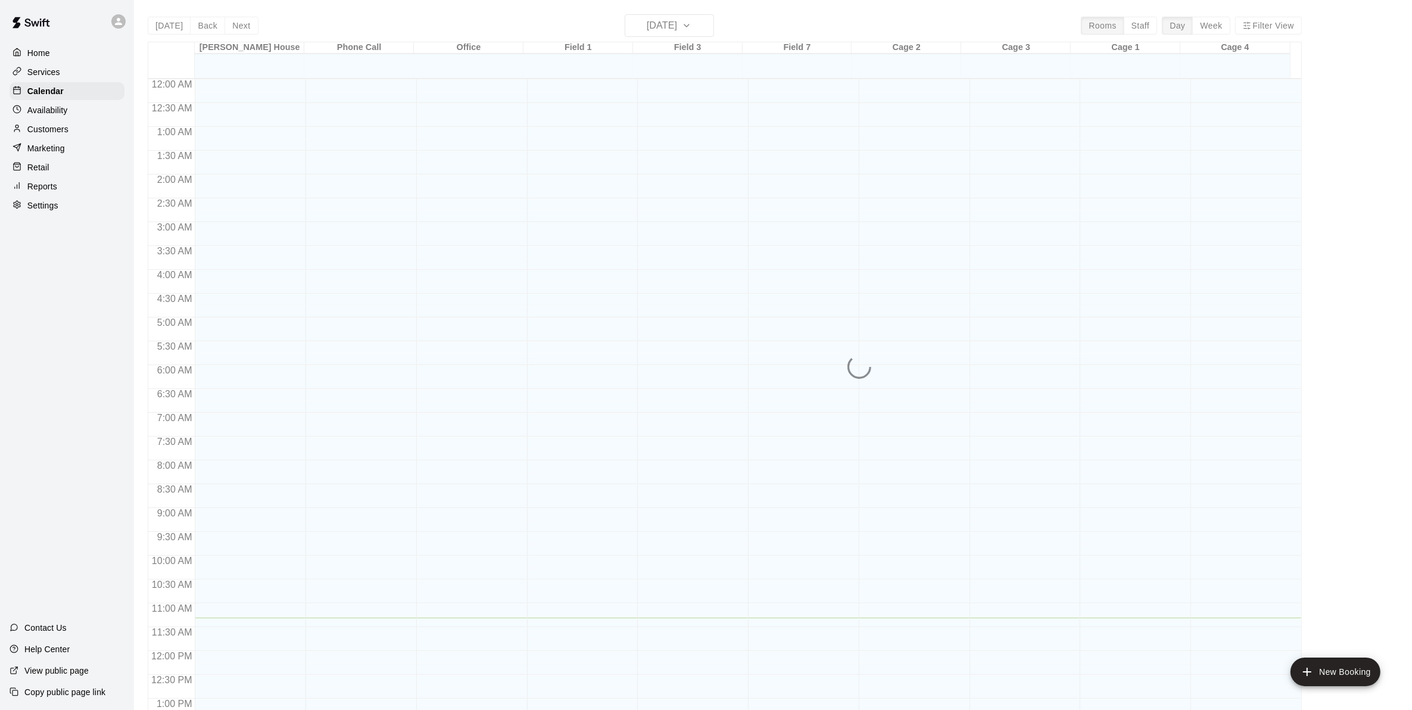
scroll to position [463, 0]
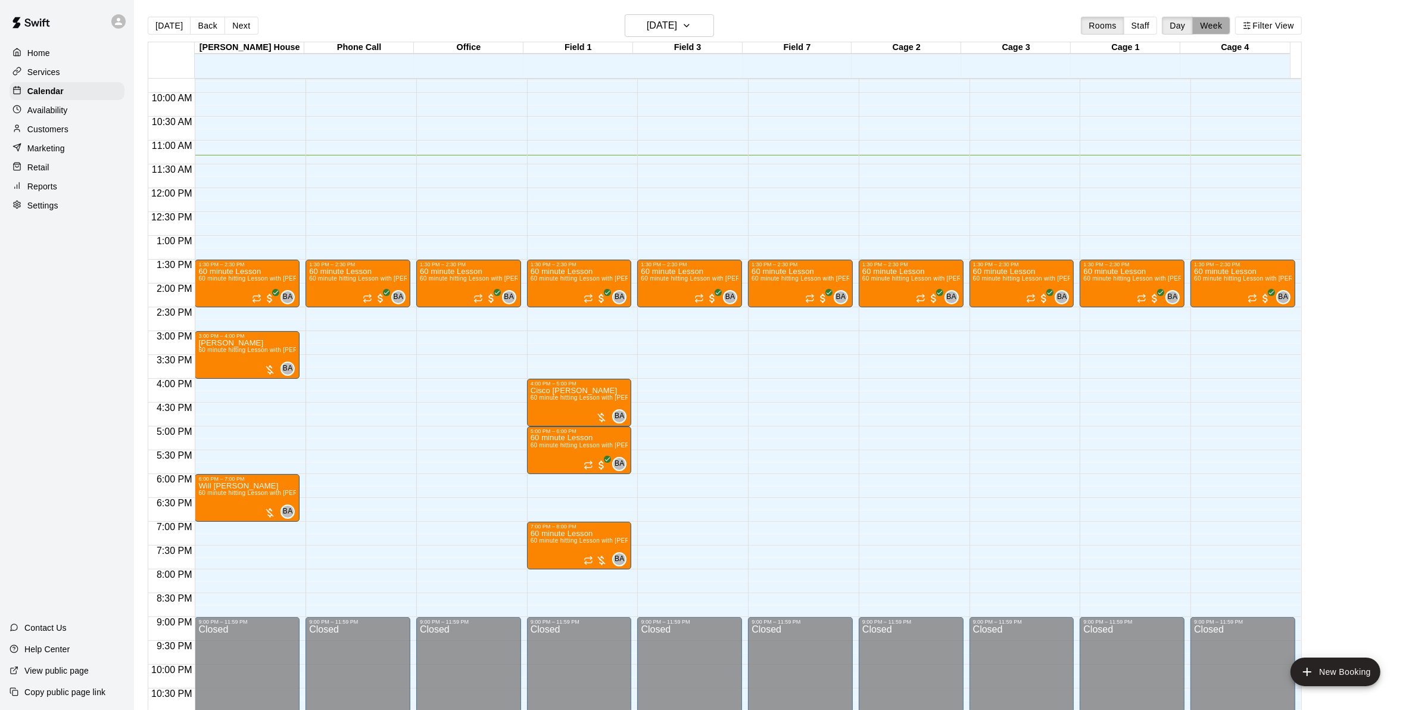
click at [1213, 25] on button "Week" at bounding box center [1211, 26] width 38 height 18
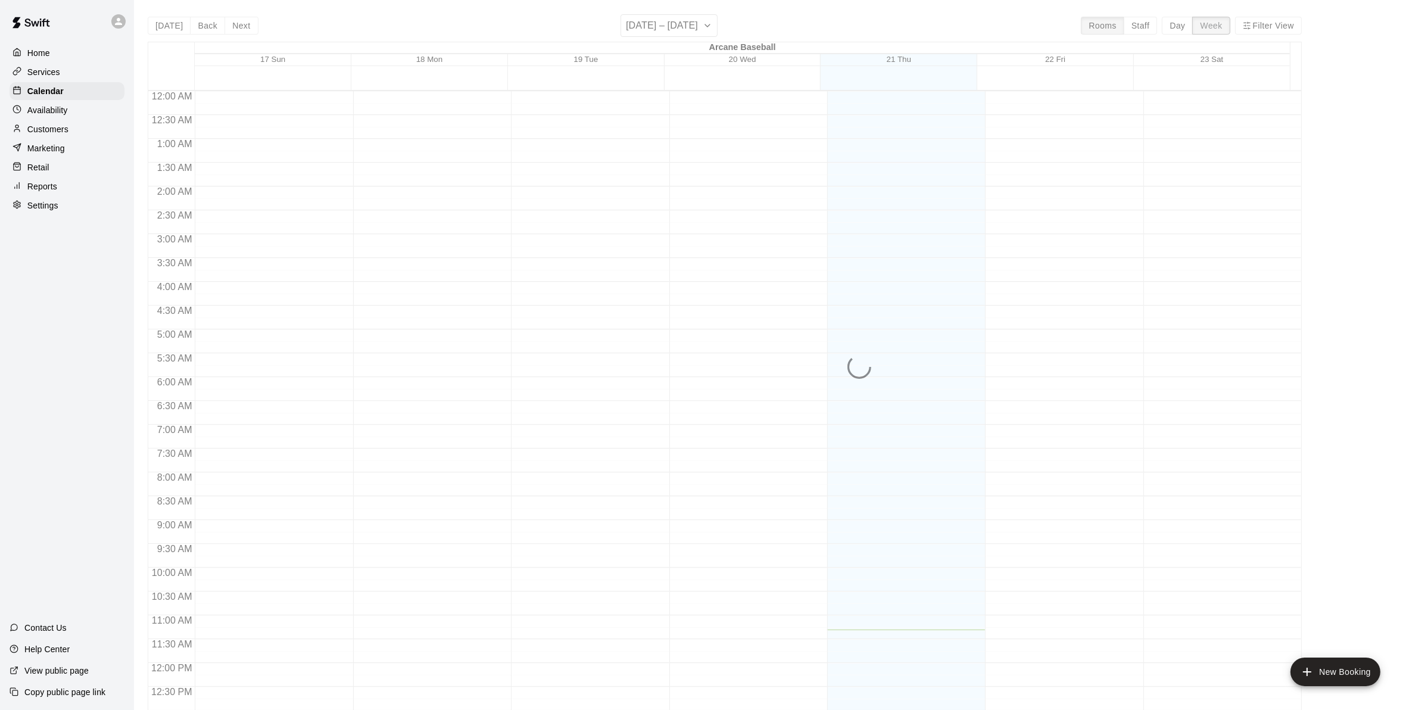
scroll to position [511, 0]
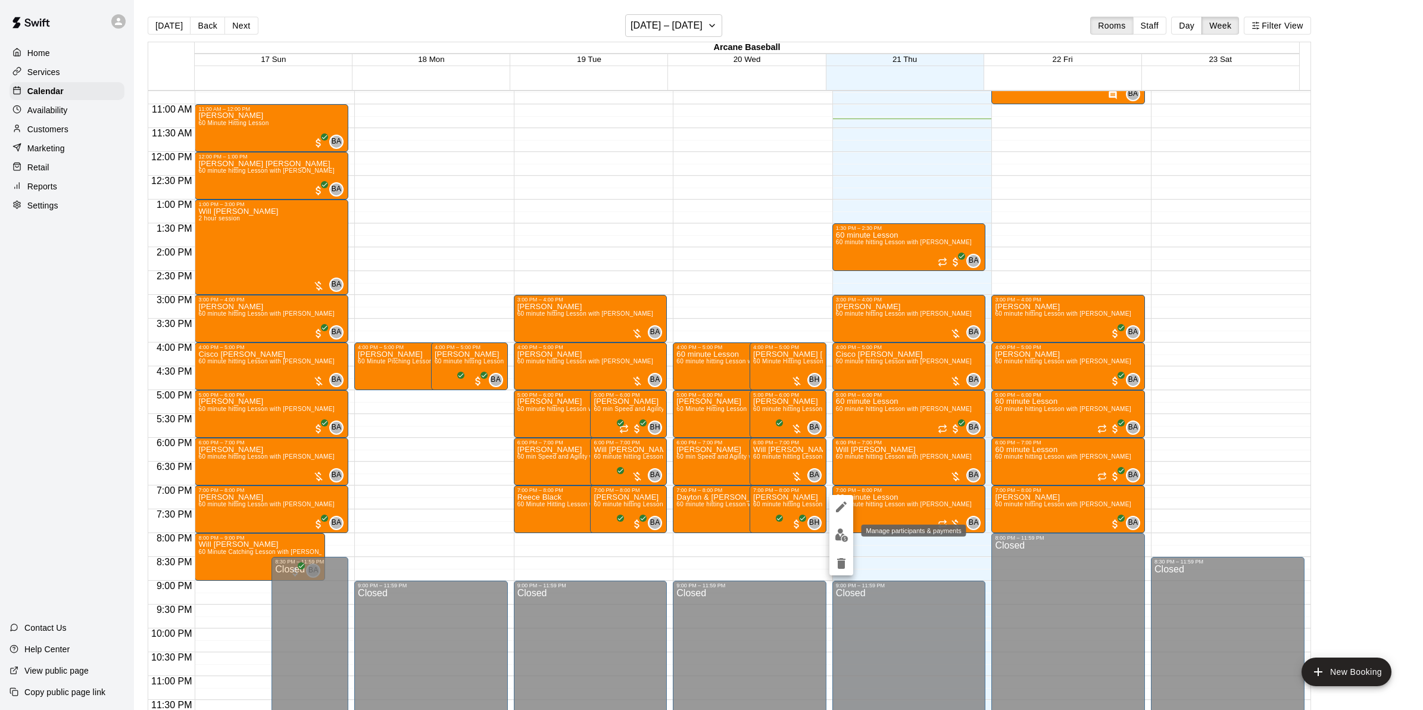
click at [843, 533] on img "edit" at bounding box center [842, 535] width 14 height 14
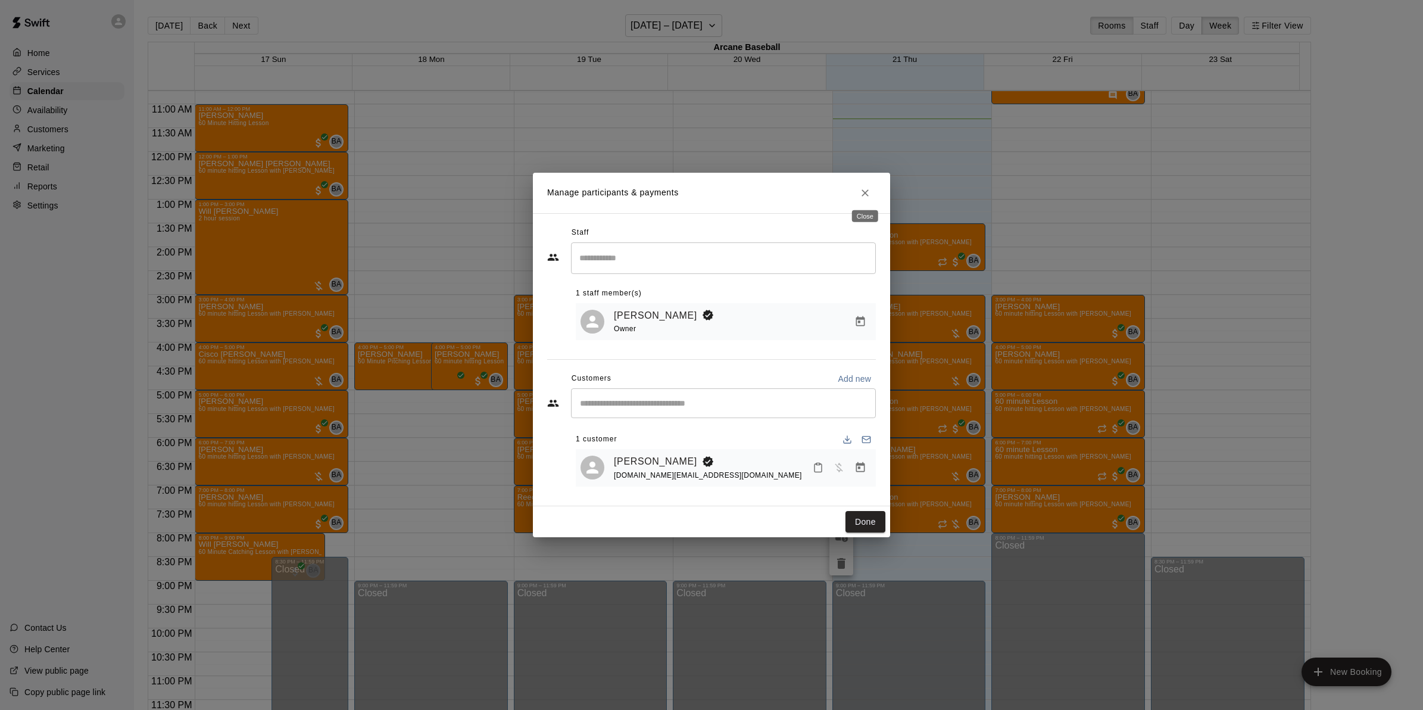
drag, startPoint x: 865, startPoint y: 186, endPoint x: 912, endPoint y: 266, distance: 92.6
click at [865, 187] on icon "Close" at bounding box center [865, 193] width 12 height 12
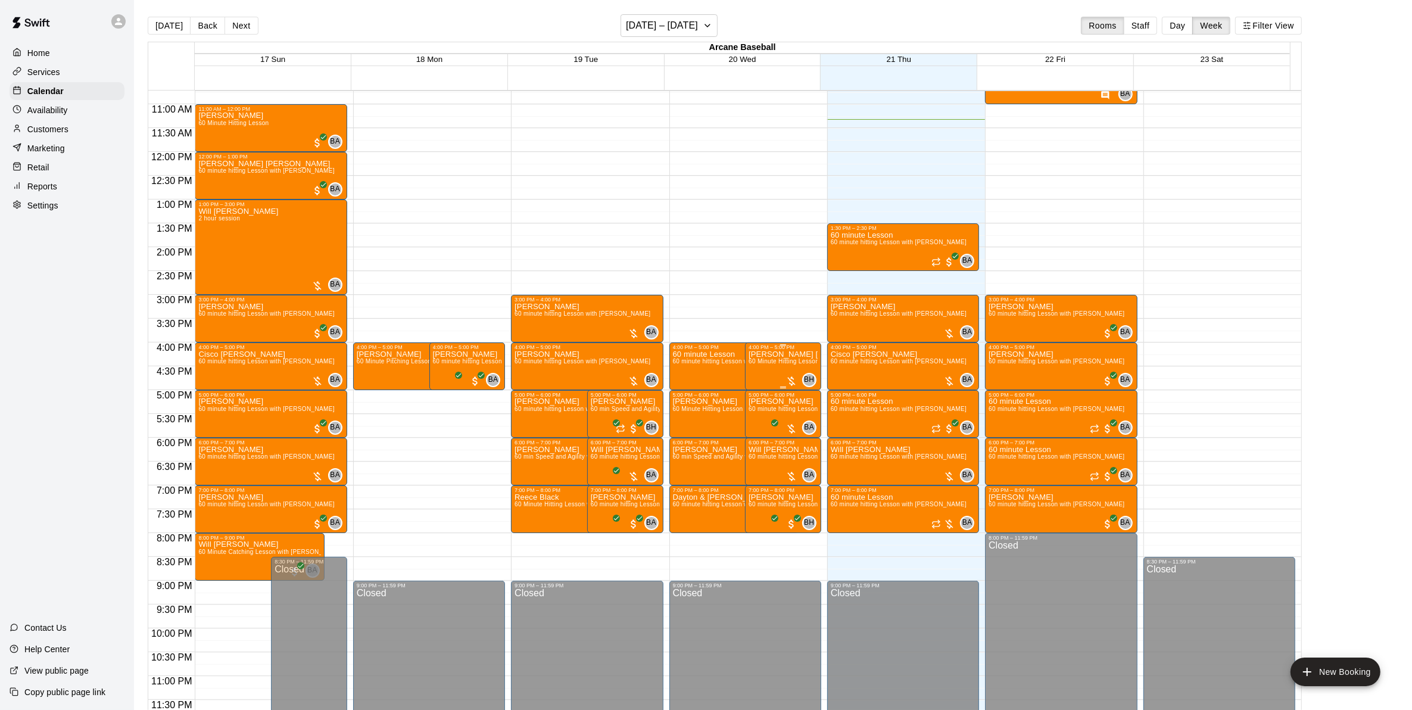
click at [768, 362] on span "60 Minute Hitting Lesson with [PERSON_NAME]" at bounding box center [816, 361] width 137 height 7
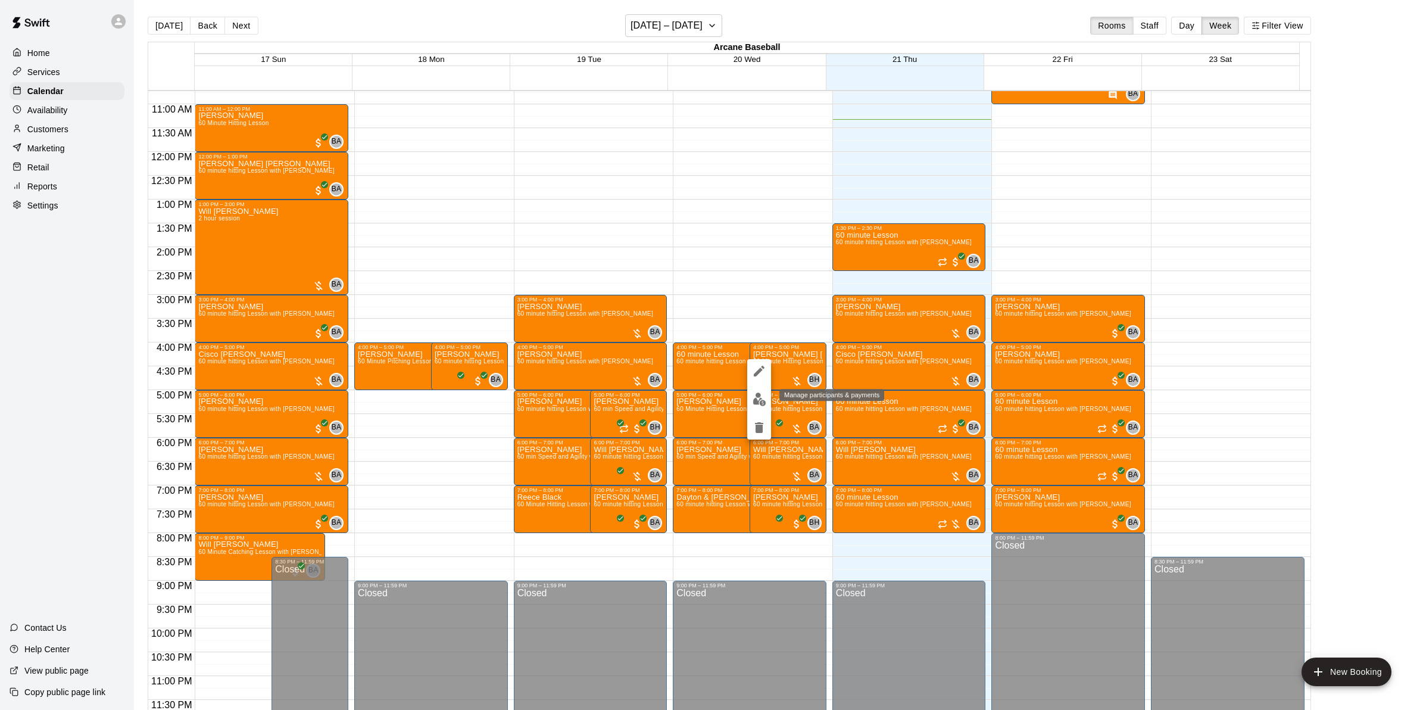
click at [760, 397] on img "edit" at bounding box center [760, 399] width 14 height 14
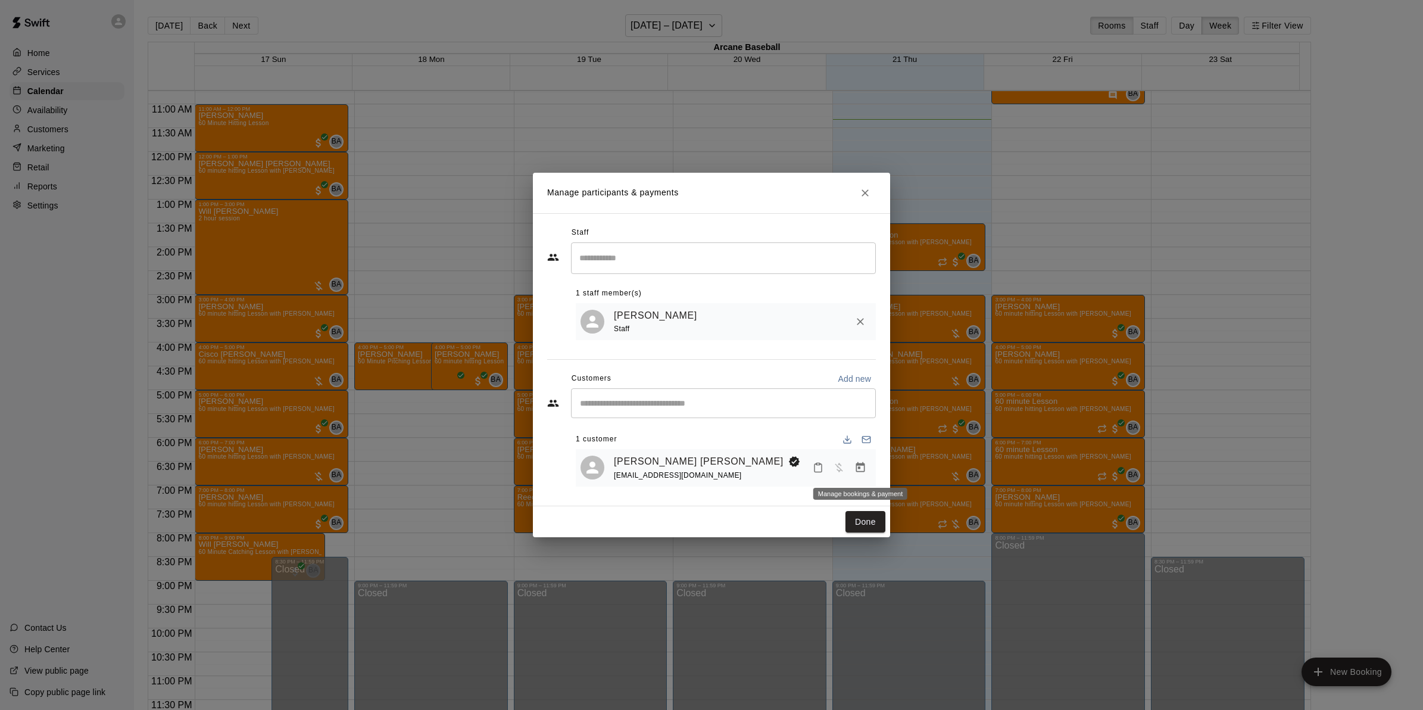
click at [861, 469] on icon "Manage bookings & payment" at bounding box center [860, 467] width 12 height 12
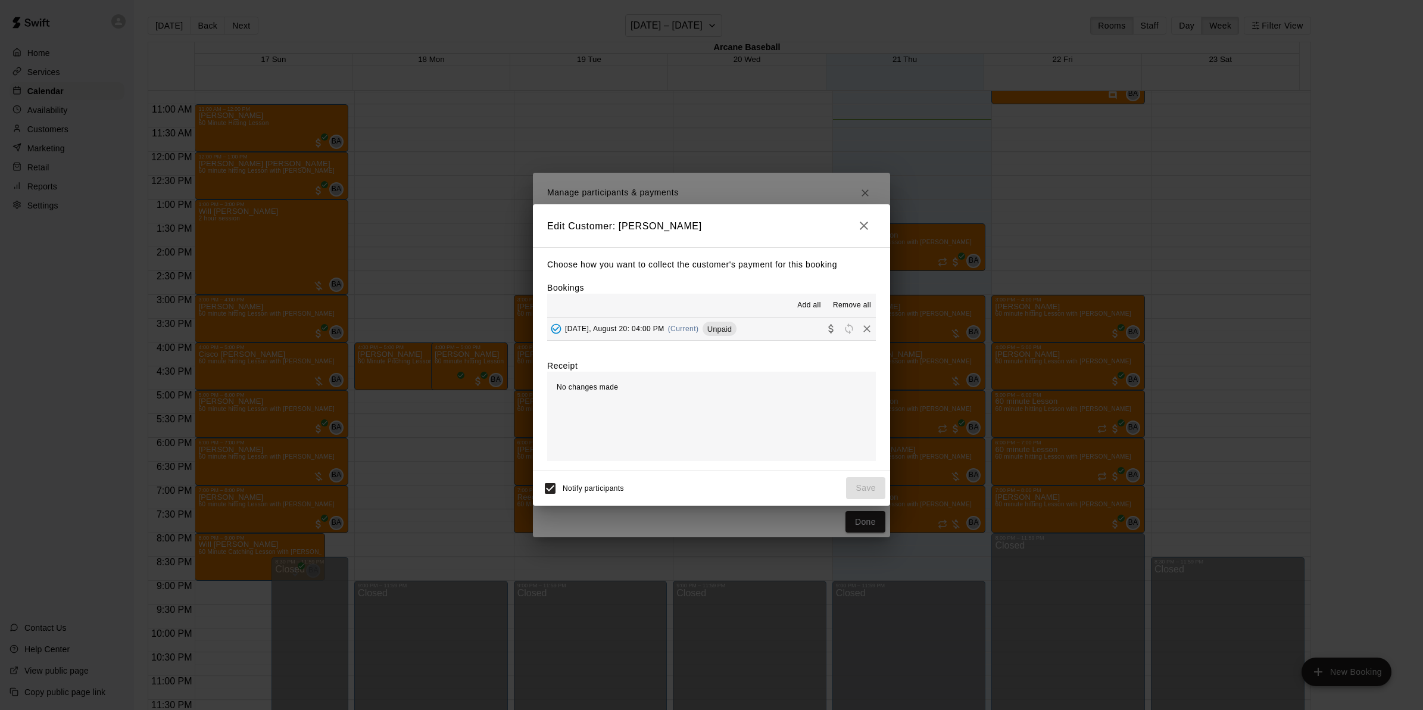
click at [615, 325] on span "Wednesday, August 20: 04:00 PM" at bounding box center [614, 329] width 99 height 8
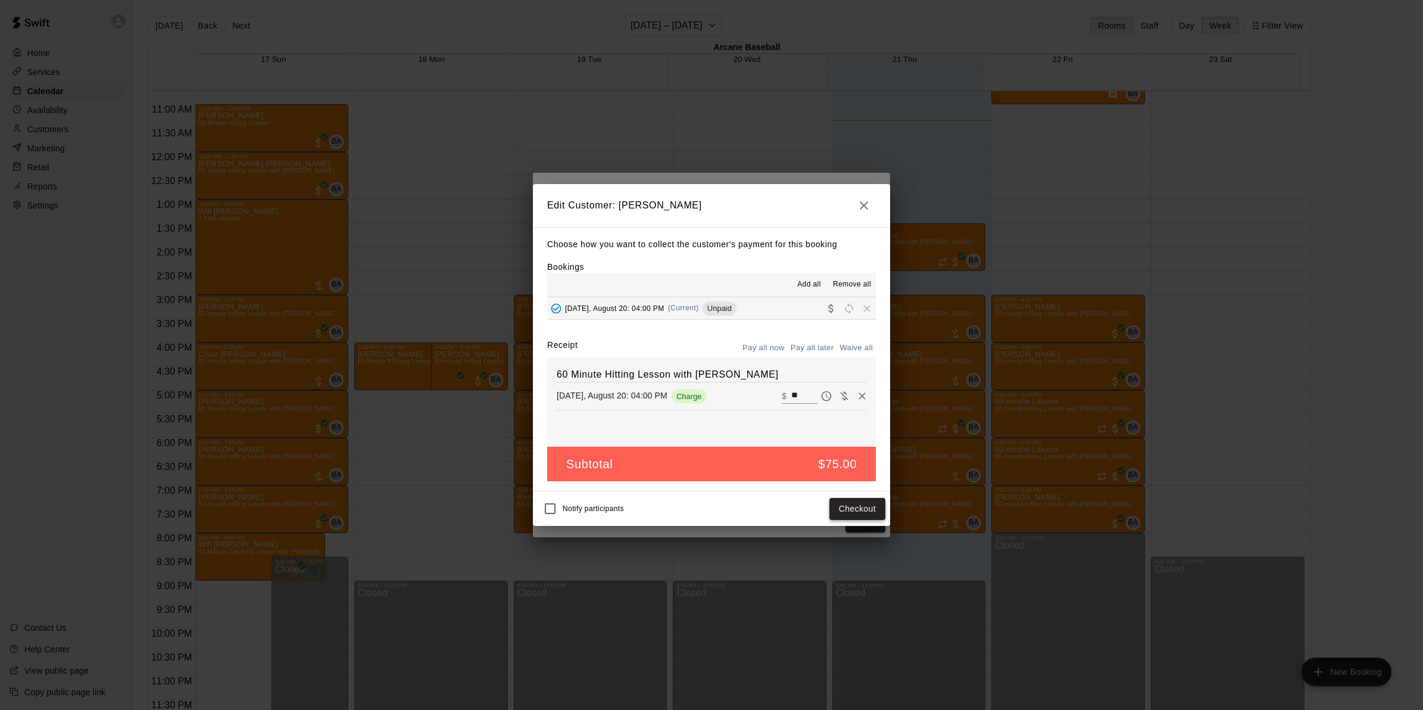
click at [846, 515] on button "Checkout" at bounding box center [857, 509] width 56 height 22
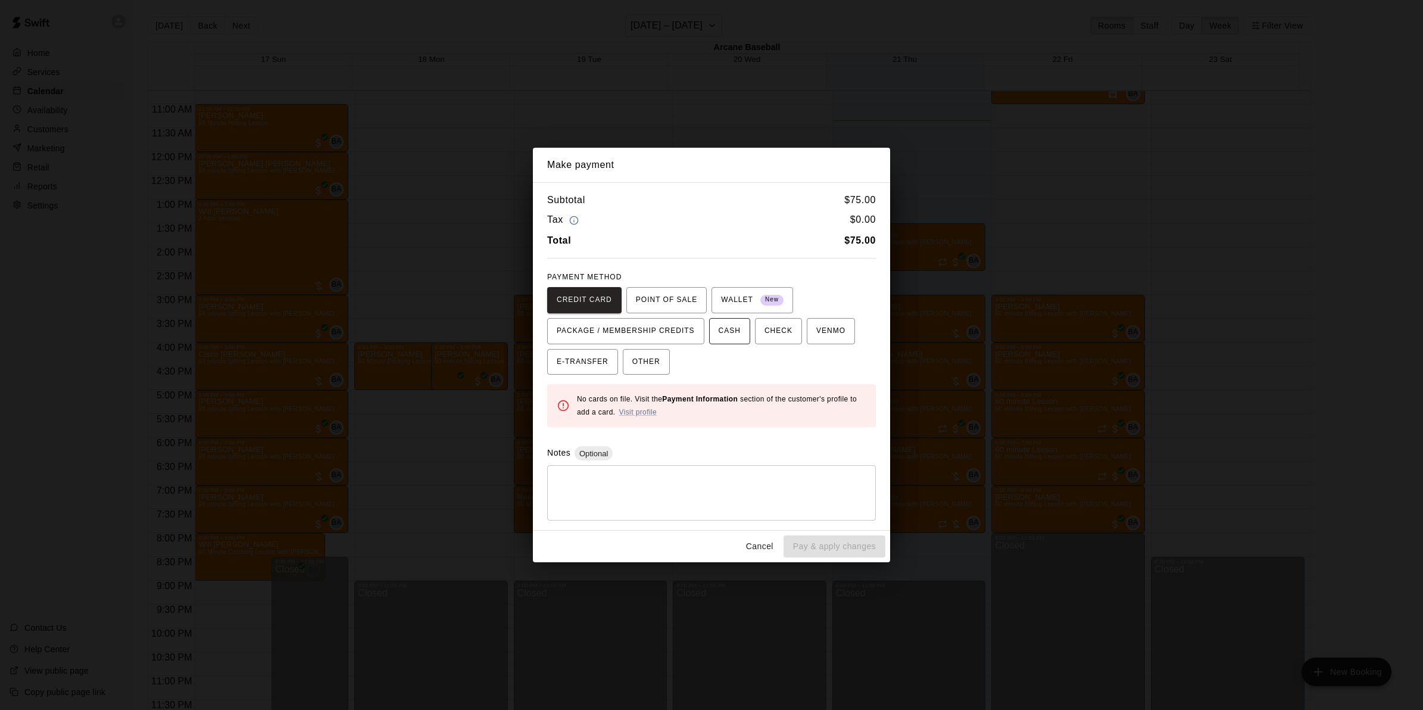
click at [709, 325] on button "CASH" at bounding box center [729, 331] width 41 height 26
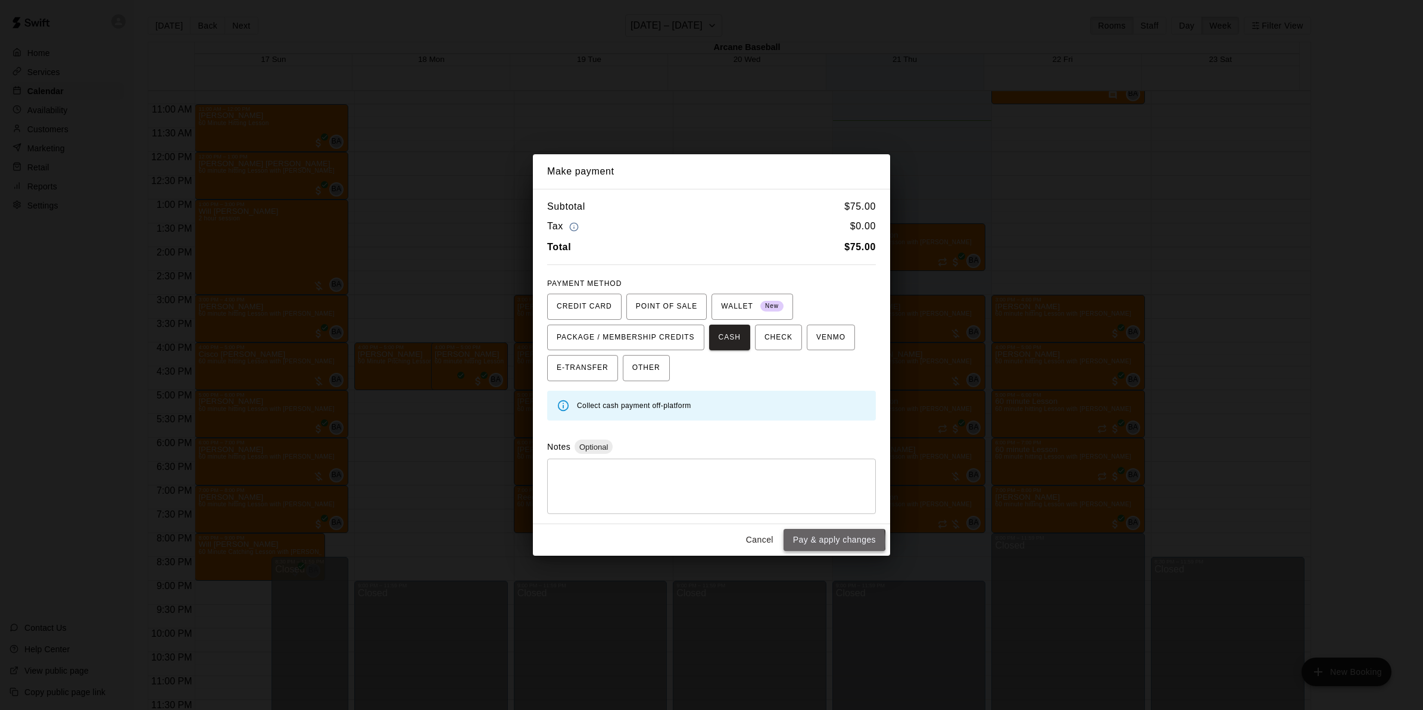
click at [809, 543] on button "Pay & apply changes" at bounding box center [835, 540] width 102 height 22
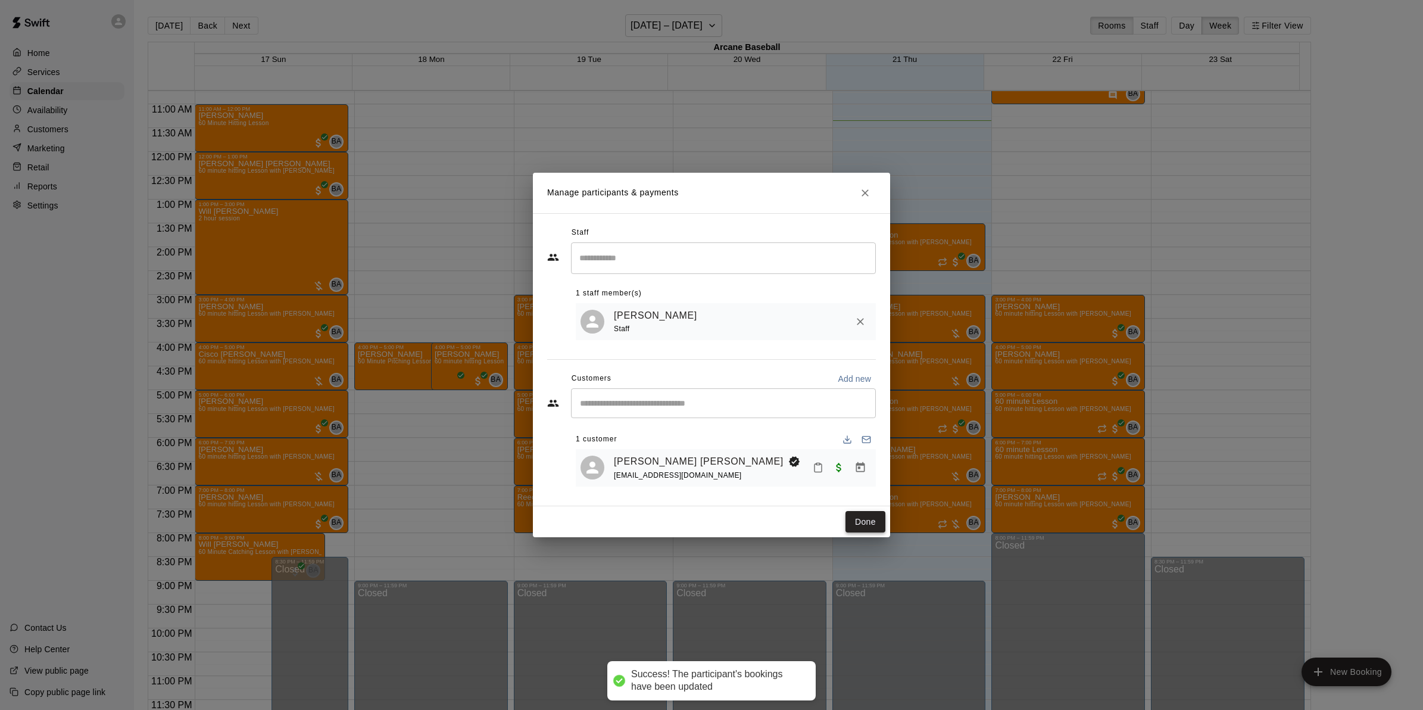
click at [862, 518] on button "Done" at bounding box center [866, 522] width 40 height 22
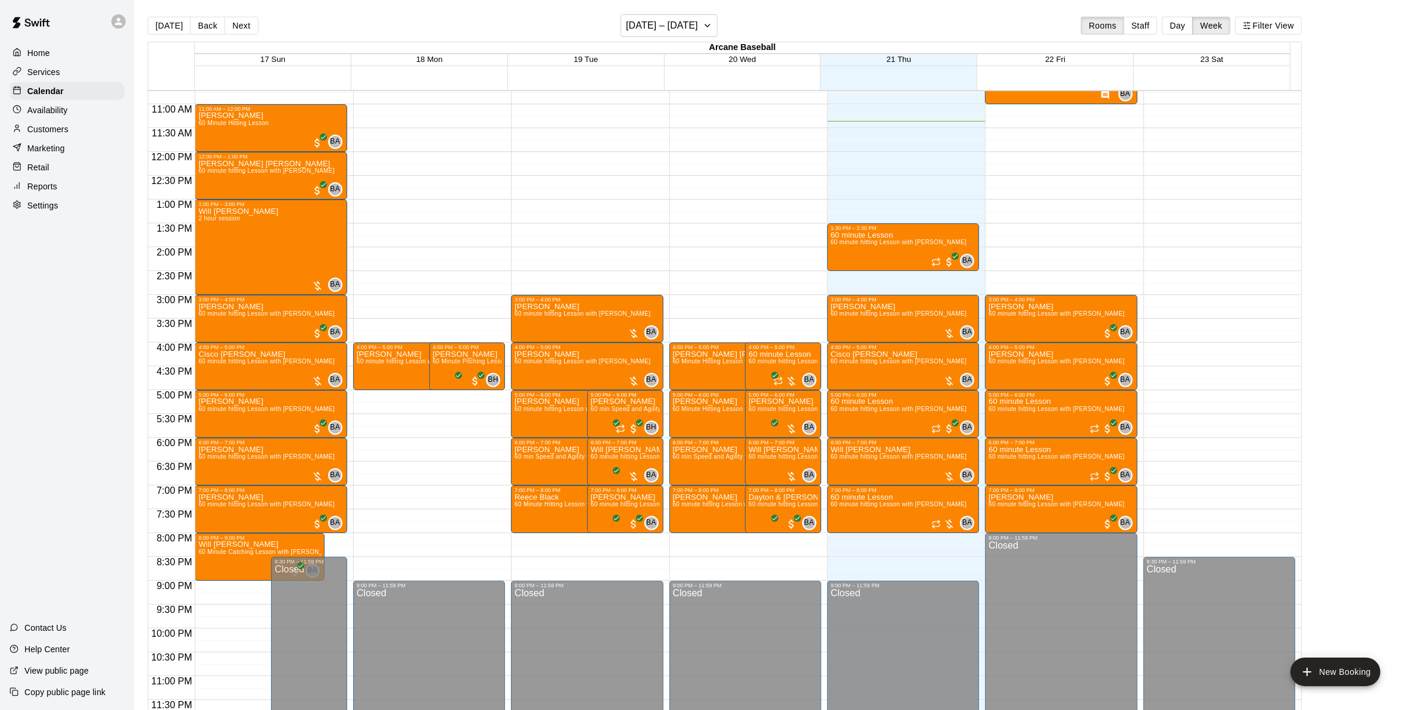
scroll to position [436, 0]
